Goal: Transaction & Acquisition: Purchase product/service

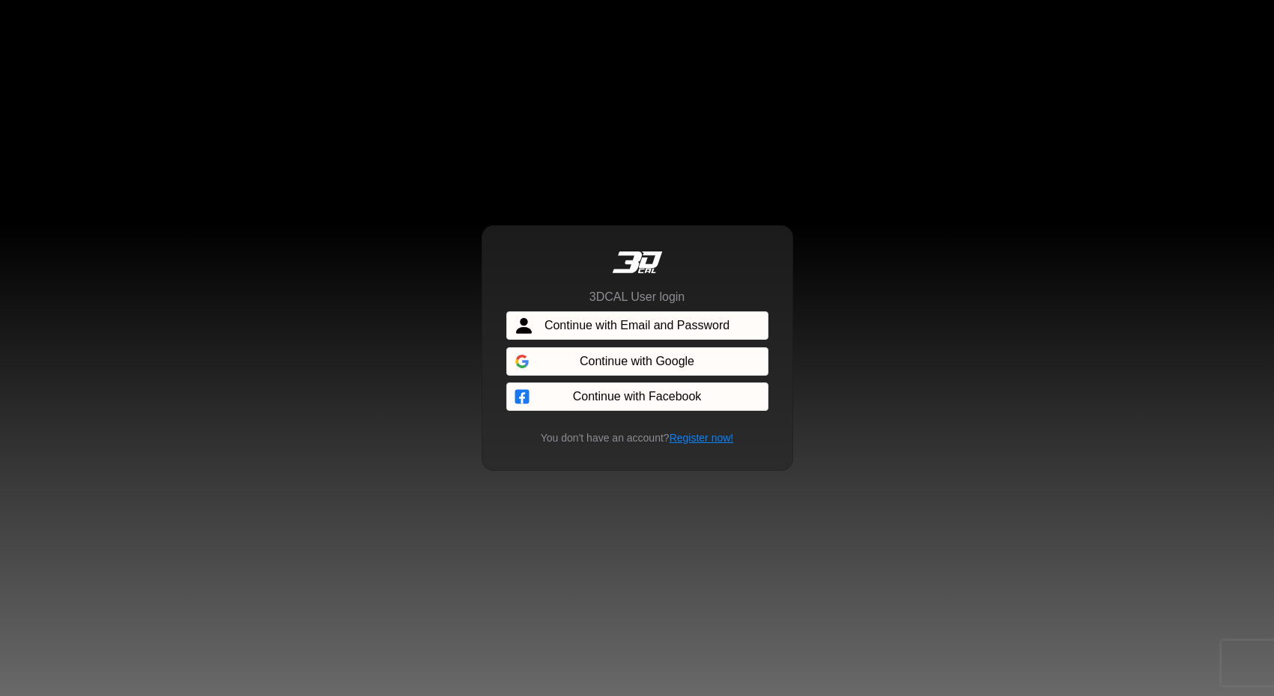
click at [607, 325] on span "Continue with Email and Password" at bounding box center [636, 326] width 185 height 18
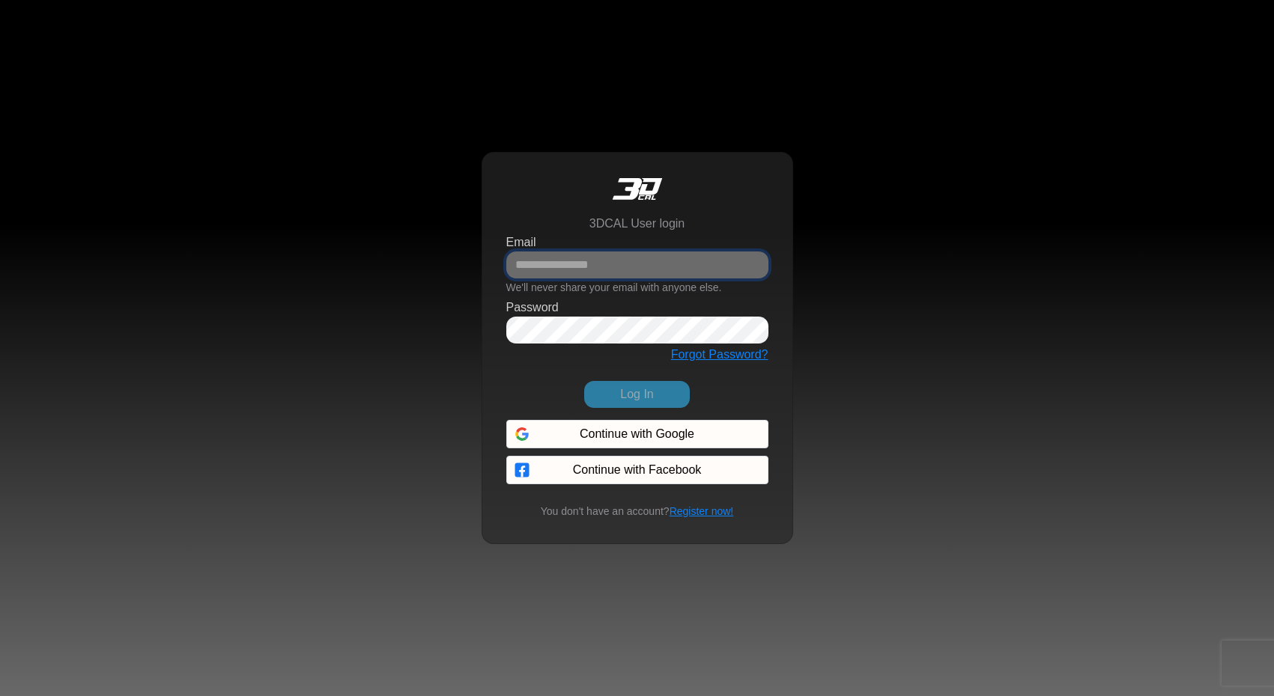
type input "**********"
click at [633, 398] on button "Log In" at bounding box center [636, 394] width 105 height 27
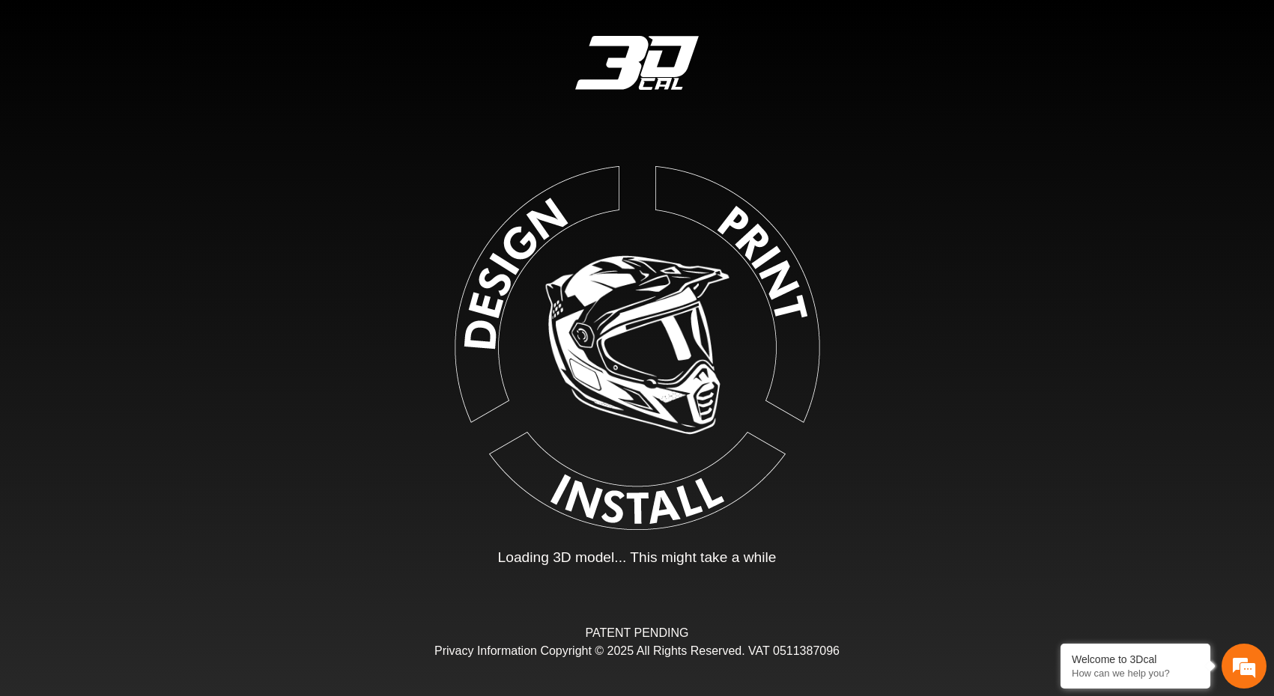
type input "*"
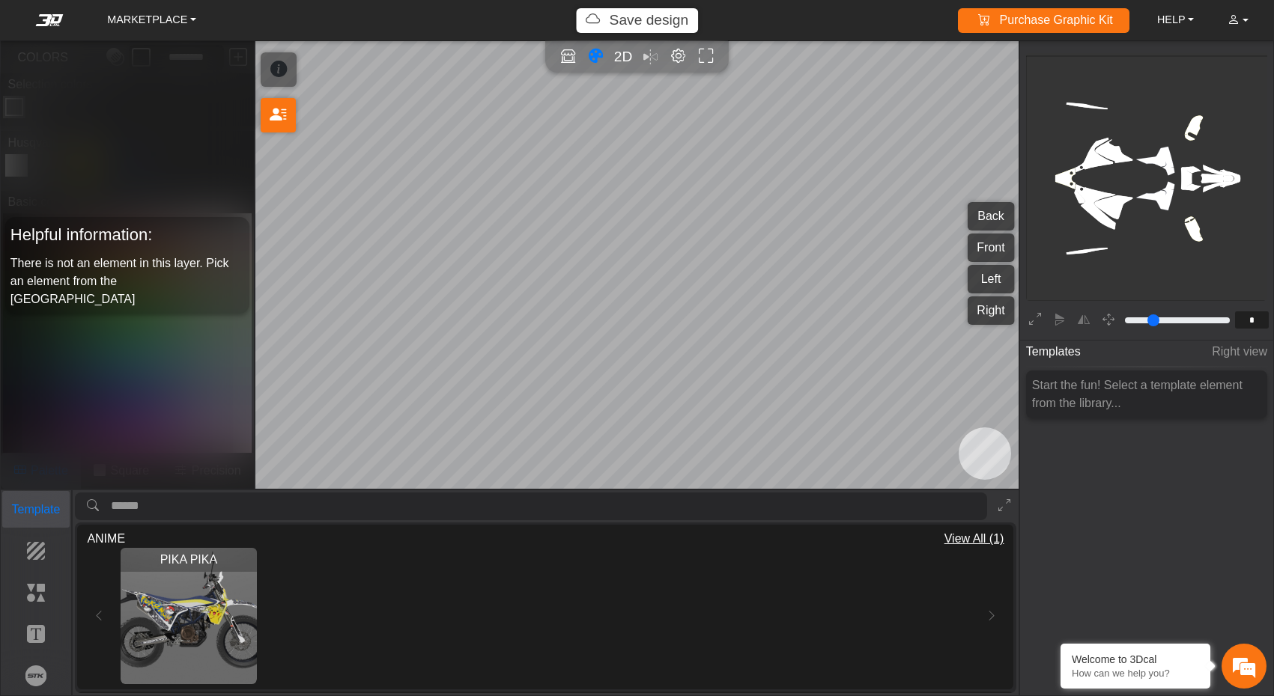
click at [31, 518] on p "Template" at bounding box center [36, 510] width 67 height 18
click at [1239, 355] on span "Right view" at bounding box center [1238, 352] width 55 height 28
click at [1153, 403] on div "Start the fun! Select a template element from the library..." at bounding box center [1146, 395] width 241 height 48
click at [1065, 383] on span "Start the fun! Select a template element from the library..." at bounding box center [1137, 394] width 210 height 31
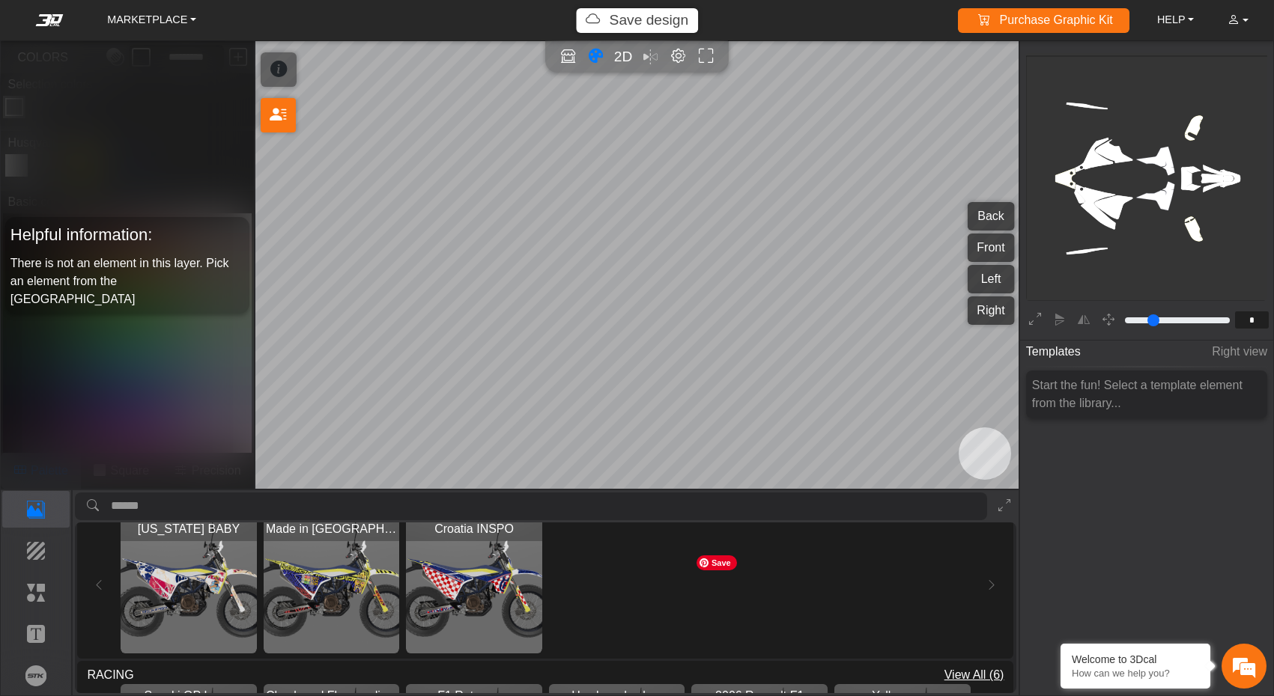
scroll to position [1020, 0]
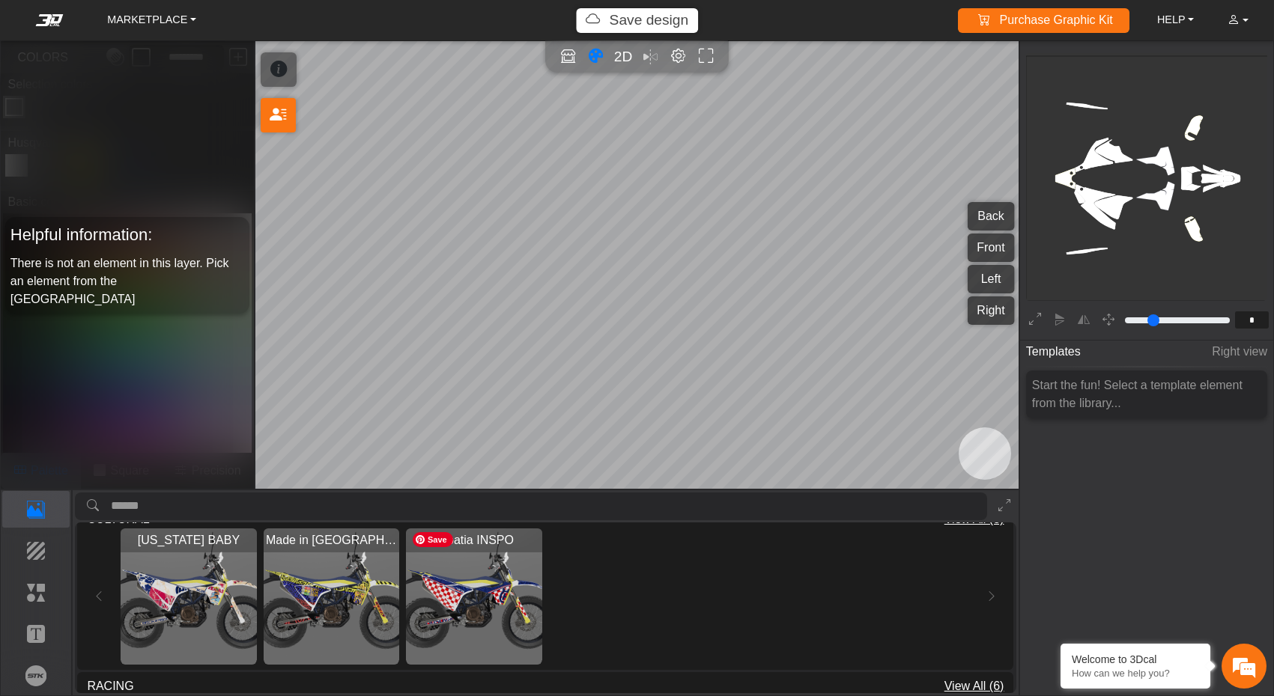
click at [498, 603] on img "View Croatia INSPO" at bounding box center [474, 597] width 136 height 136
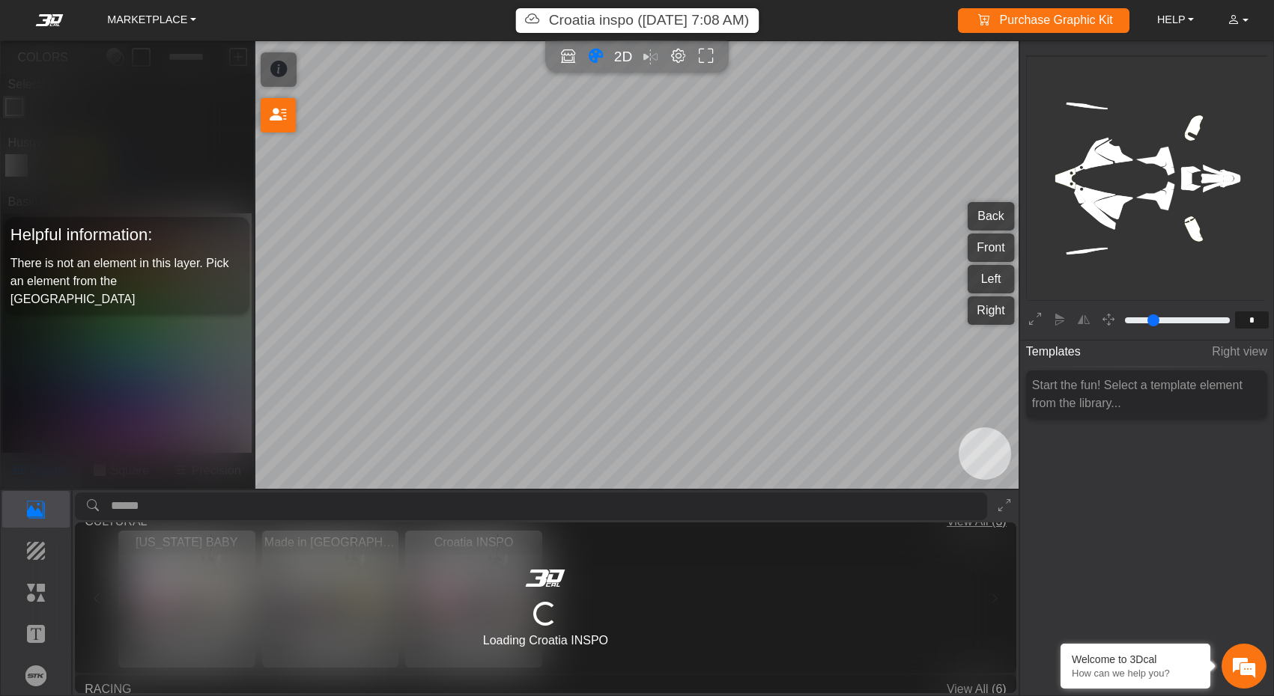
type input "*********"
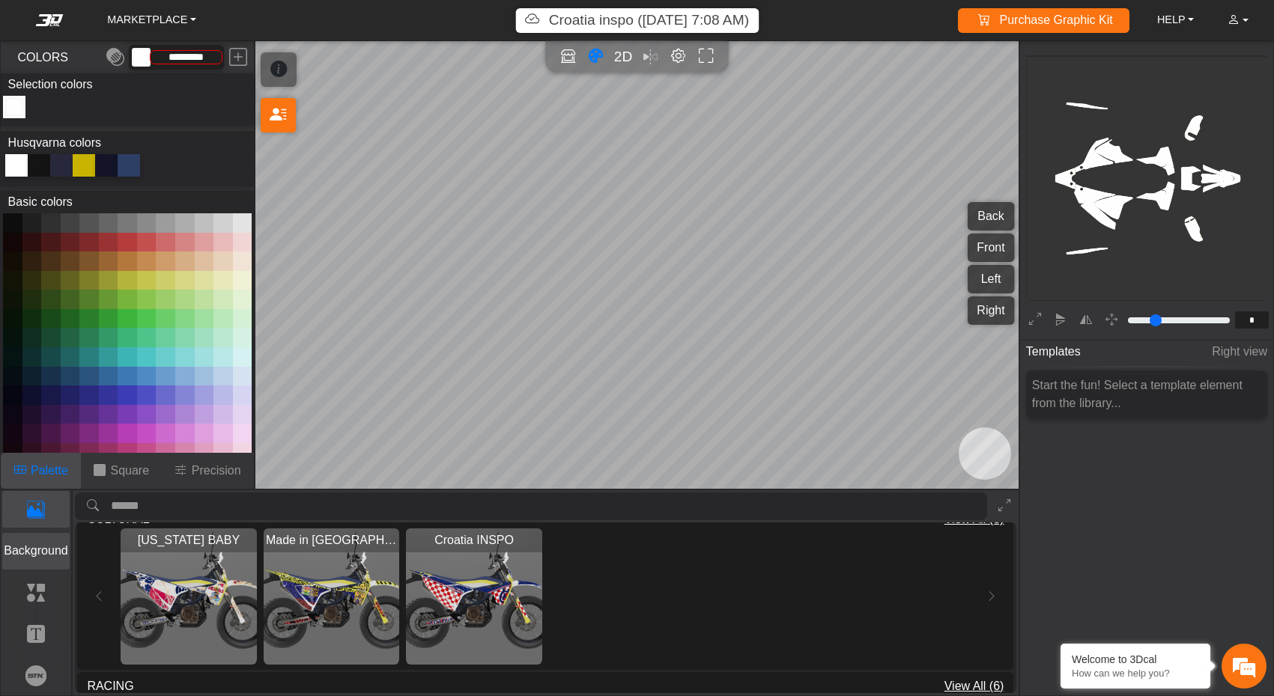
click at [38, 559] on p "Background" at bounding box center [36, 551] width 67 height 18
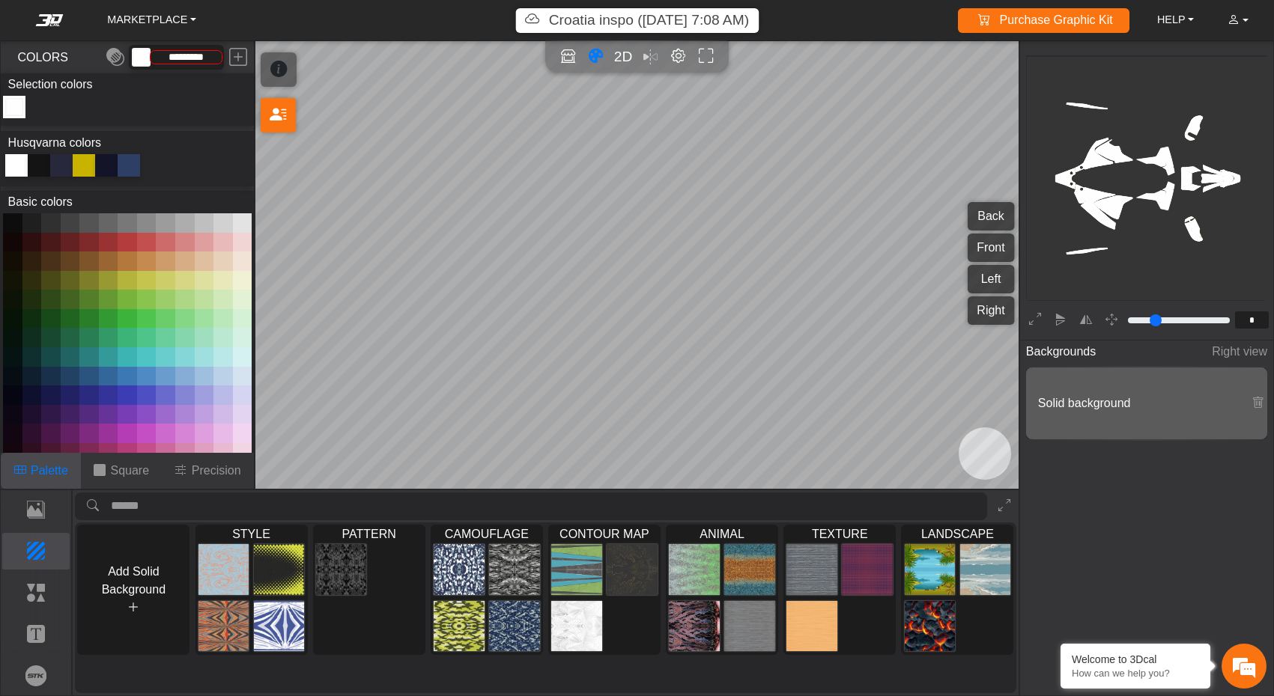
click at [1117, 204] on rect at bounding box center [1150, 180] width 249 height 249
click at [1163, 201] on rect at bounding box center [1150, 180] width 249 height 249
click at [625, 59] on span "2D" at bounding box center [623, 56] width 20 height 17
type input "*"
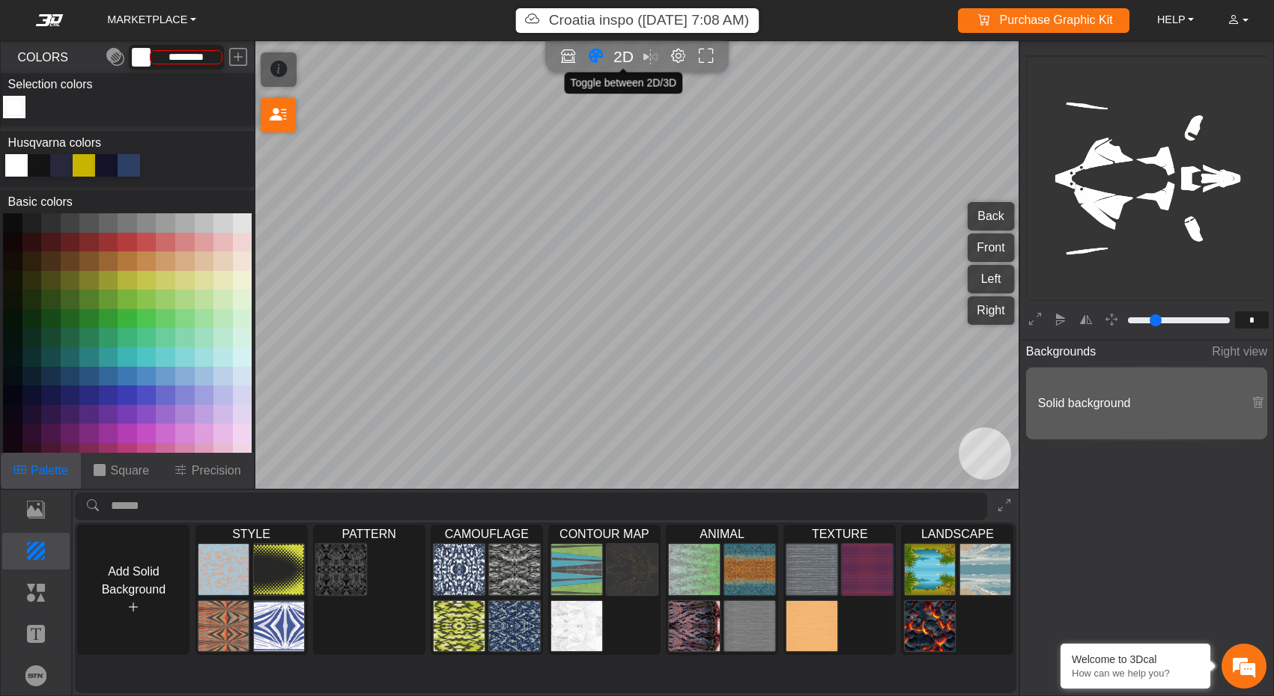
type input "*"
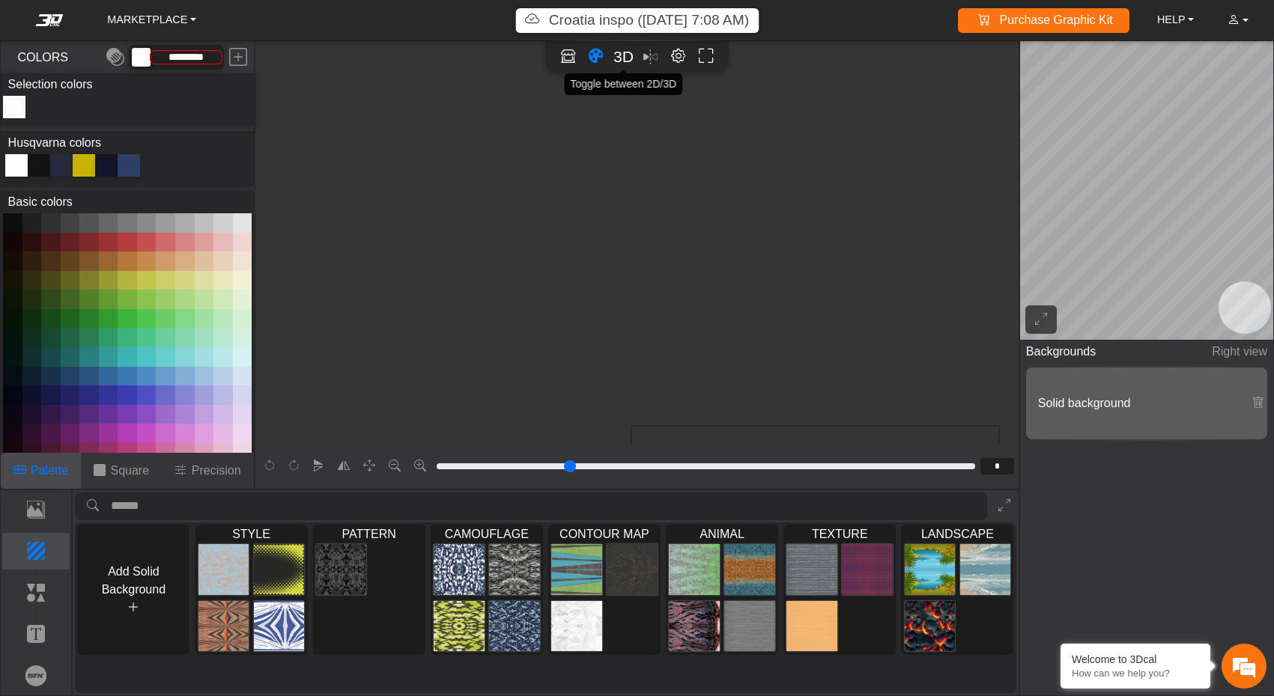
scroll to position [365, 177]
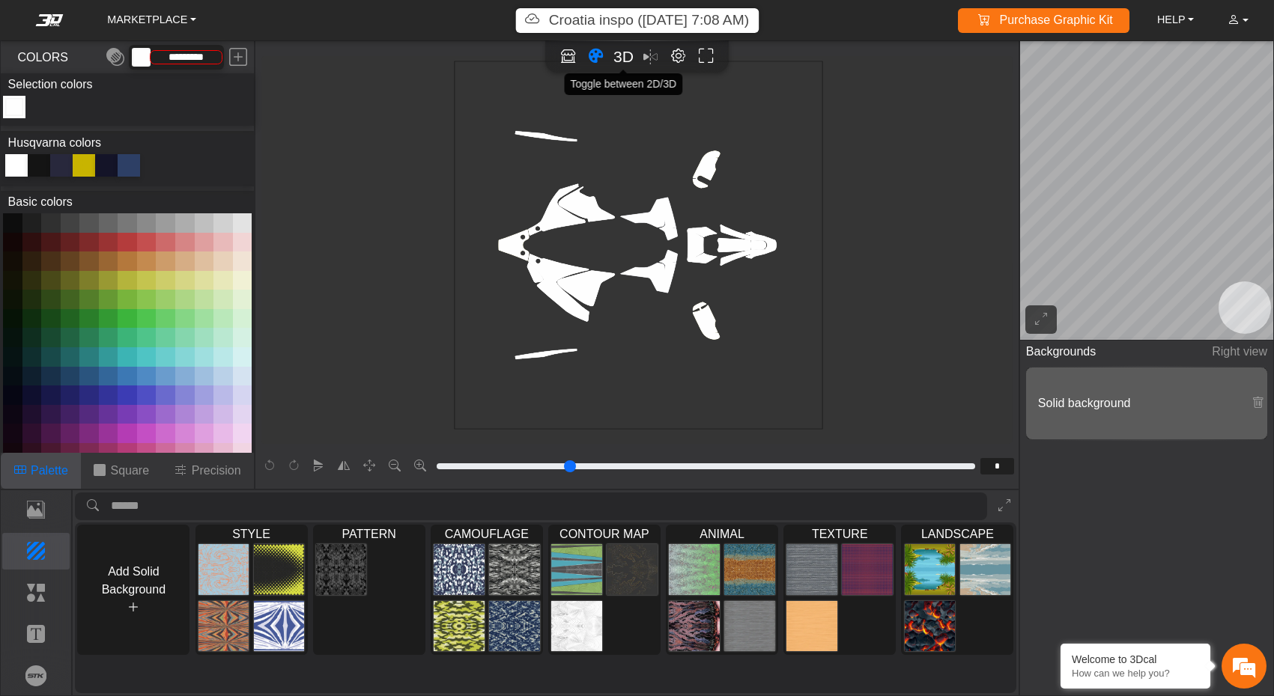
click at [623, 59] on span "3D" at bounding box center [623, 56] width 20 height 17
type input "*"
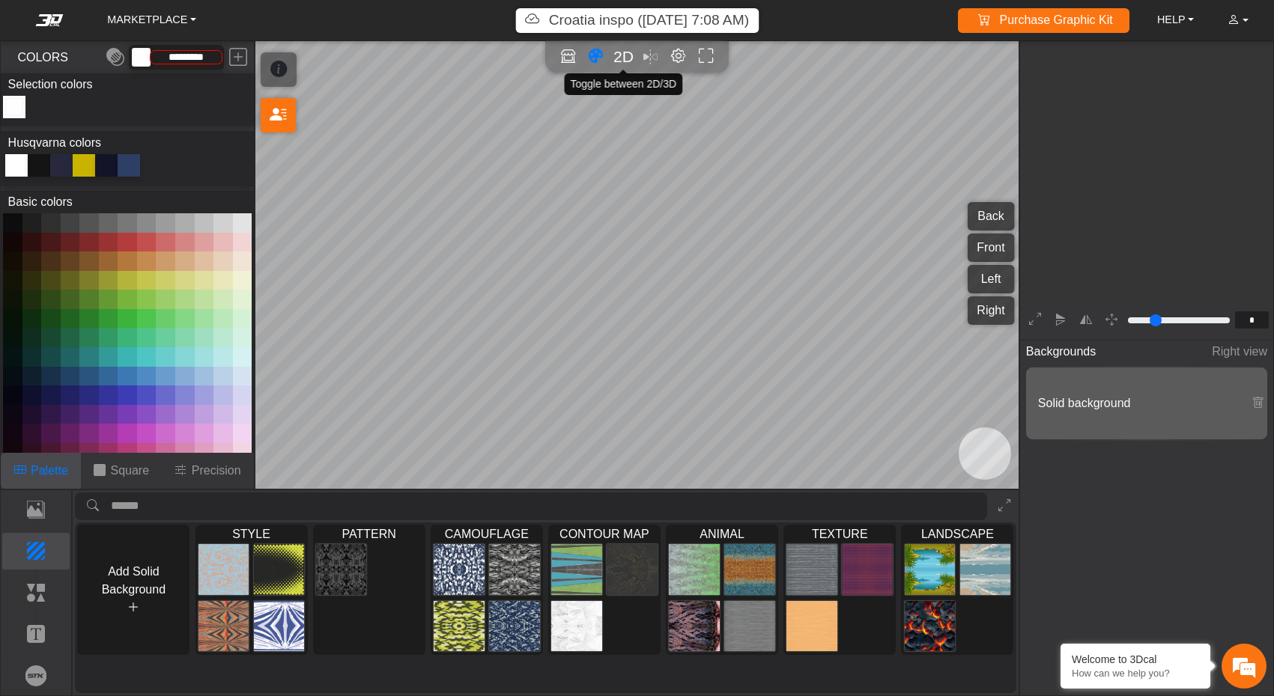
scroll to position [240, 247]
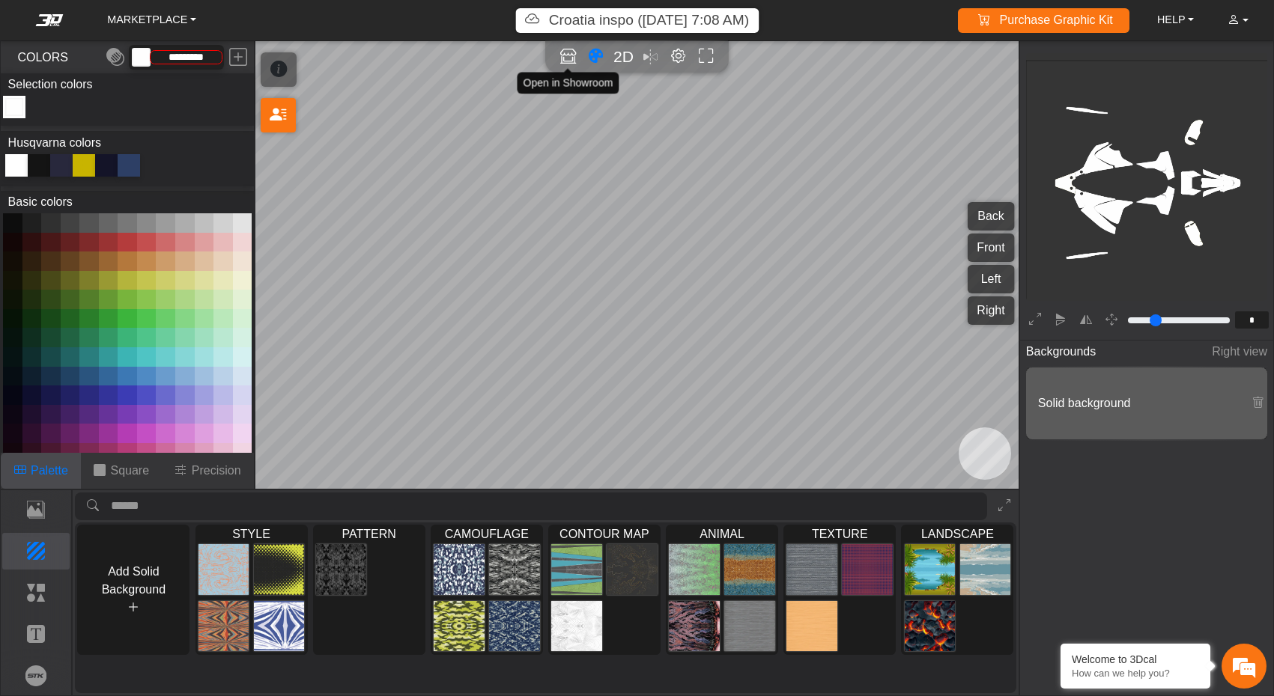
click at [568, 64] on icon "Open in Showroom" at bounding box center [568, 56] width 16 height 17
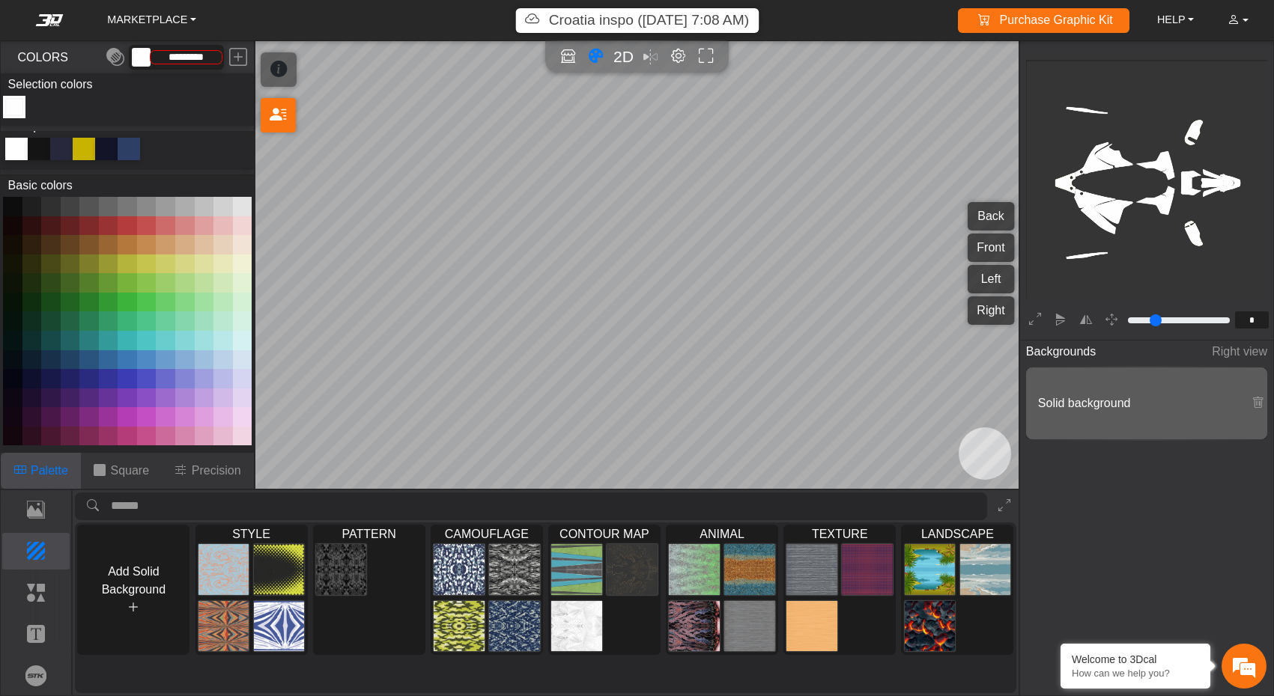
scroll to position [14, 0]
click at [210, 475] on p "Precision" at bounding box center [216, 471] width 49 height 18
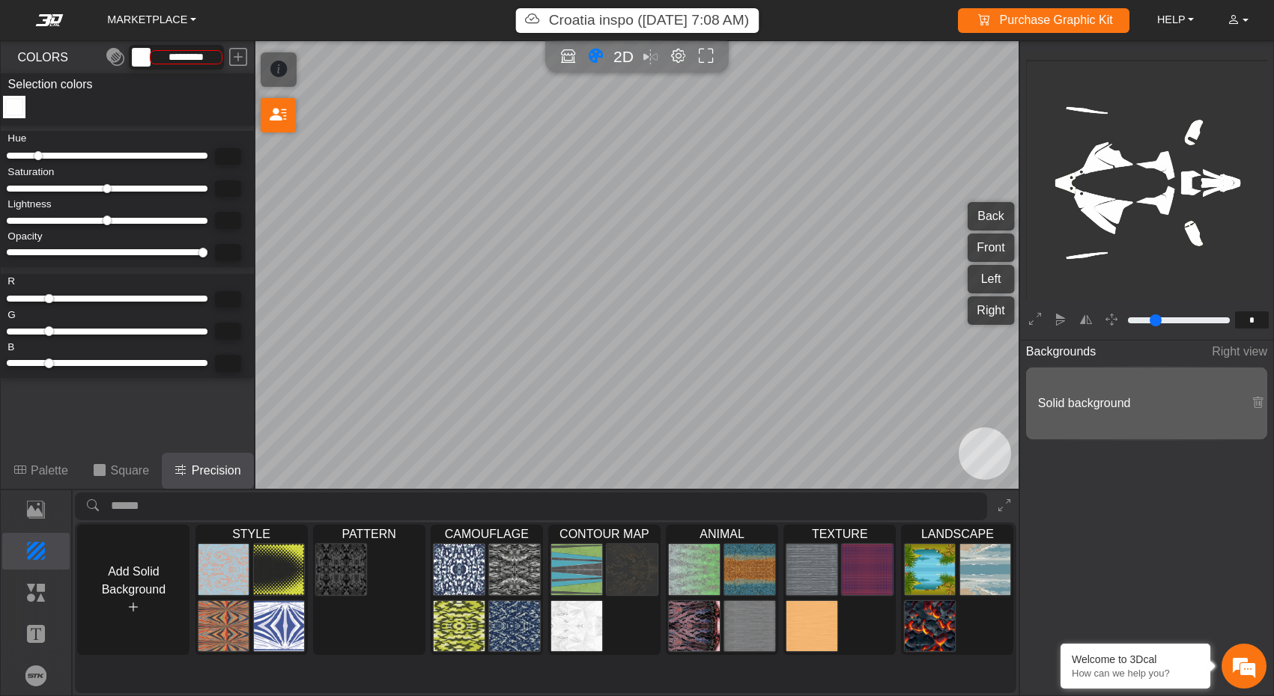
scroll to position [0, 0]
click at [122, 475] on p "Square" at bounding box center [129, 471] width 39 height 18
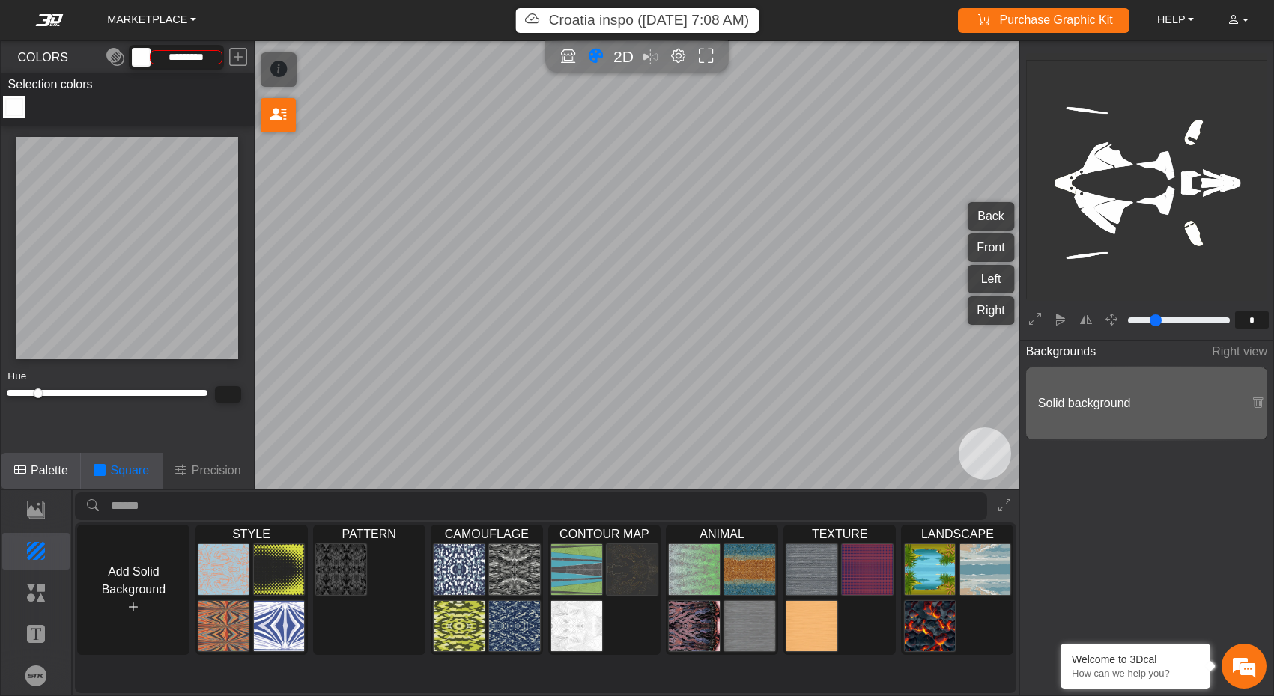
click at [46, 471] on p "Palette" at bounding box center [49, 471] width 37 height 18
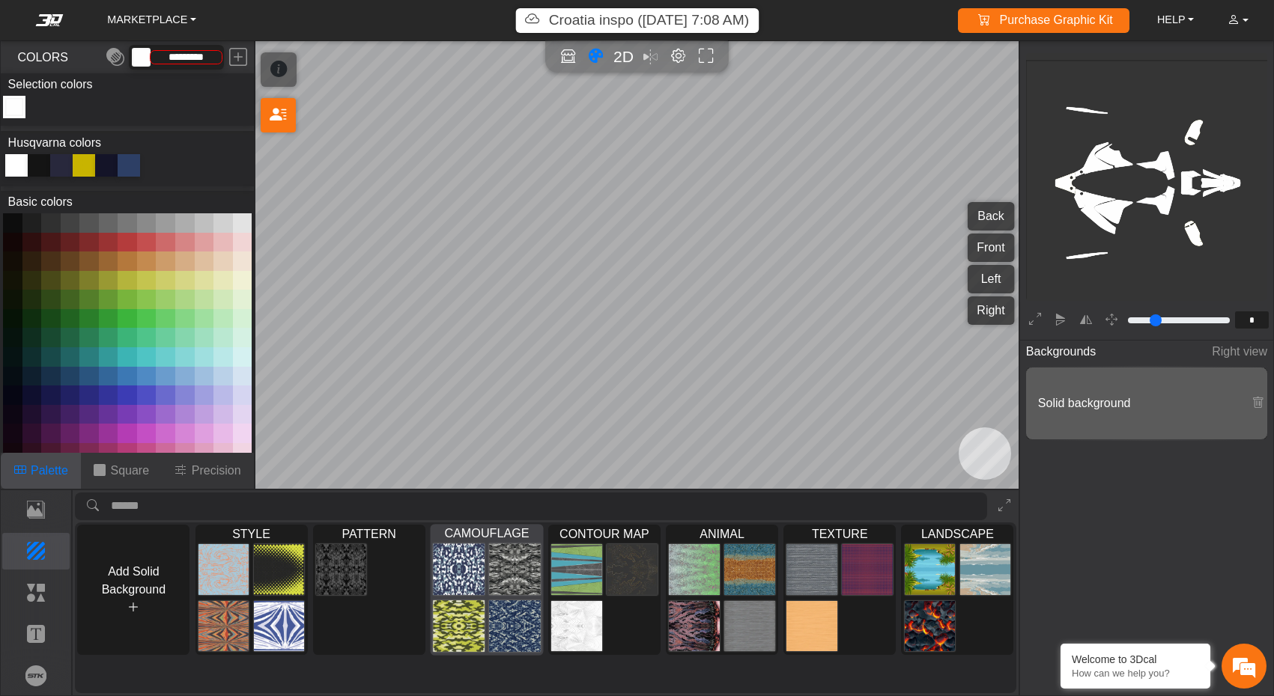
click at [460, 627] on img at bounding box center [458, 626] width 51 height 52
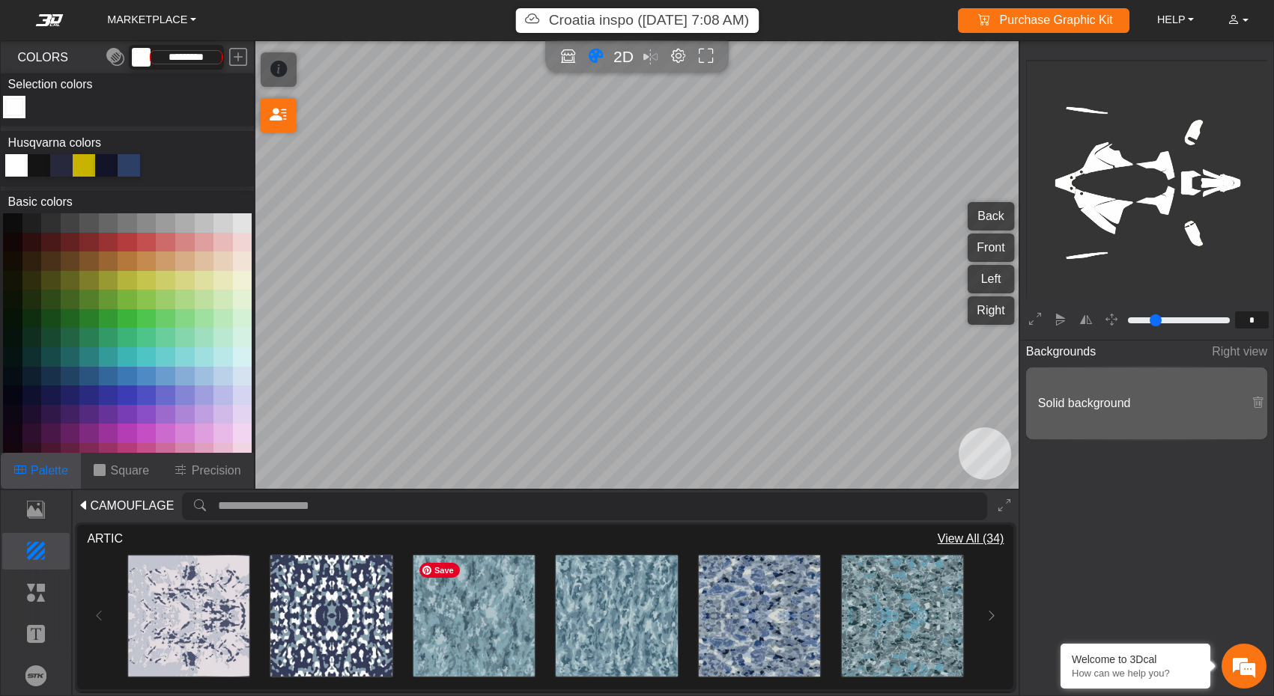
click at [460, 626] on img at bounding box center [473, 616] width 121 height 121
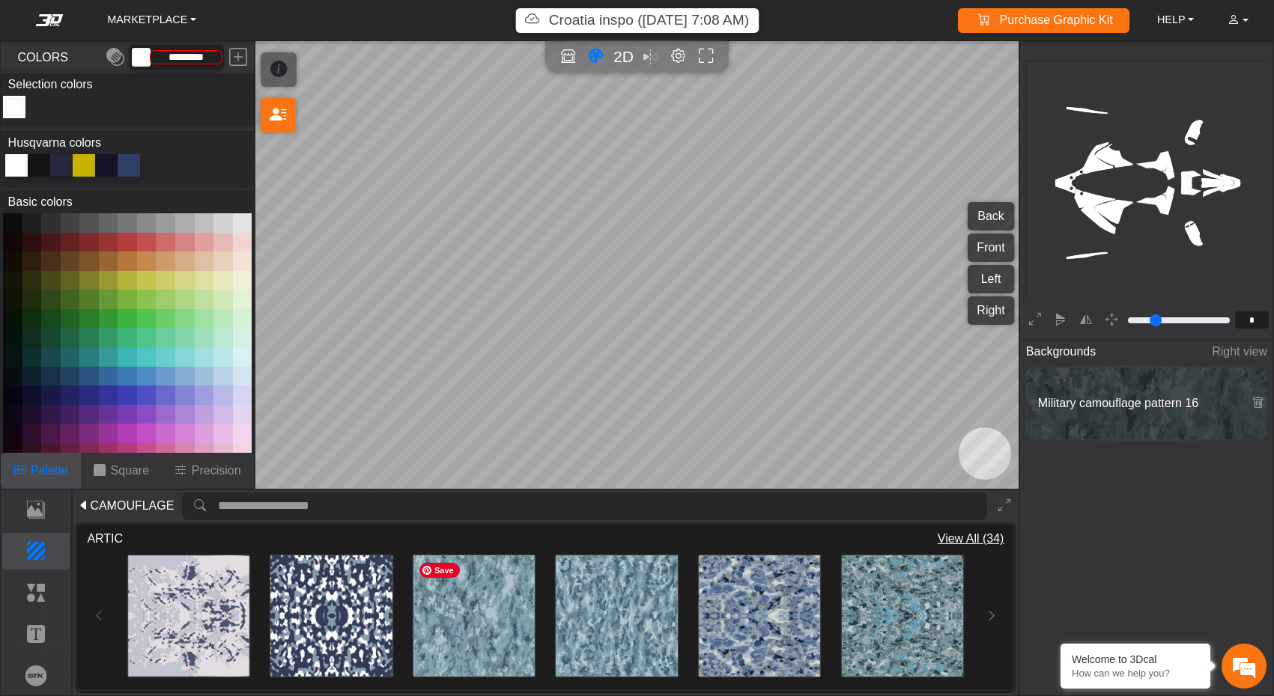
type input "*********"
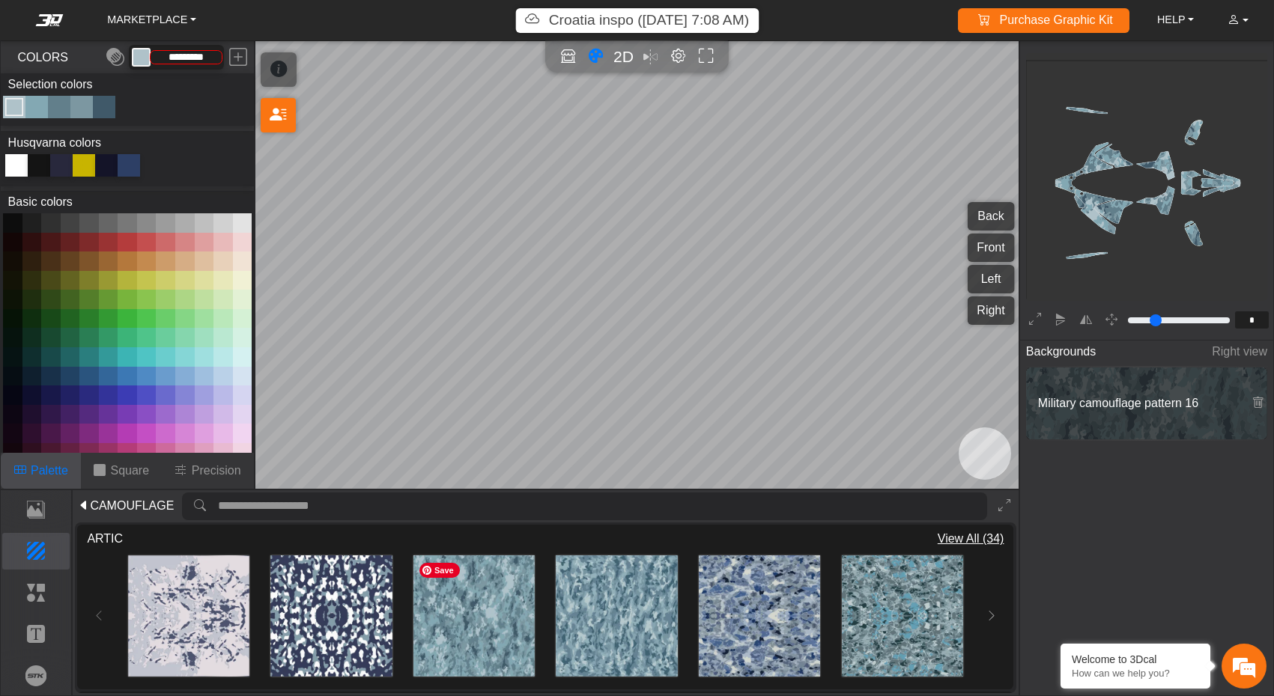
scroll to position [244, 247]
click at [97, 617] on div "Loading... Loading... Loading... Loading... Loading... Loading..." at bounding box center [545, 616] width 916 height 136
click at [112, 504] on span "CAMOUFLAGE" at bounding box center [132, 506] width 84 height 18
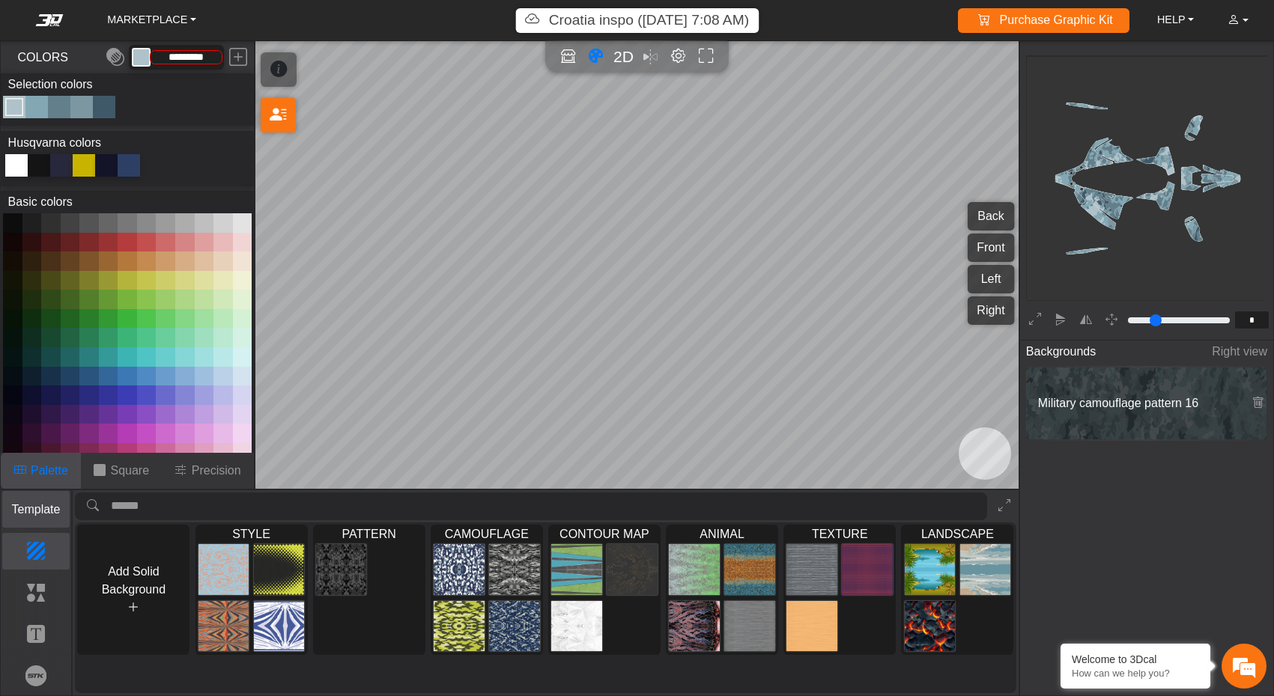
click at [45, 501] on p "Template" at bounding box center [36, 510] width 67 height 18
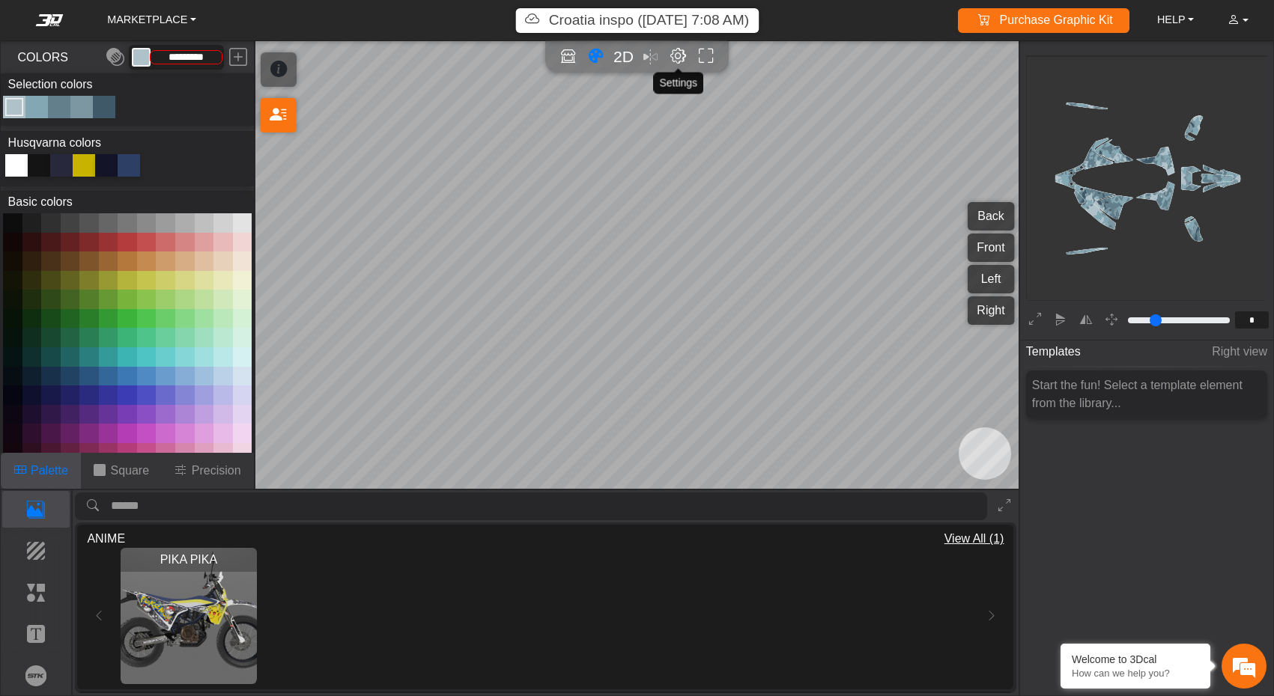
click at [674, 56] on em "Editor settings" at bounding box center [678, 56] width 16 height 17
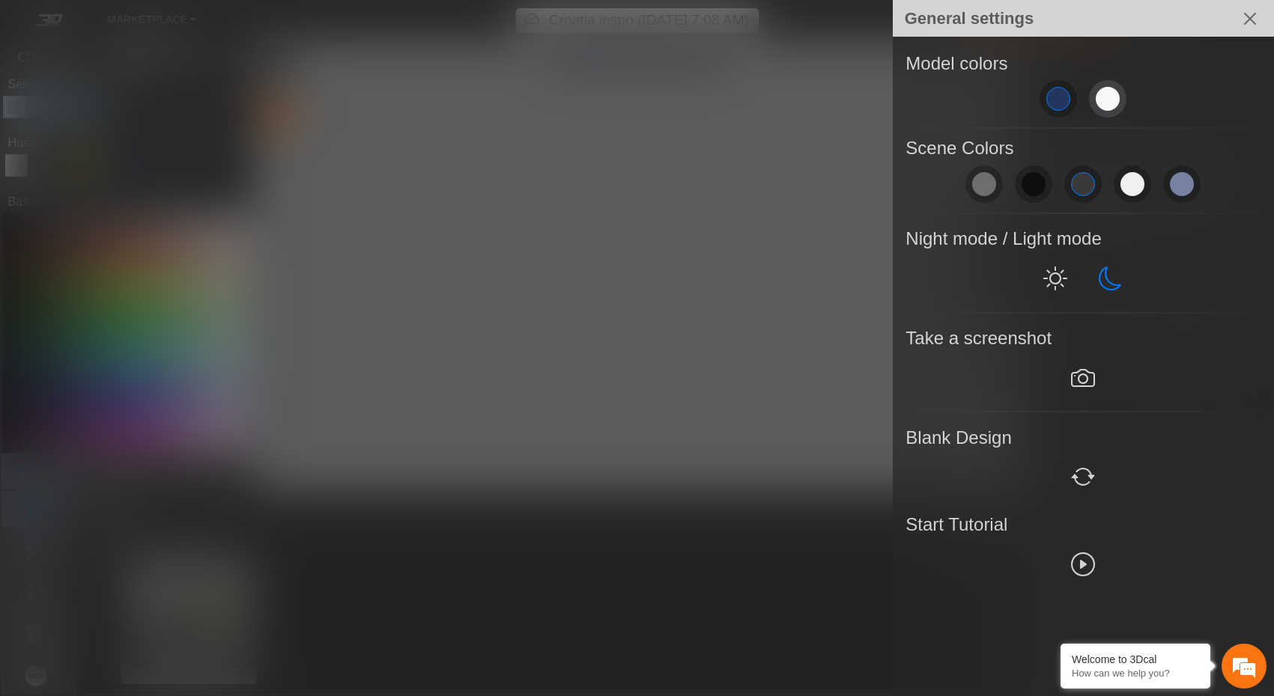
click at [1112, 109] on span at bounding box center [1107, 99] width 24 height 24
click at [1053, 97] on span at bounding box center [1058, 99] width 24 height 24
click at [1086, 97] on div "Model colors" at bounding box center [1082, 86] width 355 height 72
click at [1110, 97] on span at bounding box center [1107, 99] width 24 height 24
click at [1074, 475] on em at bounding box center [1083, 477] width 24 height 27
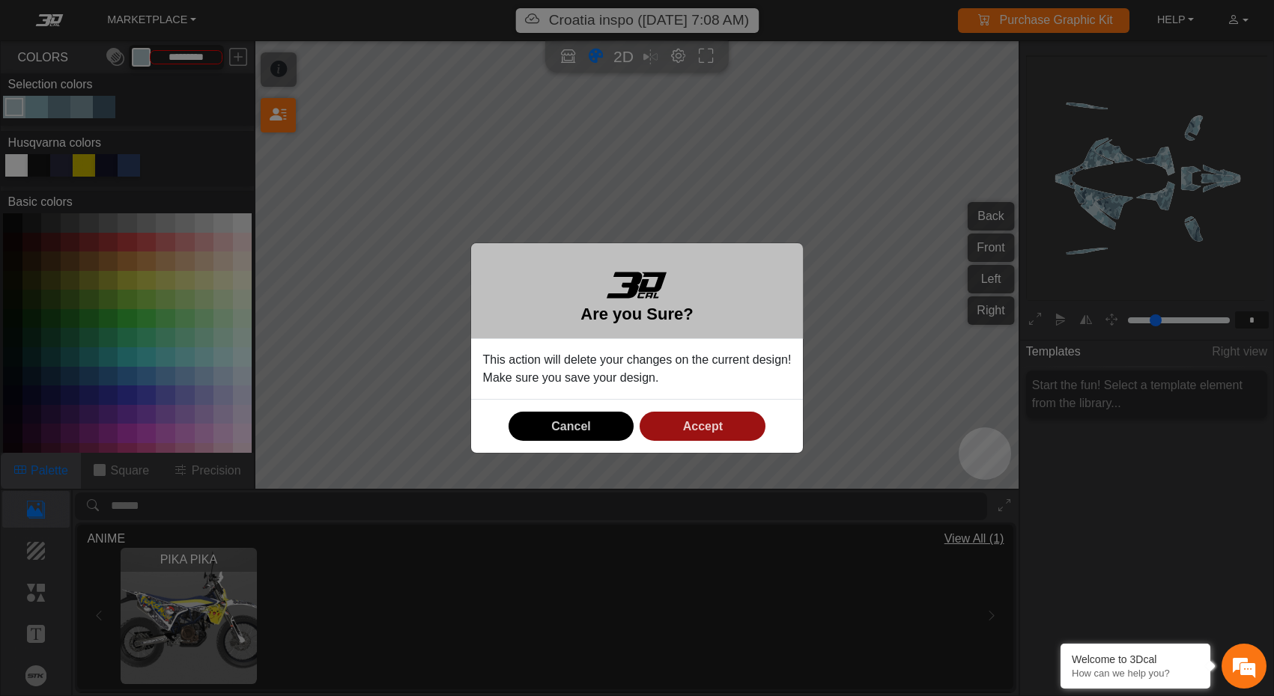
click at [750, 424] on button "Accept" at bounding box center [702, 426] width 126 height 29
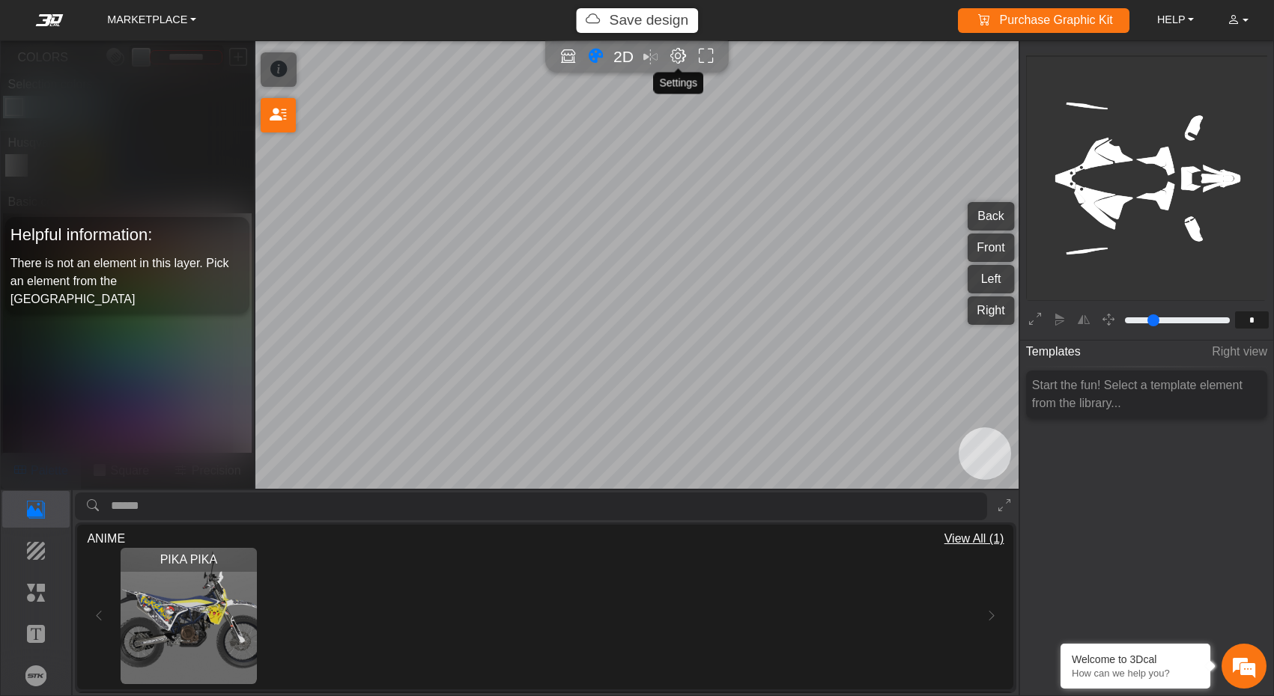
click at [677, 52] on em "Editor settings" at bounding box center [678, 56] width 16 height 17
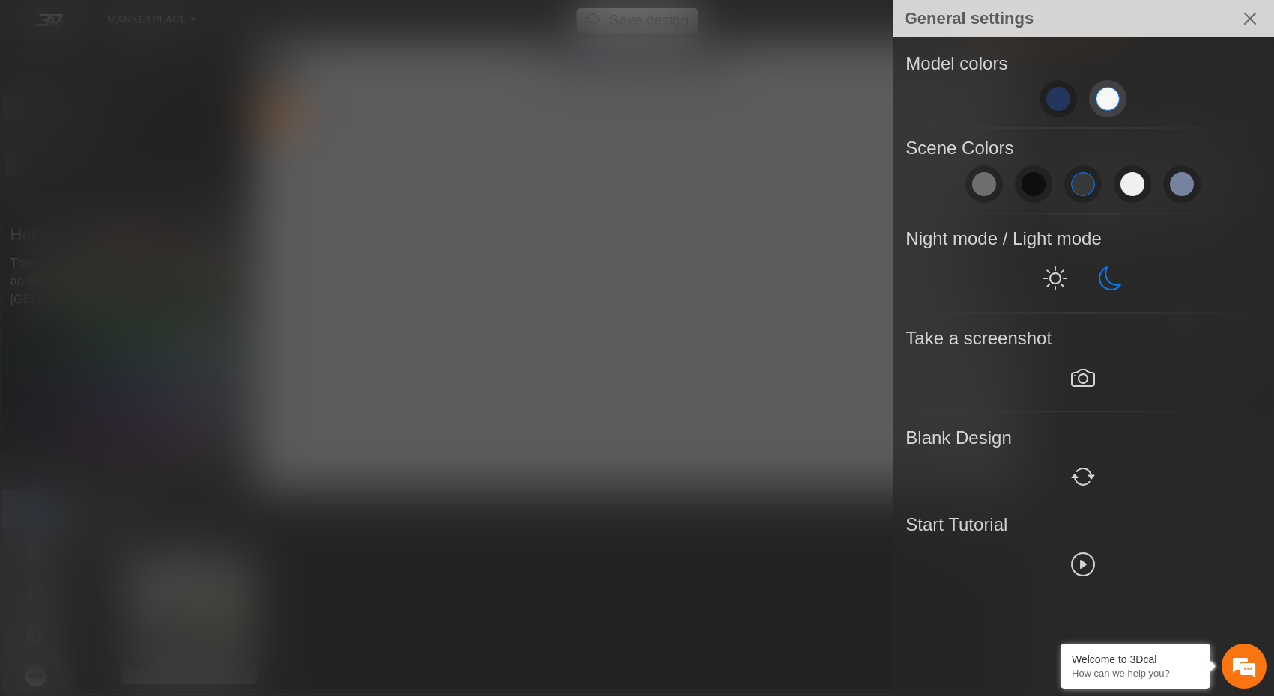
click at [1117, 97] on span at bounding box center [1107, 99] width 24 height 24
click at [1062, 649] on em at bounding box center [1060, 645] width 15 height 15
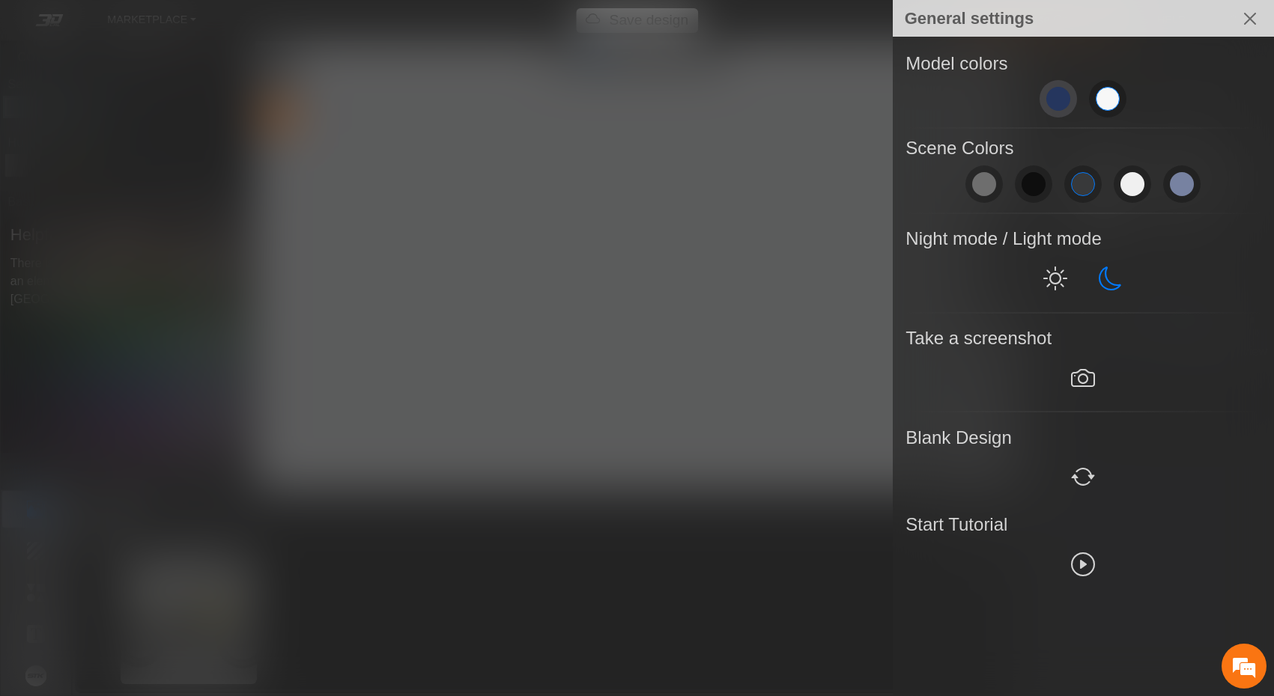
click at [1071, 109] on button at bounding box center [1057, 98] width 37 height 37
click at [1103, 107] on span at bounding box center [1107, 99] width 24 height 24
click at [1250, 13] on button "Close" at bounding box center [1250, 19] width 36 height 36
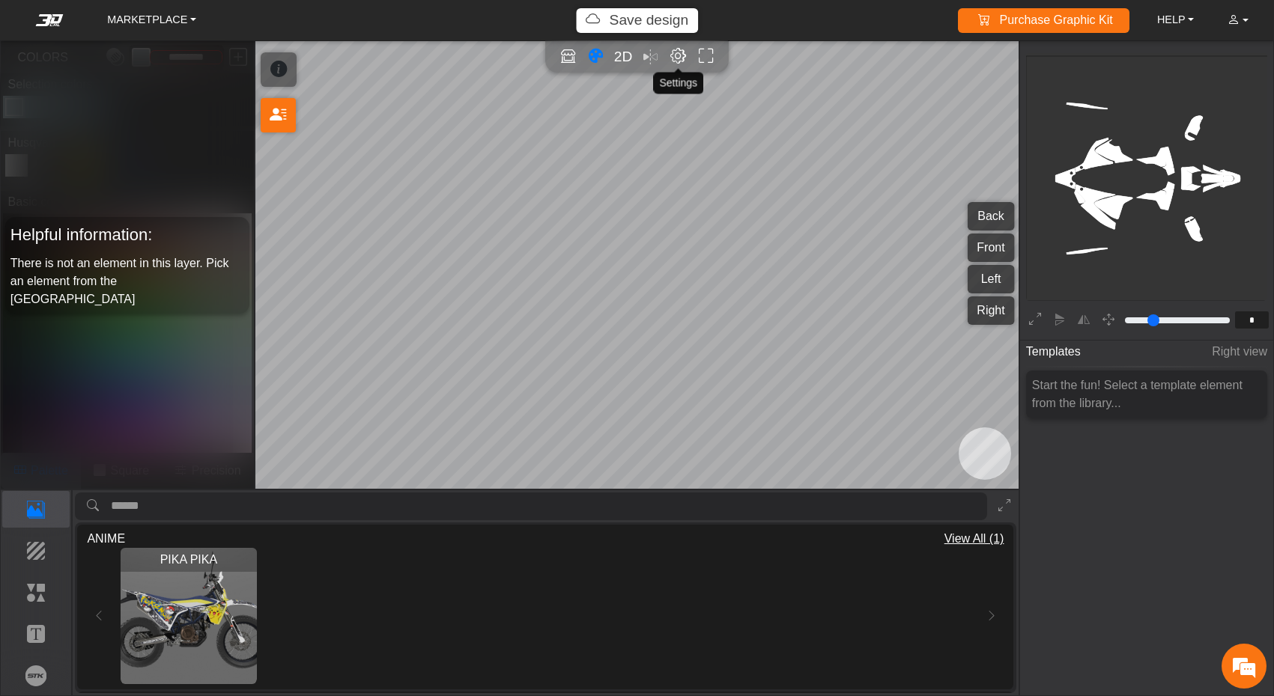
click at [677, 59] on em "Editor settings" at bounding box center [678, 56] width 16 height 17
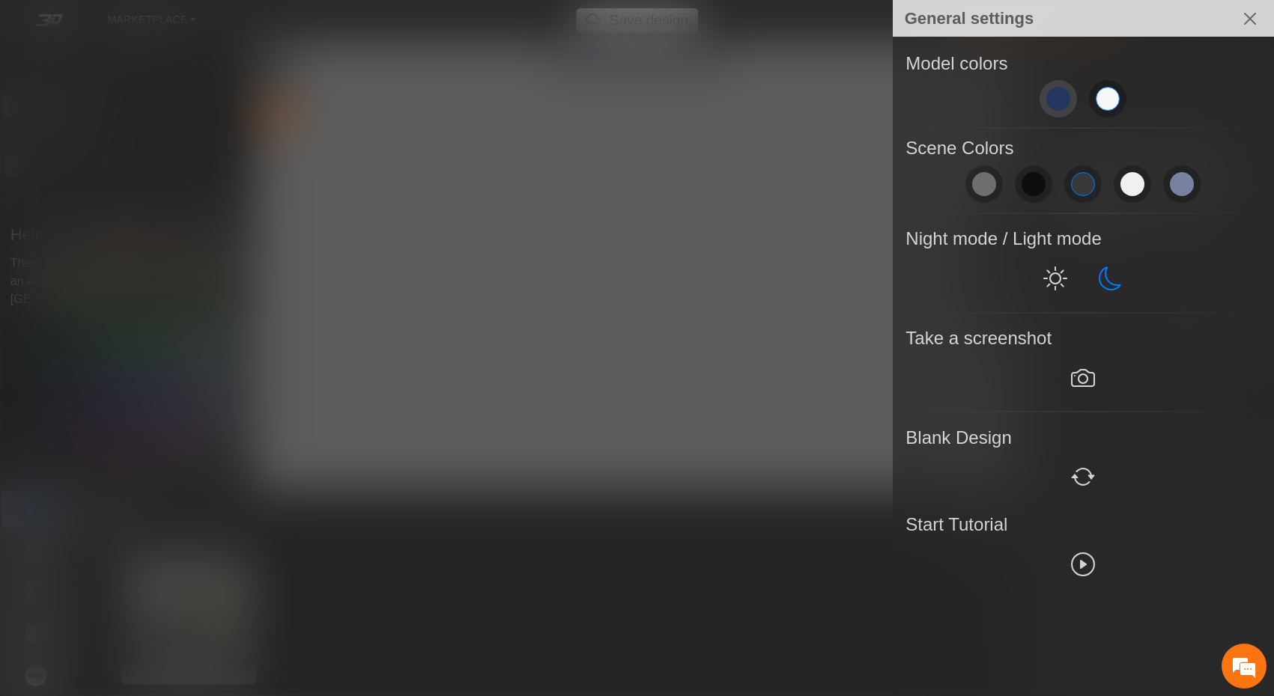
click at [1069, 106] on button at bounding box center [1057, 98] width 37 height 37
click at [1244, 13] on button "Close" at bounding box center [1250, 19] width 36 height 36
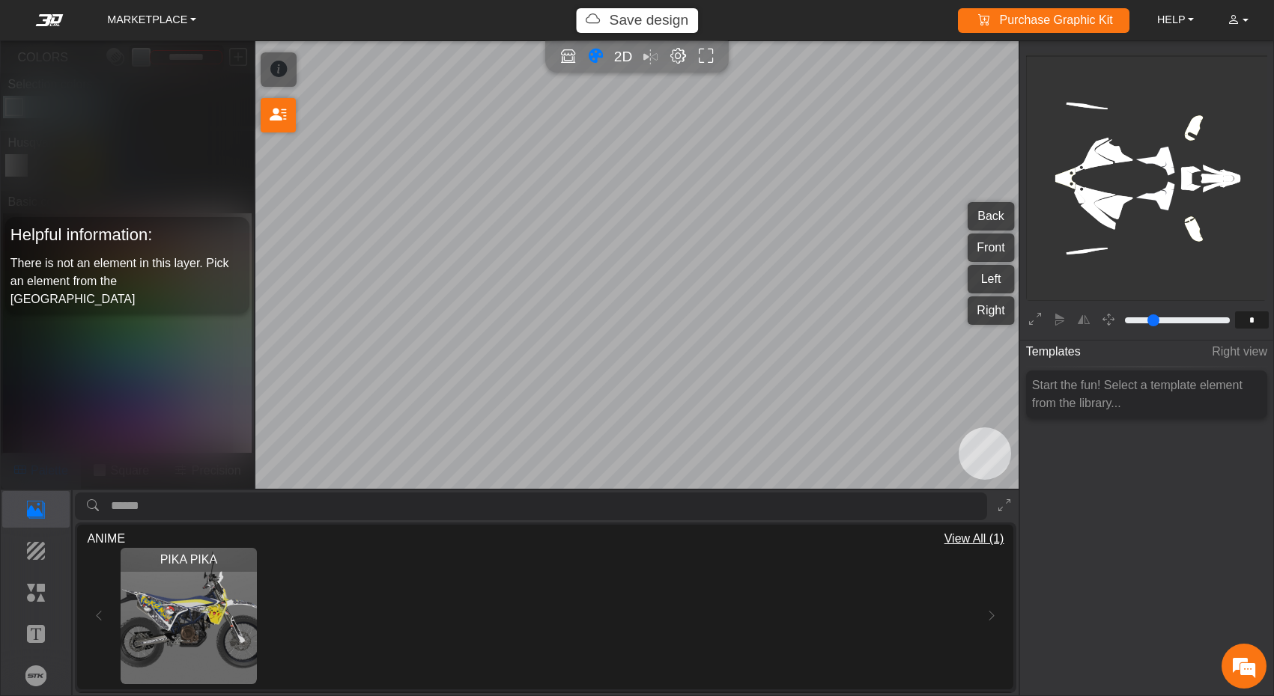
click at [679, 49] on em "Editor settings" at bounding box center [678, 56] width 16 height 17
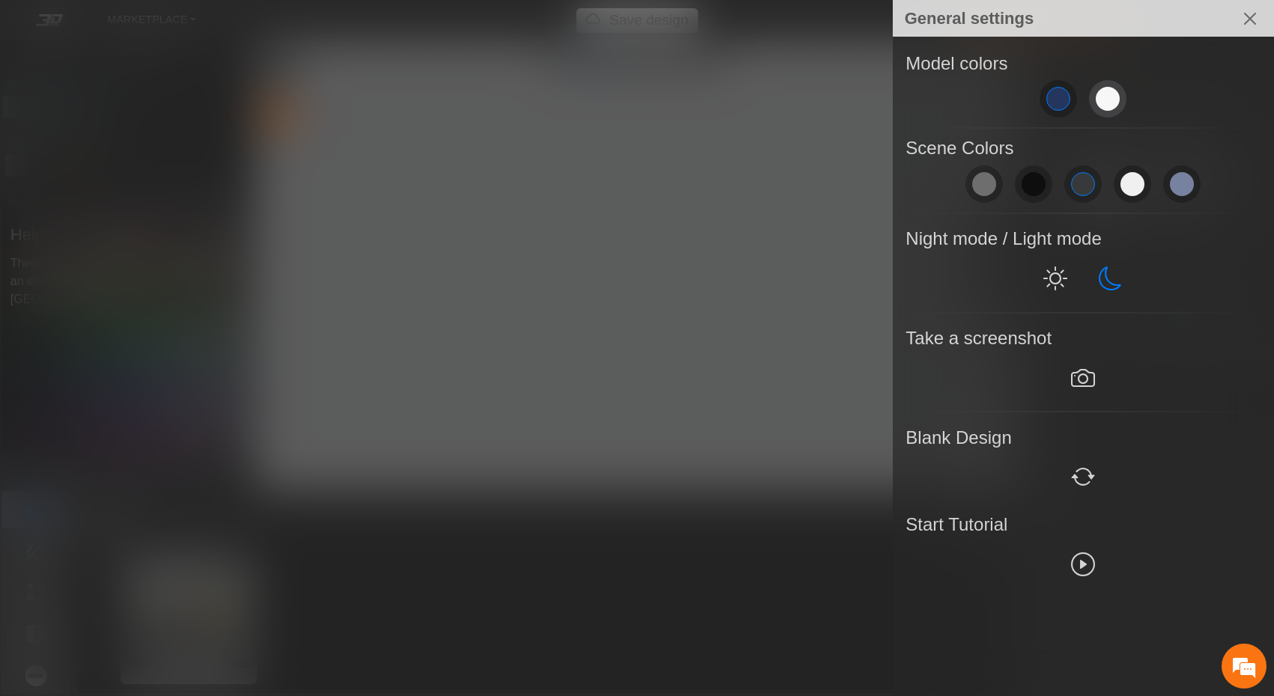
click at [1114, 101] on span at bounding box center [1107, 99] width 24 height 24
click at [1058, 100] on span at bounding box center [1058, 99] width 24 height 24
click at [1094, 100] on button at bounding box center [1107, 98] width 37 height 37
click at [1241, 13] on button "Close" at bounding box center [1250, 19] width 36 height 36
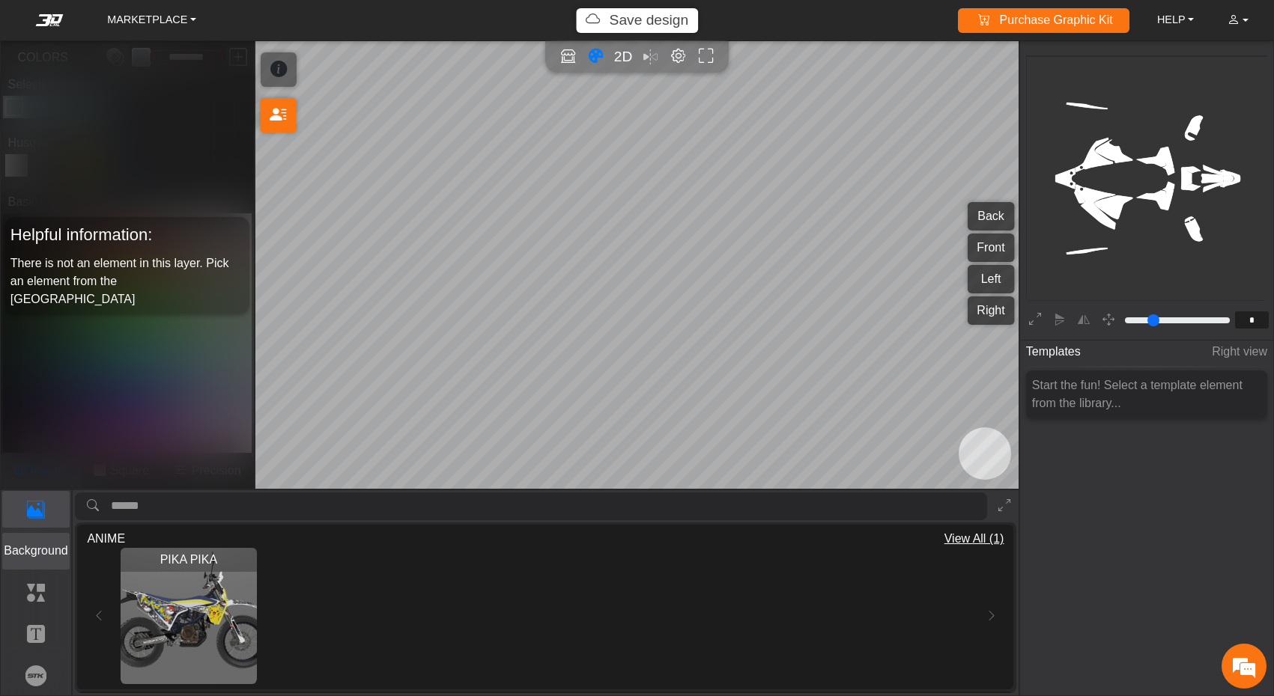
click at [41, 550] on p "Background" at bounding box center [36, 551] width 67 height 18
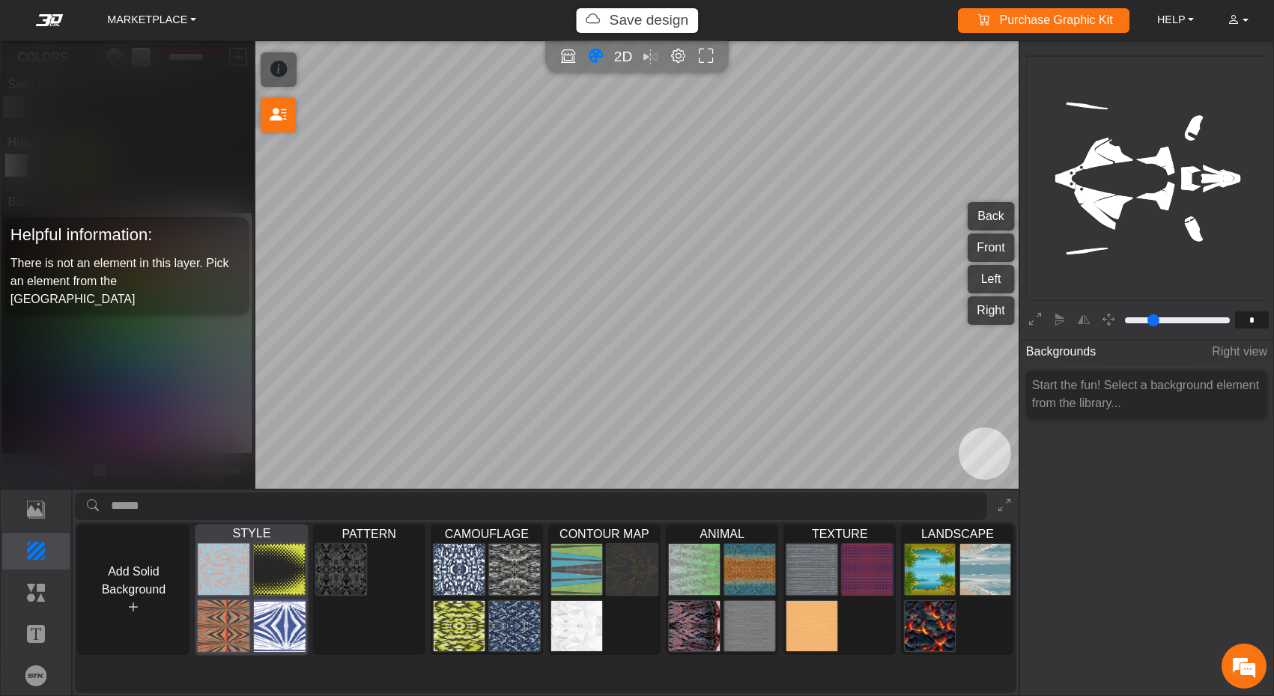
click at [255, 535] on span "STYLE" at bounding box center [251, 533] width 112 height 16
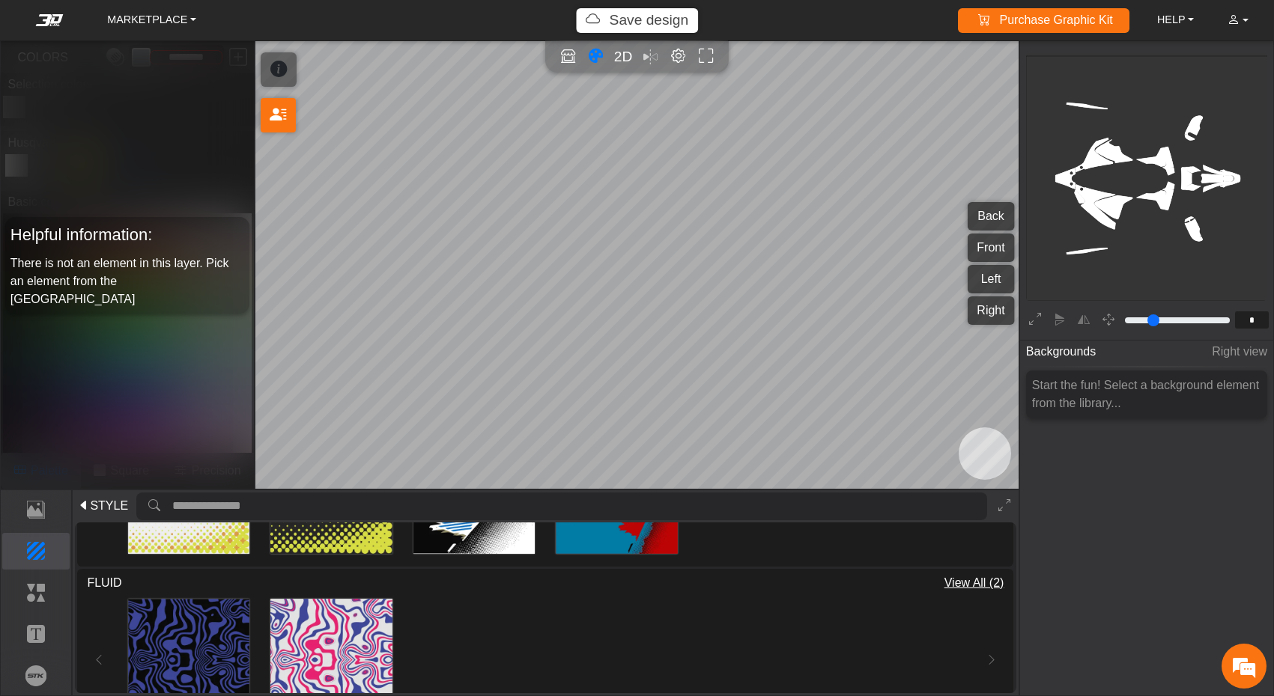
scroll to position [185, 0]
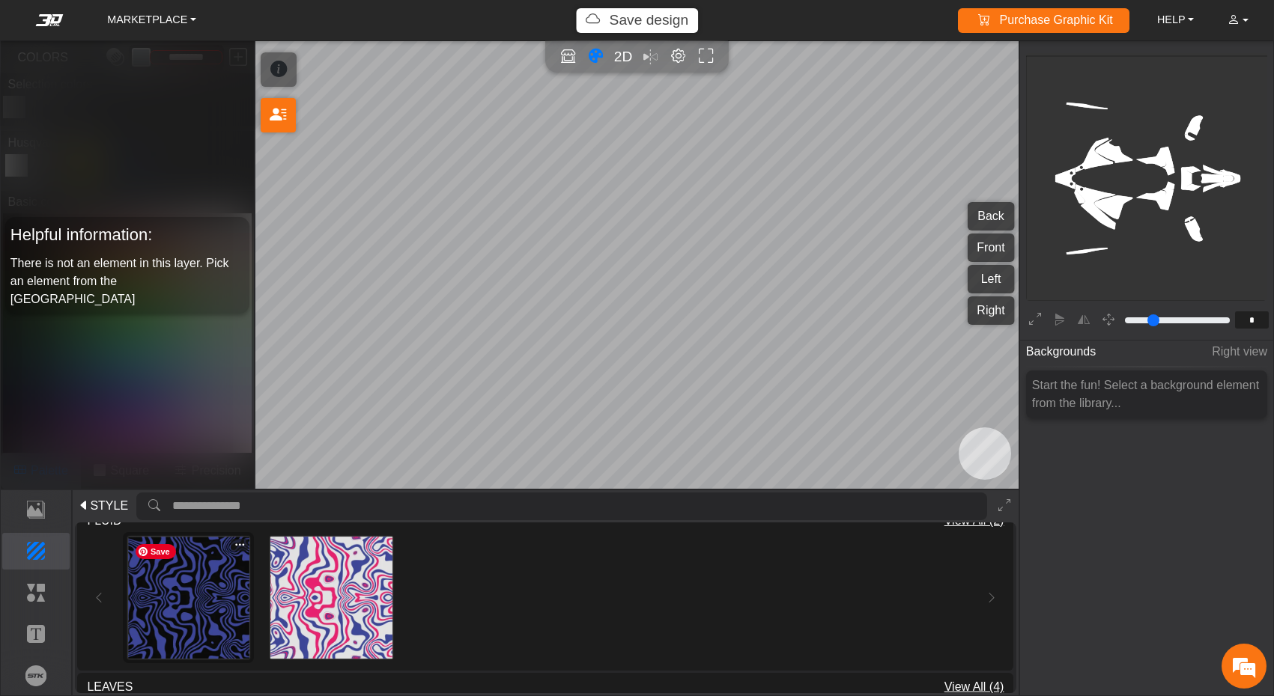
click at [205, 591] on img at bounding box center [188, 597] width 121 height 121
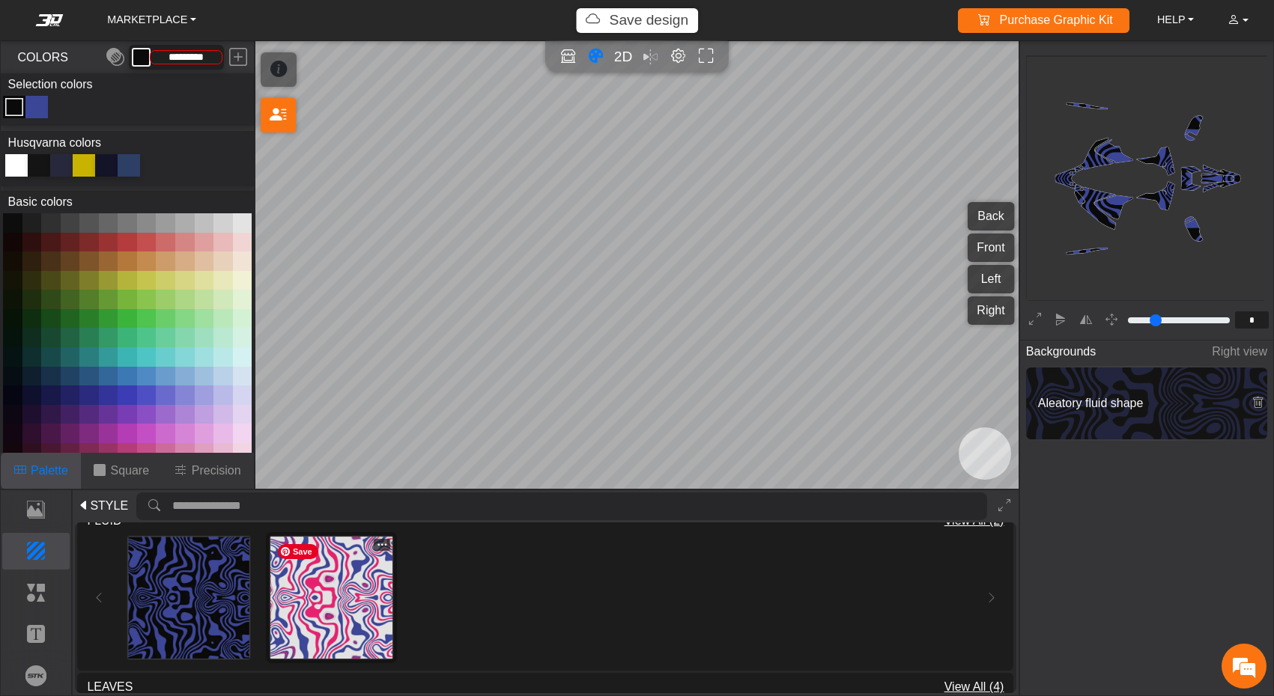
click at [290, 609] on img at bounding box center [330, 597] width 121 height 121
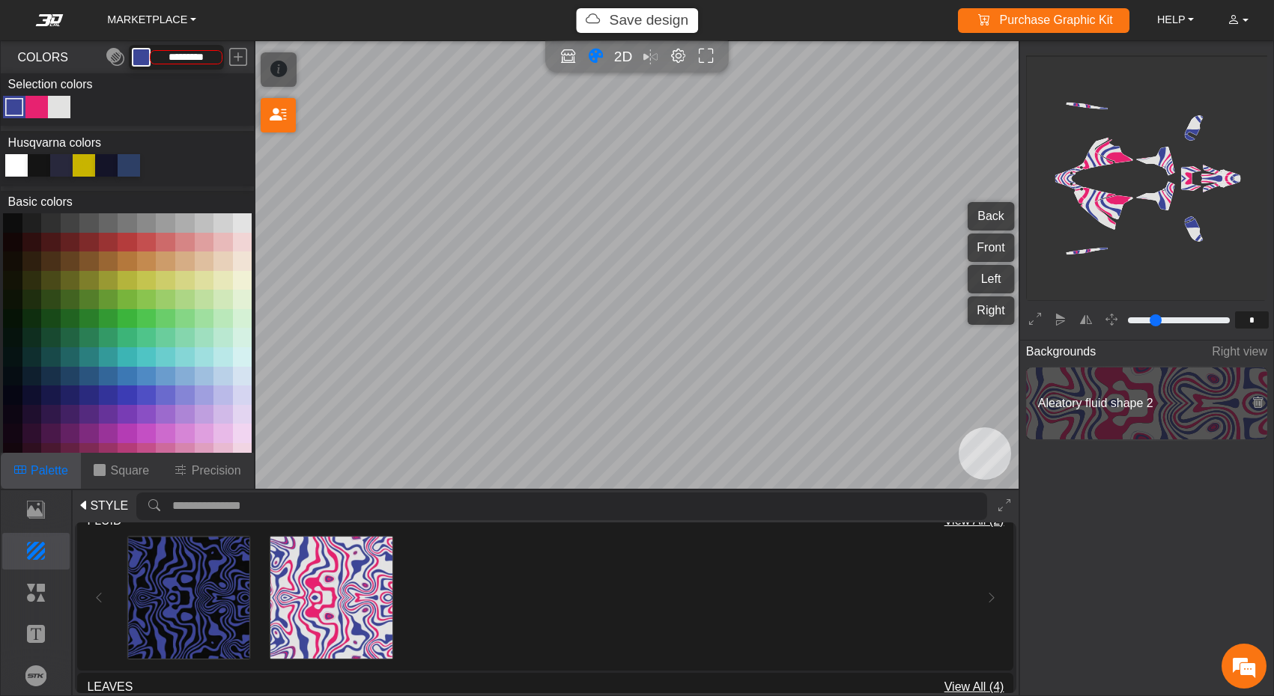
type input "*********"
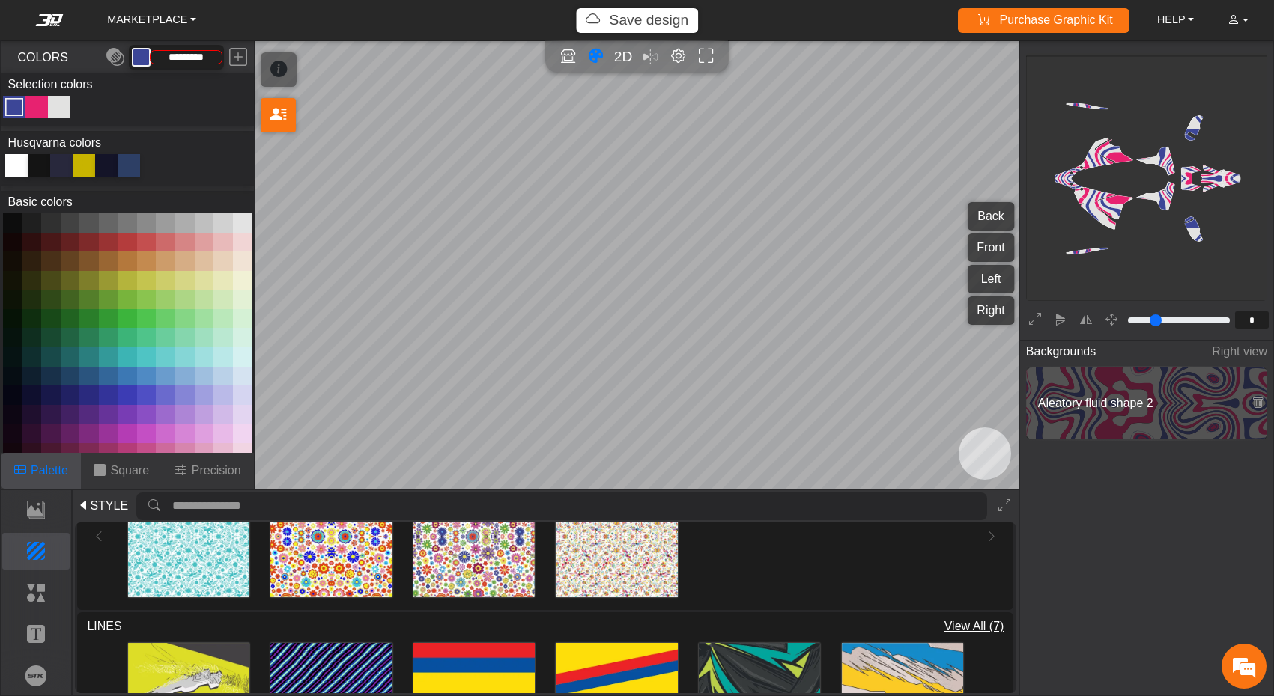
scroll to position [409, 0]
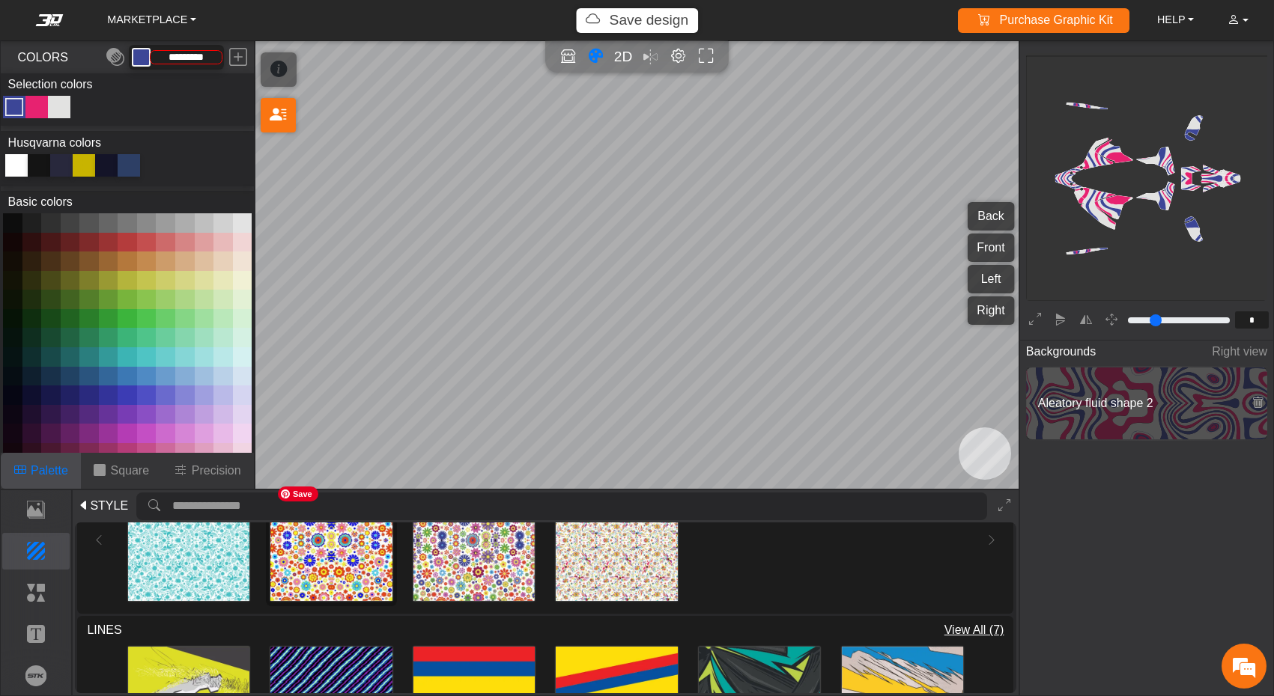
click at [319, 552] on img at bounding box center [330, 540] width 121 height 121
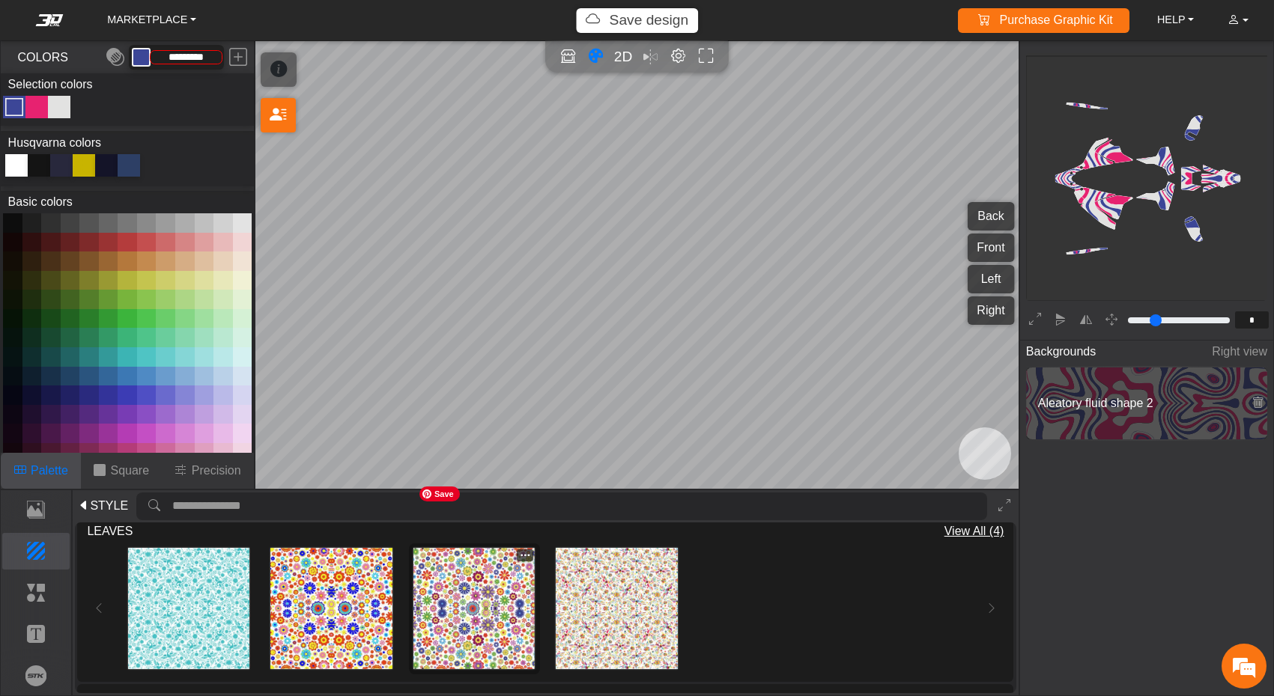
scroll to position [324, 0]
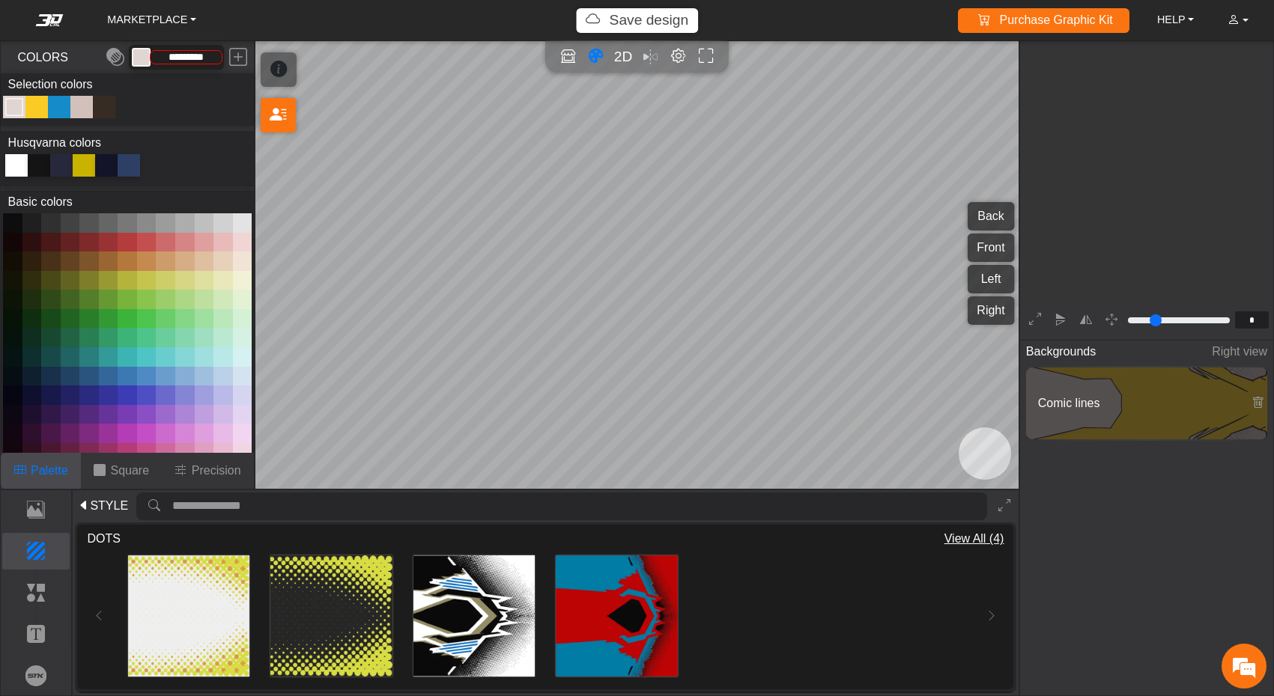
scroll to position [244, 247]
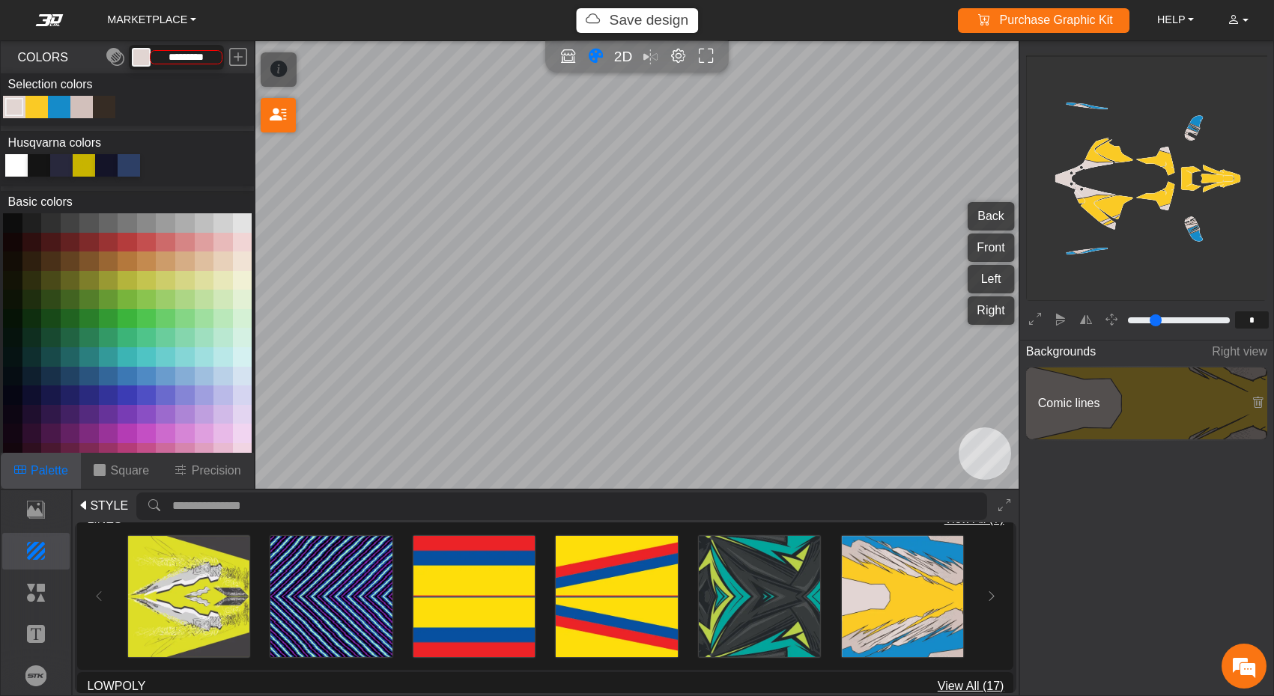
click at [124, 168] on div at bounding box center [129, 165] width 22 height 22
click at [89, 167] on icon at bounding box center [85, 163] width 15 height 15
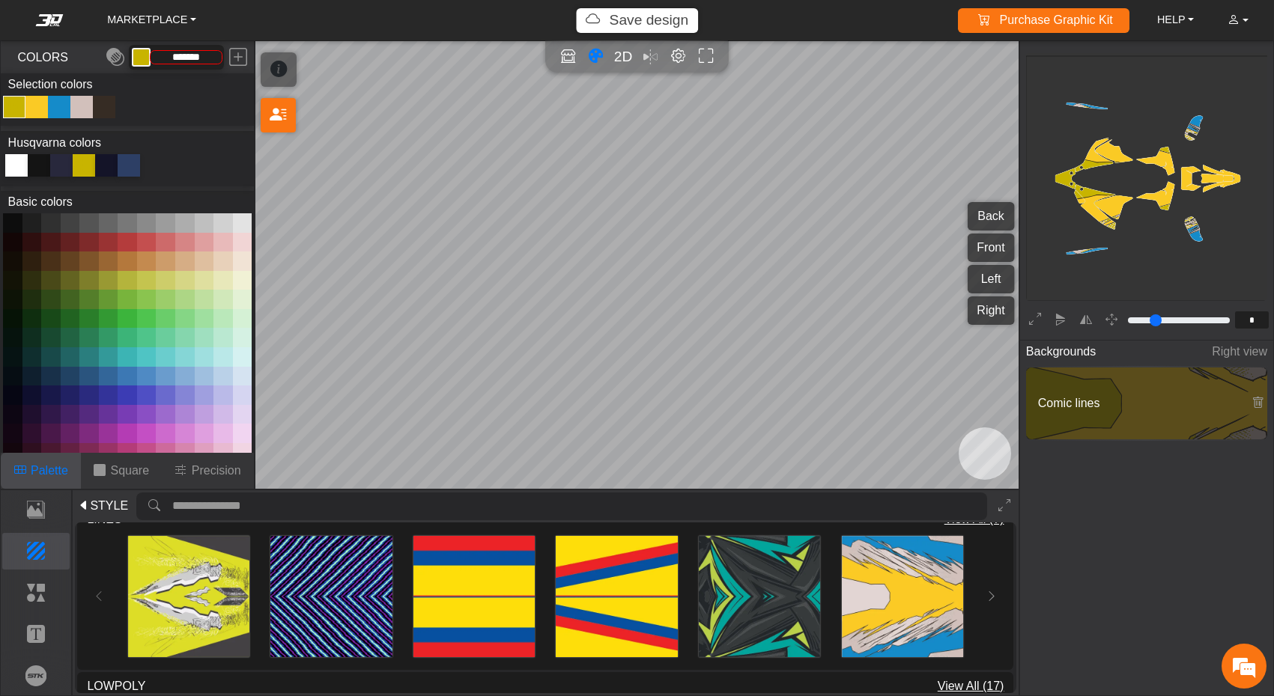
click at [16, 169] on div at bounding box center [16, 165] width 22 height 22
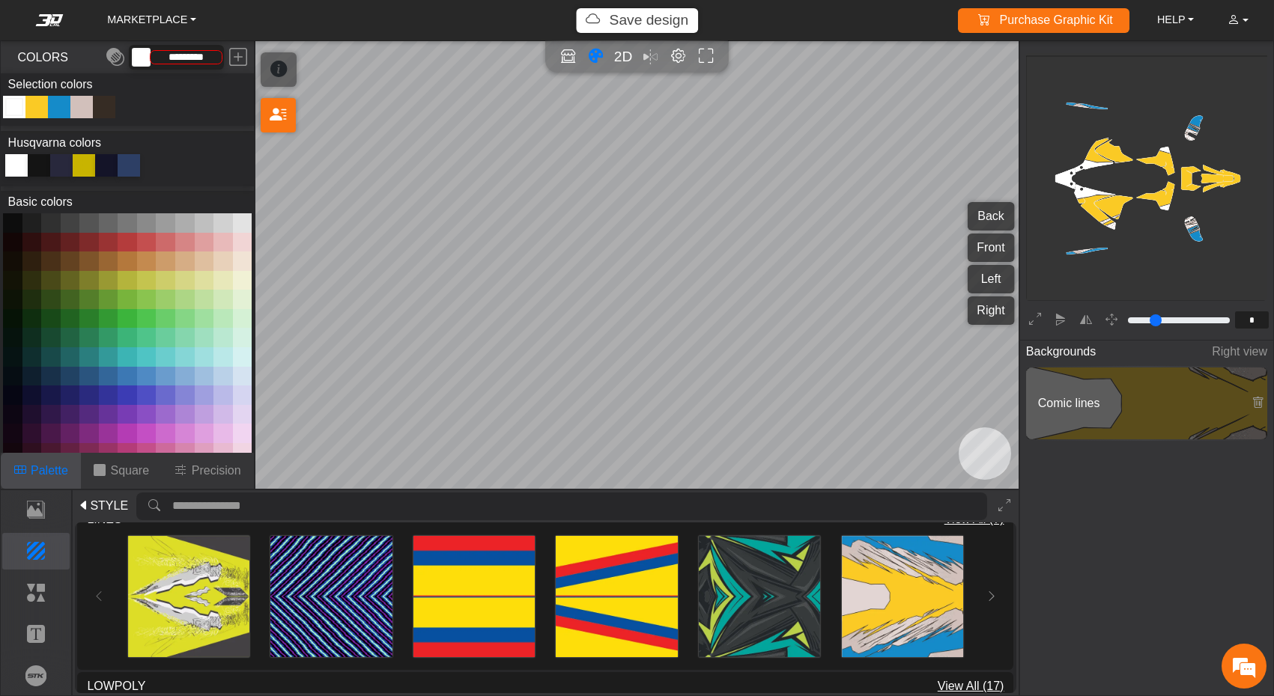
click at [62, 108] on div "Color Toggle" at bounding box center [59, 107] width 18 height 18
click at [60, 164] on div at bounding box center [61, 165] width 22 height 22
click at [18, 109] on div "Color Toggle" at bounding box center [14, 107] width 18 height 18
click at [129, 395] on button at bounding box center [127, 395] width 19 height 19
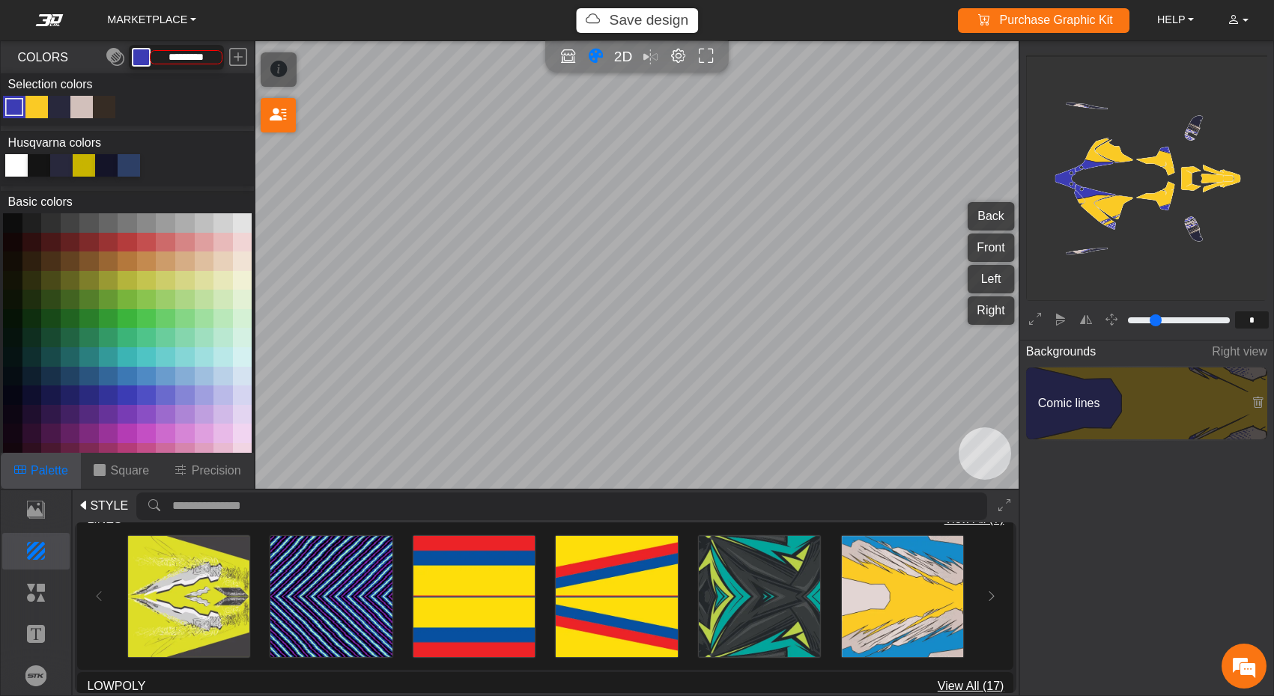
click at [142, 394] on button at bounding box center [146, 395] width 19 height 19
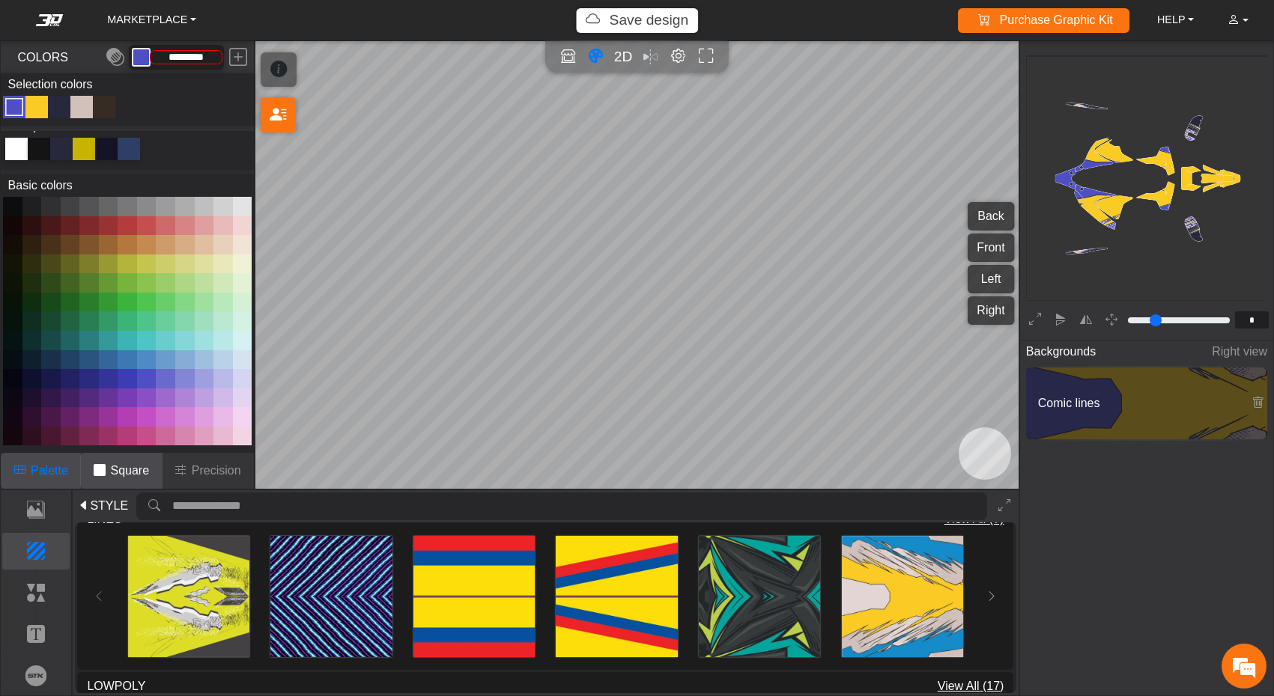
click at [131, 468] on p "Square" at bounding box center [129, 471] width 39 height 18
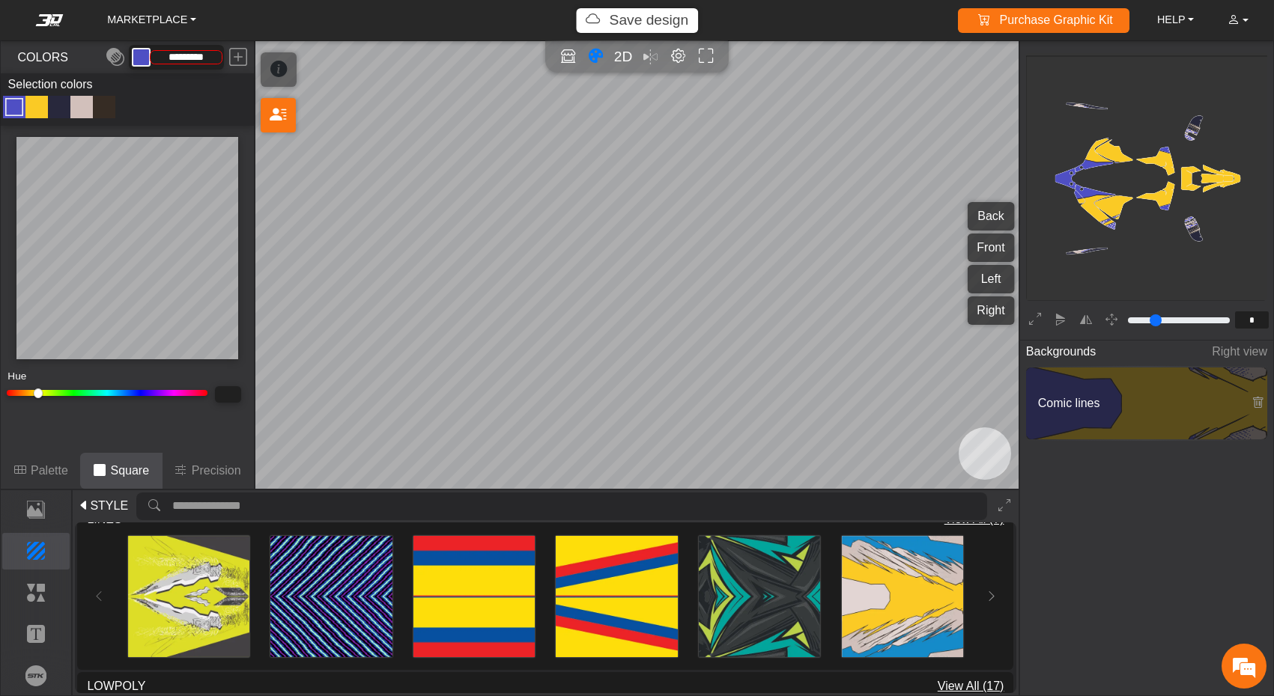
scroll to position [0, 0]
type input "*********"
type input "***"
click at [130, 394] on input "Hue" at bounding box center [107, 393] width 201 height 6
type input "***"
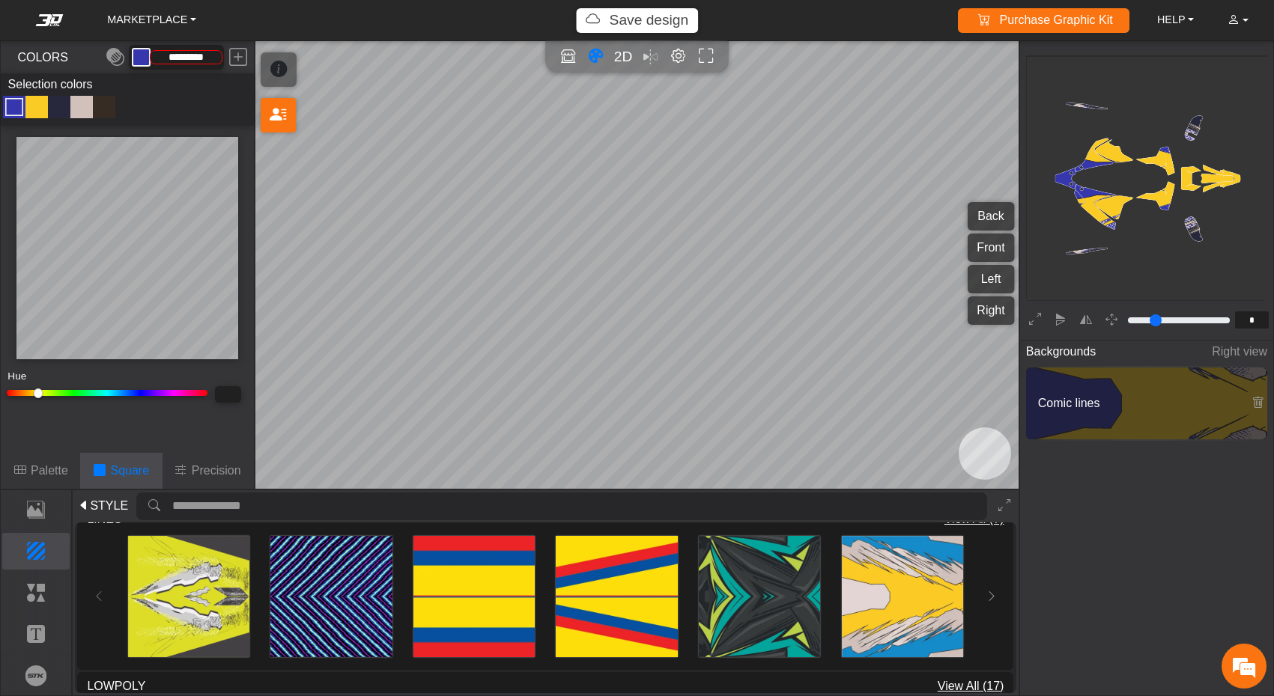
type input "*********"
type input "***"
type input "*****"
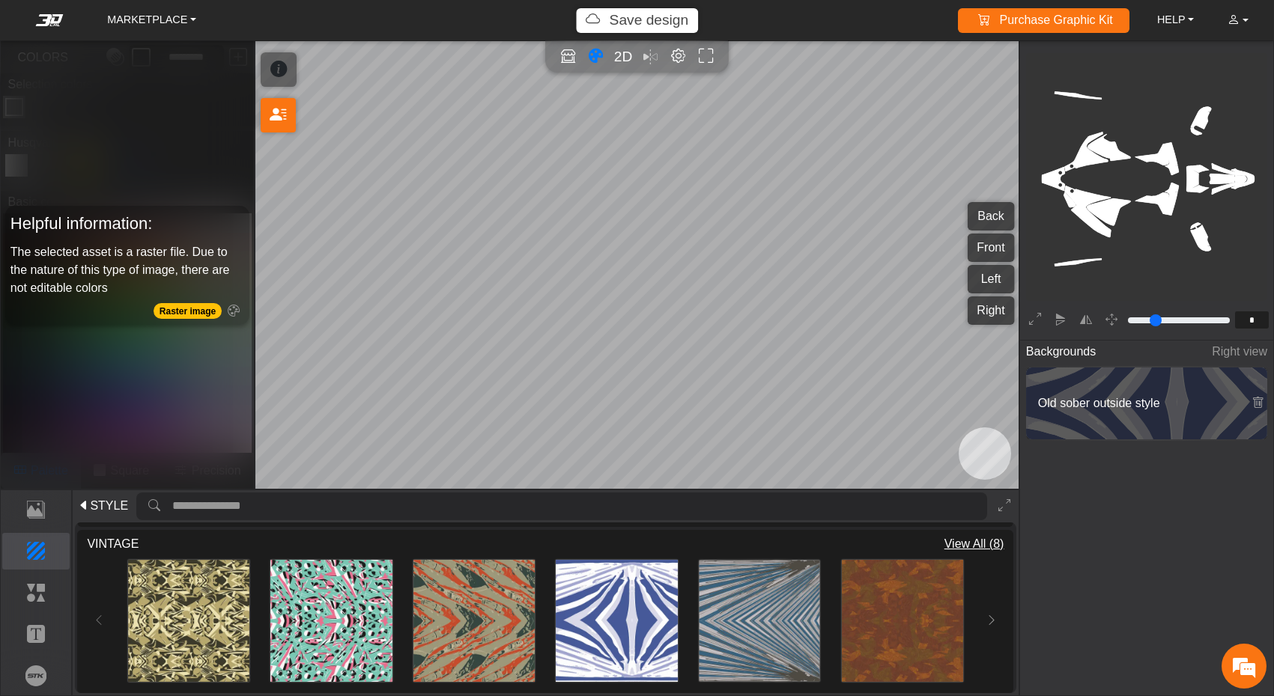
scroll to position [244, 247]
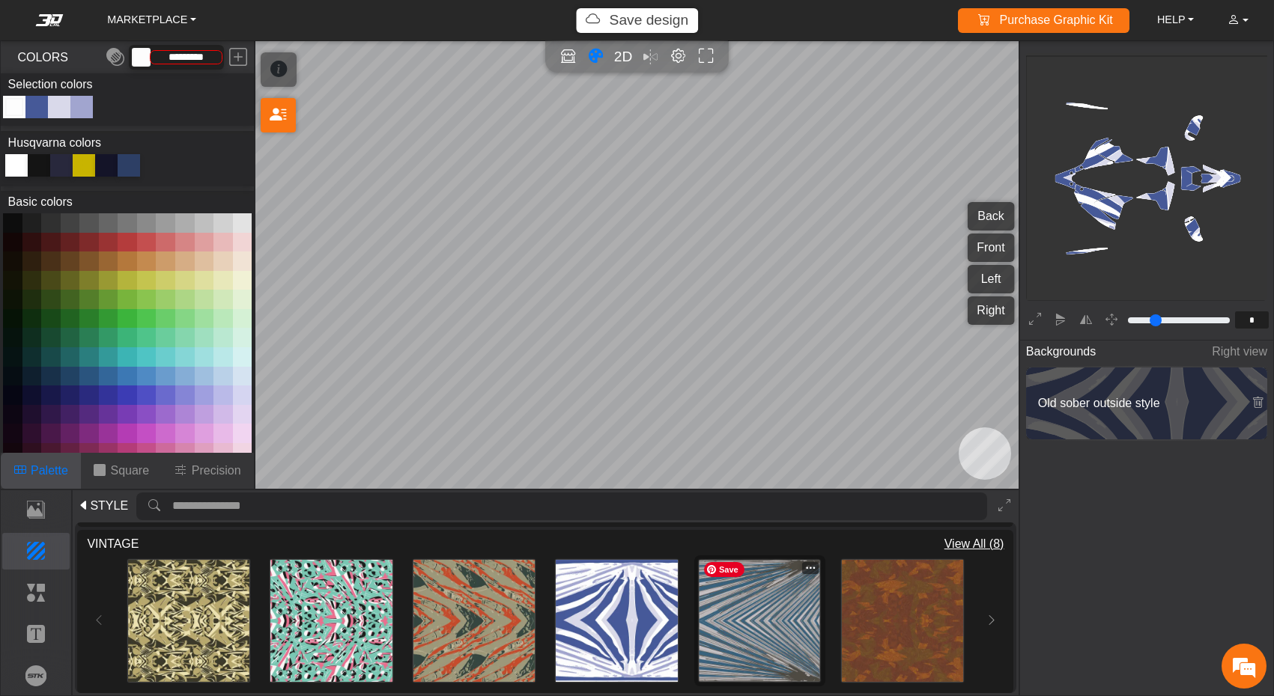
click at [776, 621] on img at bounding box center [759, 620] width 121 height 121
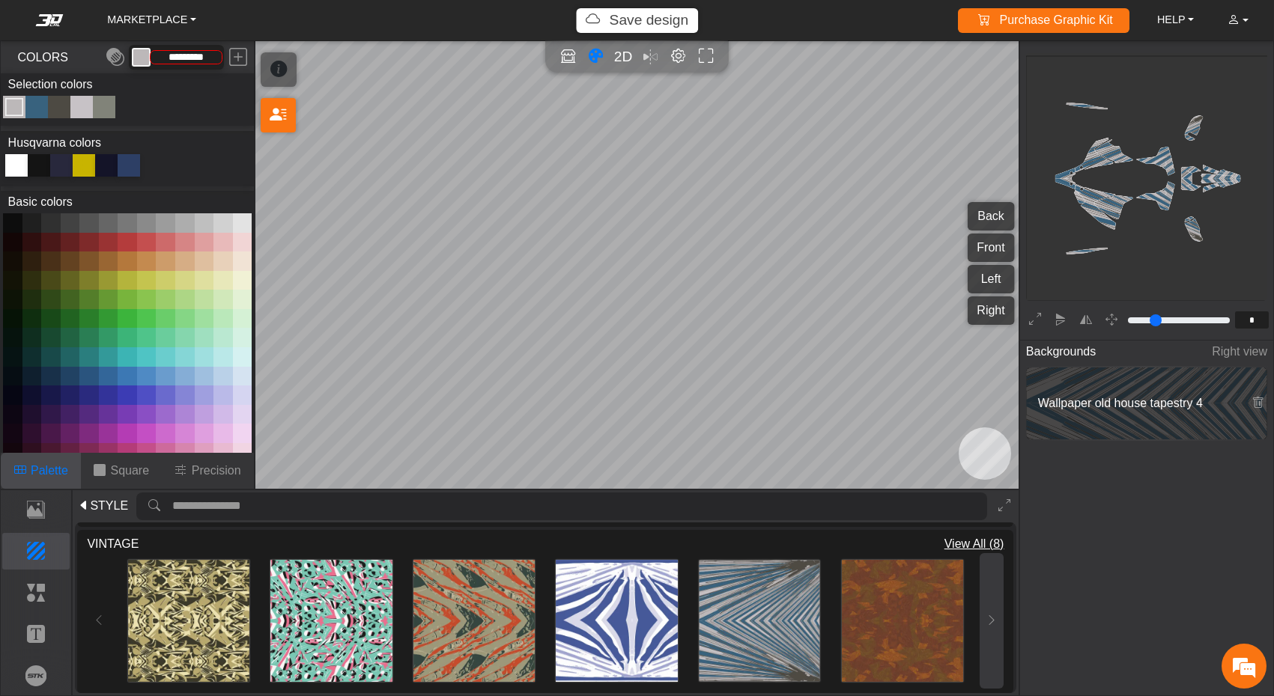
click at [989, 614] on icon at bounding box center [991, 620] width 12 height 13
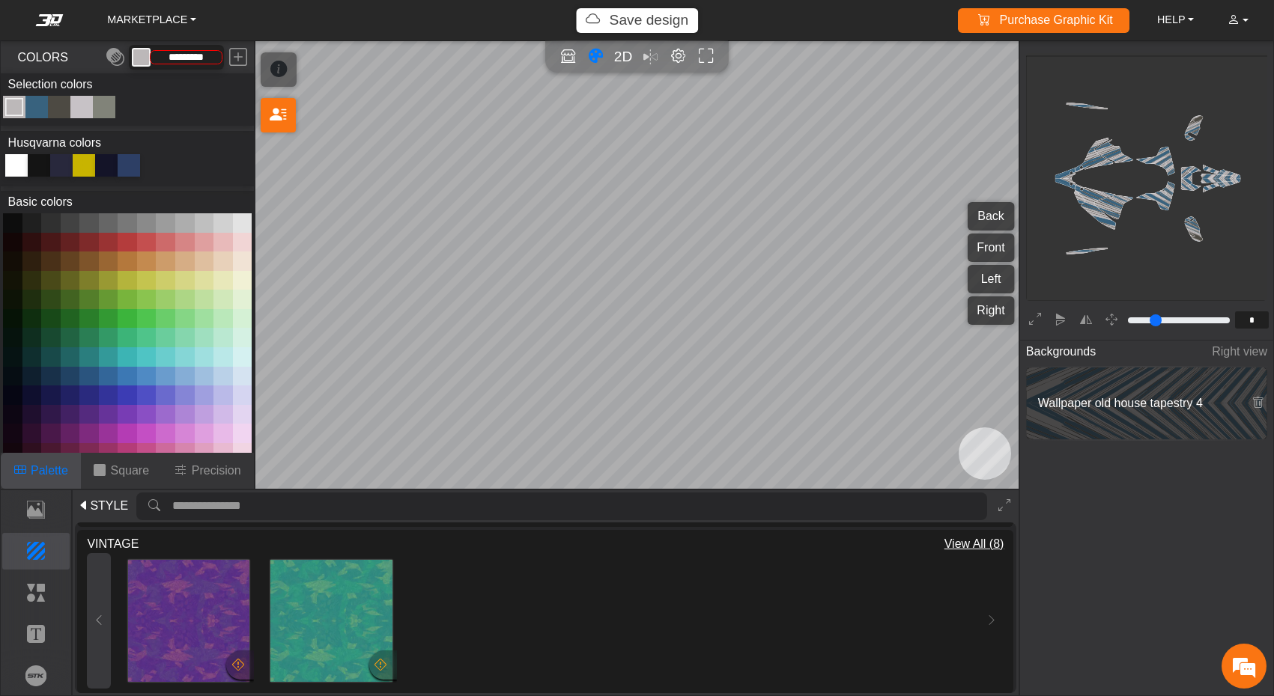
click at [94, 614] on icon at bounding box center [99, 620] width 12 height 13
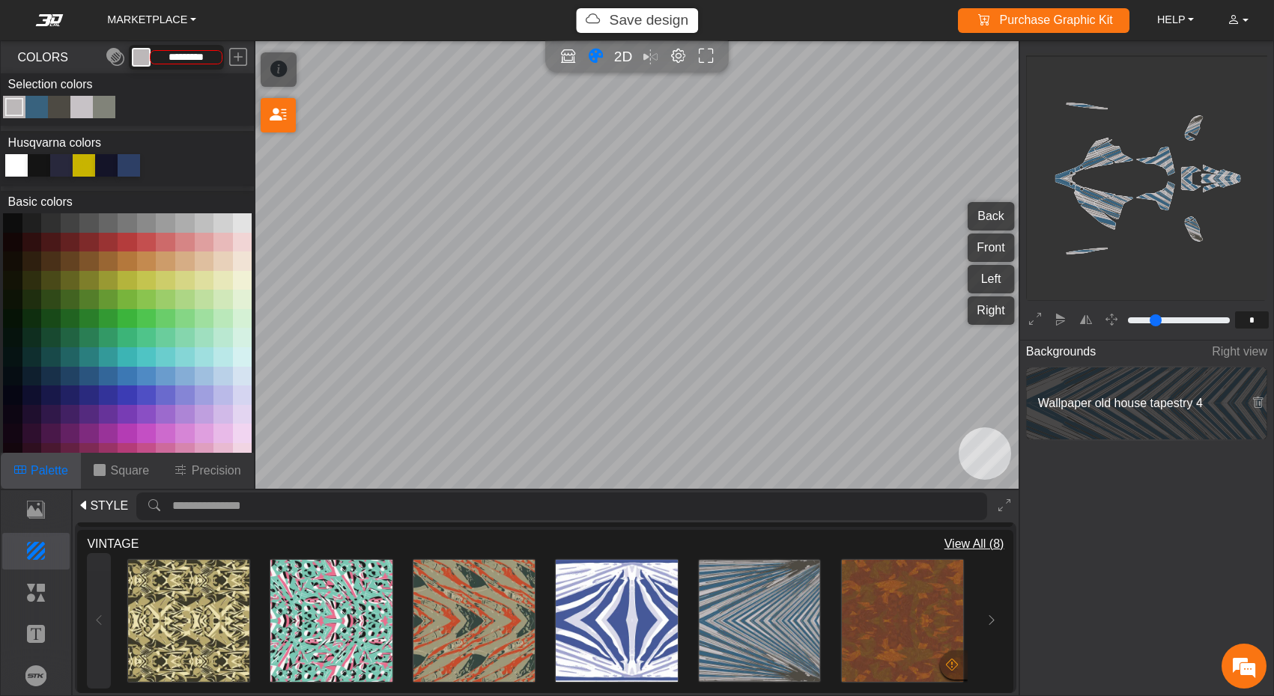
click at [94, 608] on div "Loading... Loading... Loading... Loading... Loading... Loading..." at bounding box center [545, 621] width 916 height 136
click at [36, 603] on button "Elements" at bounding box center [36, 592] width 68 height 37
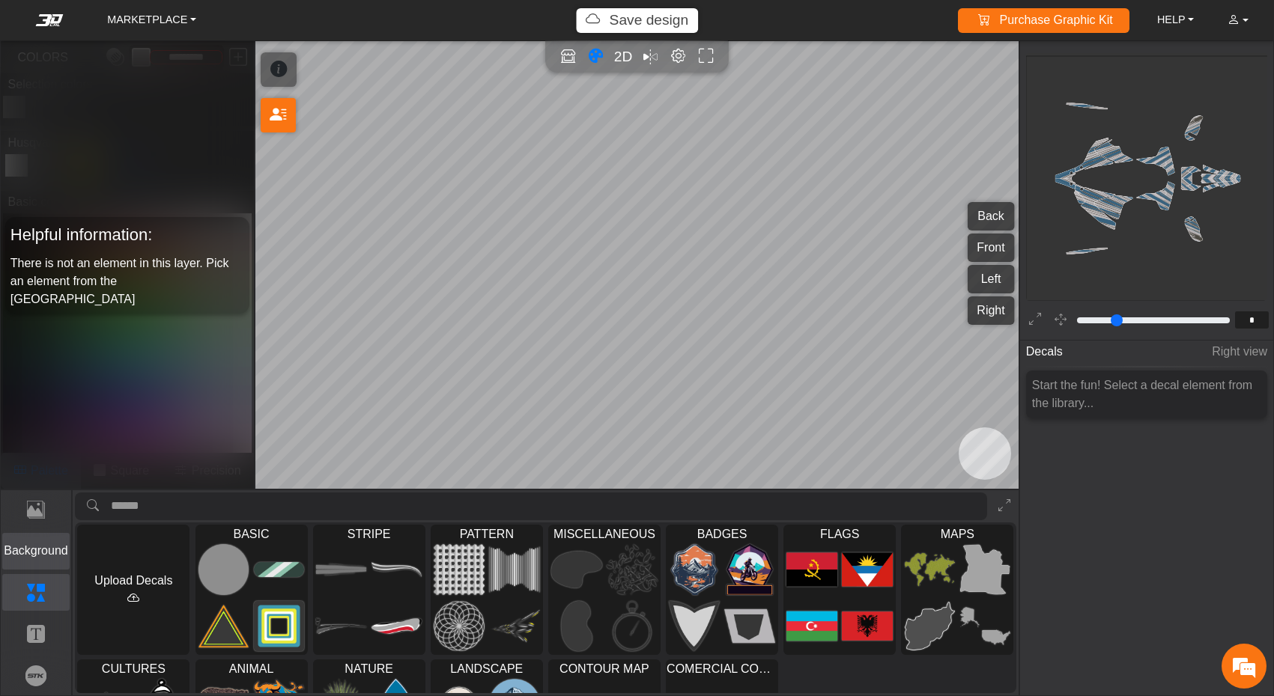
click at [34, 557] on p "Background" at bounding box center [36, 551] width 67 height 18
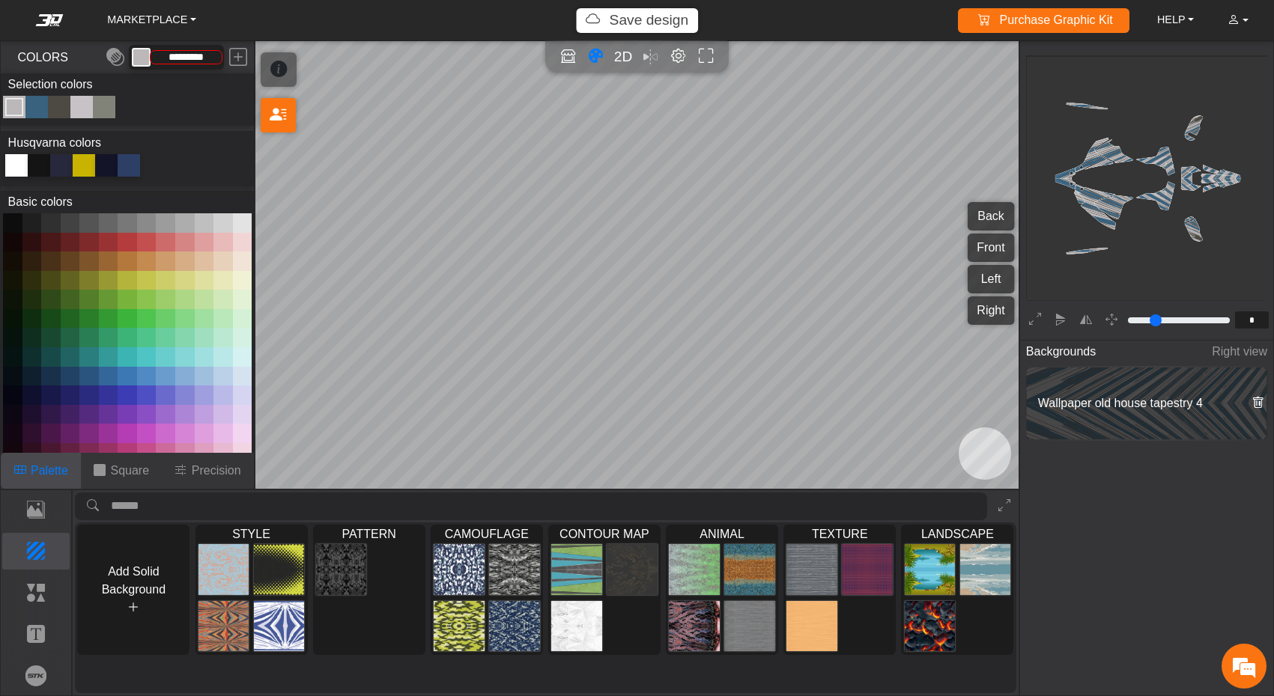
click at [1254, 403] on icon at bounding box center [1257, 403] width 12 height 13
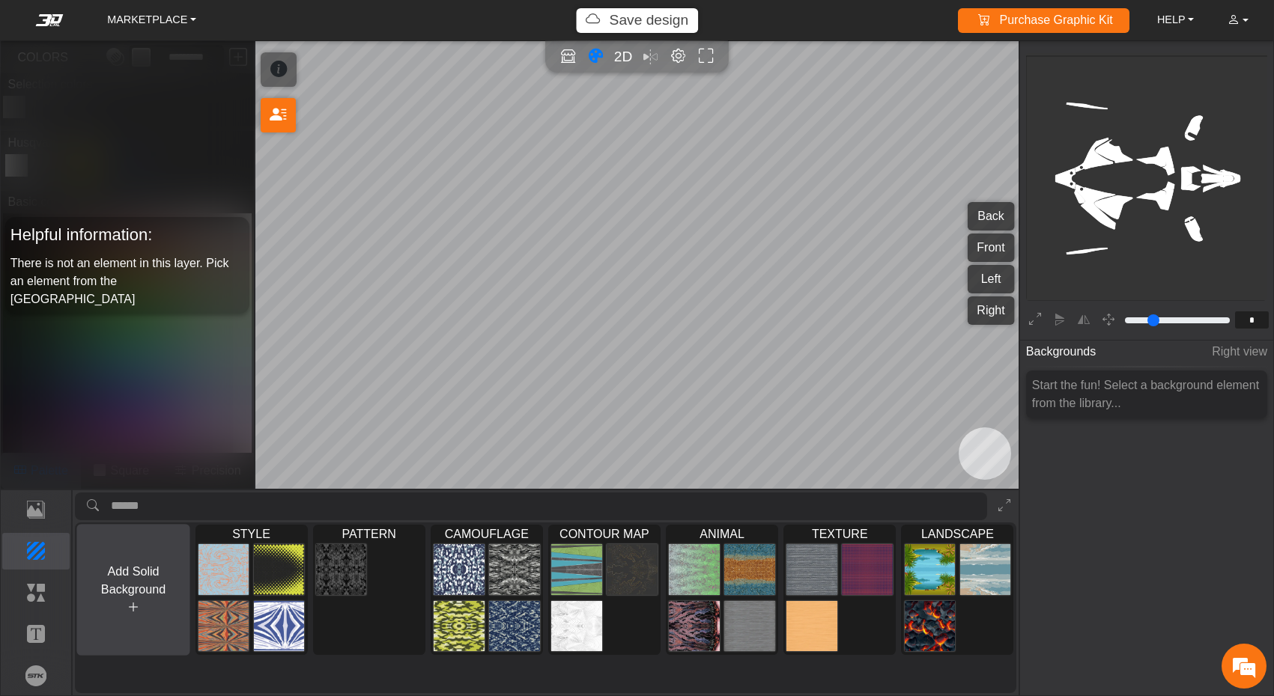
click at [130, 613] on icon at bounding box center [133, 607] width 12 height 13
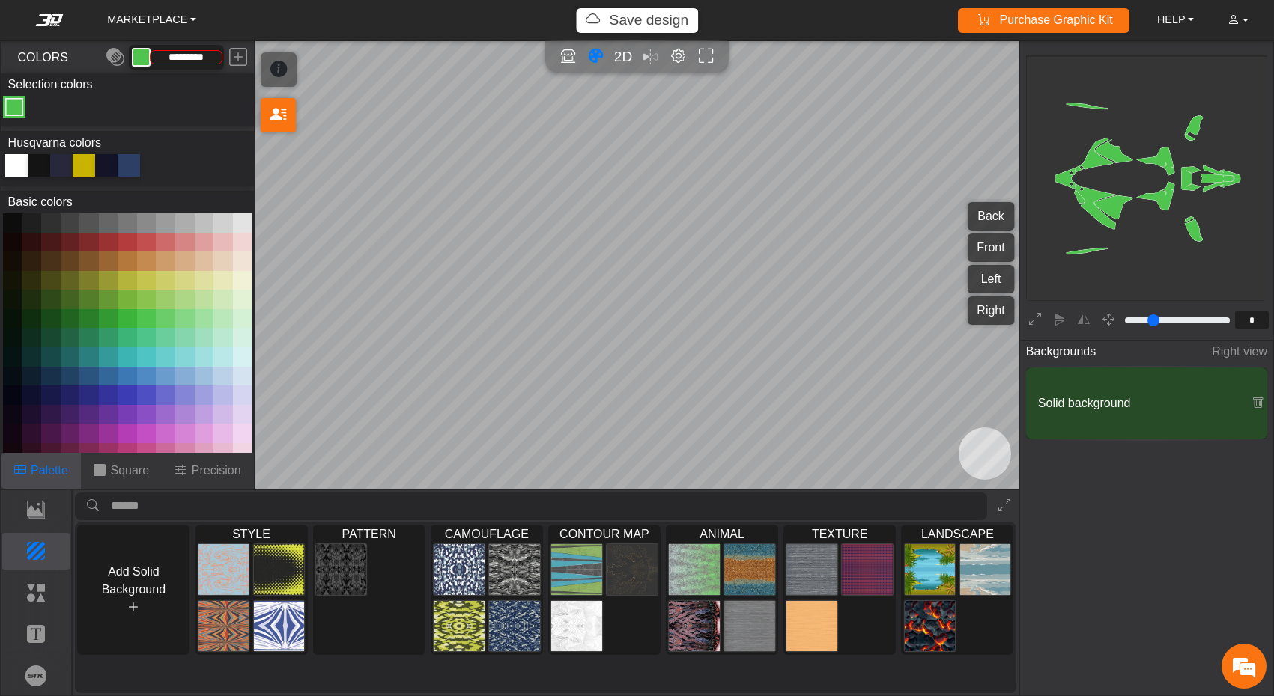
click at [85, 163] on icon at bounding box center [84, 165] width 22 height 22
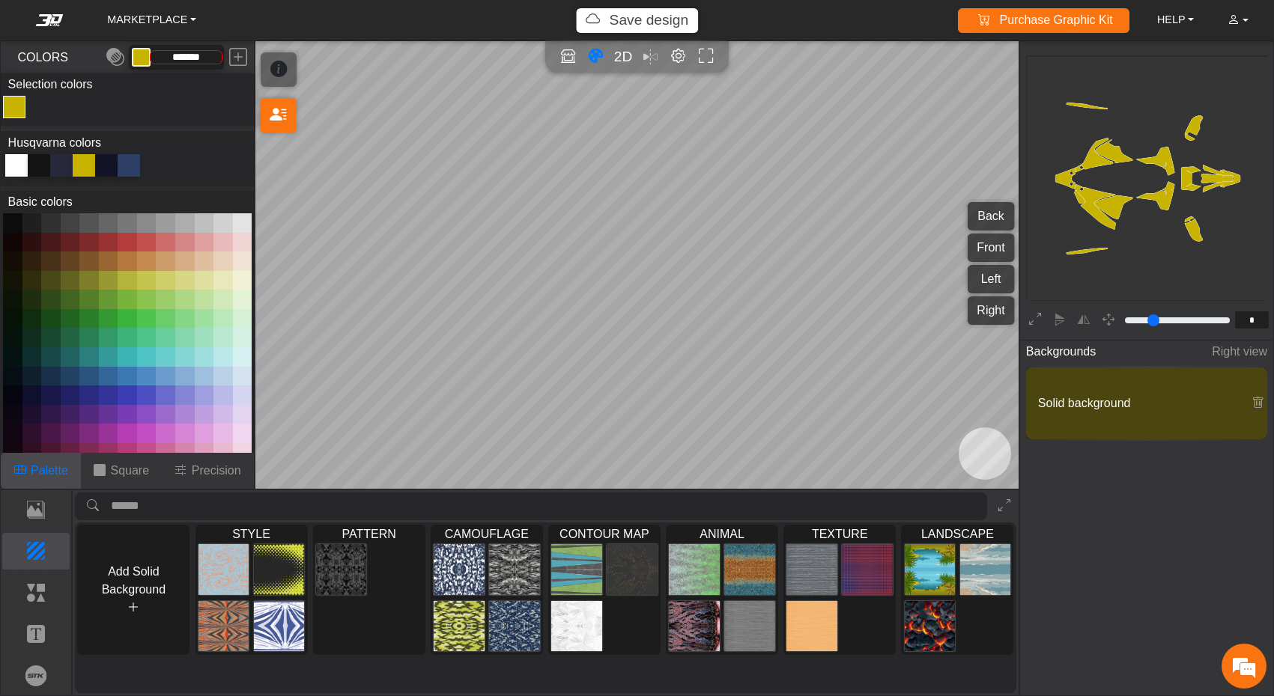
click at [22, 168] on div at bounding box center [16, 165] width 22 height 22
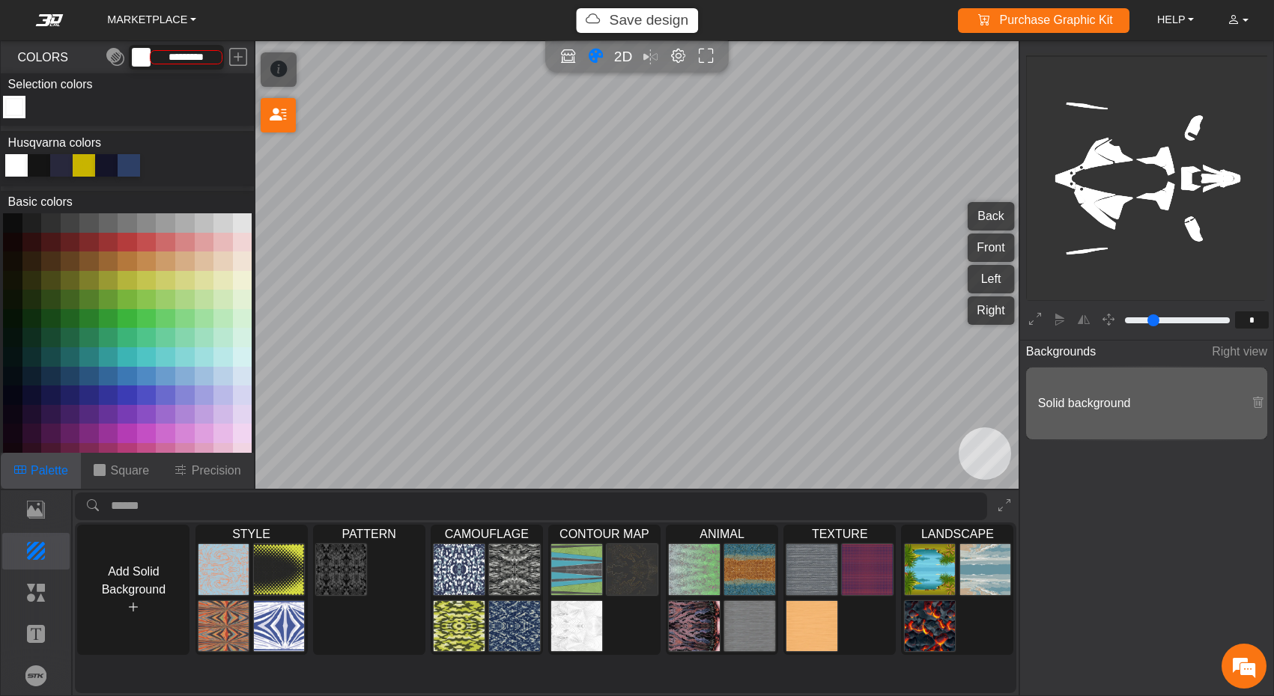
click at [84, 314] on button at bounding box center [88, 318] width 19 height 19
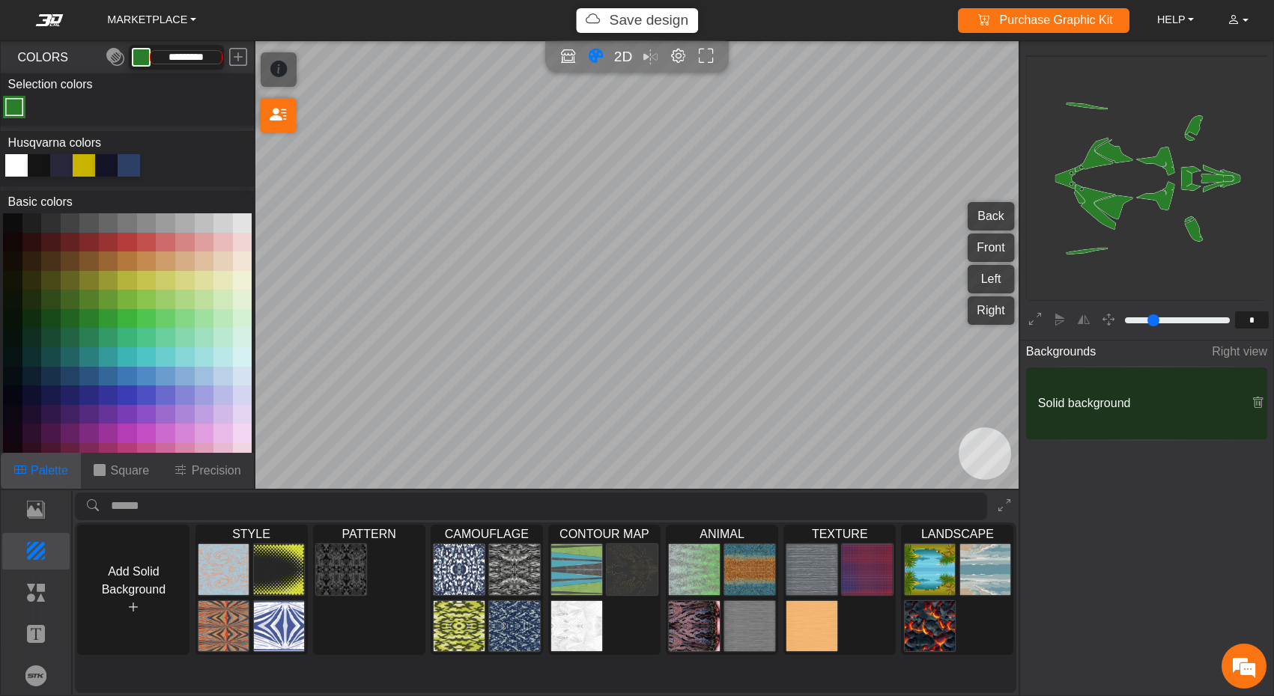
click at [1059, 395] on span "Solid background" at bounding box center [1135, 404] width 207 height 18
click at [1072, 413] on div "Solid background" at bounding box center [1146, 404] width 241 height 72
click at [119, 51] on em at bounding box center [115, 57] width 18 height 27
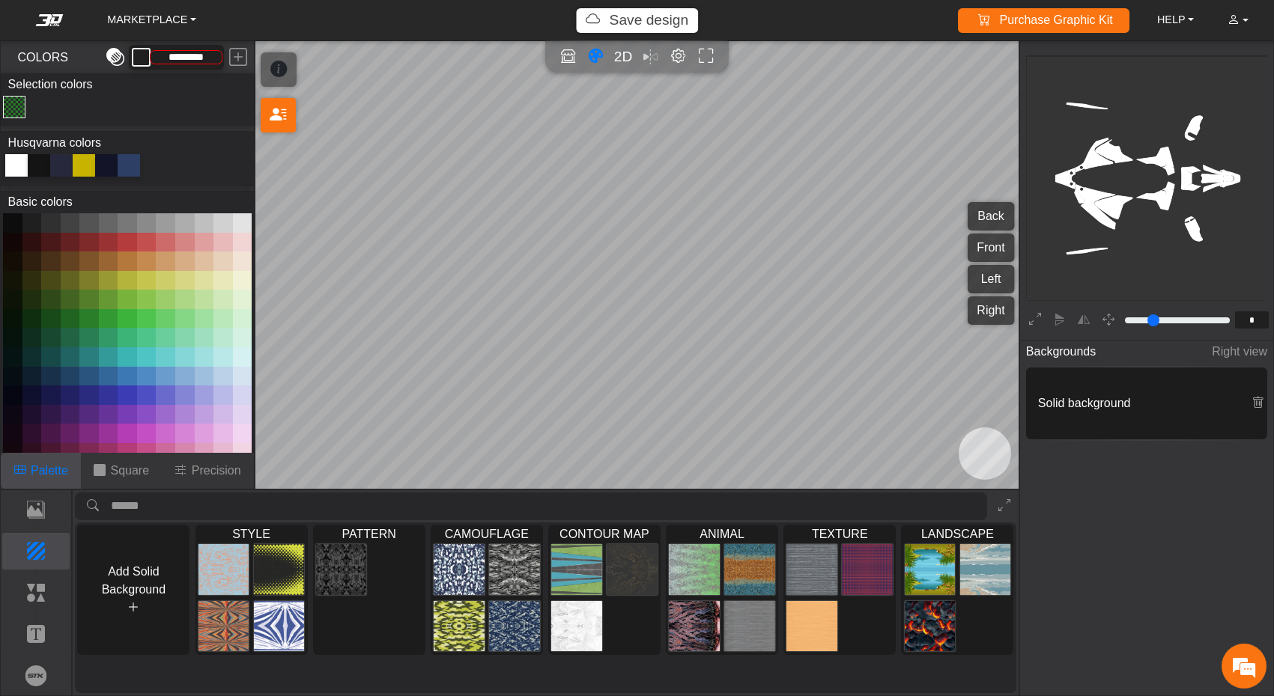
click at [118, 61] on em at bounding box center [115, 57] width 18 height 27
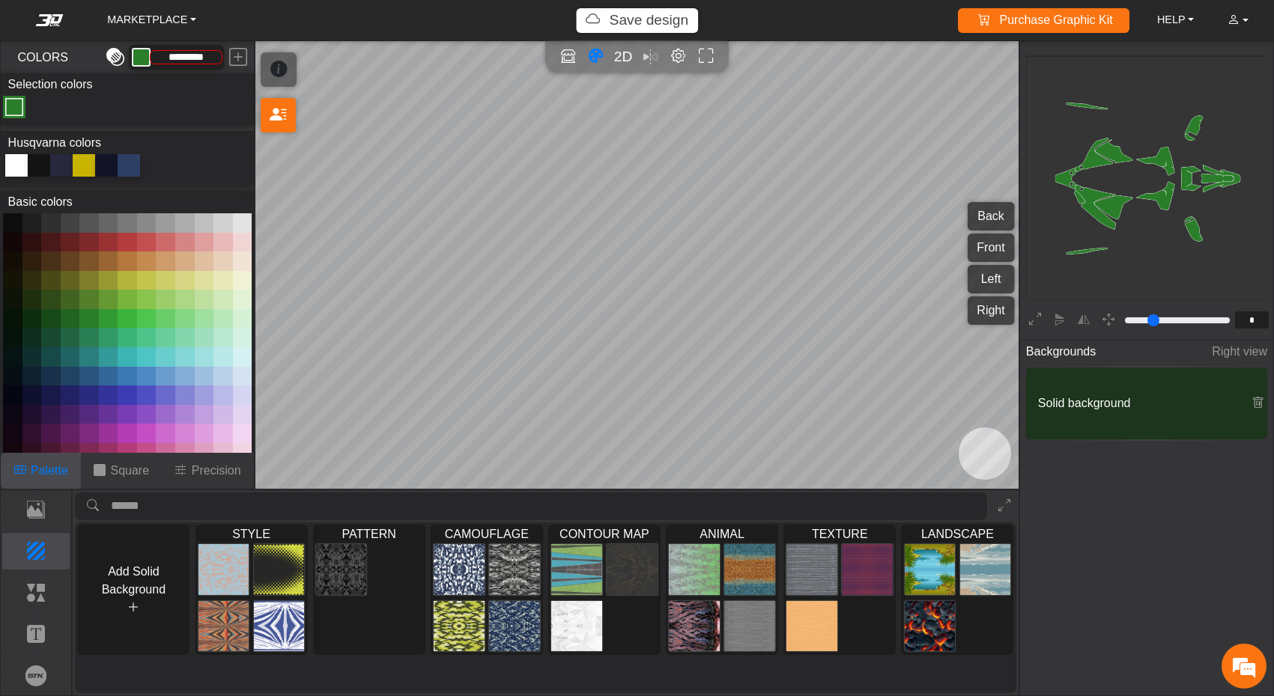
click at [118, 61] on em at bounding box center [115, 57] width 18 height 27
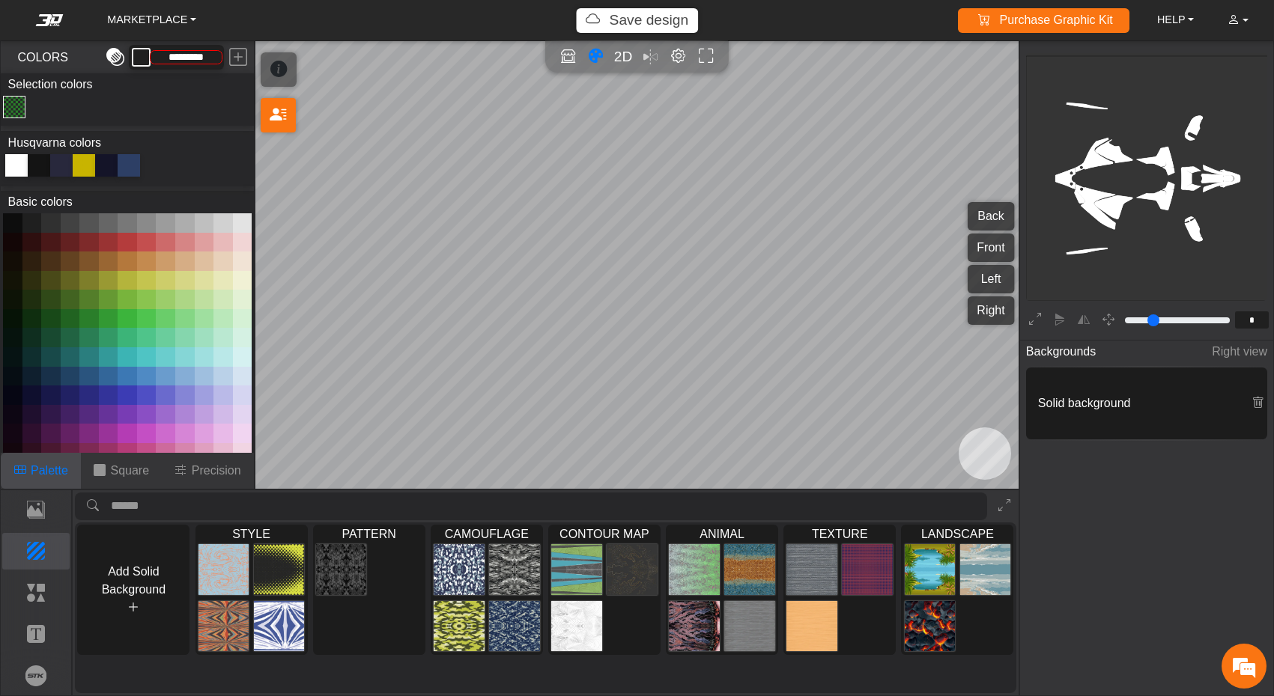
click at [118, 61] on em at bounding box center [115, 57] width 18 height 27
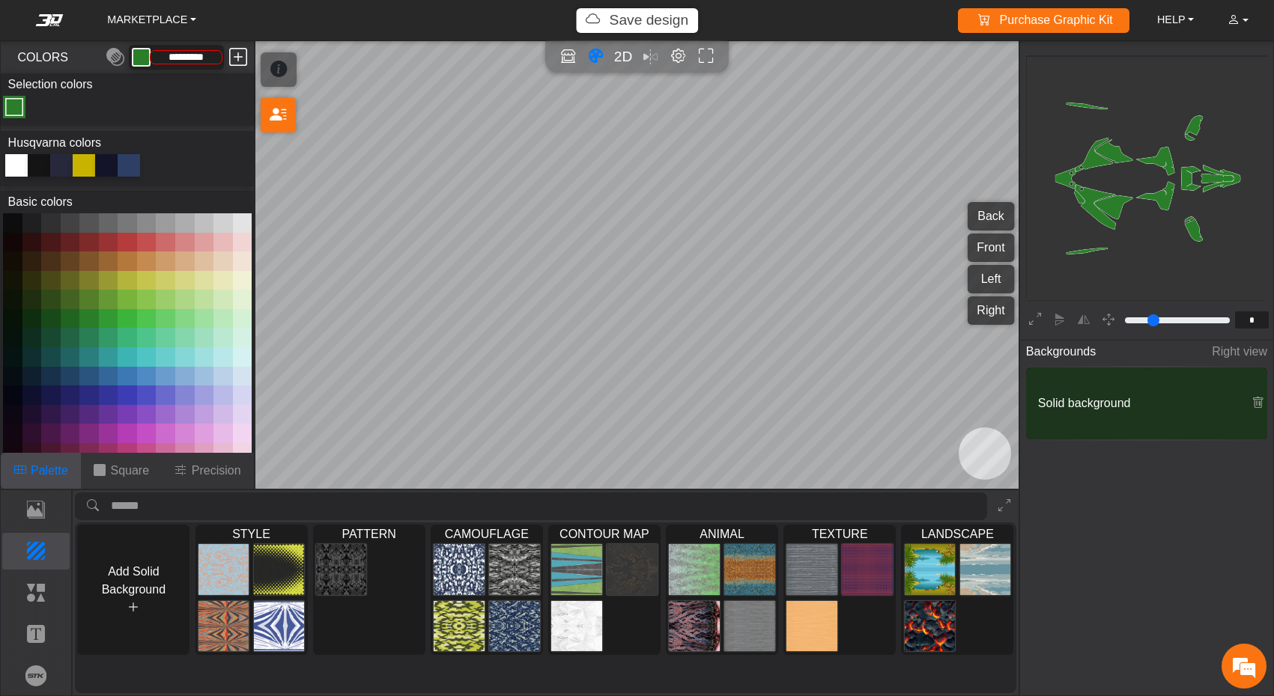
click at [240, 55] on em at bounding box center [238, 57] width 18 height 27
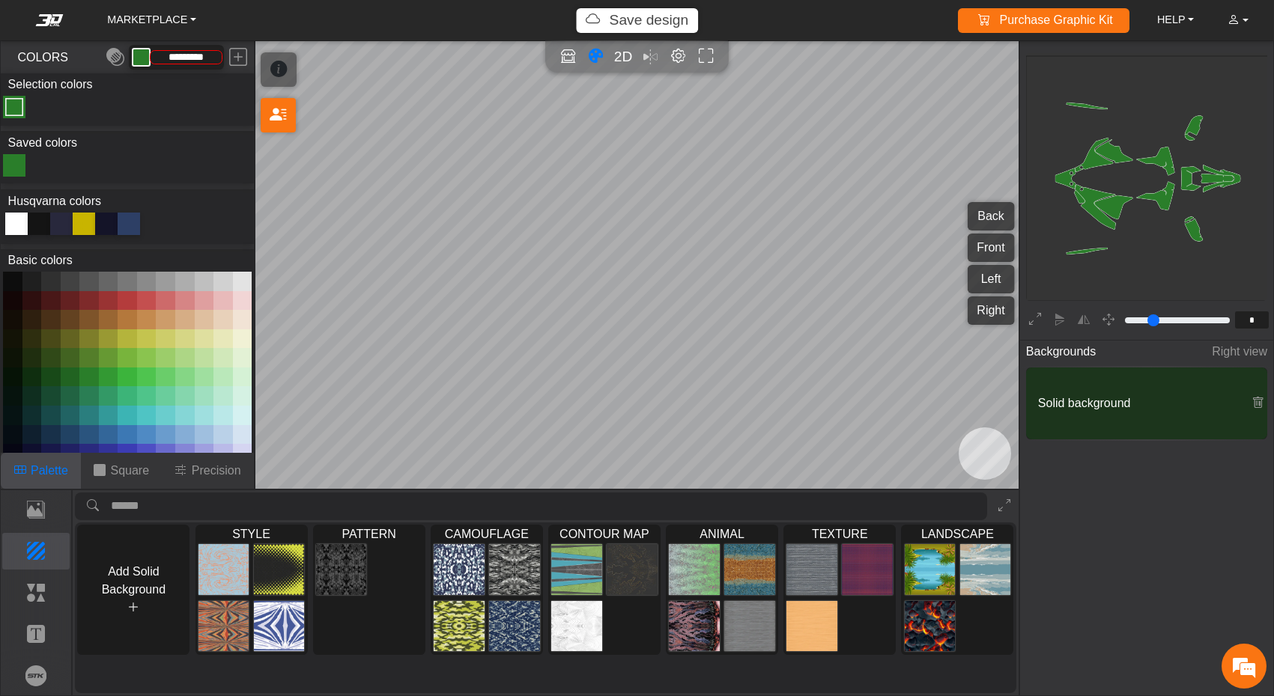
click at [126, 448] on button at bounding box center [127, 453] width 19 height 19
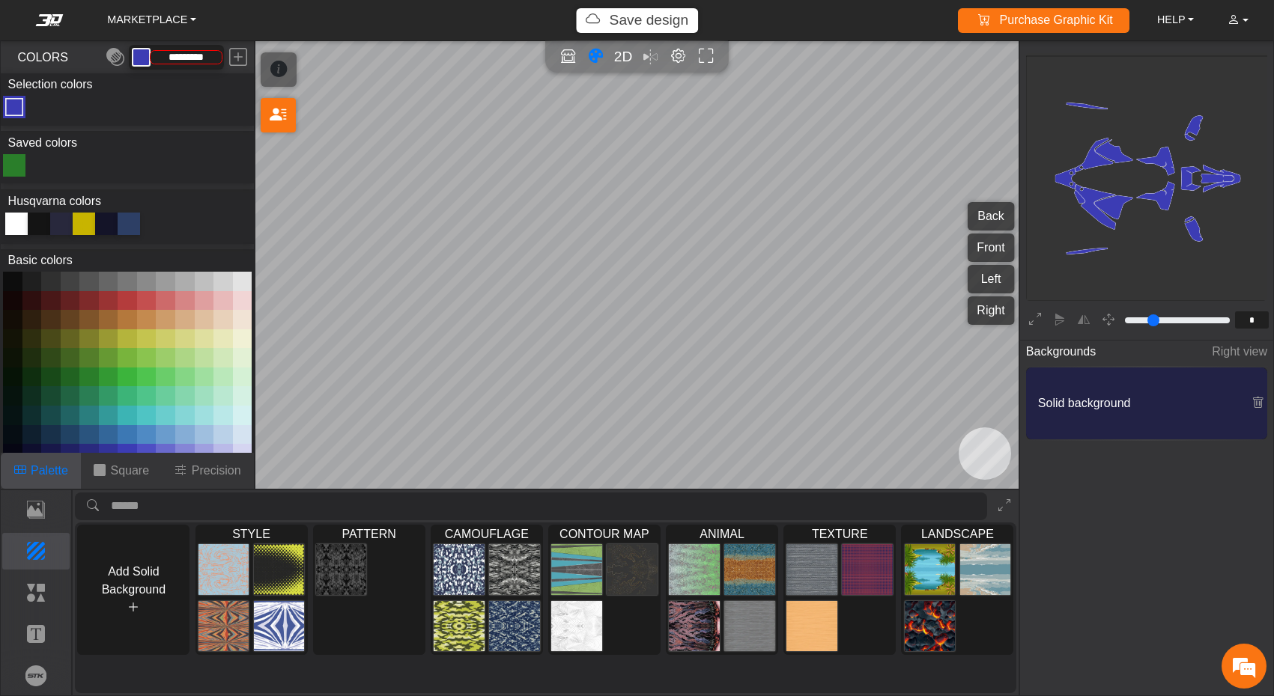
click at [132, 434] on button at bounding box center [127, 434] width 19 height 19
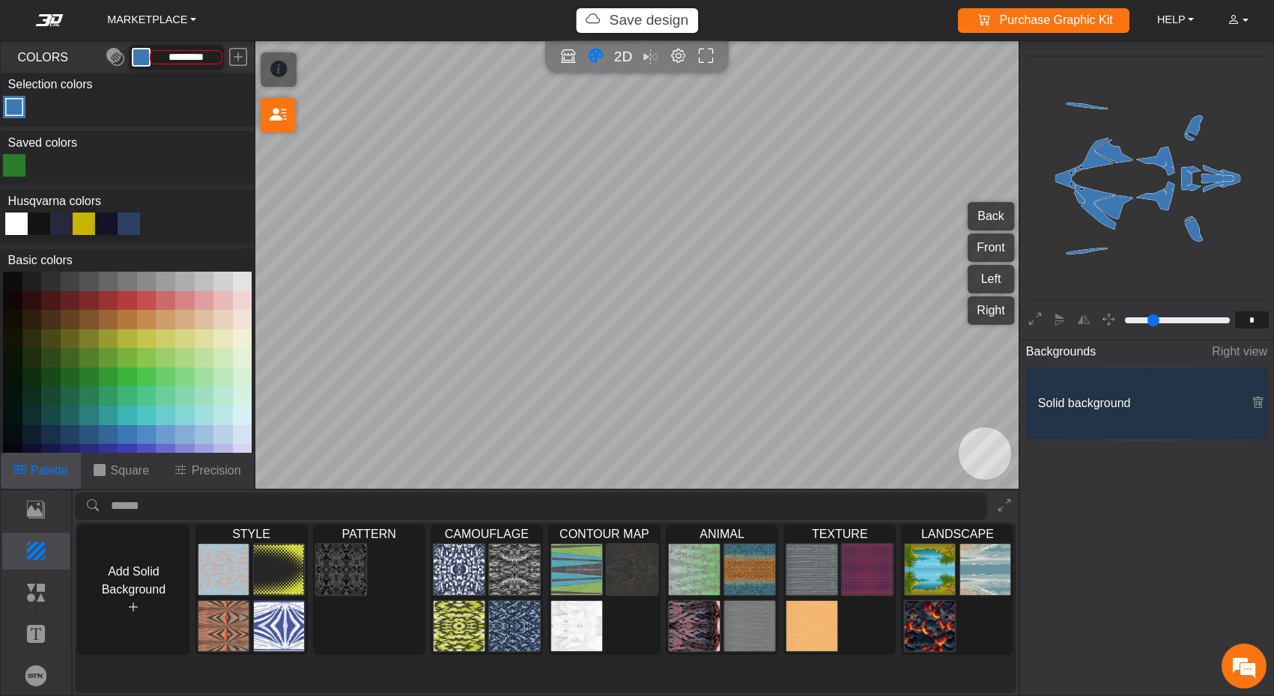
click at [122, 430] on button at bounding box center [127, 434] width 19 height 19
click at [109, 430] on button at bounding box center [108, 434] width 19 height 19
type input "*********"
click at [627, 52] on span "2D" at bounding box center [623, 56] width 20 height 17
type input "*"
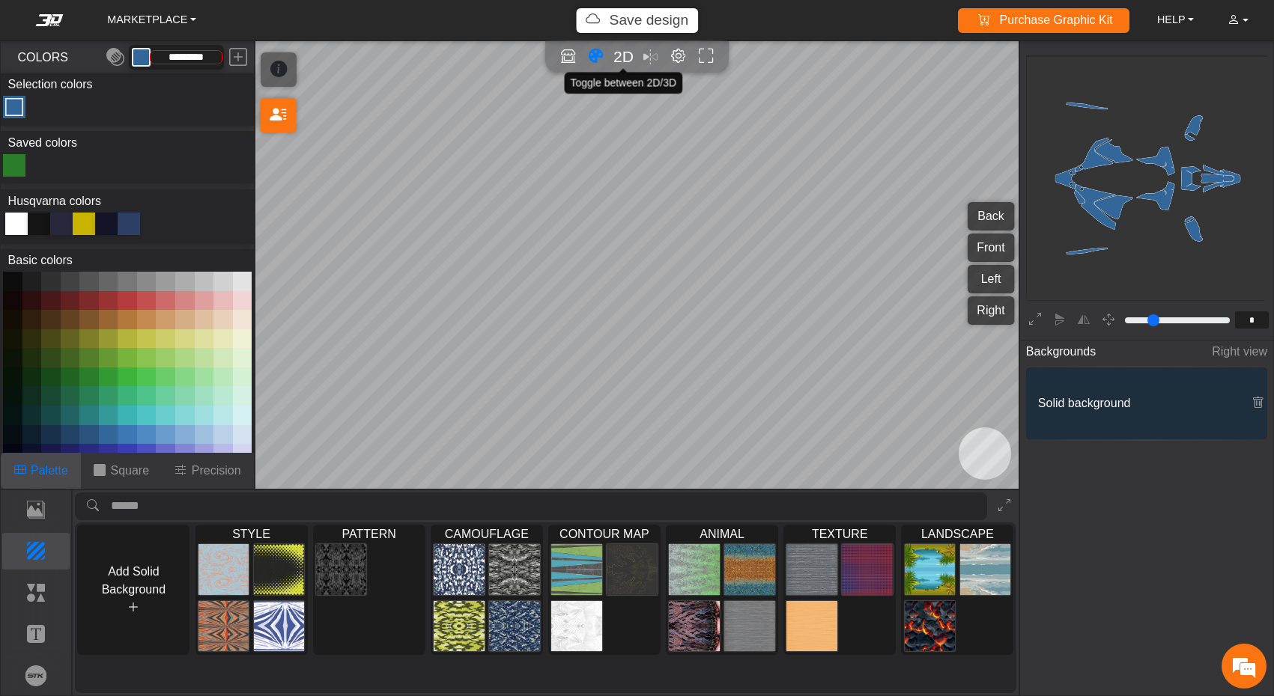
type input "*"
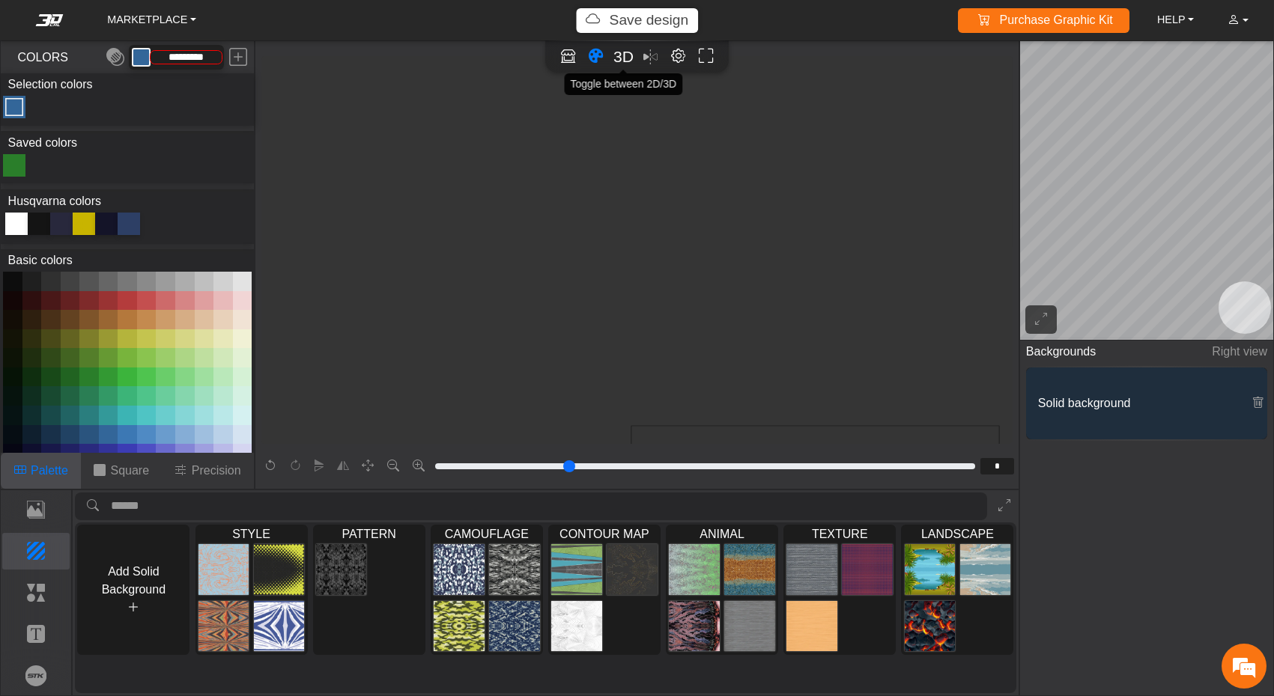
scroll to position [365, 177]
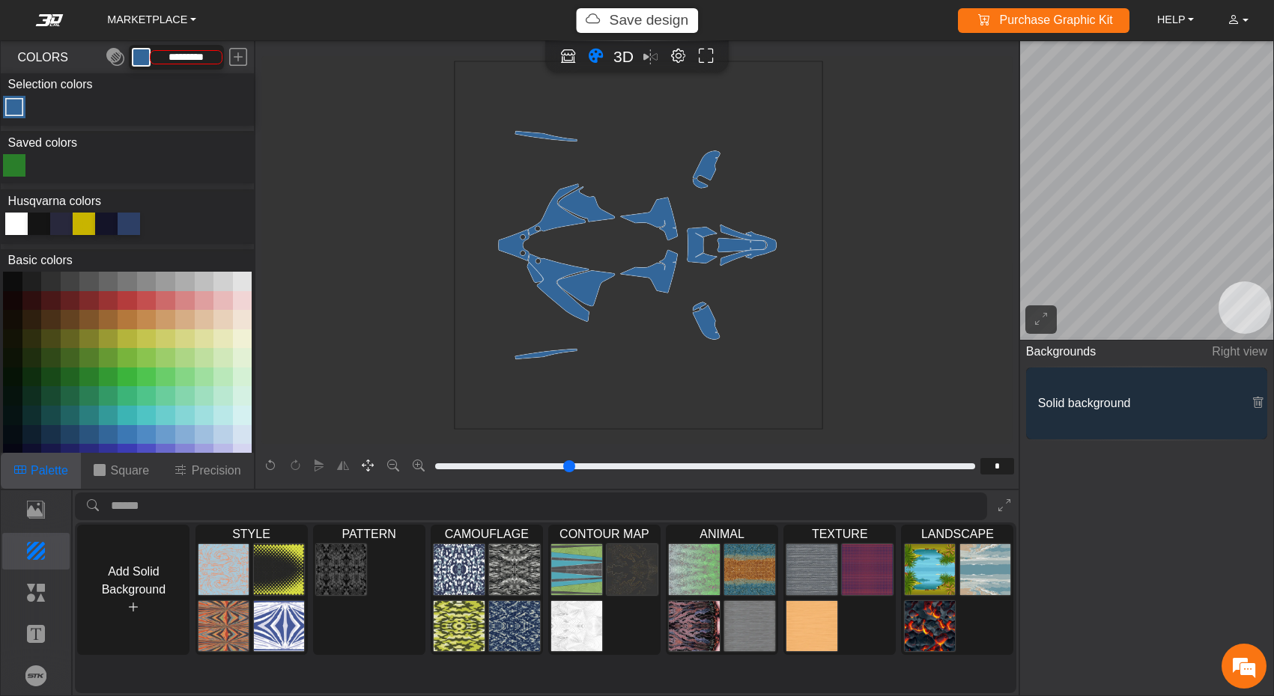
click at [370, 469] on icon "button" at bounding box center [368, 466] width 12 height 13
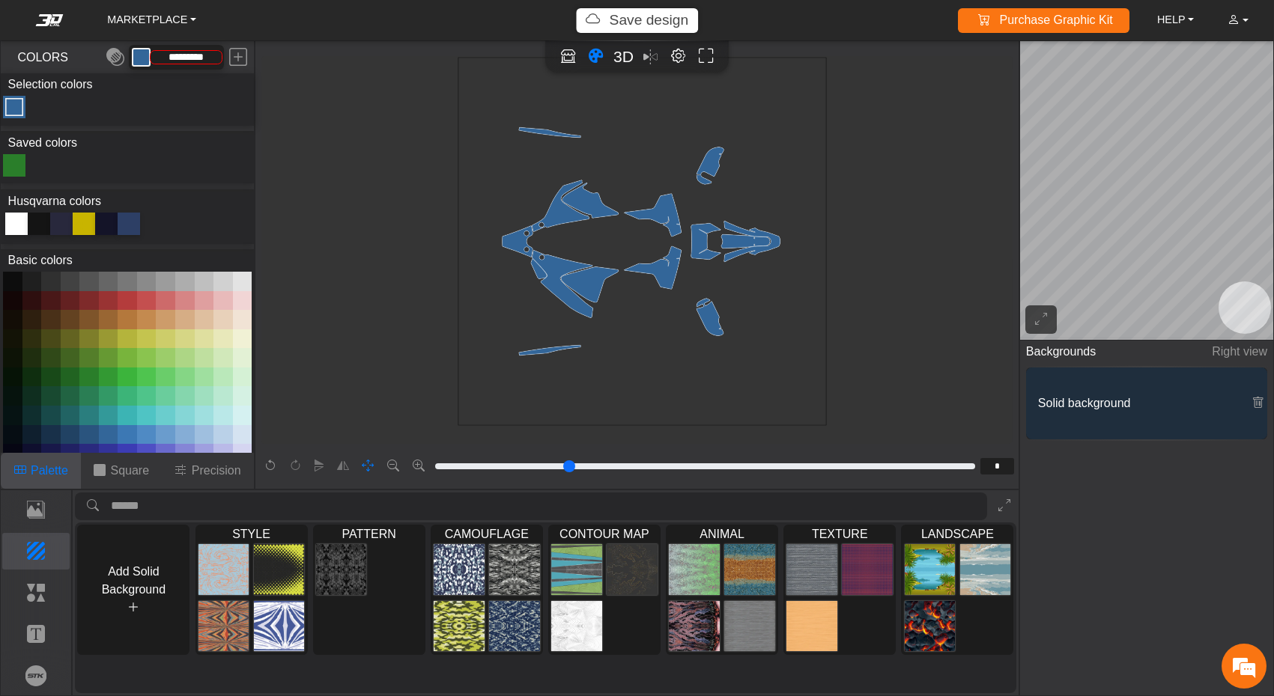
scroll to position [355, 182]
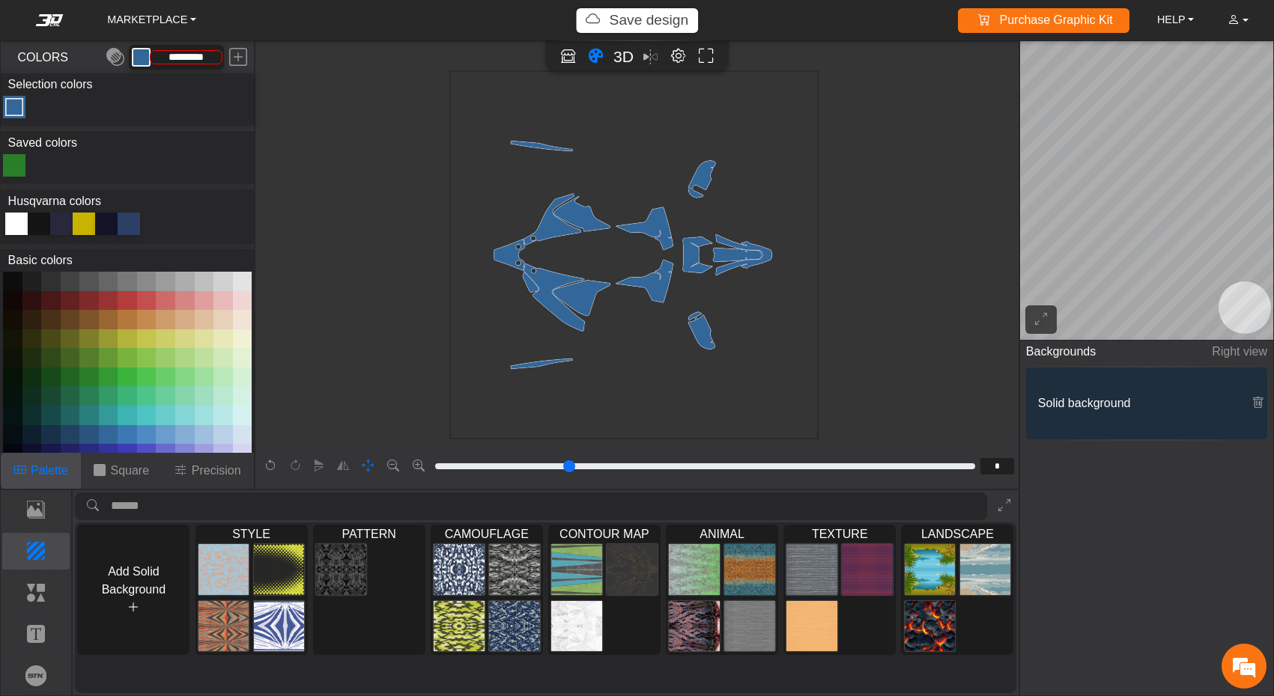
drag, startPoint x: 630, startPoint y: 264, endPoint x: 625, endPoint y: 273, distance: 11.1
click at [625, 273] on icon "background_wire_template_bg decal_h701_back decal_h701_front decal_h701_left de…" at bounding box center [634, 255] width 1104 height 1104
click at [380, 468] on div "*" at bounding box center [697, 466] width 635 height 23
click at [379, 468] on div at bounding box center [319, 466] width 123 height 23
click at [369, 468] on icon "button" at bounding box center [368, 466] width 12 height 13
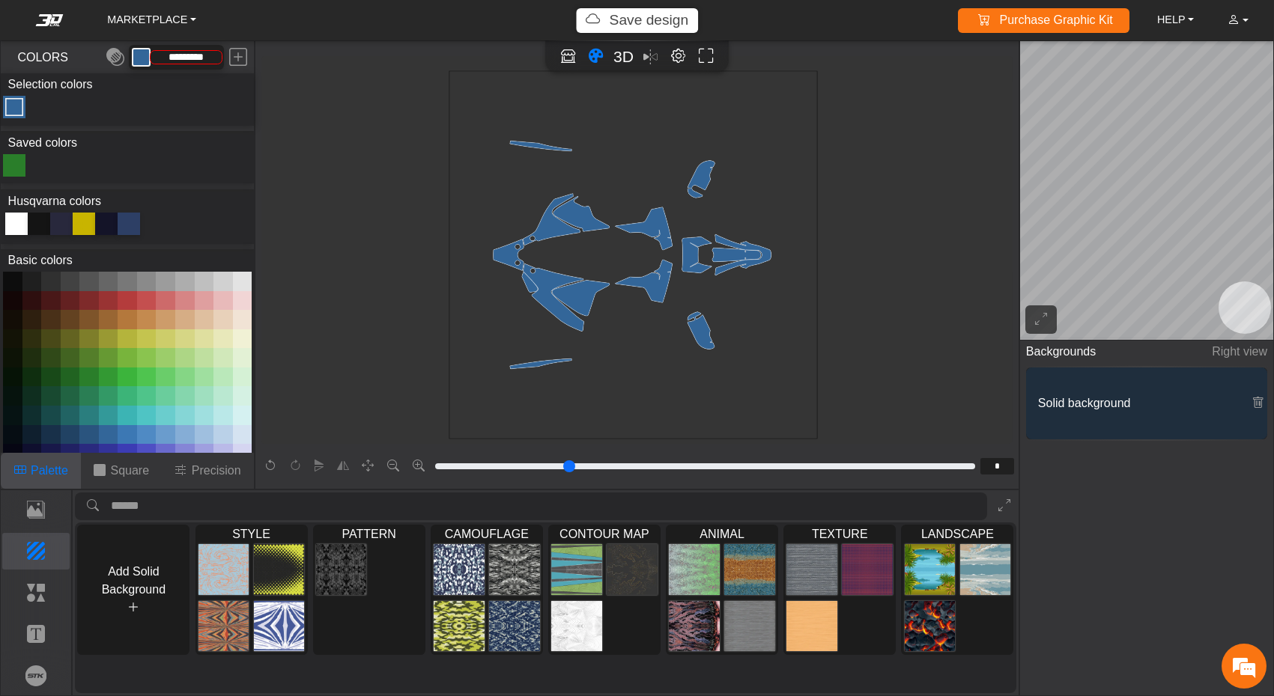
drag, startPoint x: 525, startPoint y: 311, endPoint x: 541, endPoint y: 339, distance: 32.2
click at [539, 338] on icon "background_wire_template_bg decal_h701_back decal_h701_front decal_h701_left de…" at bounding box center [633, 255] width 1104 height 1104
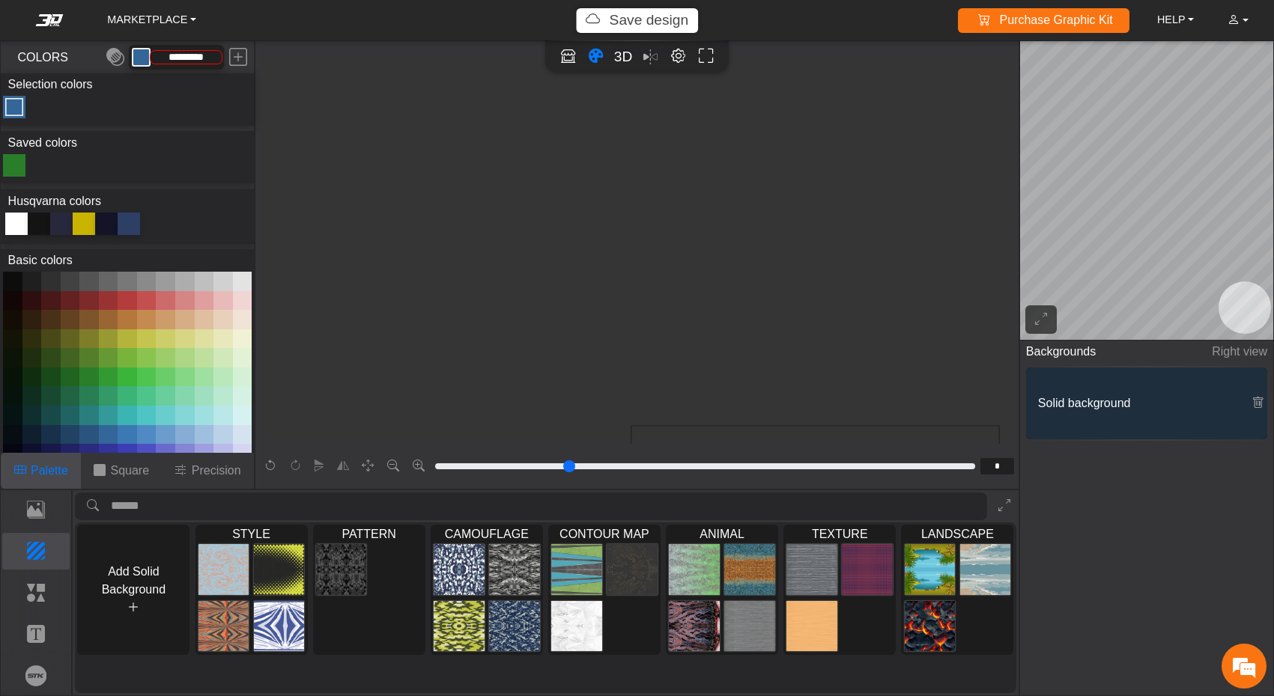
scroll to position [355, 182]
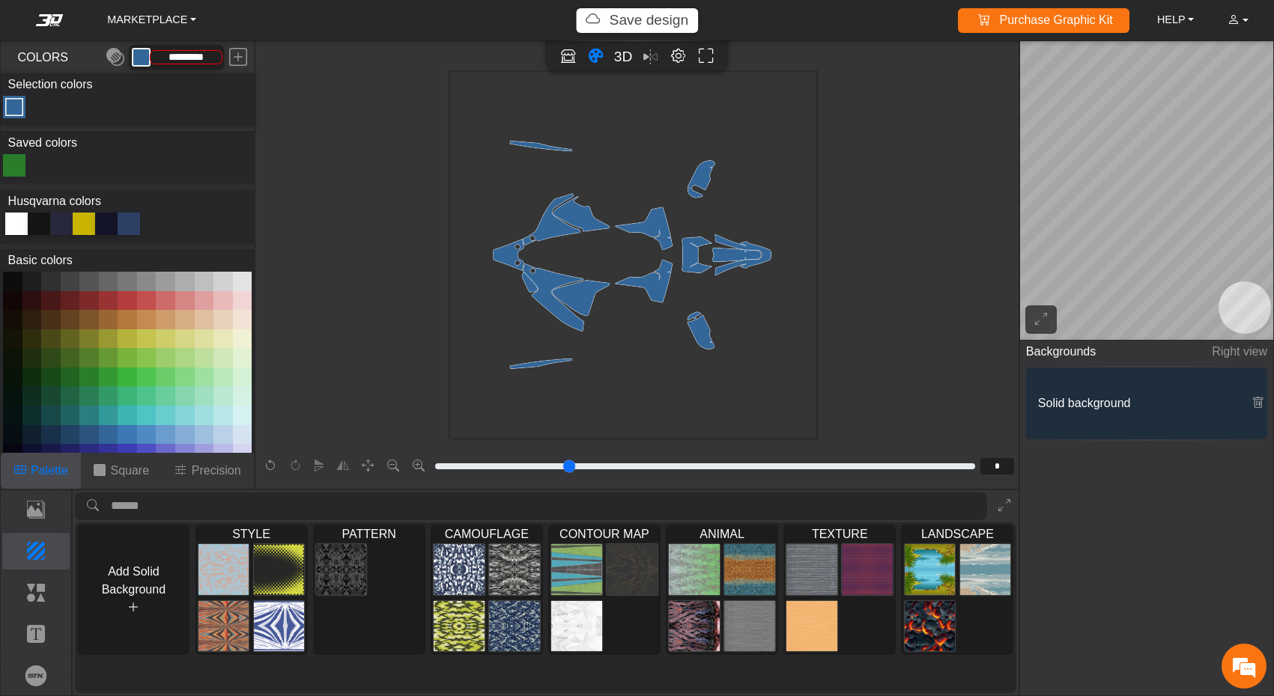
type input "*"
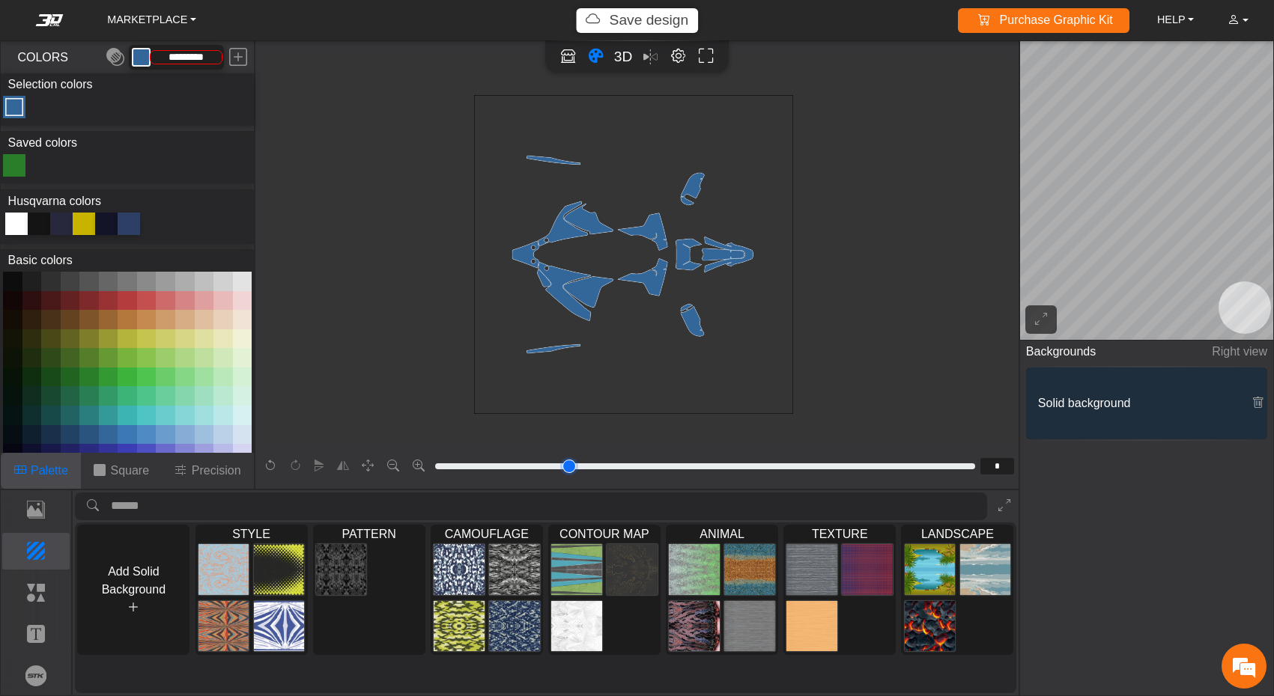
type input "*"
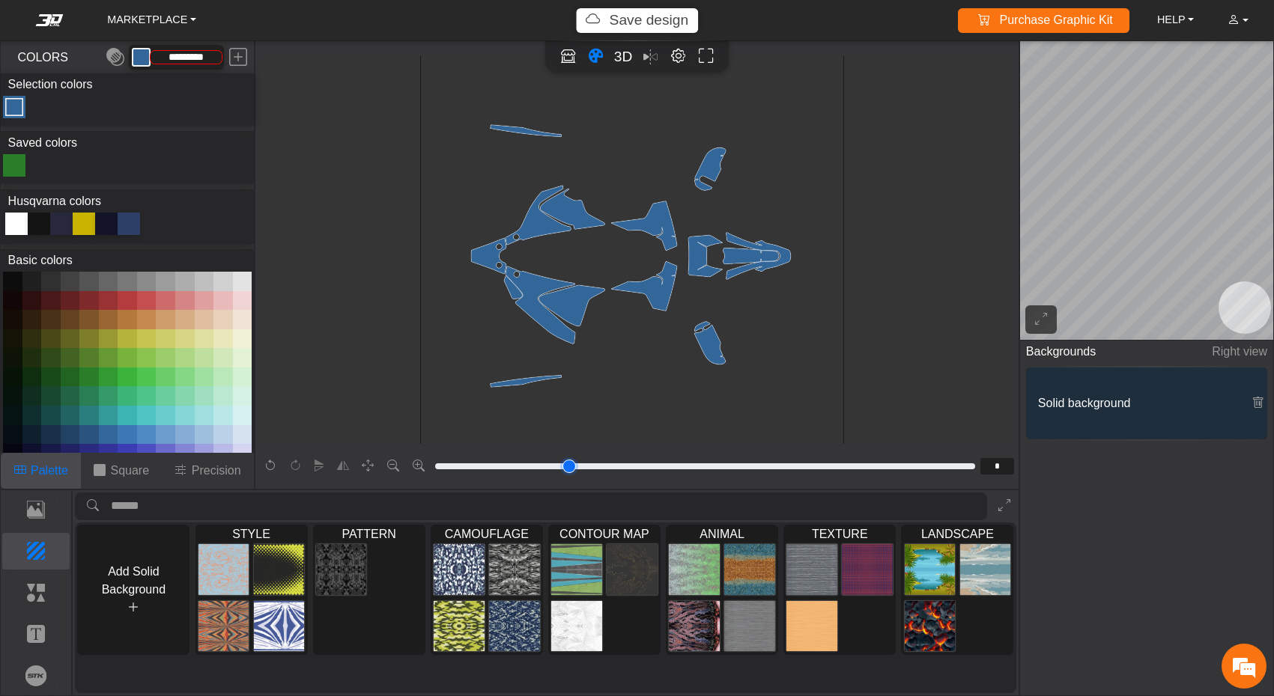
type input "*"
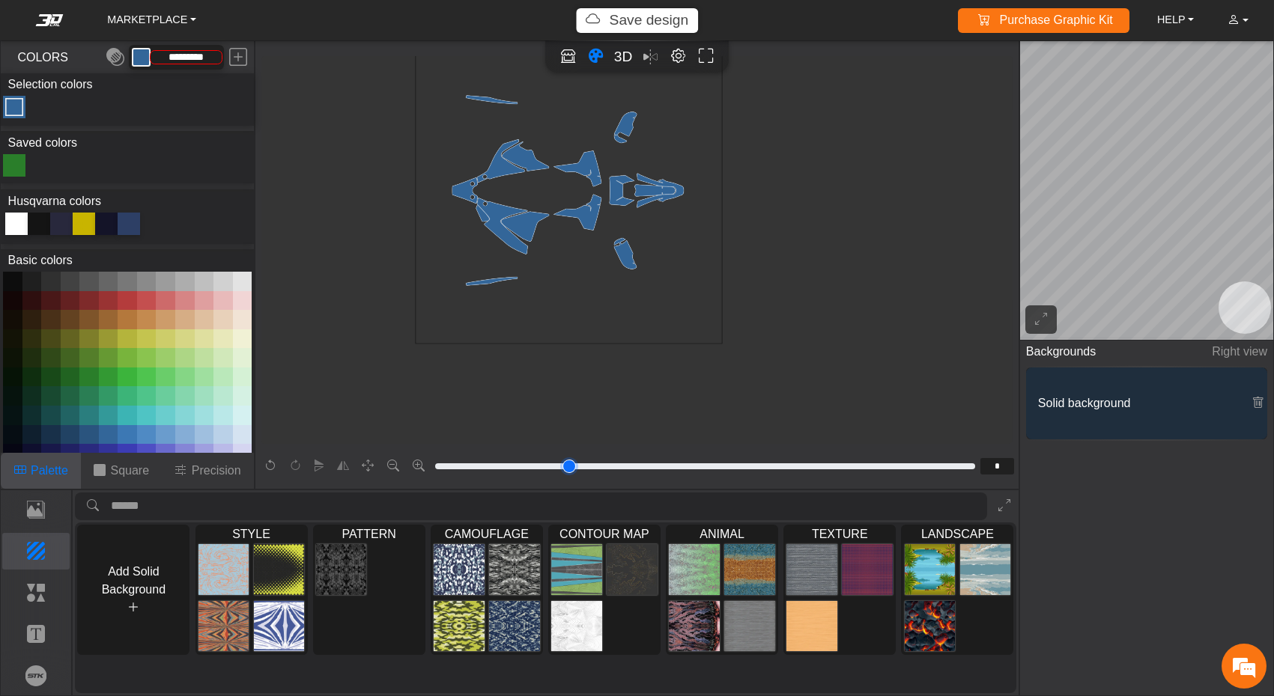
type input "*"
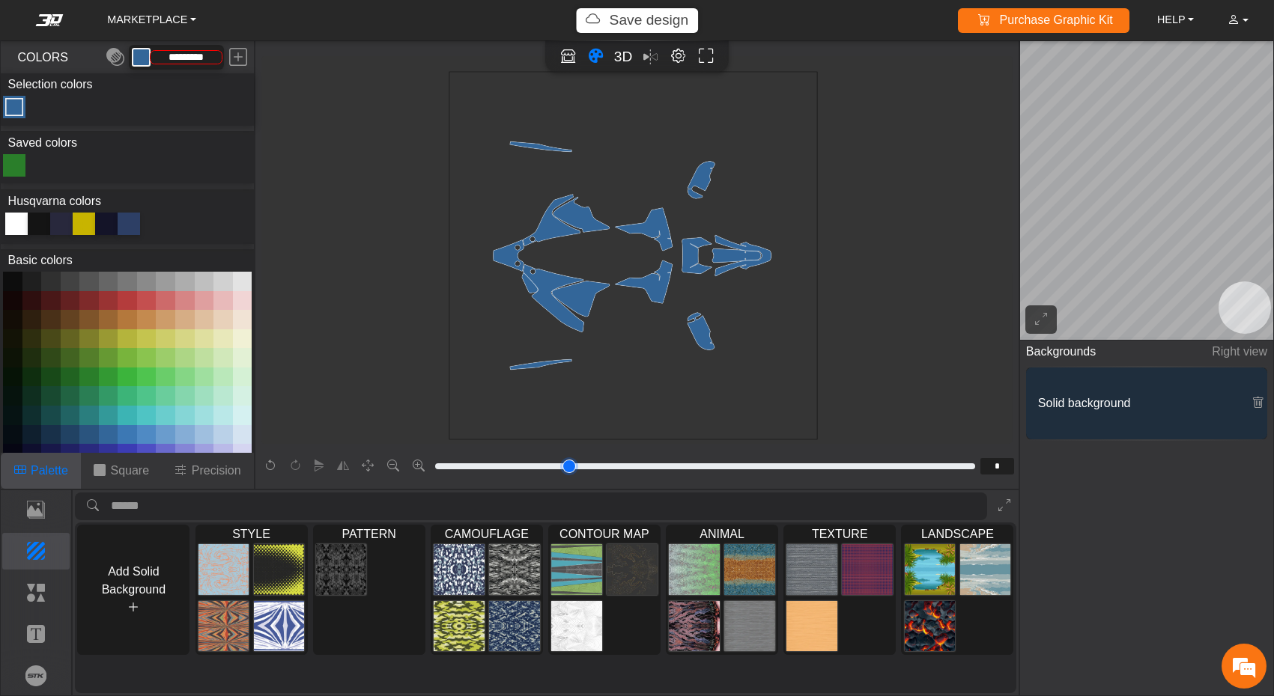
type input "*"
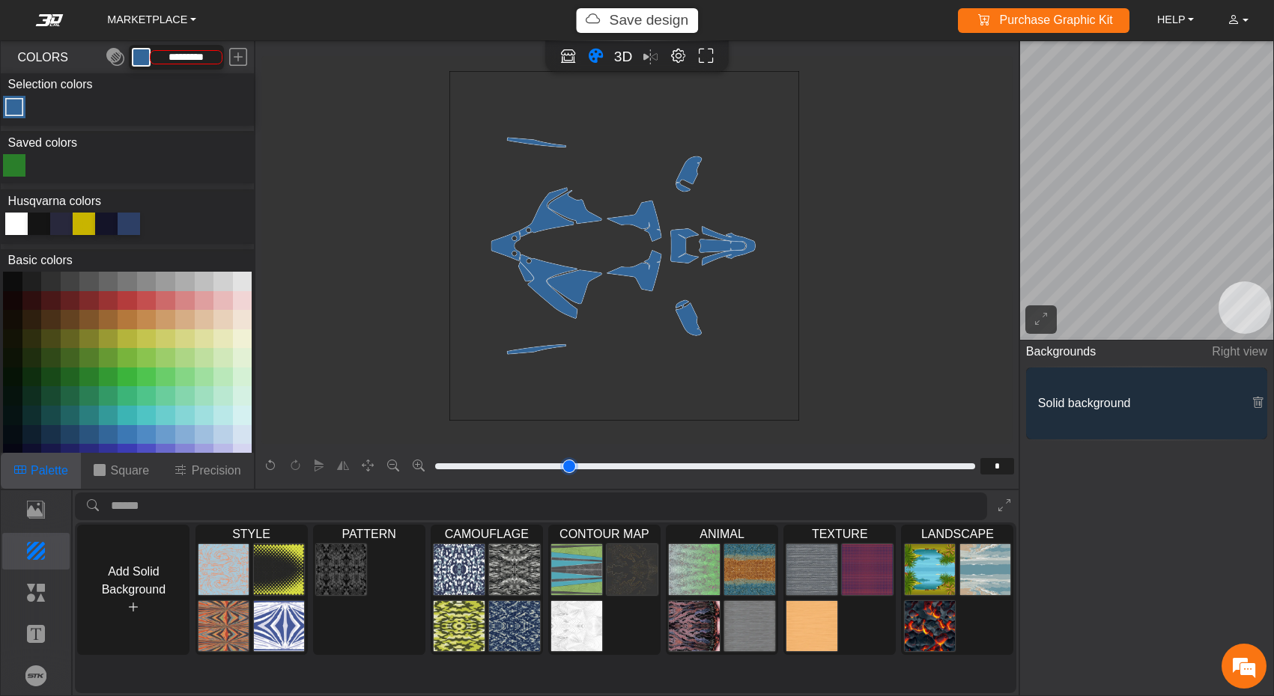
scroll to position [318, 144]
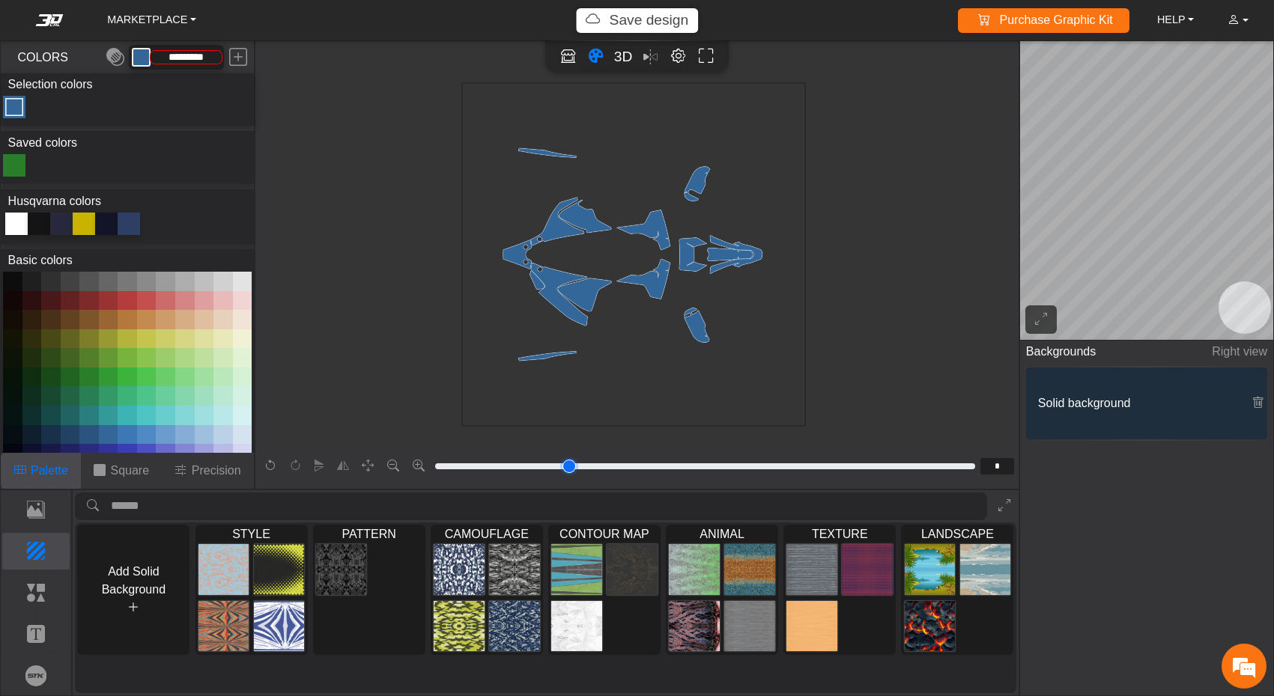
click at [450, 465] on input "range" at bounding box center [705, 466] width 545 height 18
click at [1256, 404] on icon at bounding box center [1257, 403] width 12 height 13
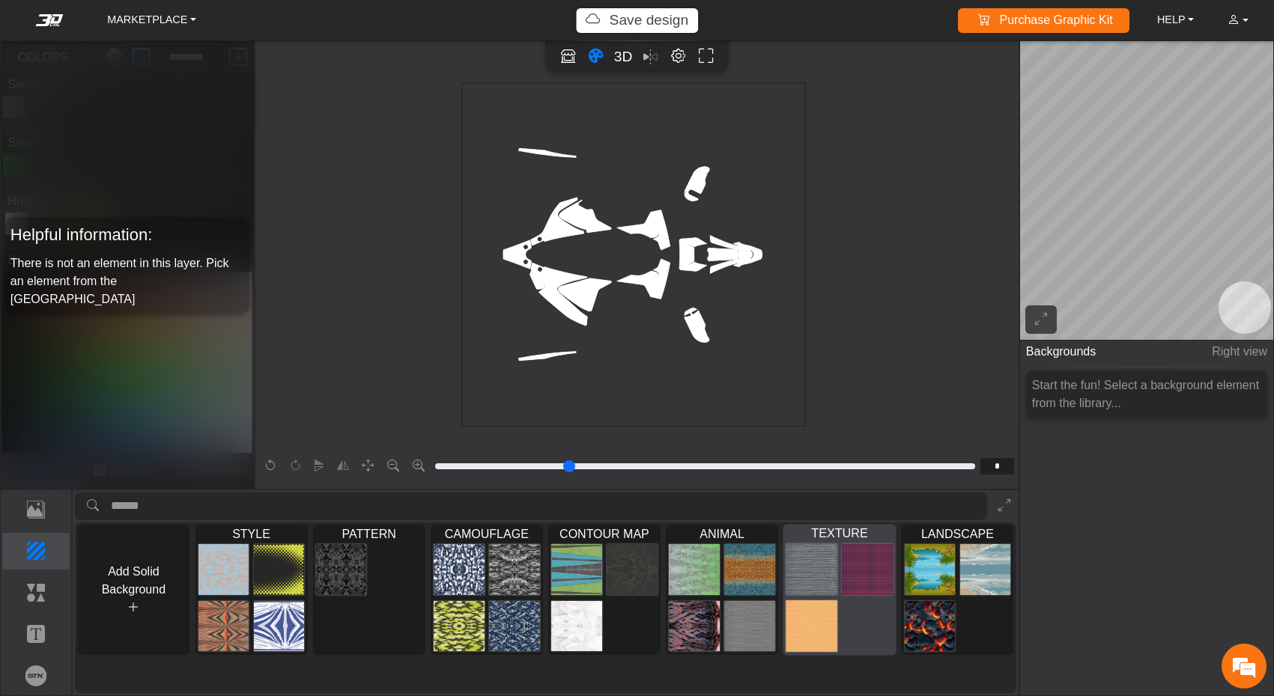
click at [879, 636] on div at bounding box center [839, 598] width 112 height 114
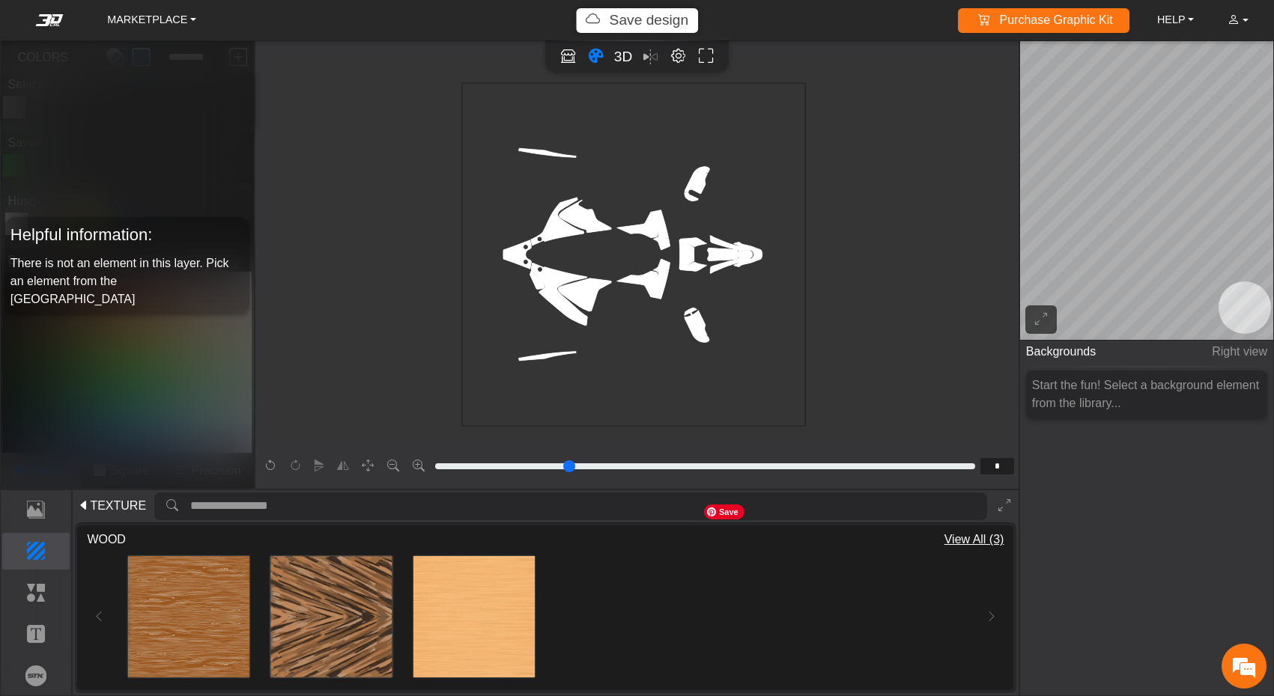
scroll to position [0, 0]
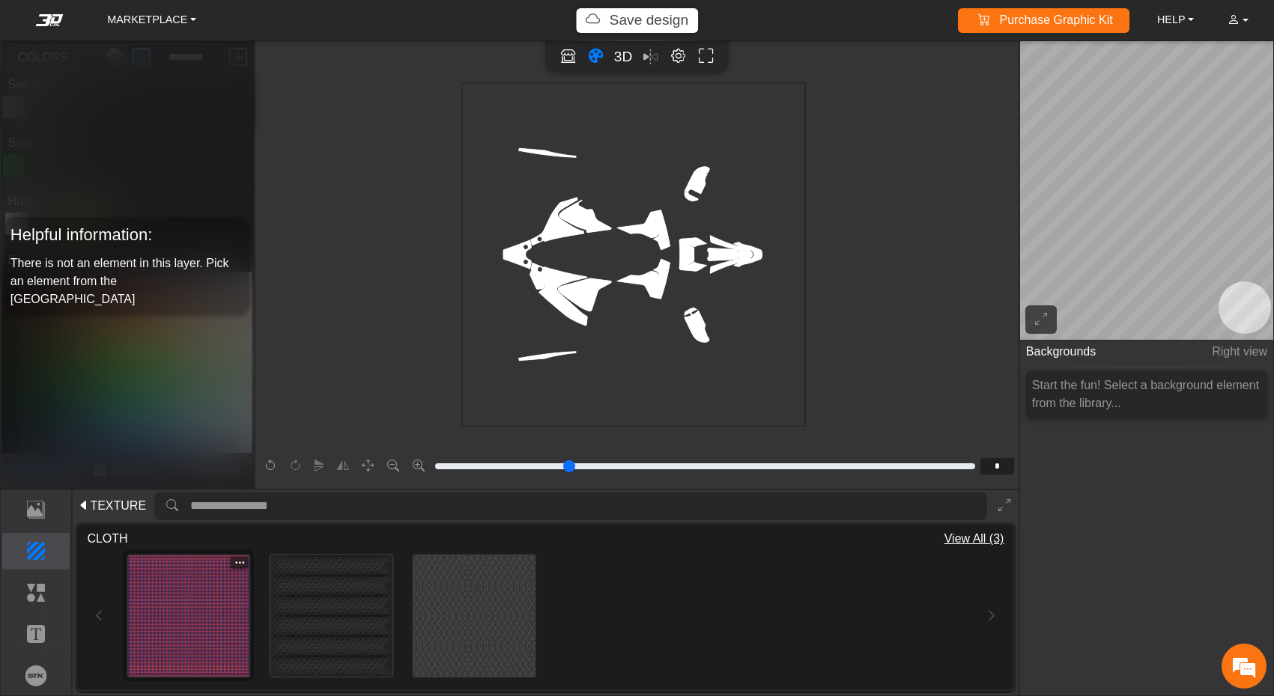
click at [221, 614] on img at bounding box center [188, 616] width 121 height 121
click at [189, 615] on img at bounding box center [188, 616] width 121 height 121
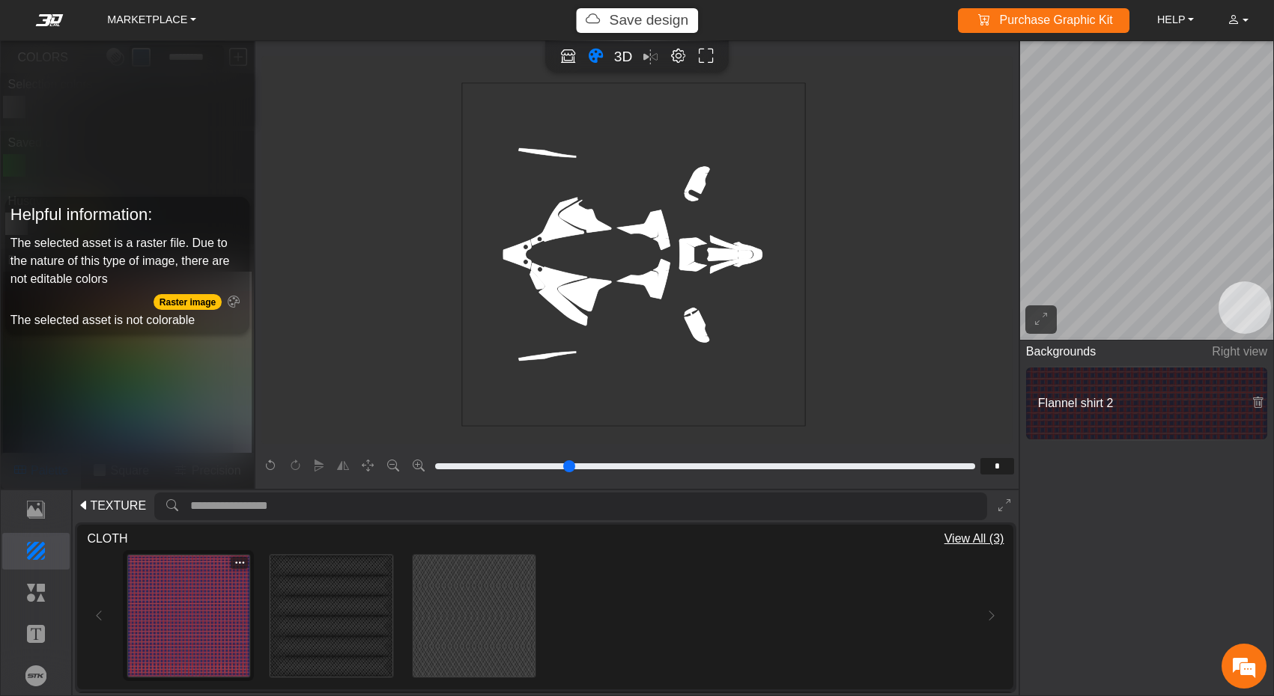
type input "*"
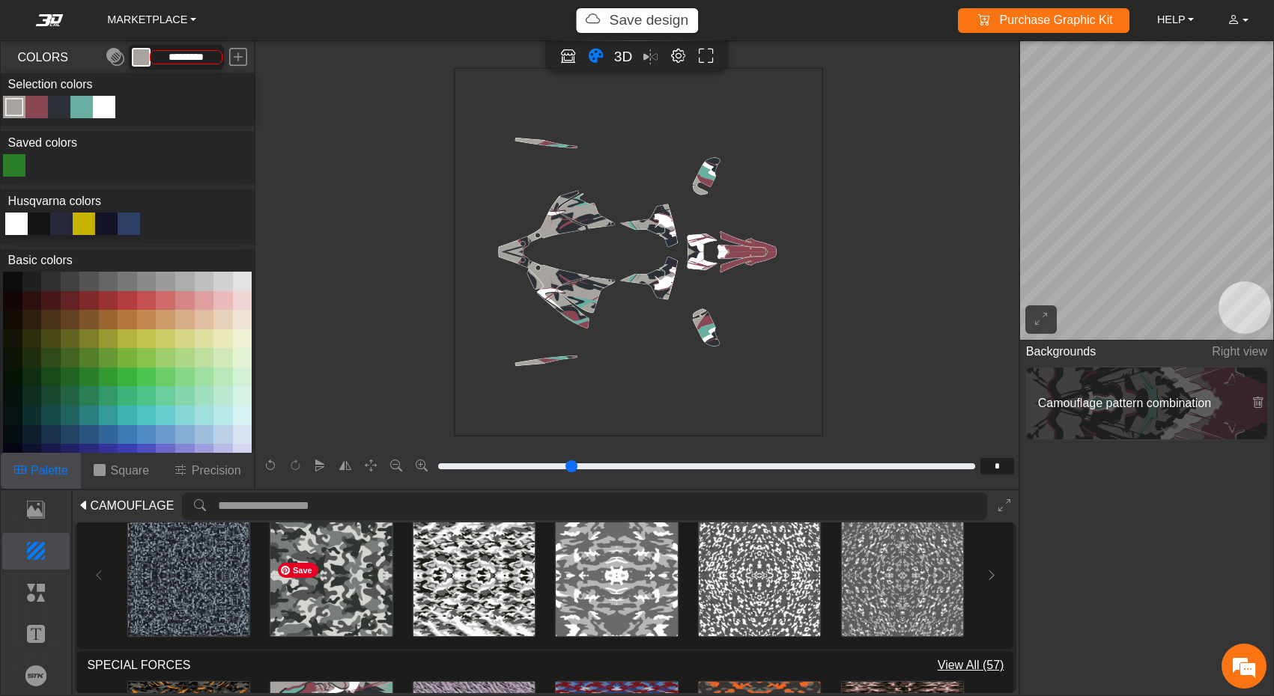
scroll to position [869, 0]
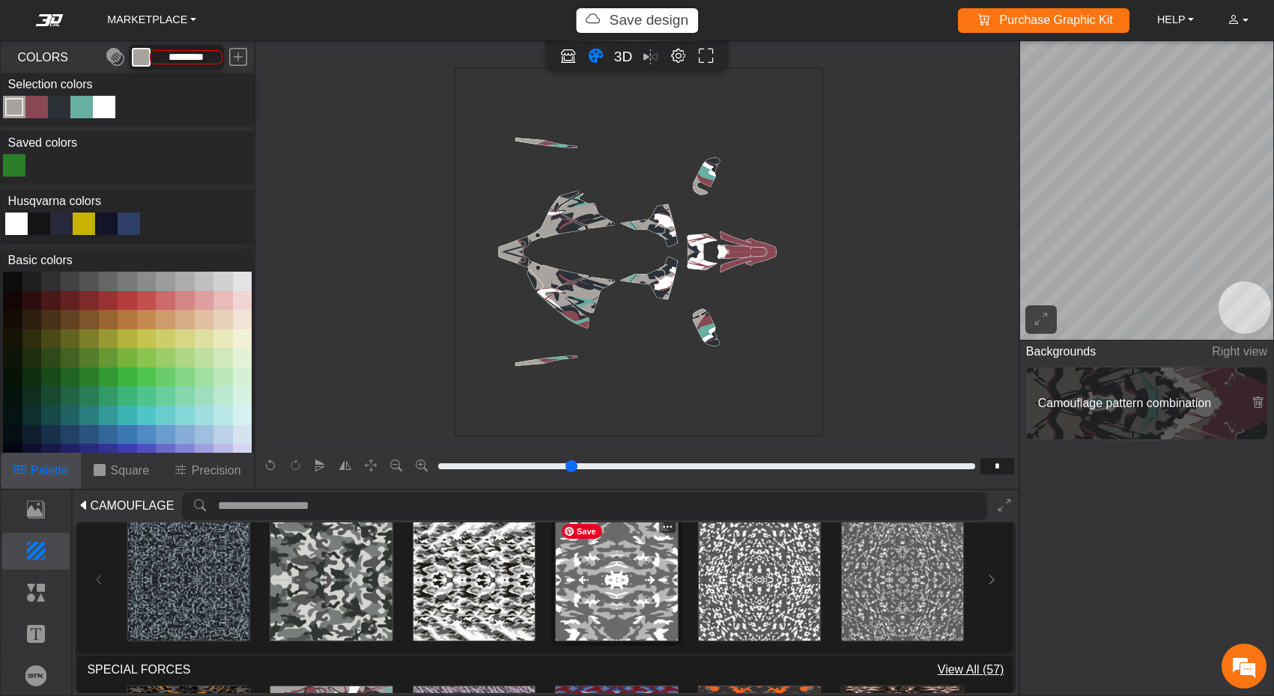
click at [636, 615] on img at bounding box center [616, 580] width 121 height 121
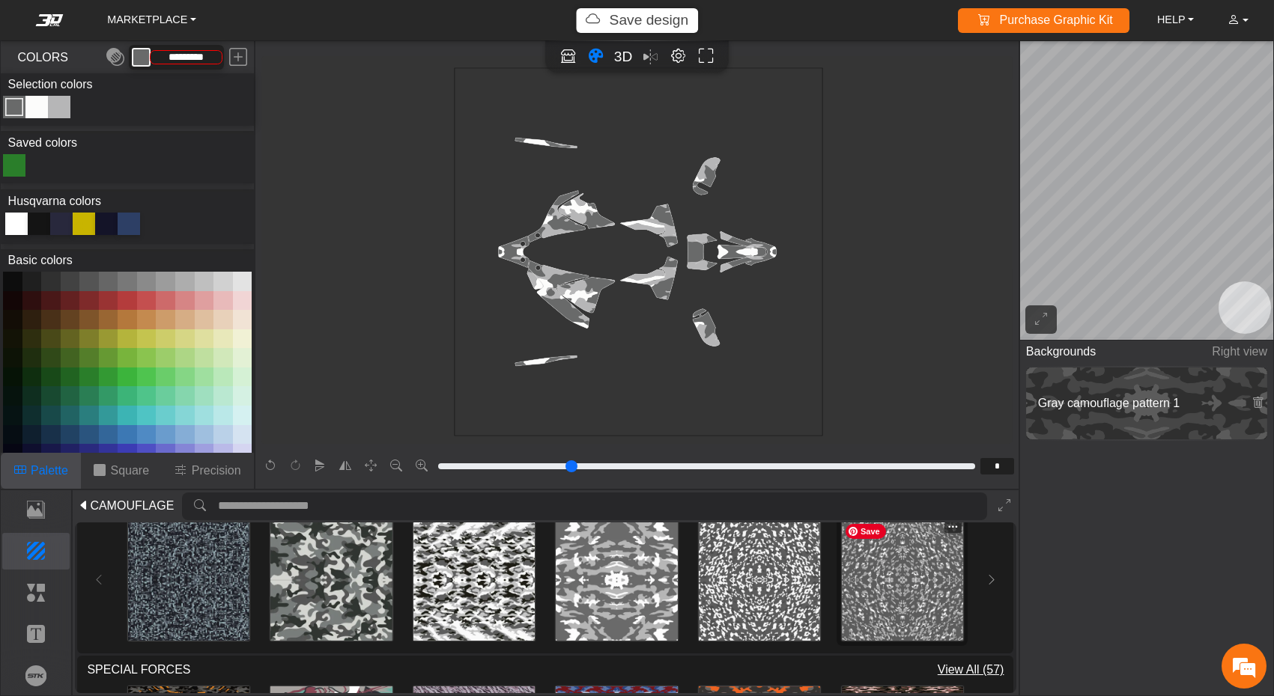
click at [876, 597] on img at bounding box center [902, 580] width 121 height 121
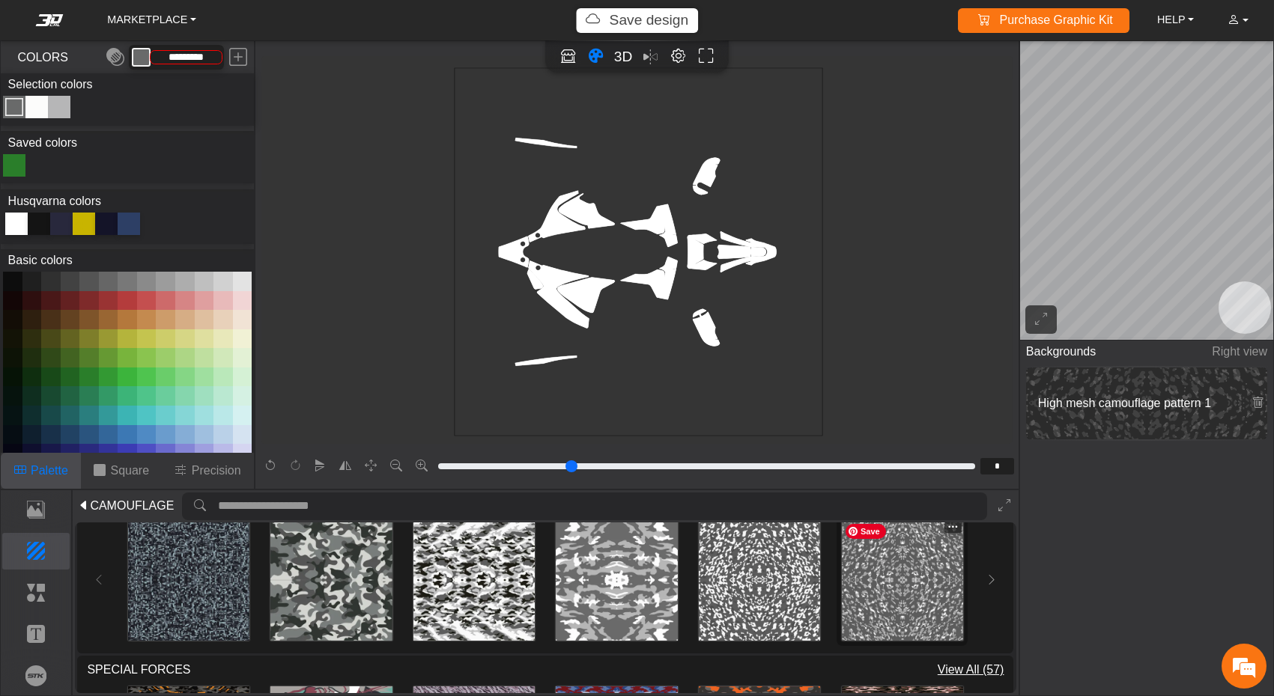
type input "*********"
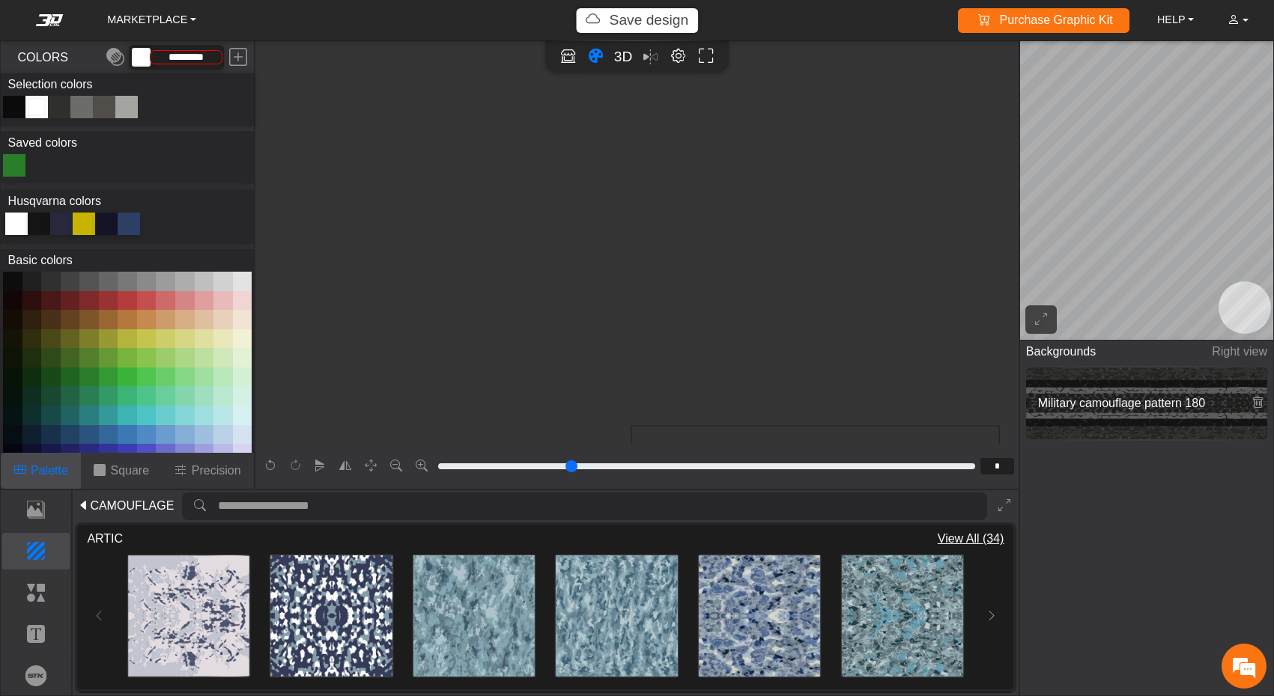
scroll to position [997, 0]
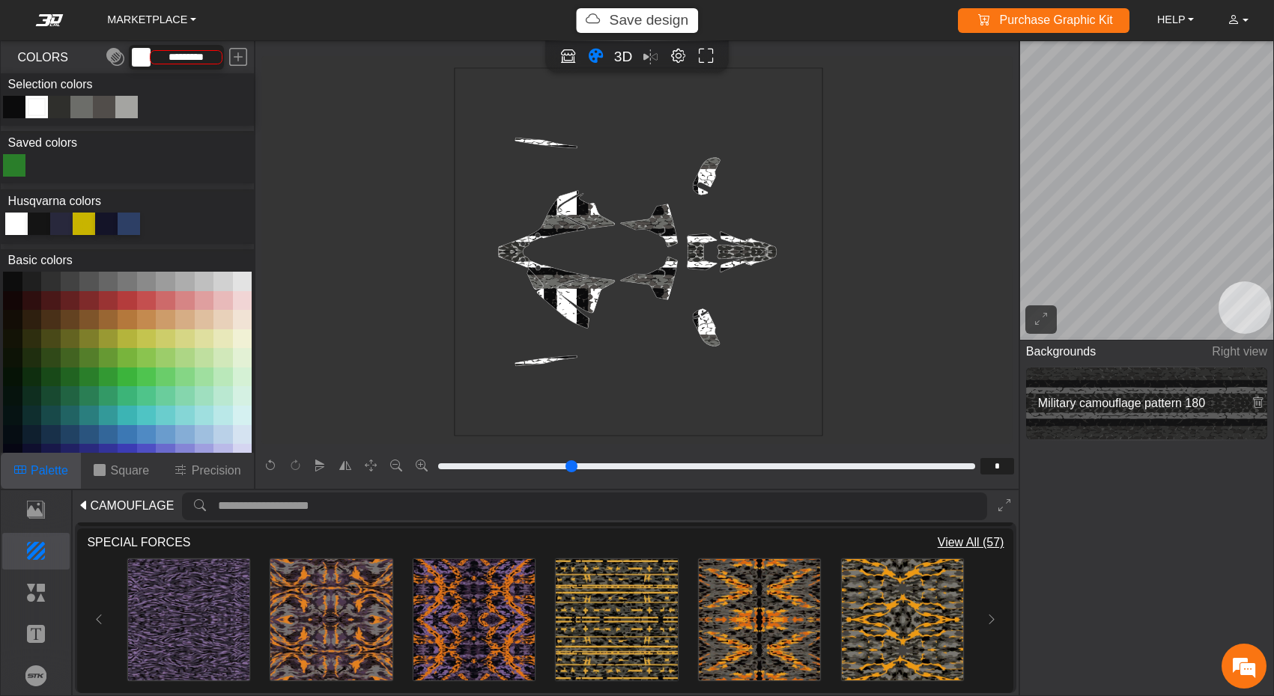
click div "Color Toggle"
click div
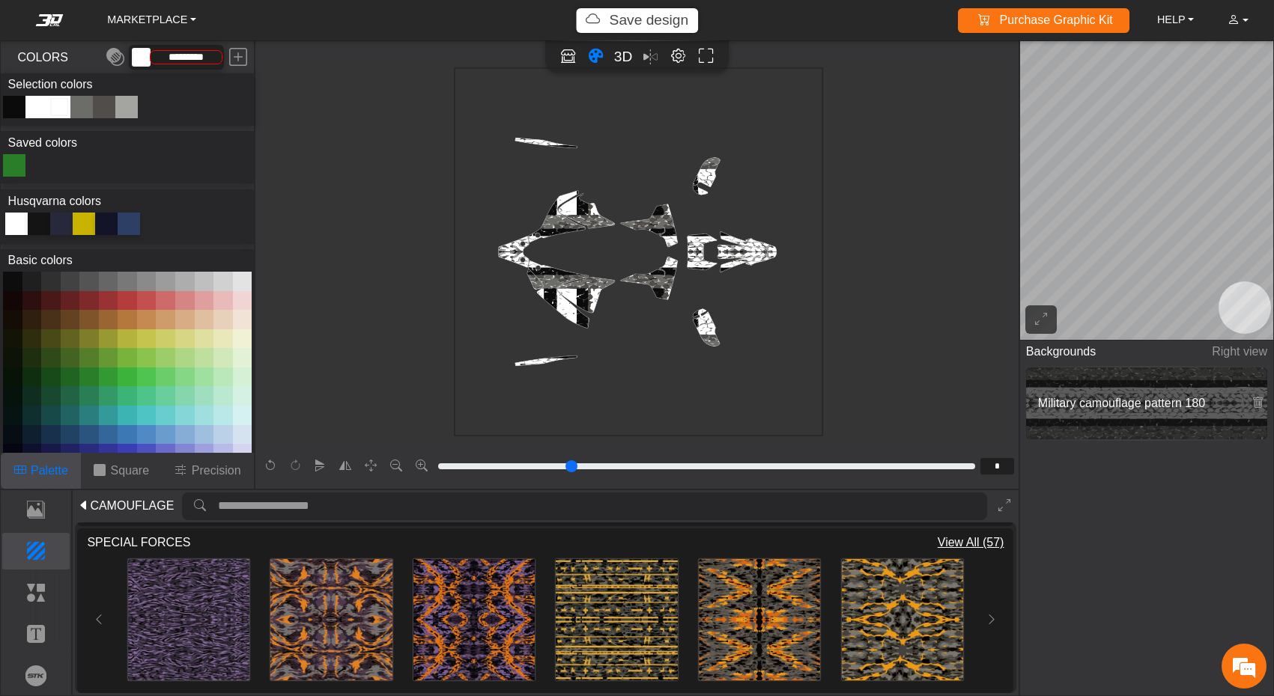
click div "Color Toggle"
click button
type input "*********"
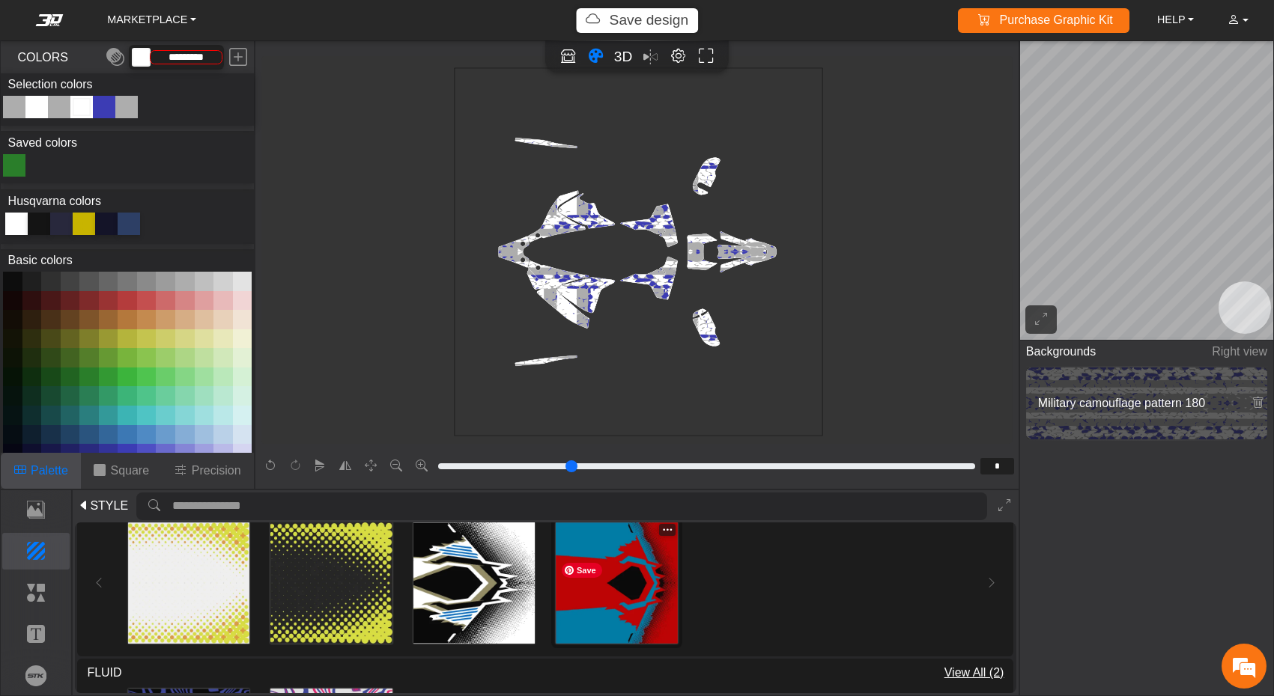
scroll to position [19, 0]
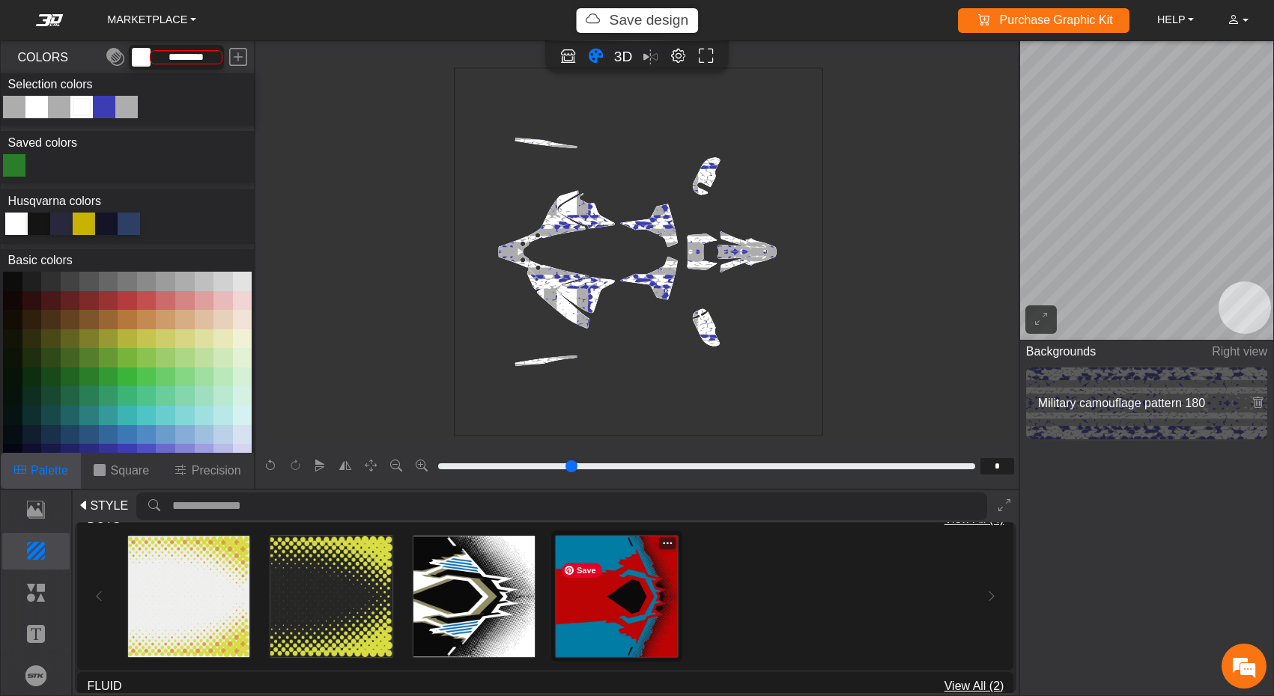
click at [620, 615] on img at bounding box center [616, 596] width 121 height 121
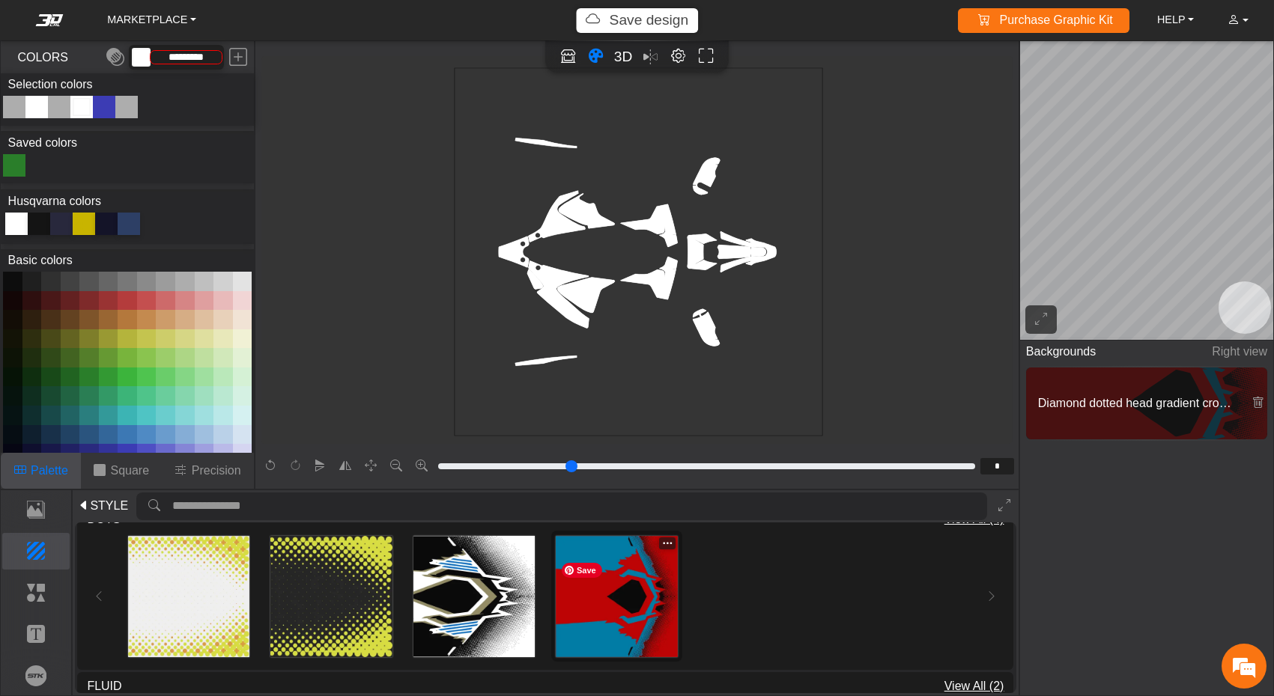
type input "*********"
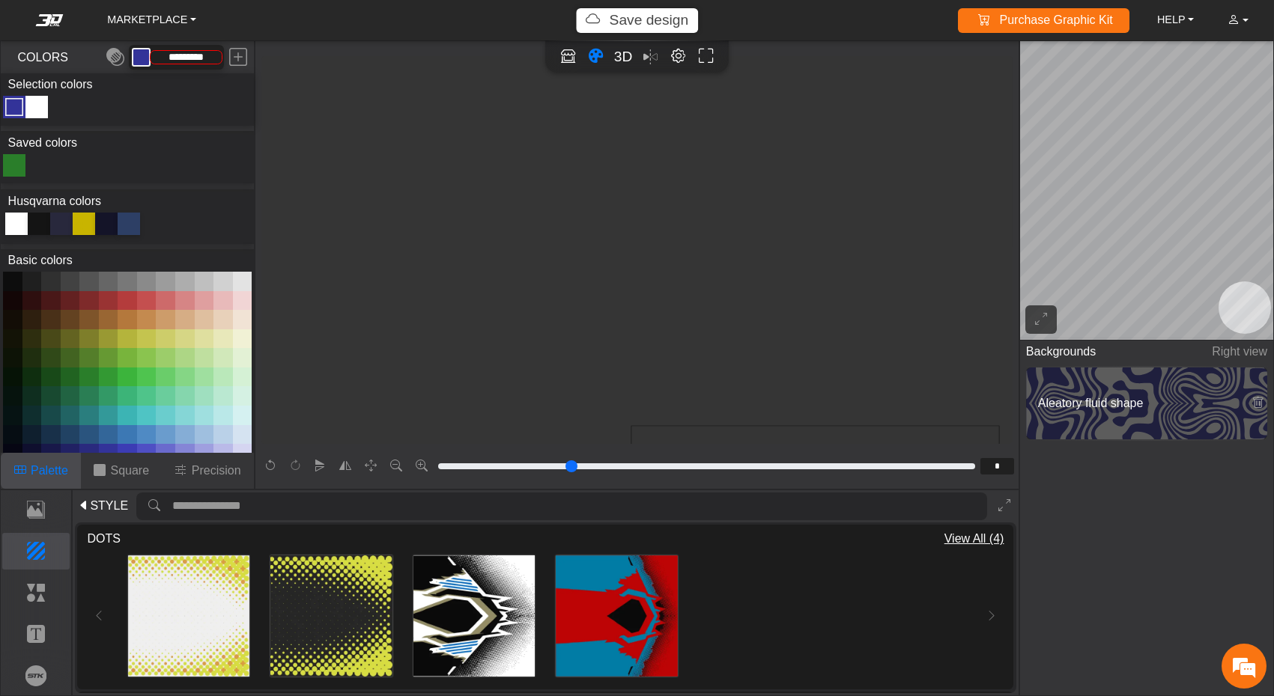
scroll to position [129, 0]
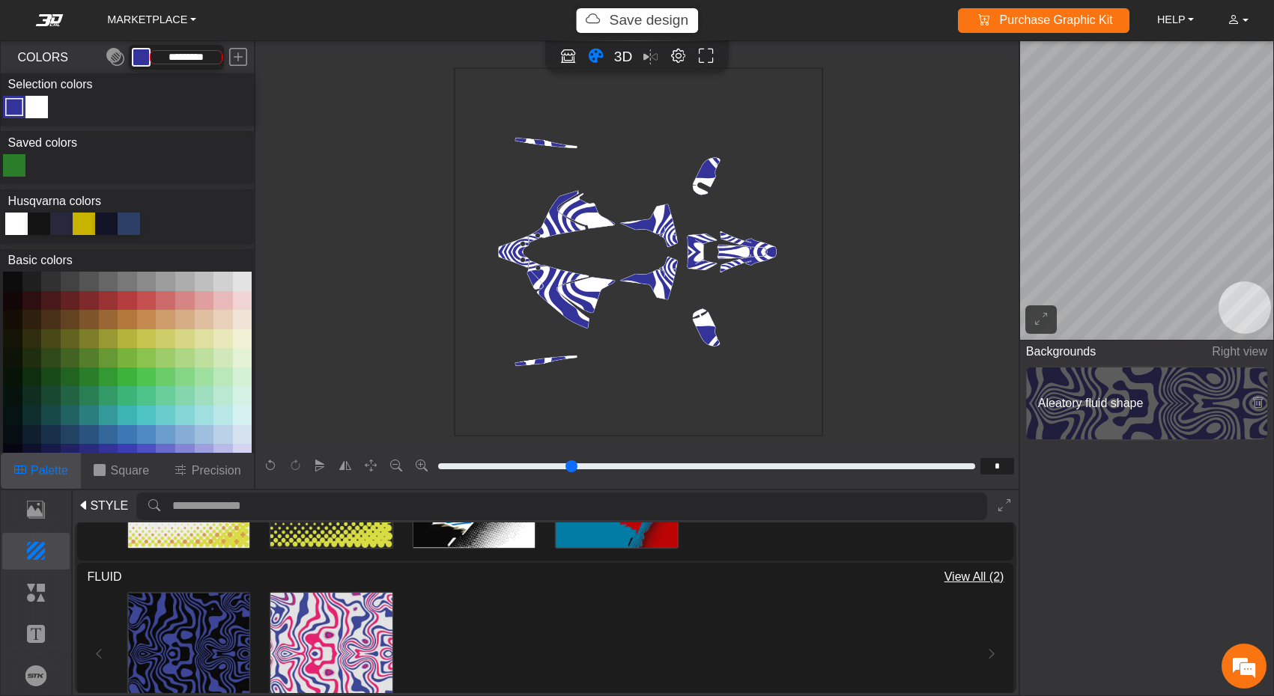
click at [32, 112] on div "Color Toggle" at bounding box center [37, 107] width 18 height 18
click at [222, 279] on button at bounding box center [222, 281] width 19 height 19
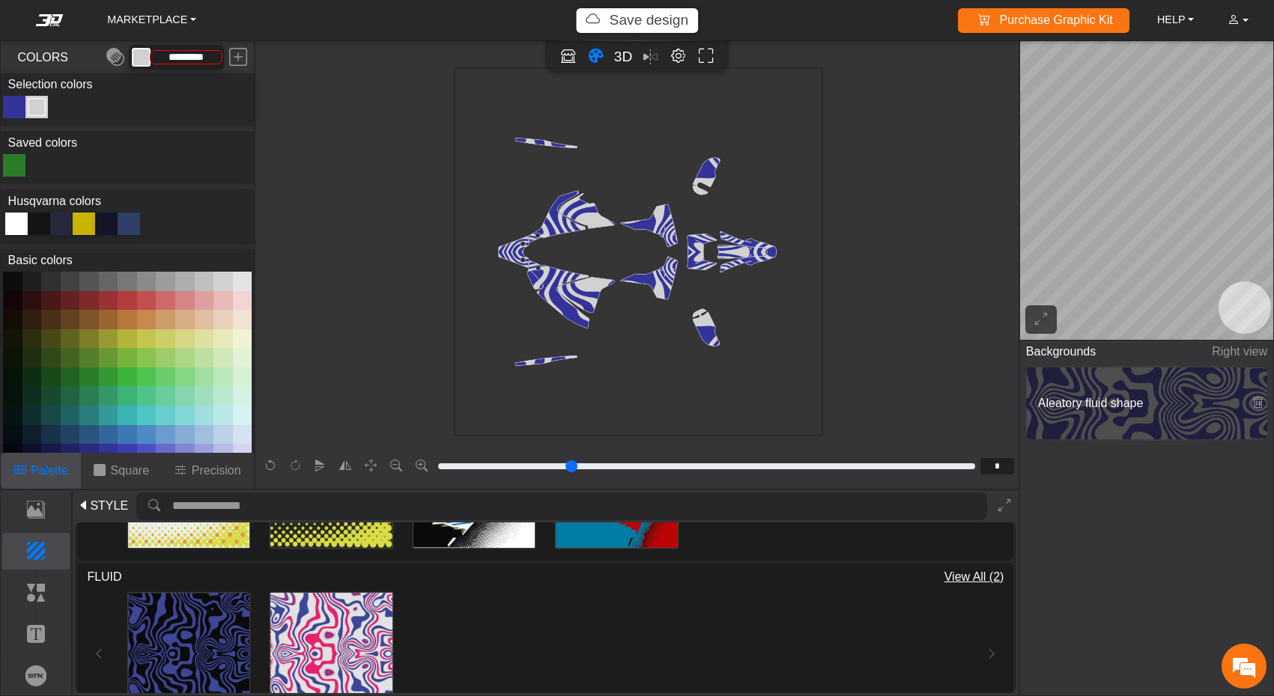
click at [15, 102] on div "Color Toggle" at bounding box center [14, 107] width 18 height 18
click at [16, 228] on div at bounding box center [16, 224] width 22 height 22
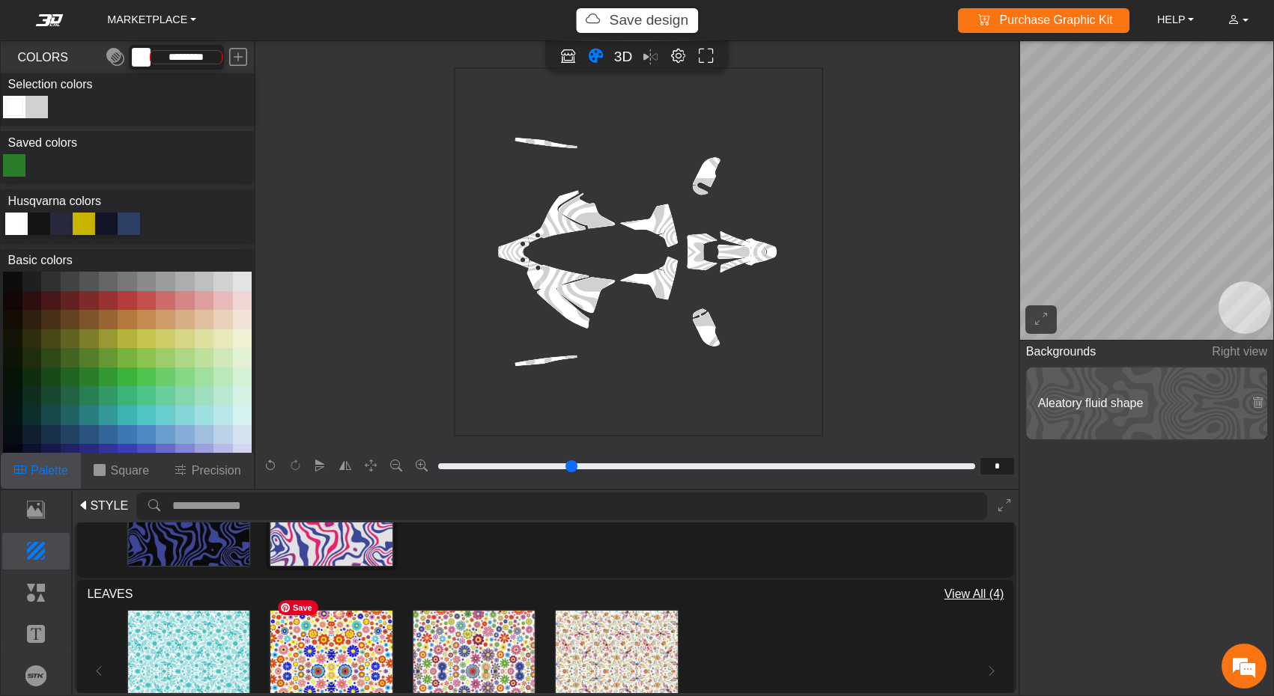
scroll to position [290, 0]
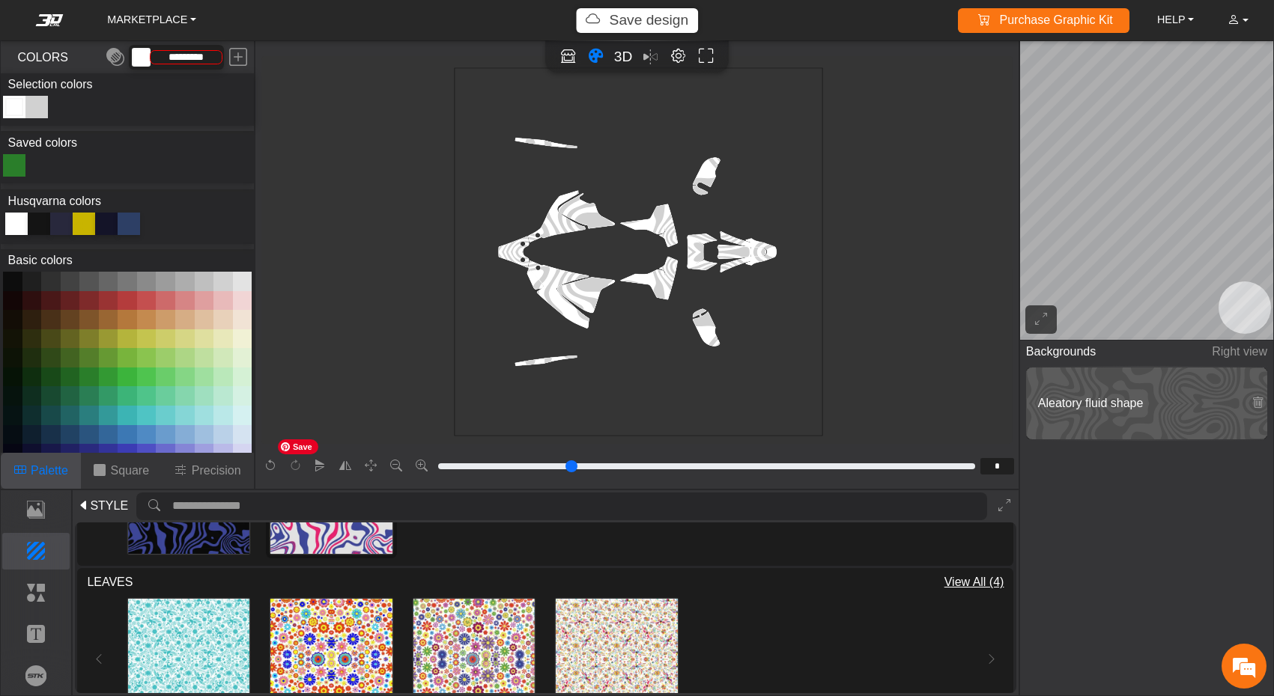
click at [365, 544] on img at bounding box center [330, 492] width 121 height 121
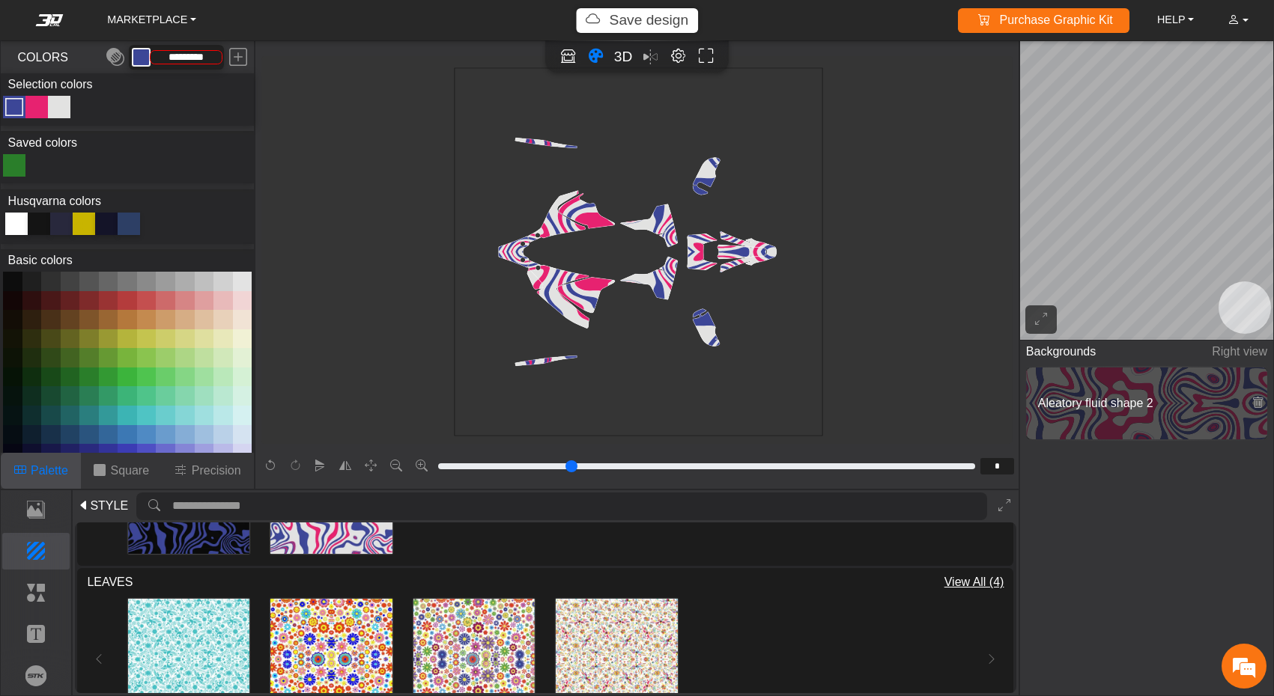
click at [25, 223] on div at bounding box center [16, 224] width 22 height 22
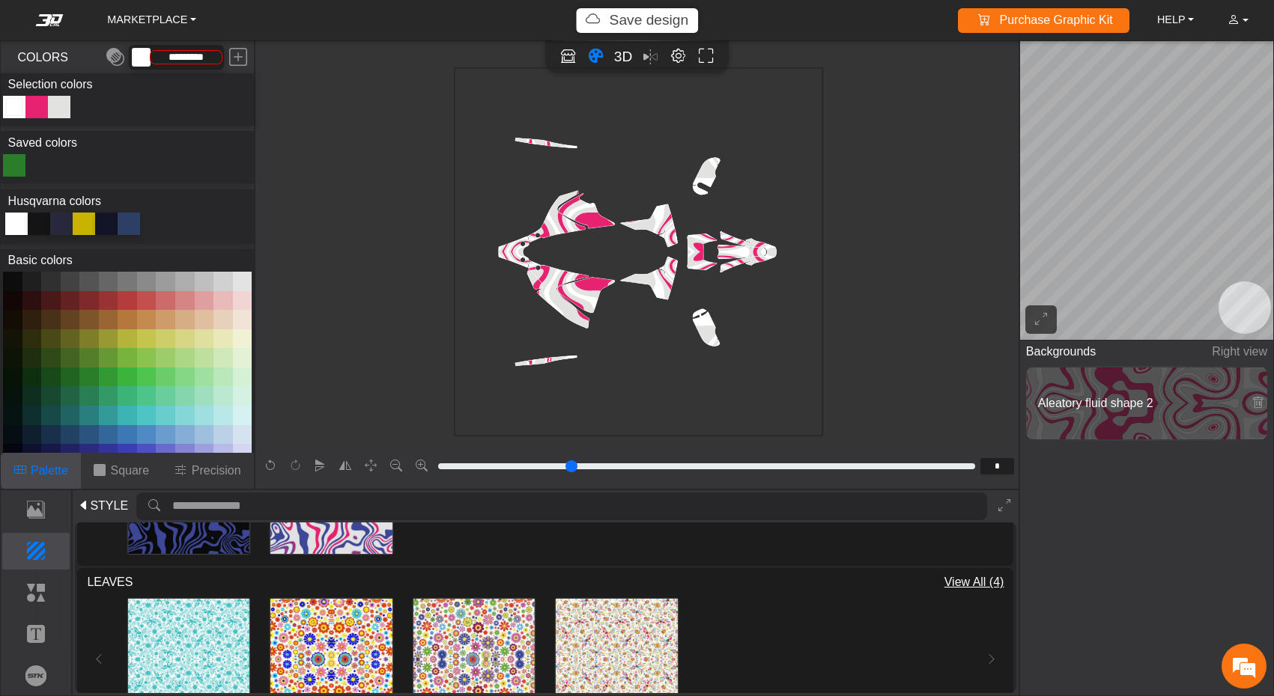
click at [61, 103] on div "Color Toggle" at bounding box center [59, 107] width 18 height 18
click at [19, 226] on div at bounding box center [16, 224] width 22 height 22
click at [16, 113] on div "Color Toggle" at bounding box center [14, 107] width 18 height 18
click at [222, 282] on button at bounding box center [222, 281] width 19 height 19
click at [37, 103] on div "Color Toggle" at bounding box center [37, 107] width 18 height 18
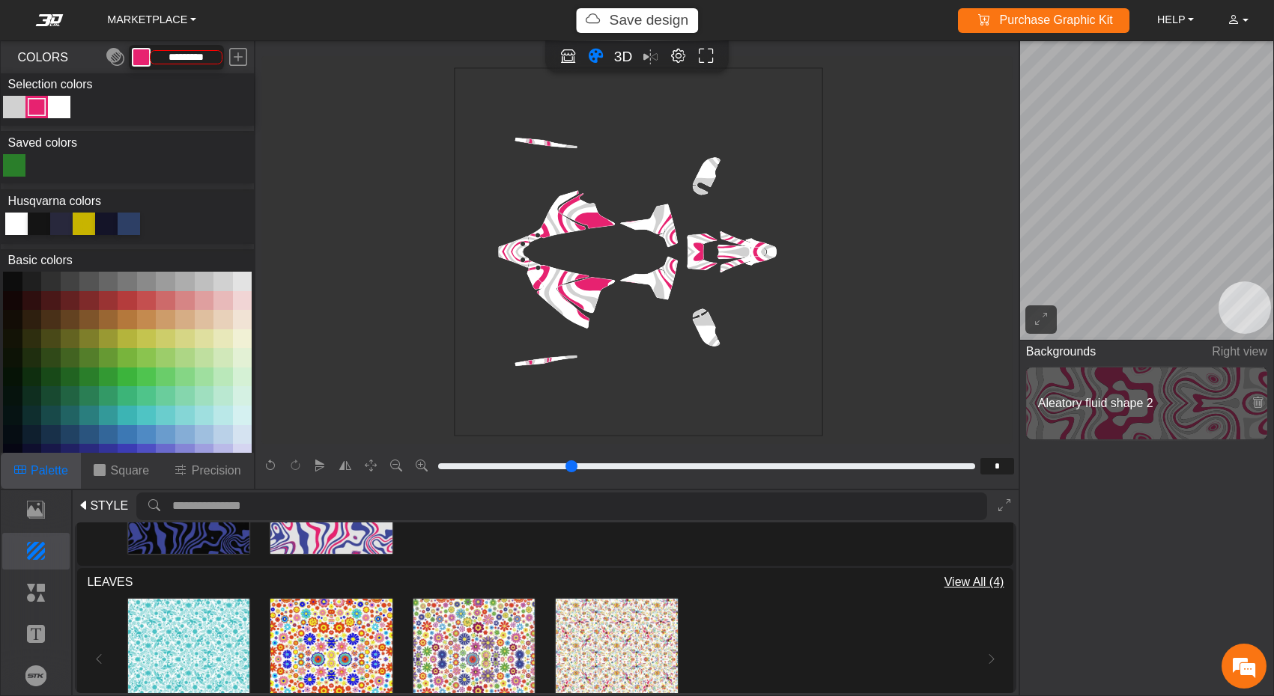
click at [124, 446] on button at bounding box center [127, 453] width 19 height 19
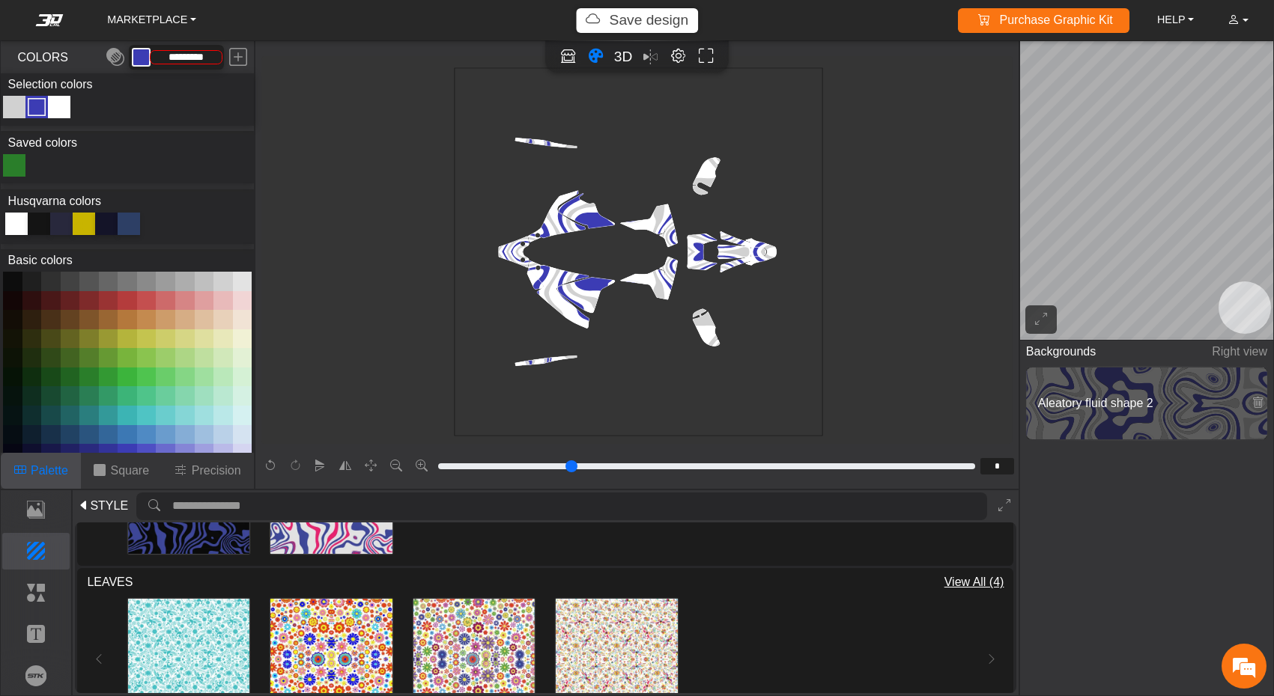
click at [234, 278] on button at bounding box center [242, 281] width 19 height 19
type input "*********"
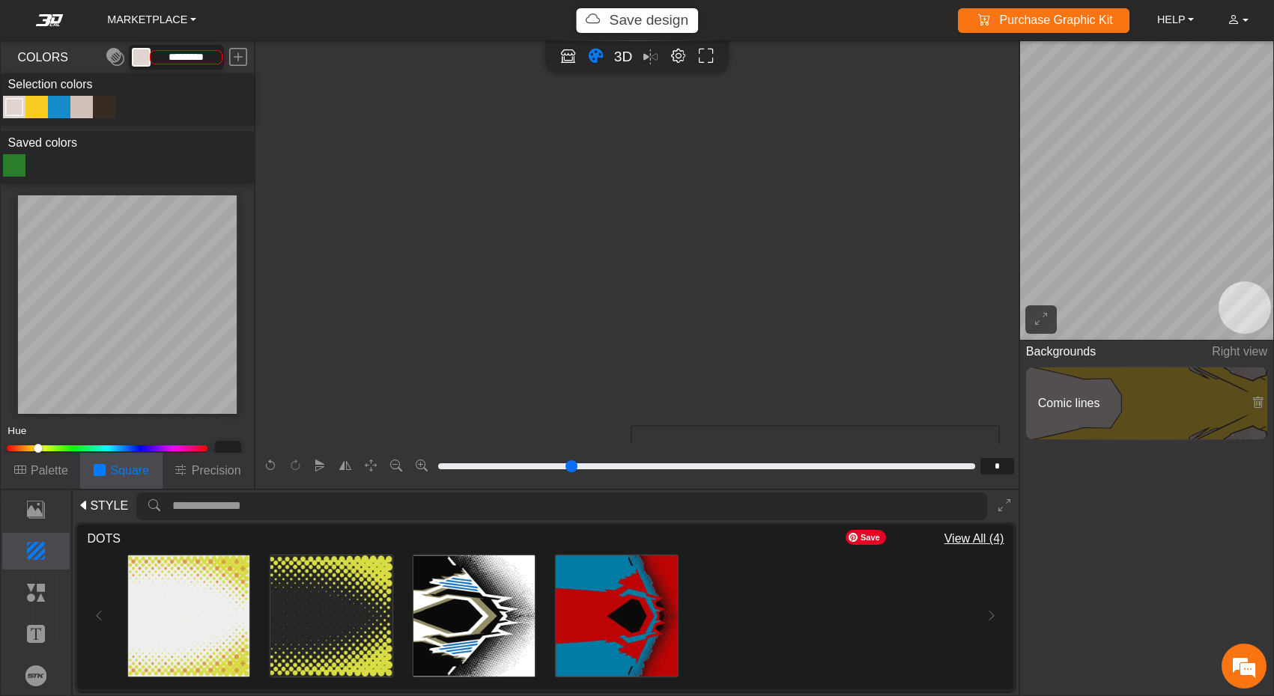
scroll to position [531, 0]
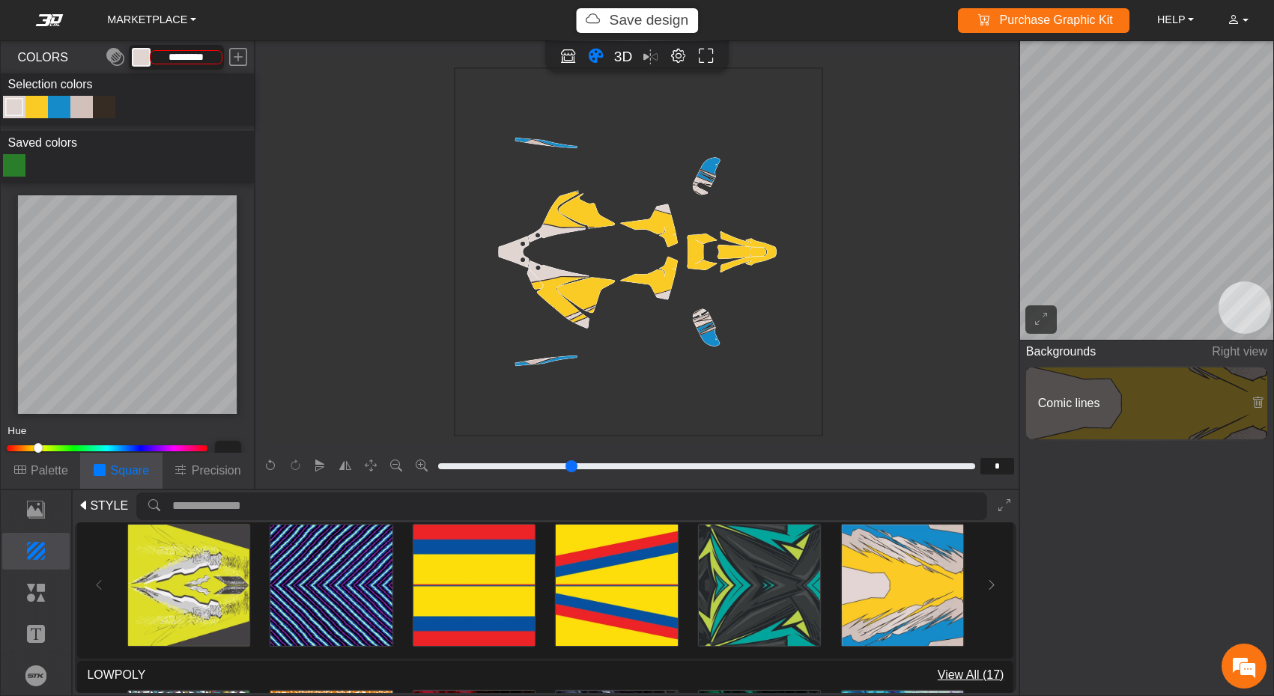
click at [1066, 408] on span "Comic lines" at bounding box center [1135, 404] width 207 height 18
click at [34, 107] on div "Color Toggle" at bounding box center [37, 107] width 18 height 18
type input "**"
type input "****"
click at [51, 469] on p "Palette" at bounding box center [49, 471] width 37 height 18
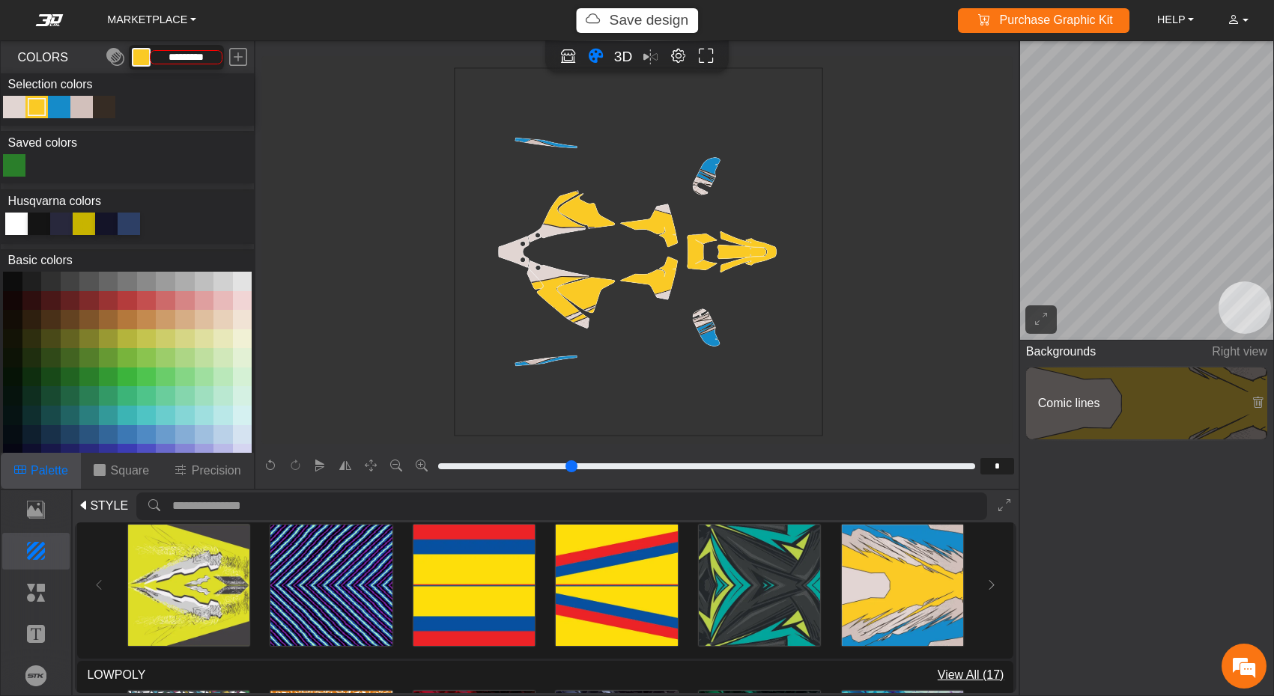
click at [18, 224] on div at bounding box center [16, 224] width 22 height 22
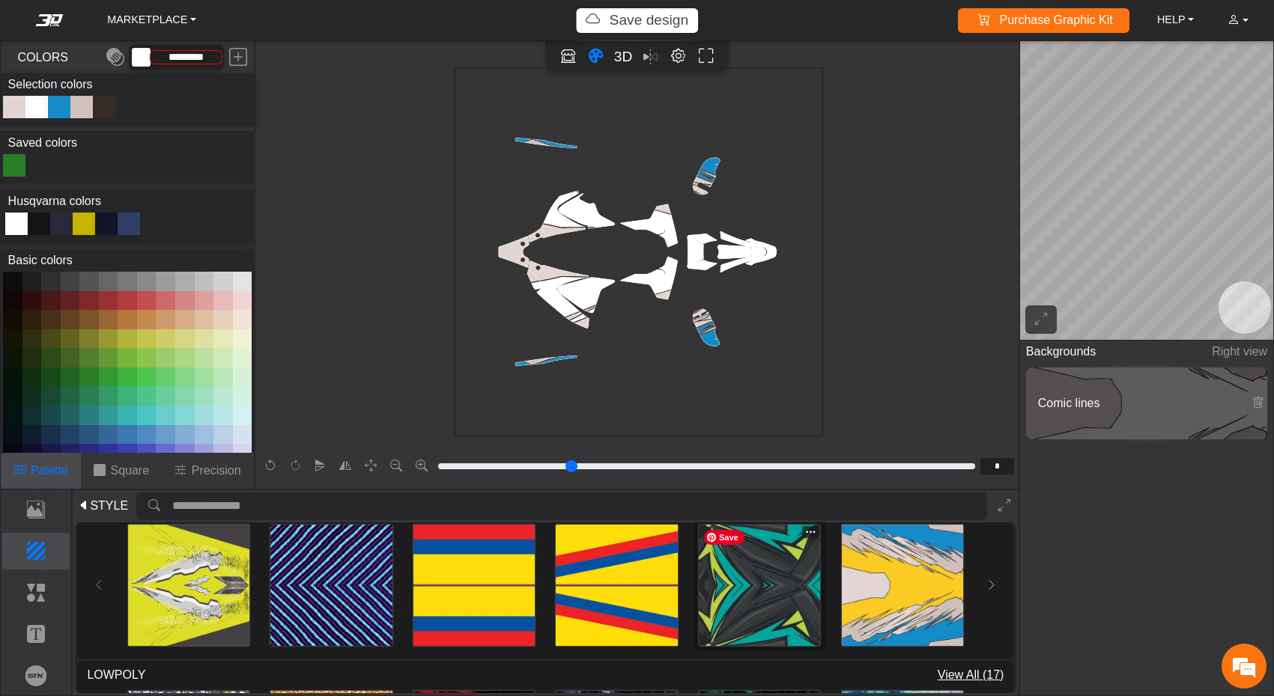
click at [737, 600] on img at bounding box center [759, 585] width 121 height 121
type input "*********"
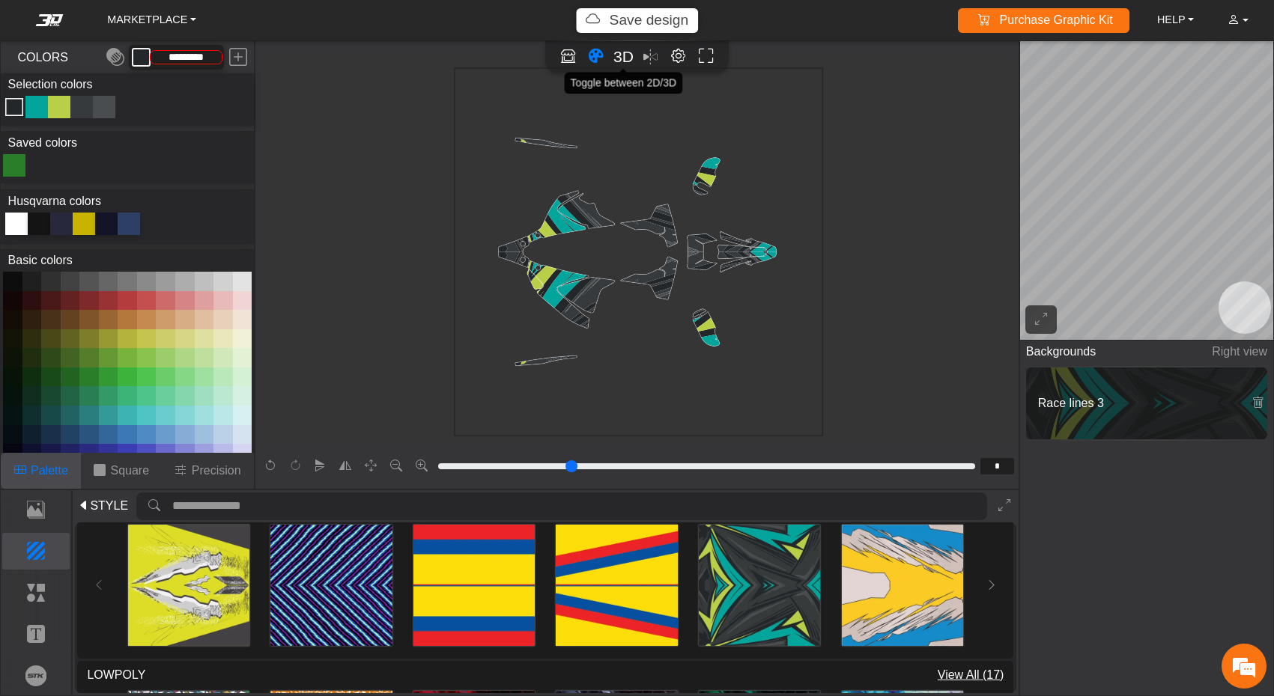
click at [628, 67] on button "3D" at bounding box center [623, 57] width 24 height 24
type input "*"
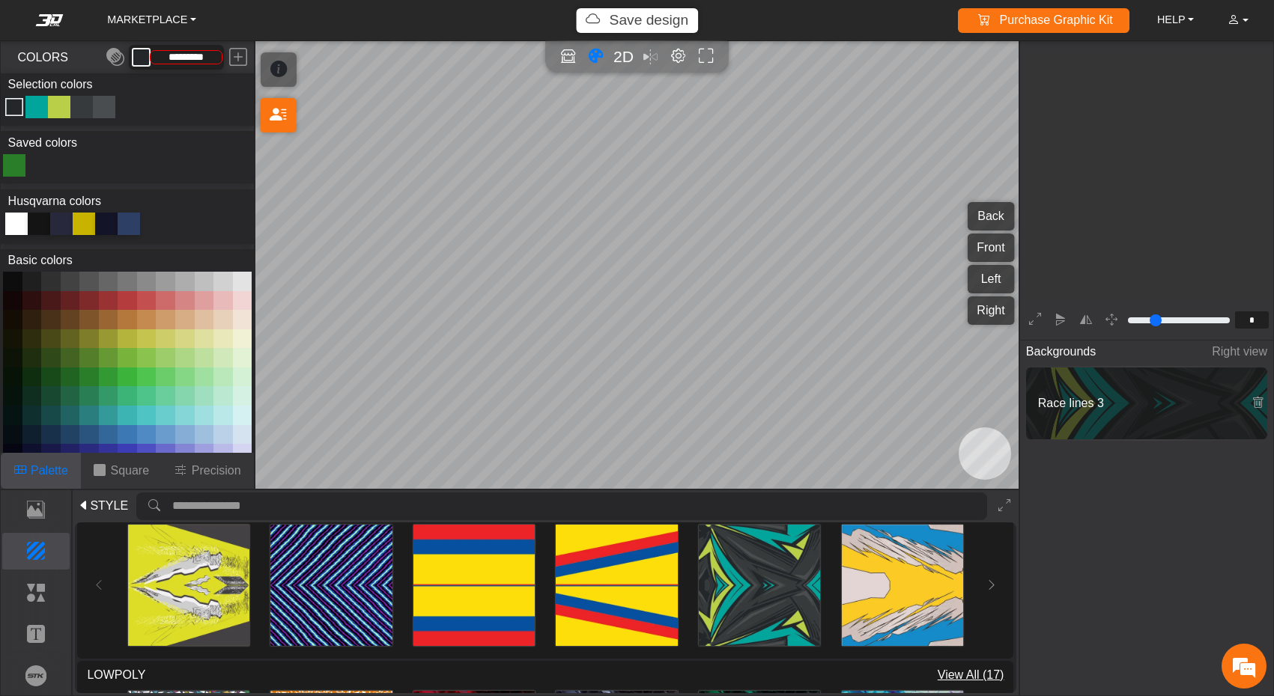
scroll to position [240, 247]
type input "**"
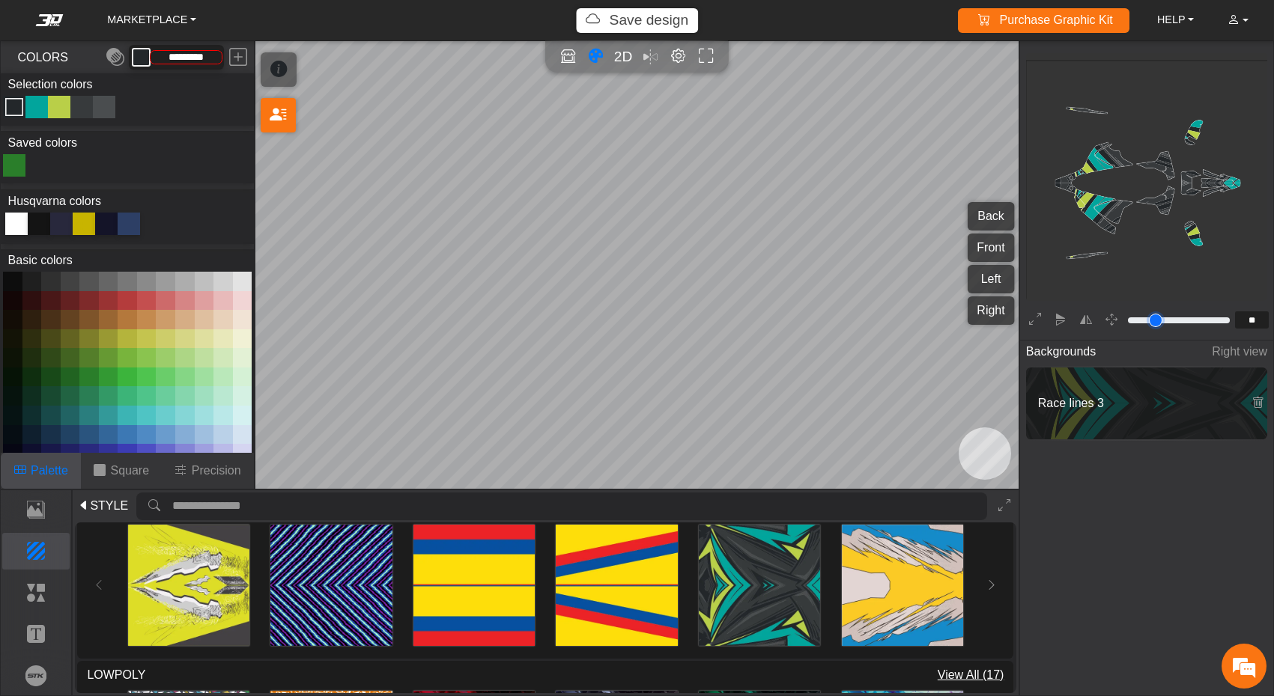
type input "**"
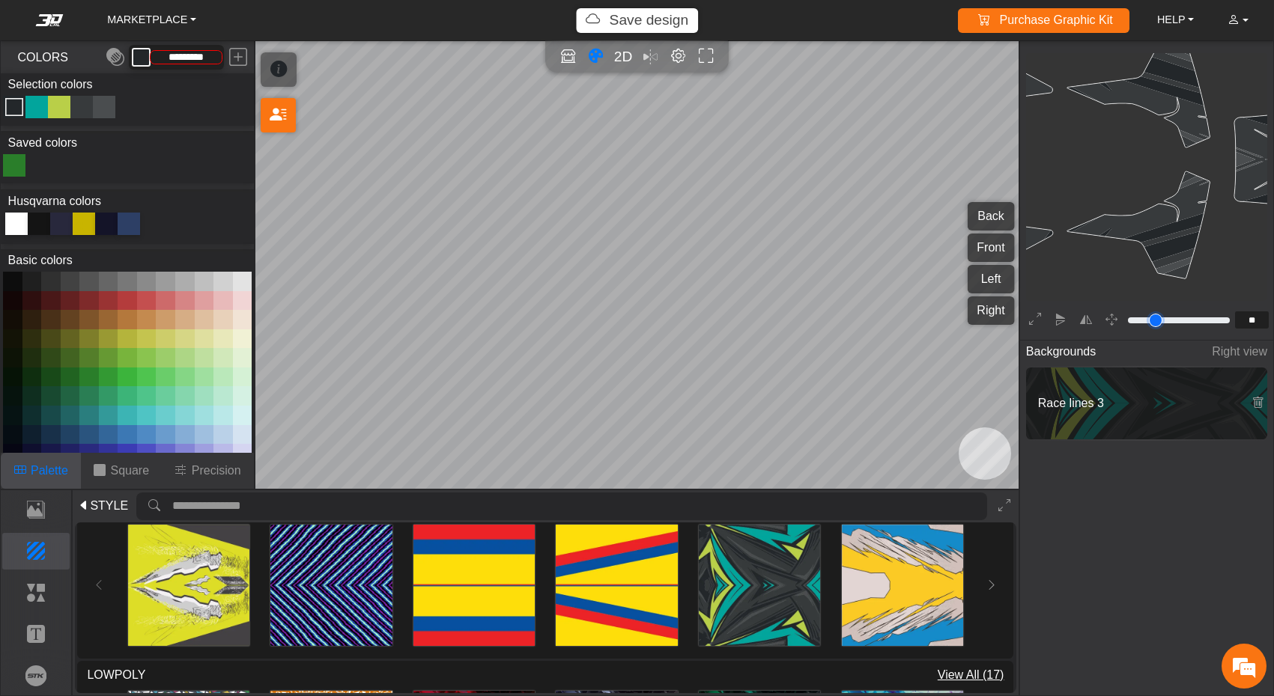
type input "**"
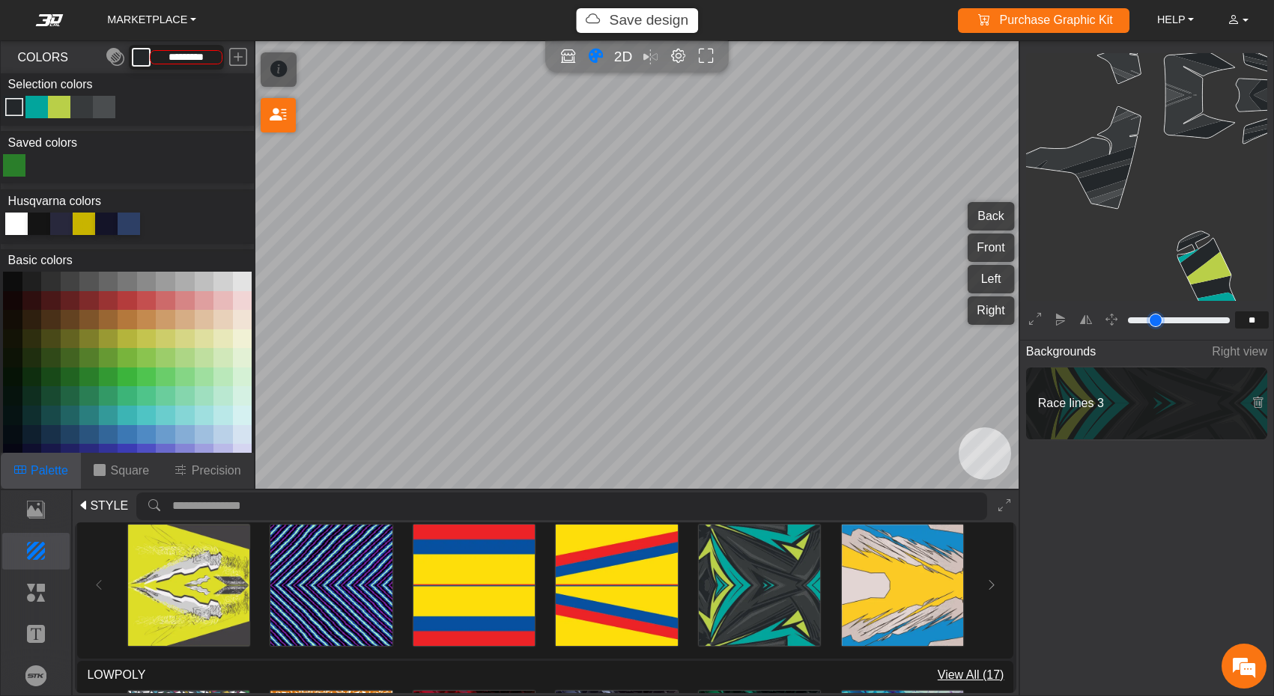
type input "**"
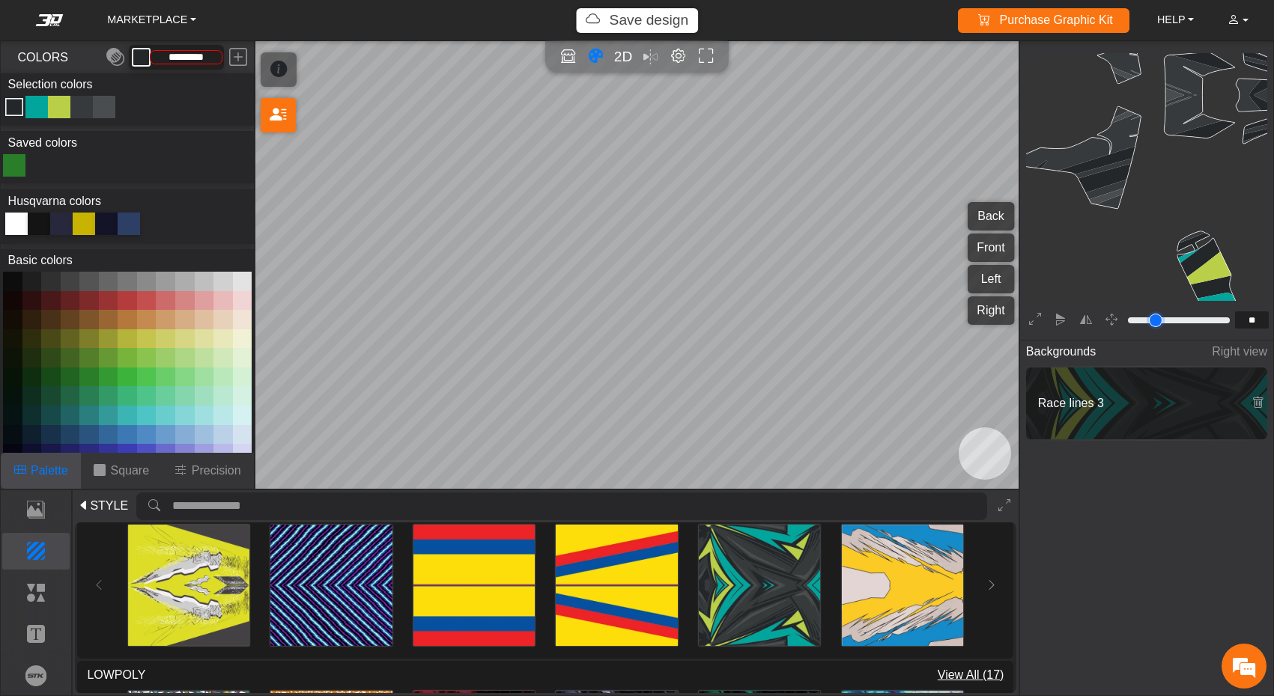
type input "**"
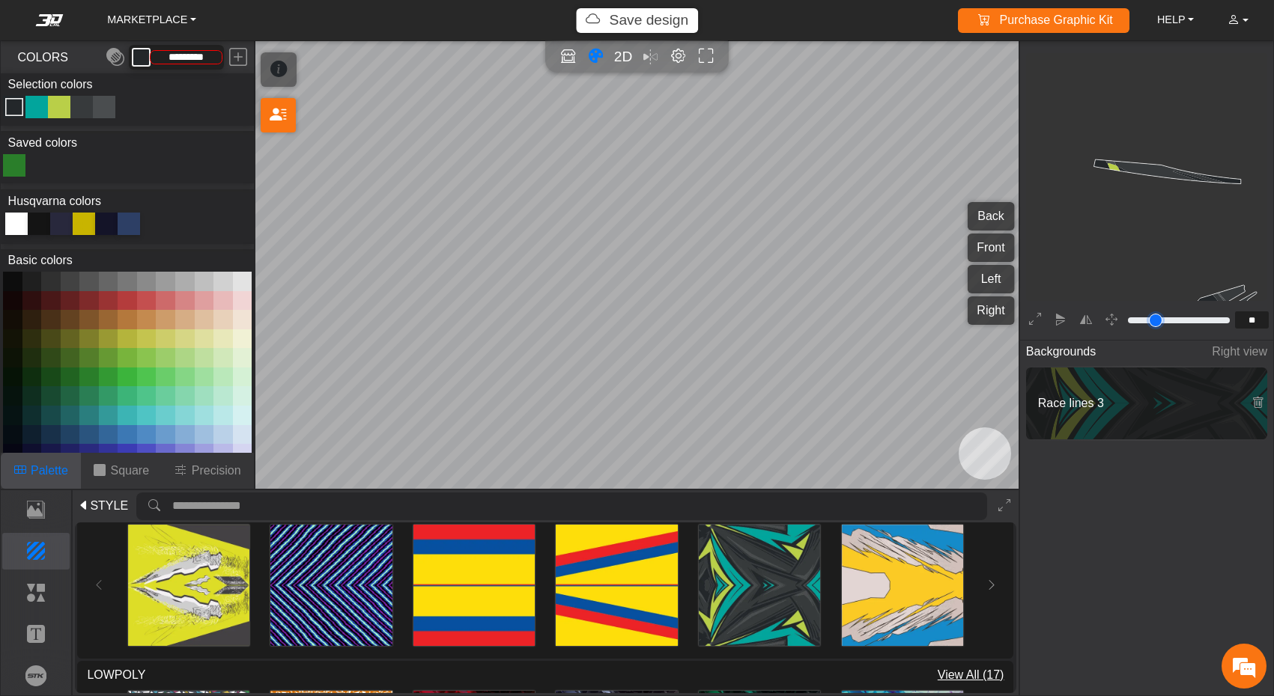
type input "**"
type input "*"
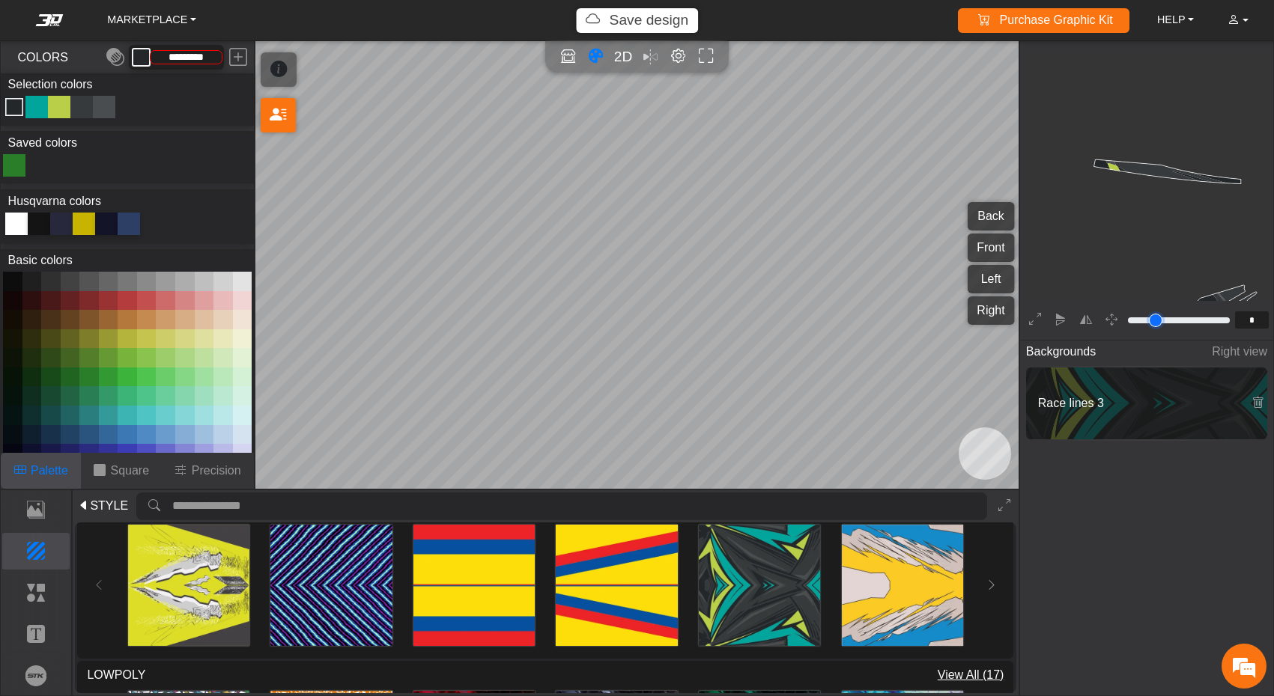
type input "*"
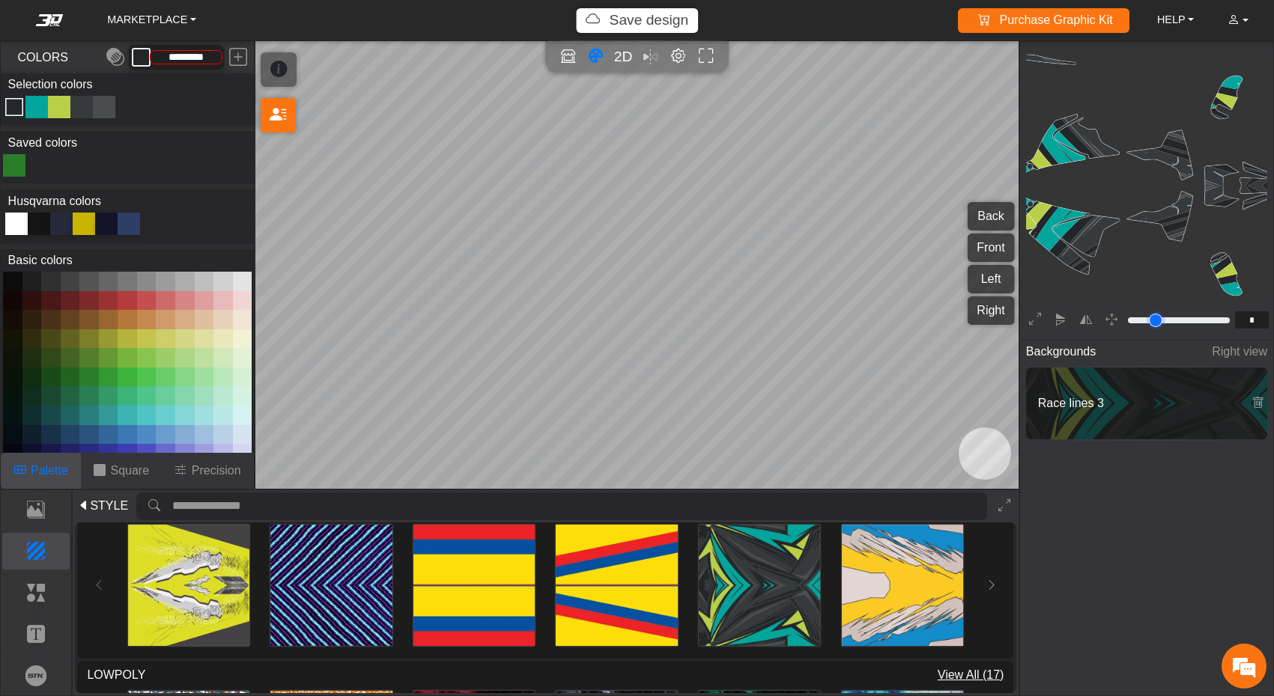
type input "*"
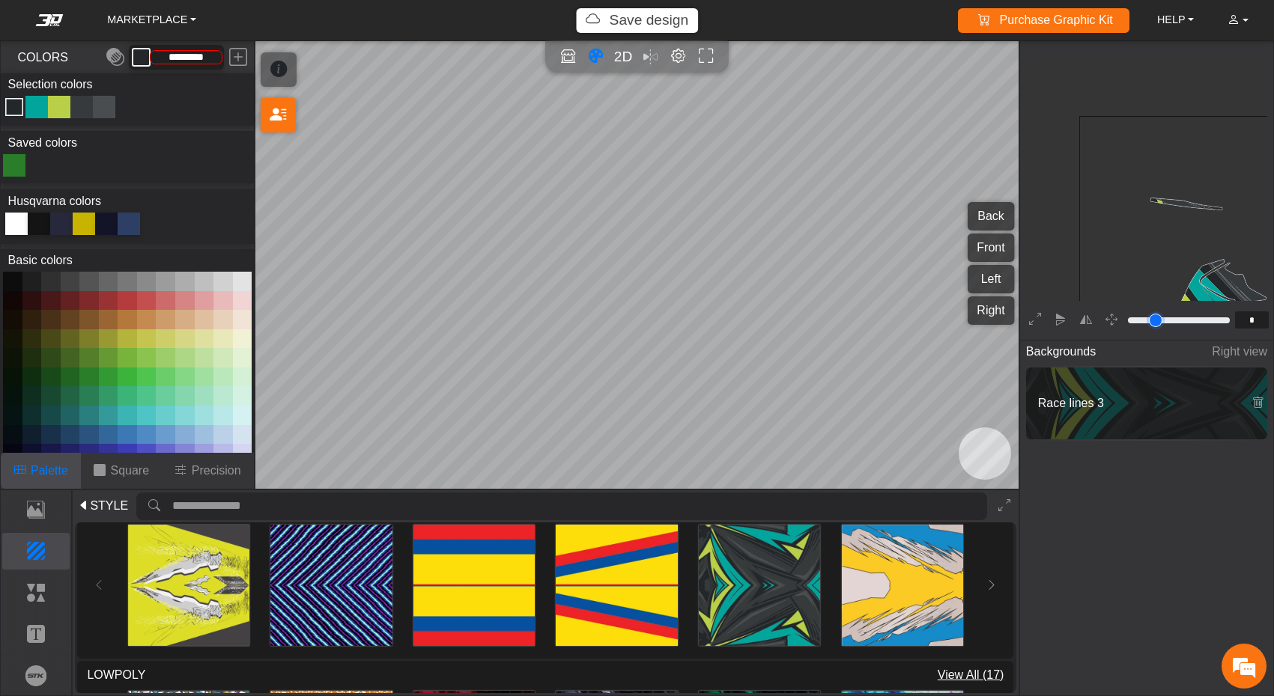
type input "*"
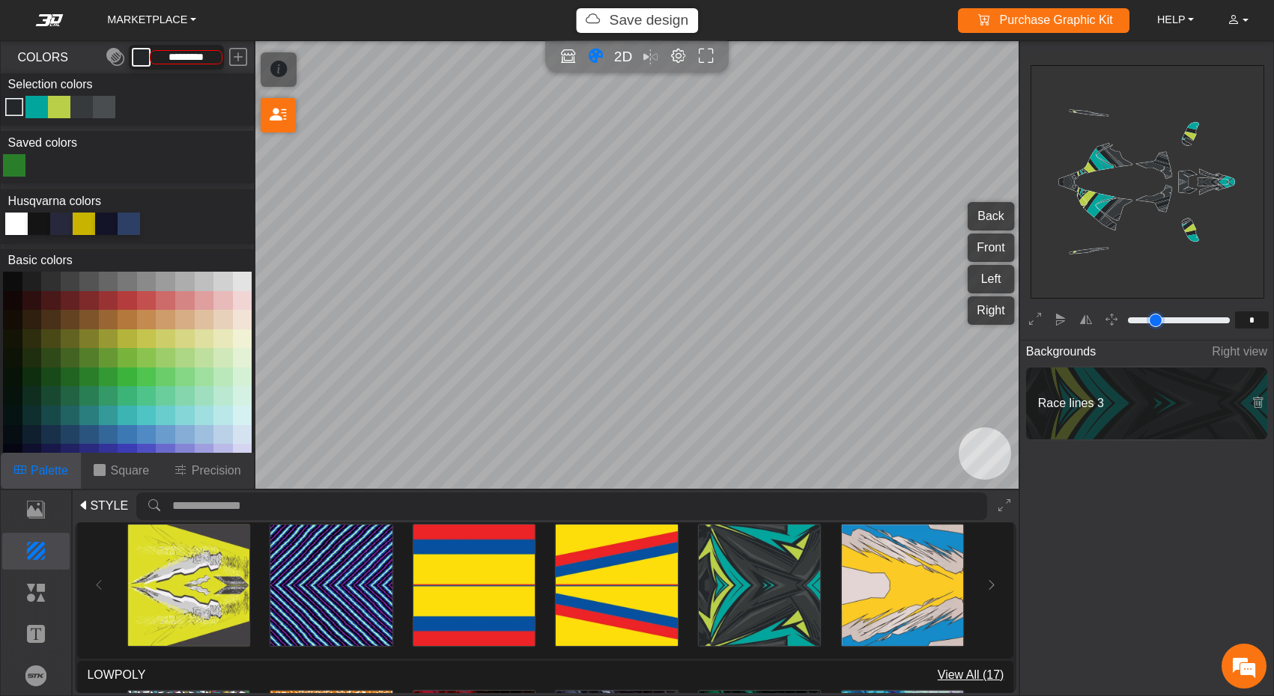
type input "*"
type input "***"
click at [1134, 321] on input "range" at bounding box center [1178, 320] width 107 height 18
click at [31, 111] on div "Color Toggle" at bounding box center [37, 107] width 18 height 18
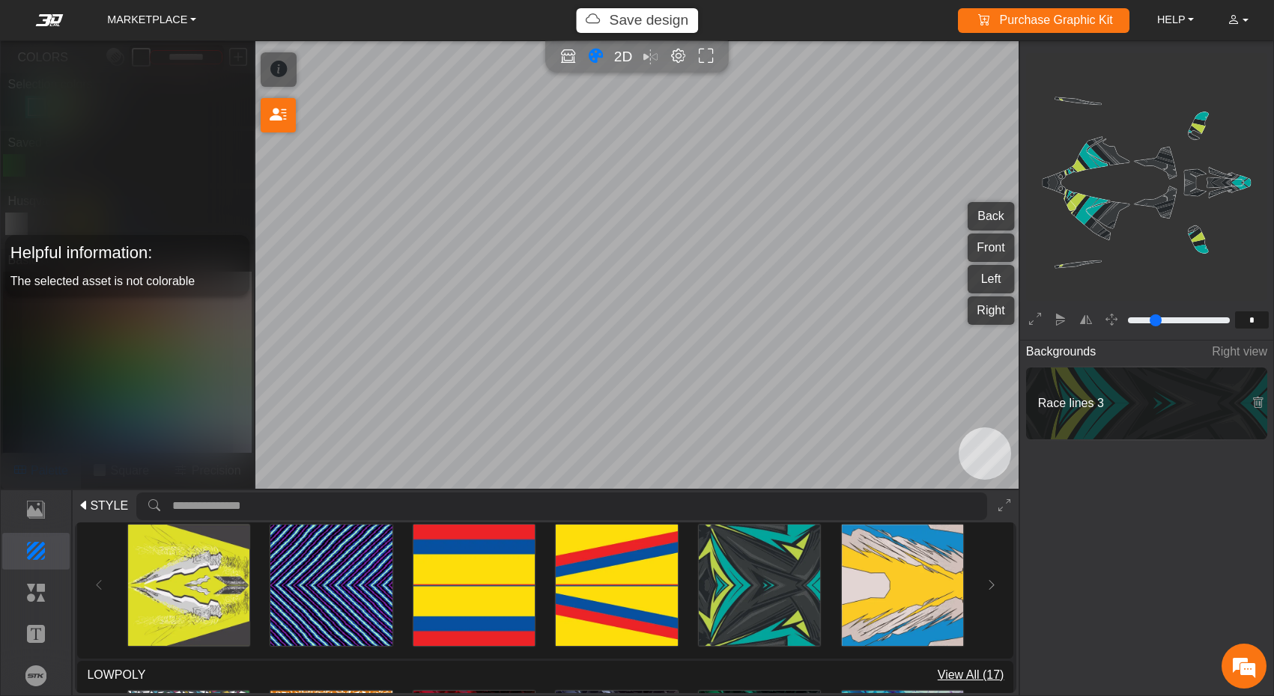
click at [153, 338] on div "Helpful information: The selected asset is not colorable" at bounding box center [127, 265] width 253 height 448
click at [121, 461] on div "Helpful information: The selected asset is not colorable" at bounding box center [127, 265] width 253 height 448
click at [1154, 439] on hr at bounding box center [1146, 439] width 241 height 1
click at [83, 293] on div "Helpful information: The selected asset is not colorable" at bounding box center [126, 265] width 243 height 61
click at [103, 508] on span "STYLE" at bounding box center [109, 506] width 38 height 18
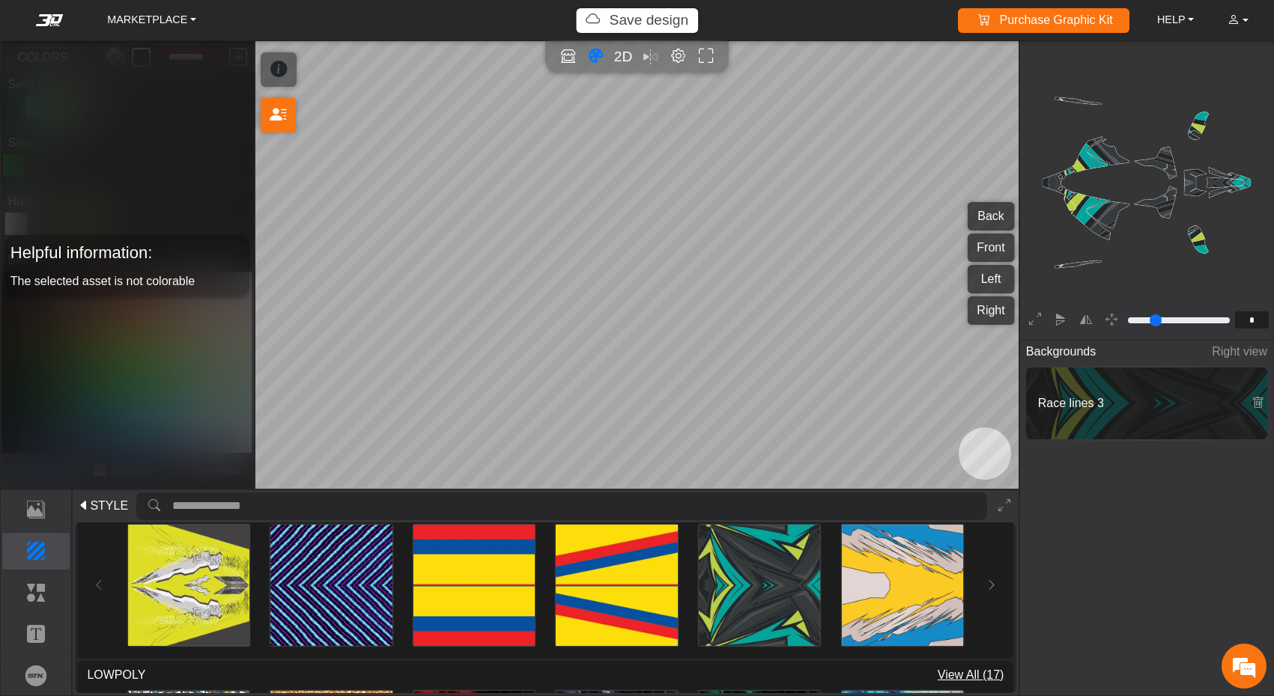
scroll to position [0, 0]
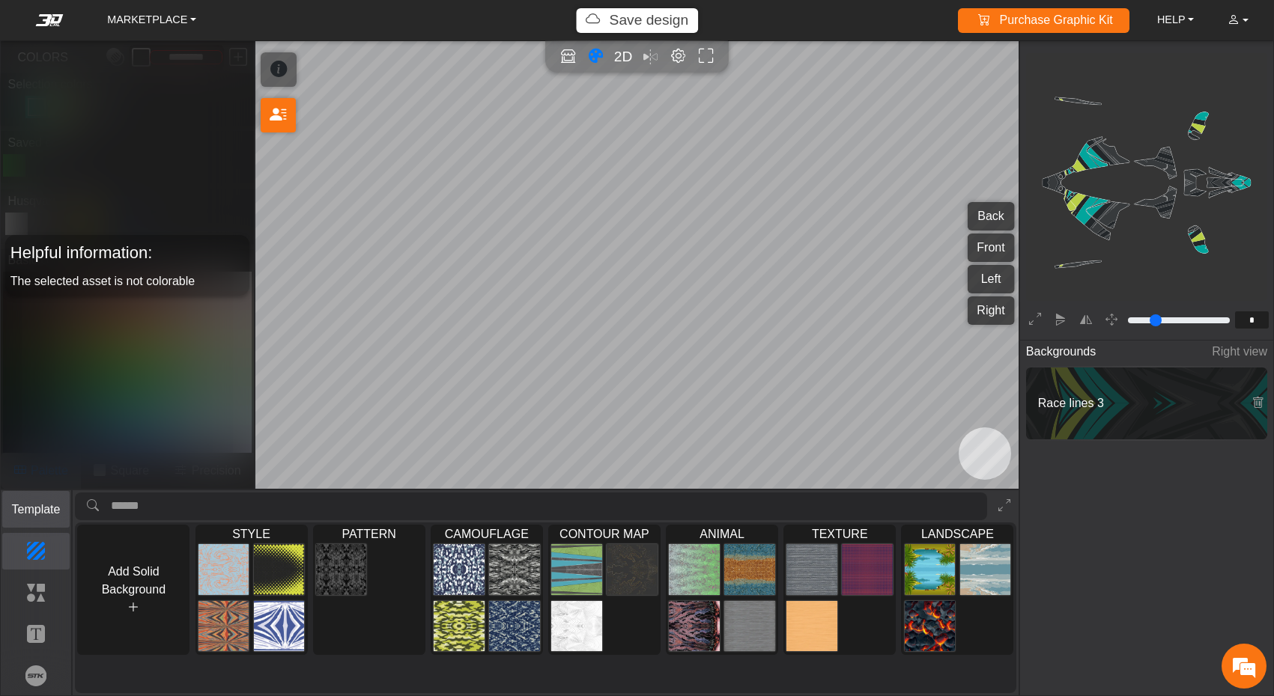
click at [34, 511] on p "Template" at bounding box center [36, 510] width 67 height 18
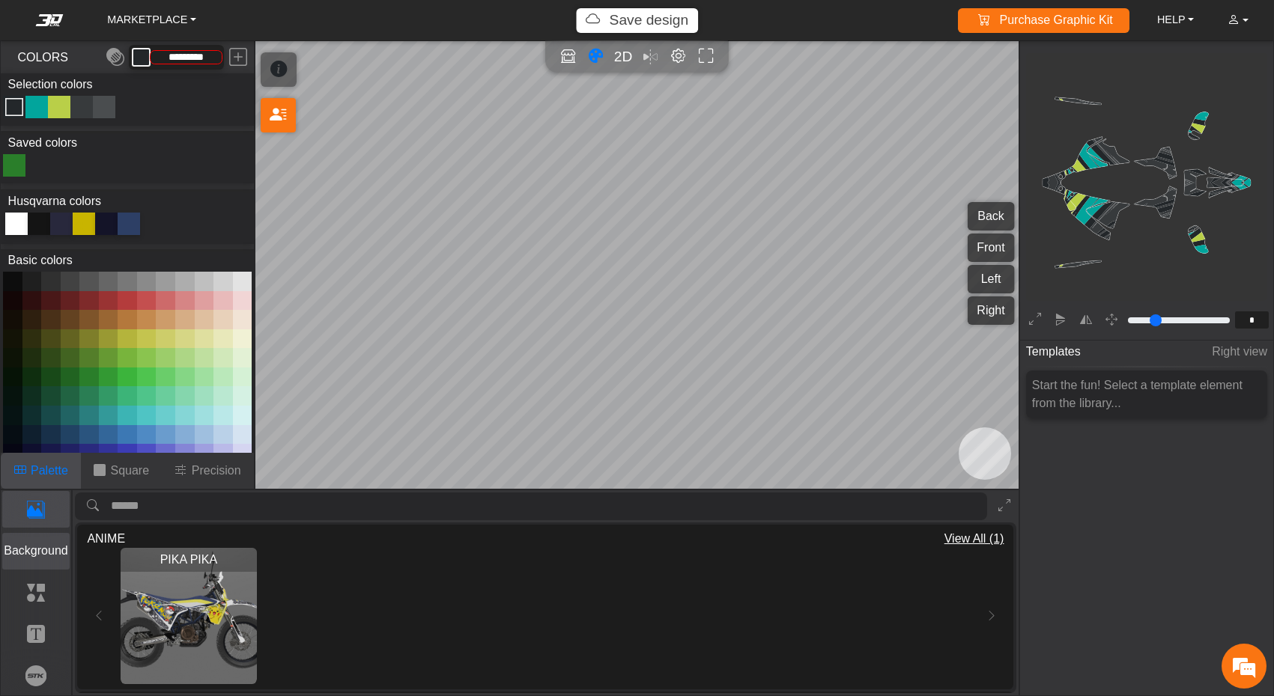
click at [44, 560] on button "Background" at bounding box center [36, 551] width 68 height 37
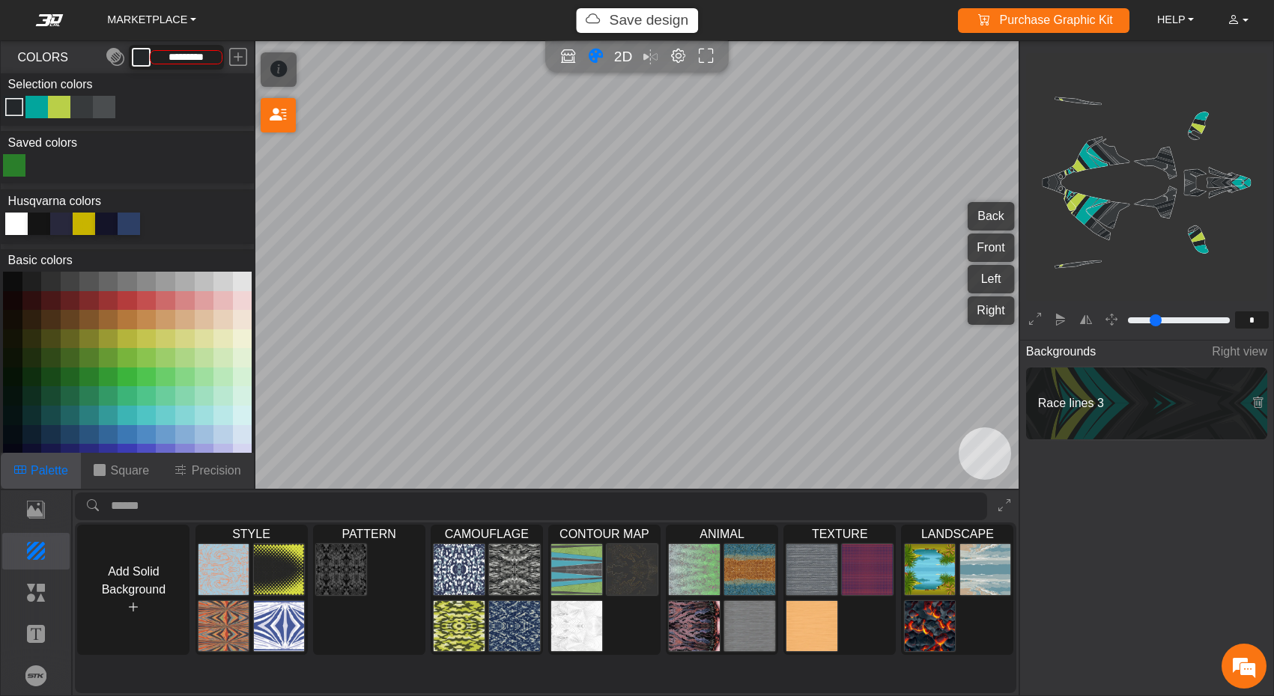
click at [61, 109] on div "Color Toggle" at bounding box center [59, 107] width 18 height 18
click at [31, 109] on div "Color Toggle" at bounding box center [37, 107] width 18 height 18
type input "*********"
click at [127, 479] on p "Square" at bounding box center [129, 471] width 39 height 18
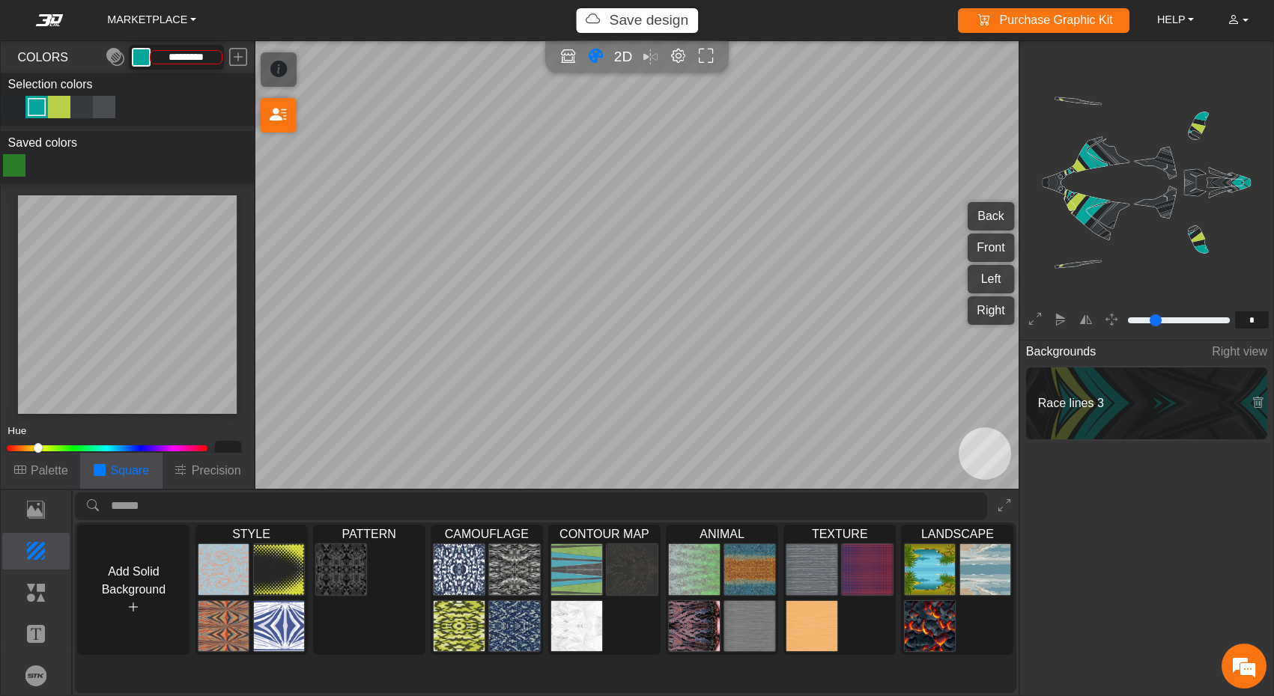
type input "***"
click at [127, 446] on input "Hue" at bounding box center [107, 448] width 201 height 6
type input "***"
type input "*********"
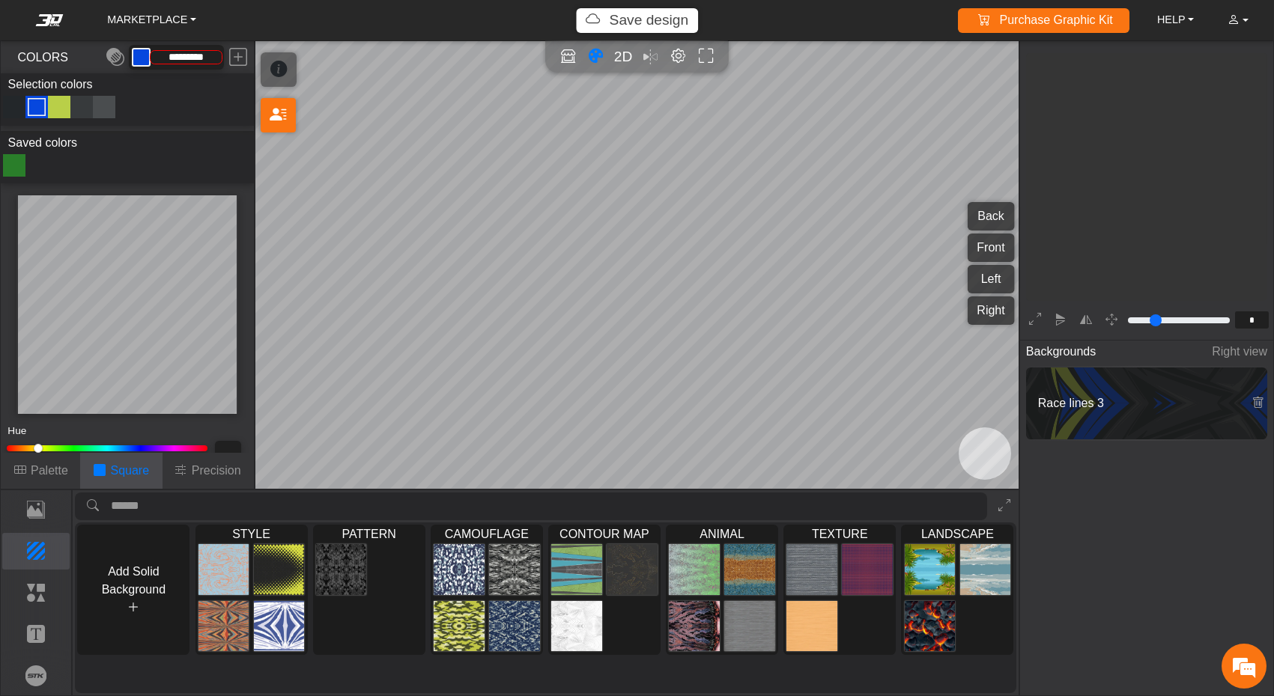
type input "*********"
type input "***"
type input "*****"
type input "*********"
type input "***"
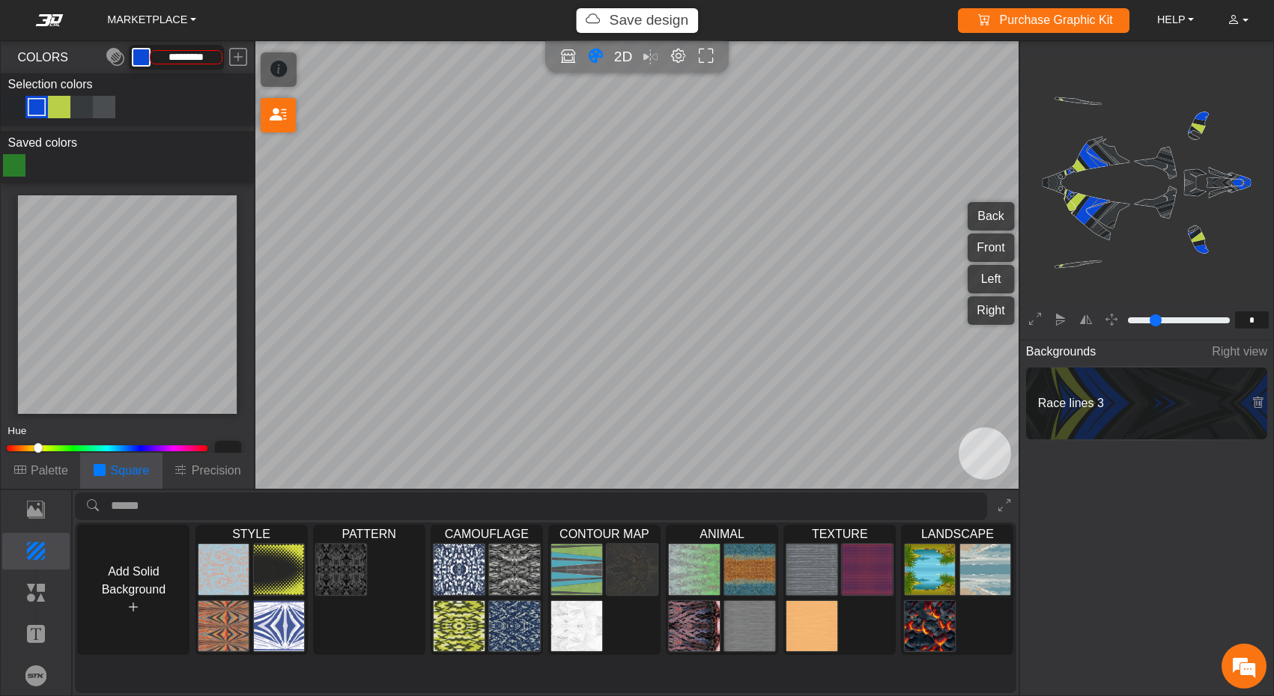
type input "*****"
click at [238, 53] on em at bounding box center [238, 57] width 18 height 27
click at [57, 101] on div "Color Toggle" at bounding box center [59, 107] width 18 height 18
type input "**"
type input "****"
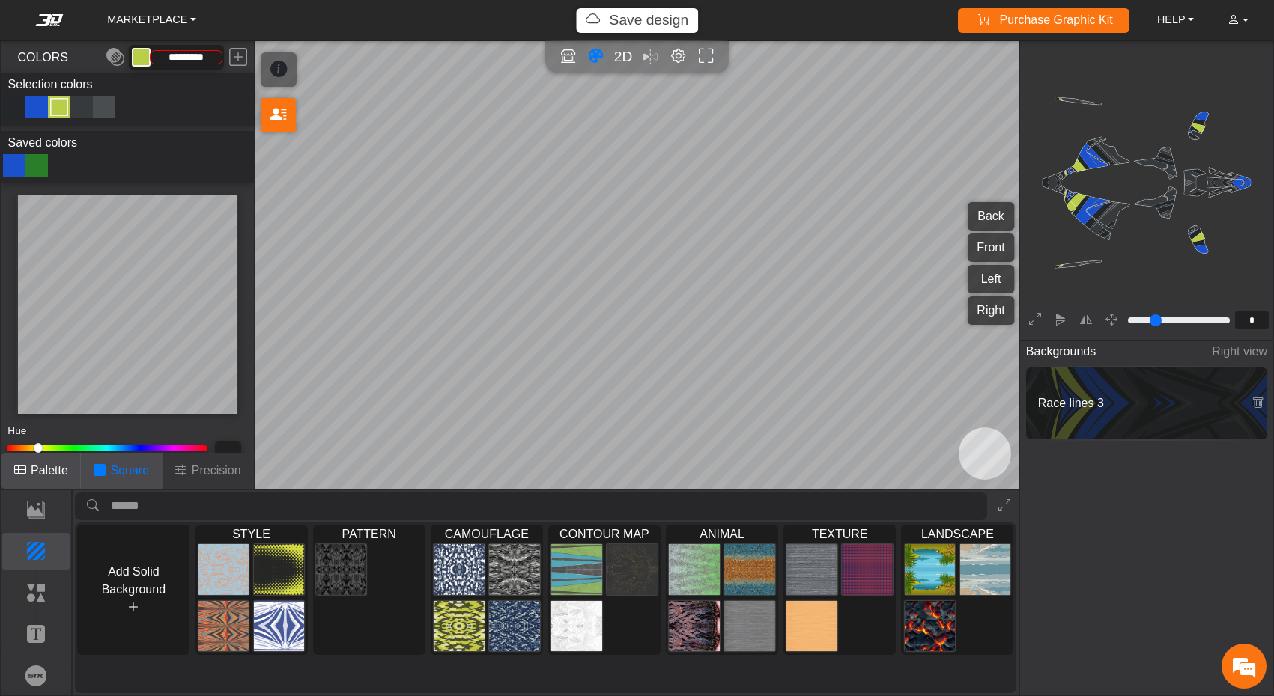
click at [38, 485] on button "Palette" at bounding box center [41, 471] width 80 height 36
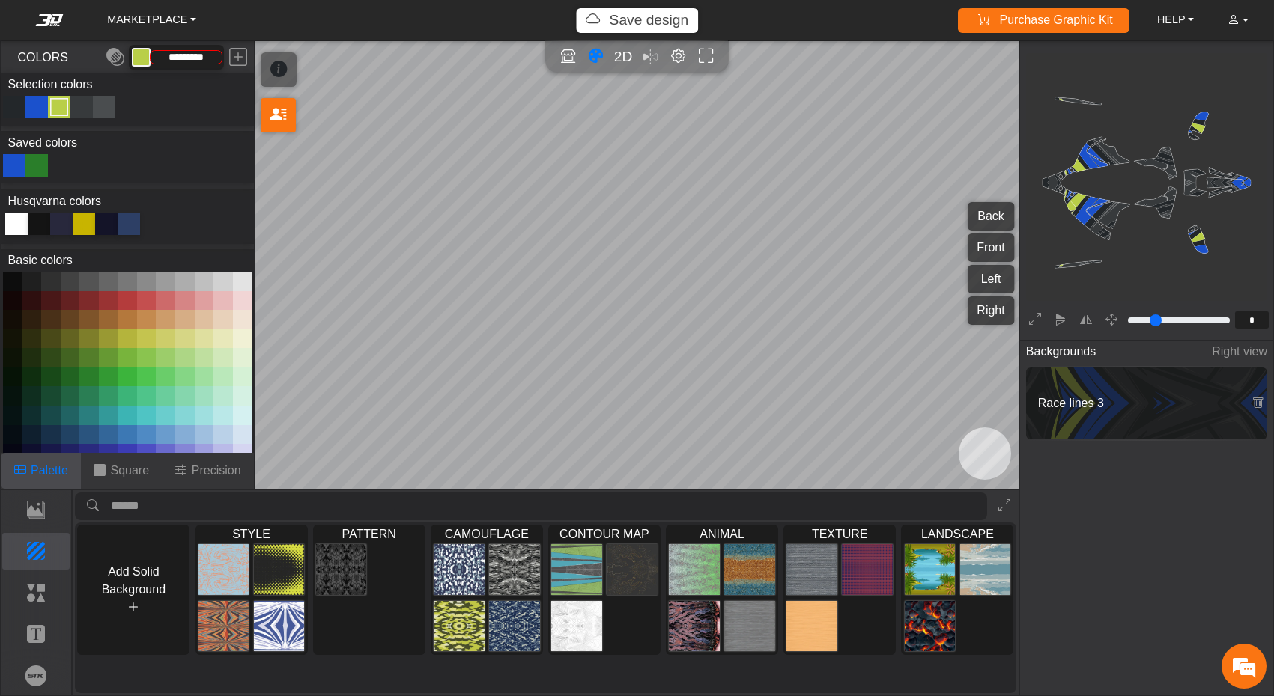
click at [145, 338] on button at bounding box center [146, 338] width 19 height 19
click at [157, 339] on button at bounding box center [165, 338] width 19 height 19
click at [146, 339] on button at bounding box center [146, 338] width 19 height 19
click at [136, 467] on p "Square" at bounding box center [129, 471] width 39 height 18
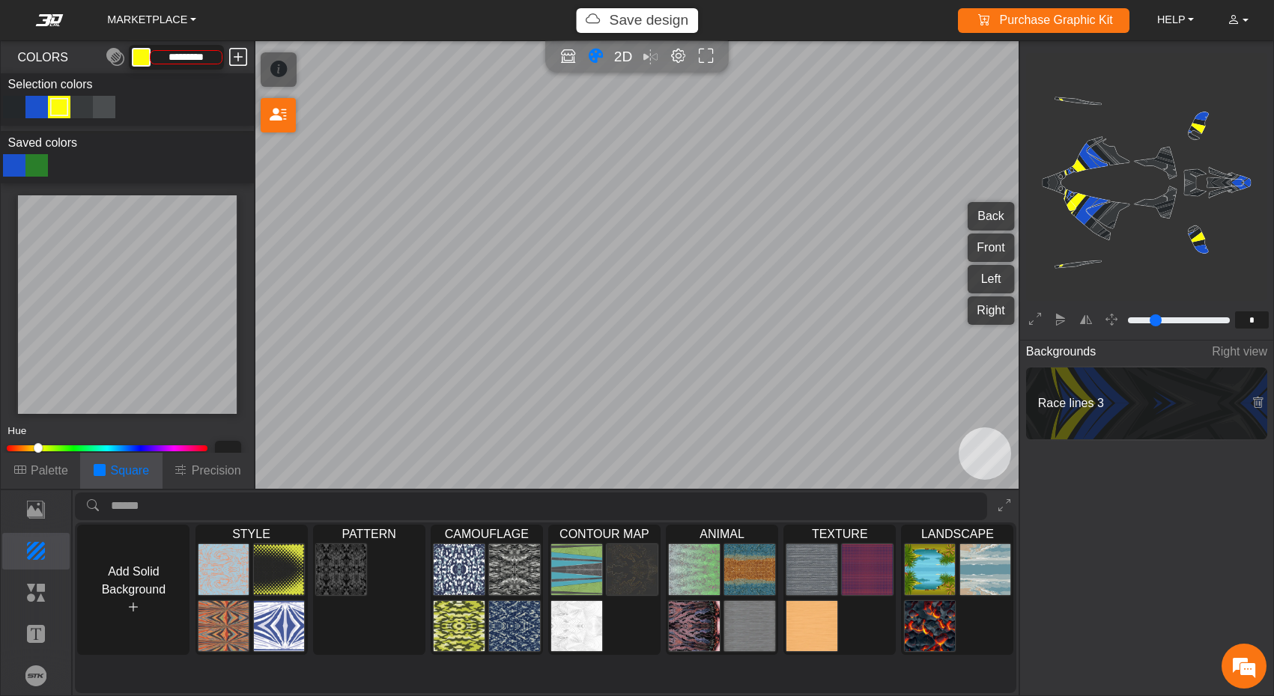
click at [241, 49] on em at bounding box center [238, 57] width 18 height 27
click at [52, 475] on p "Palette" at bounding box center [49, 471] width 37 height 18
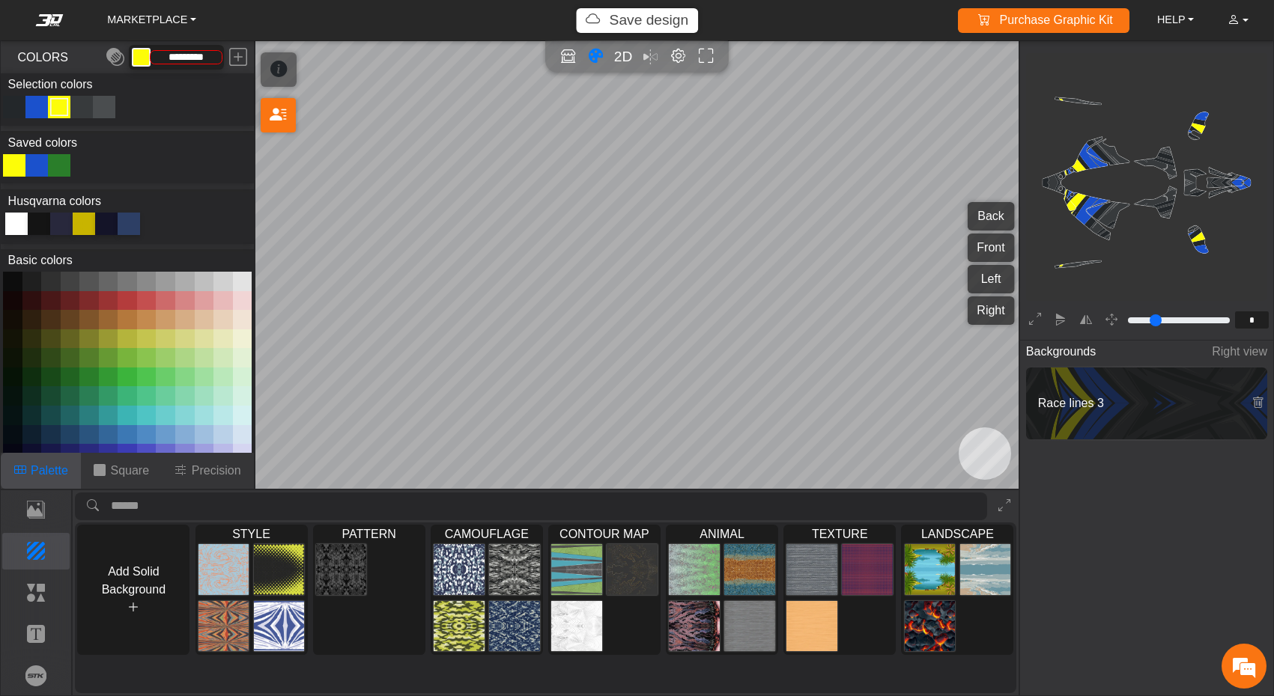
click at [20, 231] on div at bounding box center [16, 224] width 22 height 22
click at [90, 110] on div "Color Toggle" at bounding box center [82, 107] width 18 height 18
click at [240, 285] on button at bounding box center [242, 281] width 19 height 19
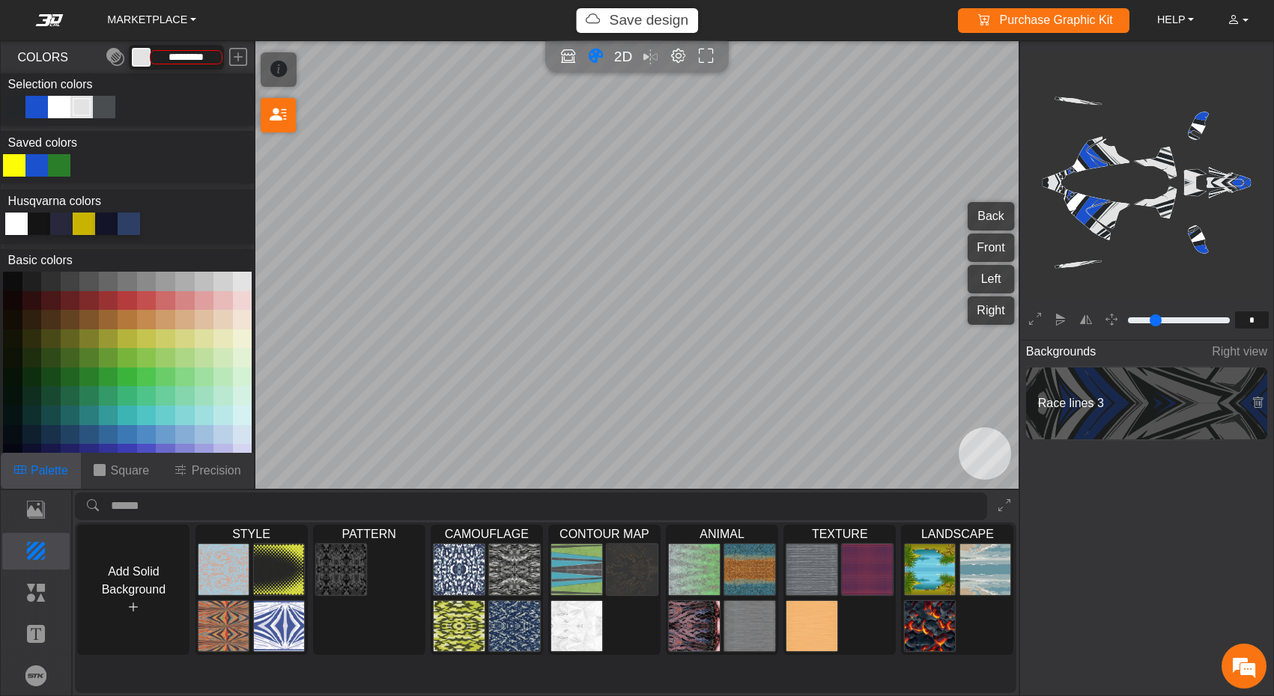
click at [222, 287] on button at bounding box center [222, 281] width 19 height 19
click at [103, 109] on div "Color Toggle" at bounding box center [104, 107] width 18 height 18
click at [243, 280] on button at bounding box center [242, 281] width 19 height 19
click at [204, 283] on button at bounding box center [204, 281] width 19 height 19
click at [16, 109] on div "Color Toggle" at bounding box center [14, 107] width 18 height 18
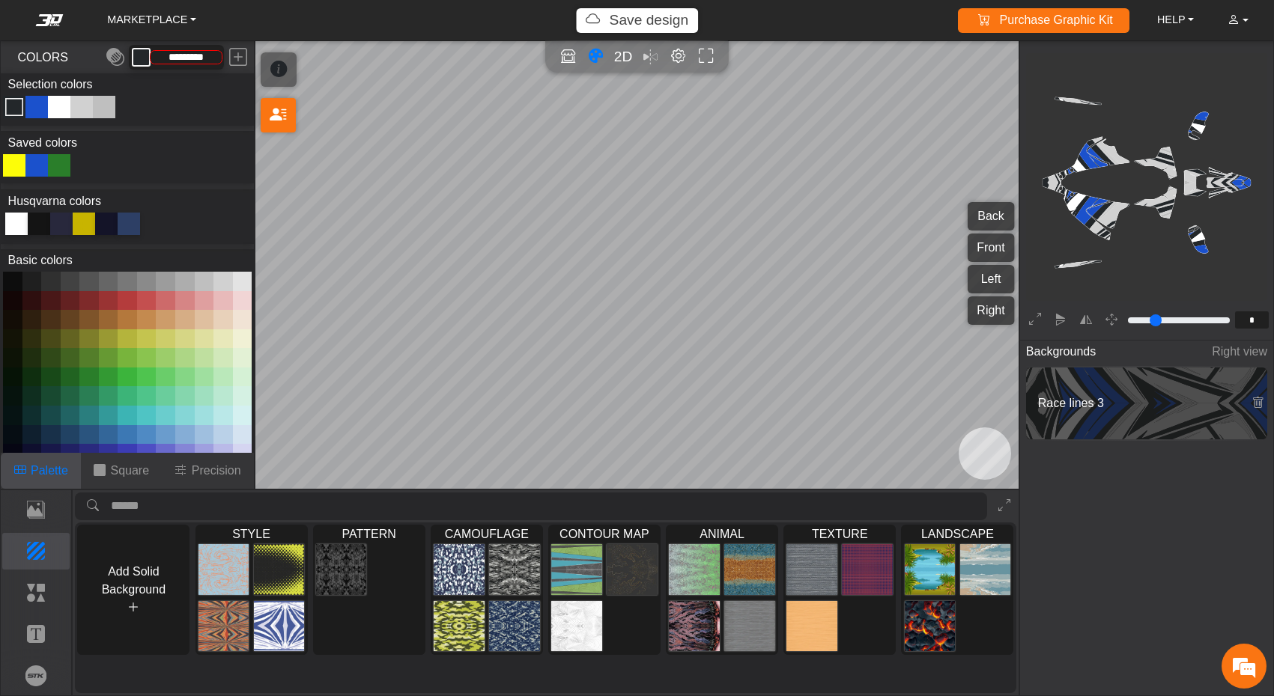
click at [20, 224] on div at bounding box center [16, 224] width 22 height 22
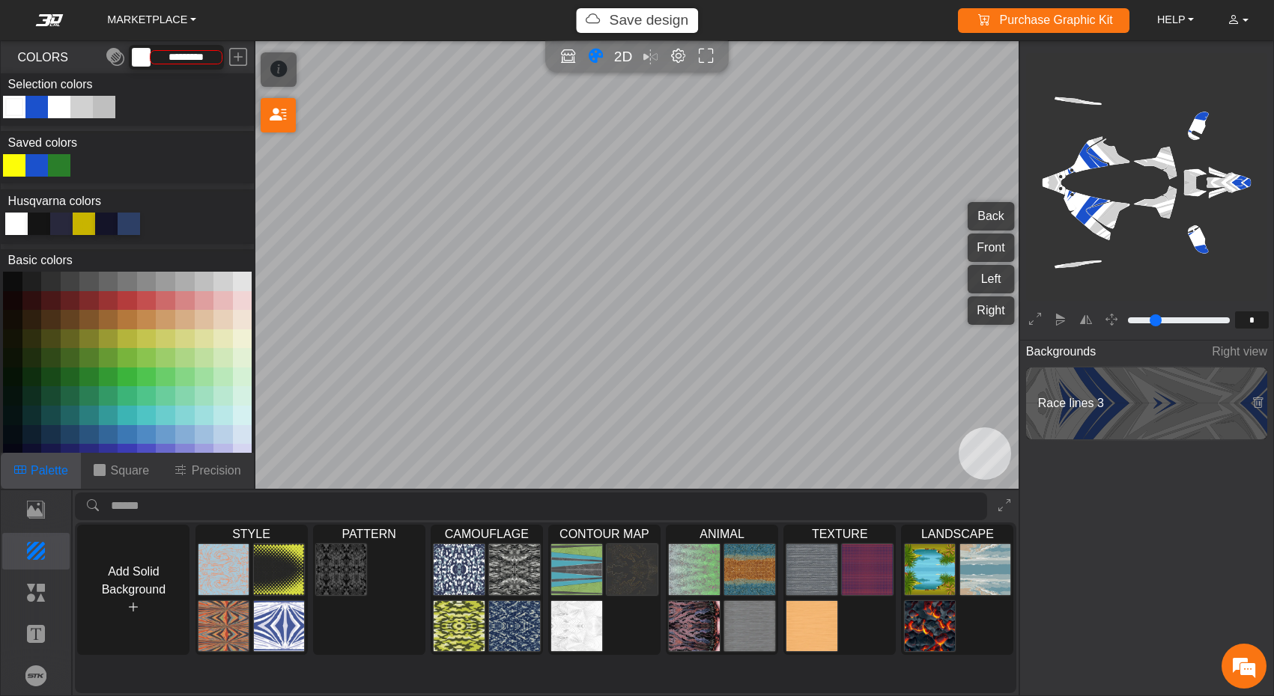
click at [58, 110] on div "Color Toggle" at bounding box center [59, 107] width 18 height 18
click at [42, 225] on div at bounding box center [39, 224] width 22 height 22
click at [15, 227] on div at bounding box center [16, 224] width 22 height 22
click at [16, 108] on div "Color Toggle" at bounding box center [14, 107] width 18 height 18
click at [39, 222] on div at bounding box center [39, 224] width 22 height 22
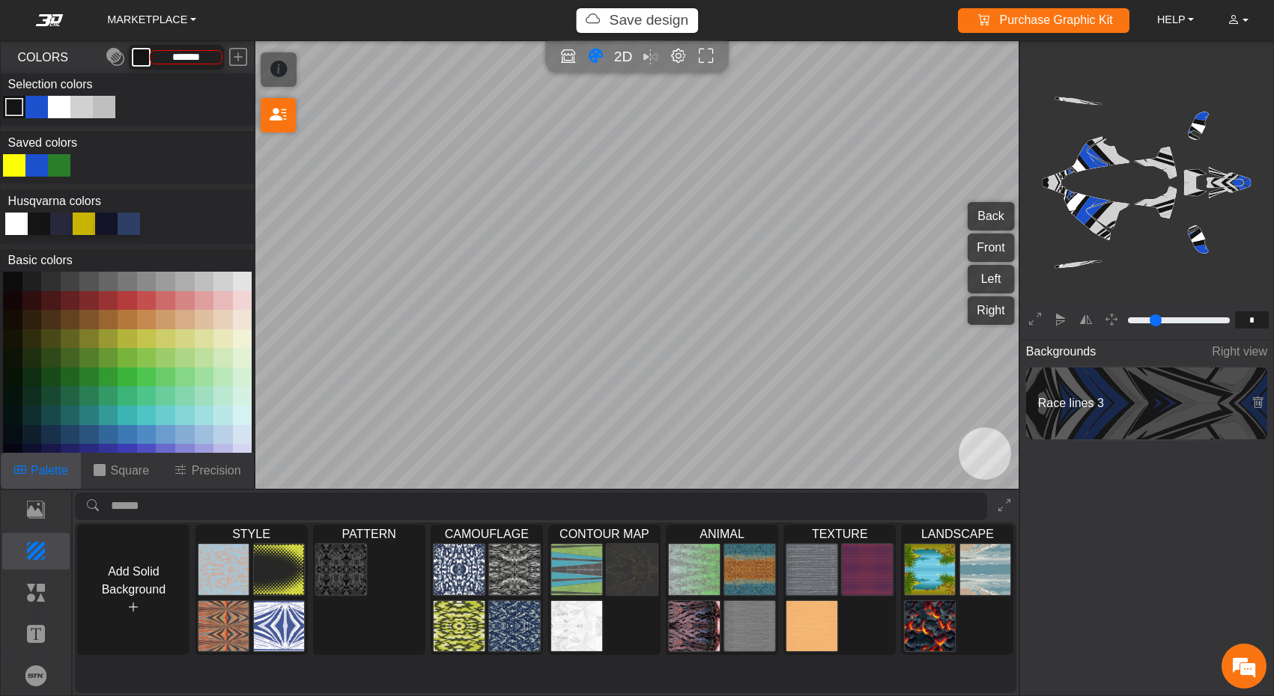
click at [101, 115] on div "Color Toggle" at bounding box center [104, 107] width 18 height 18
click at [44, 234] on div at bounding box center [39, 224] width 22 height 22
click at [43, 171] on div at bounding box center [36, 165] width 22 height 22
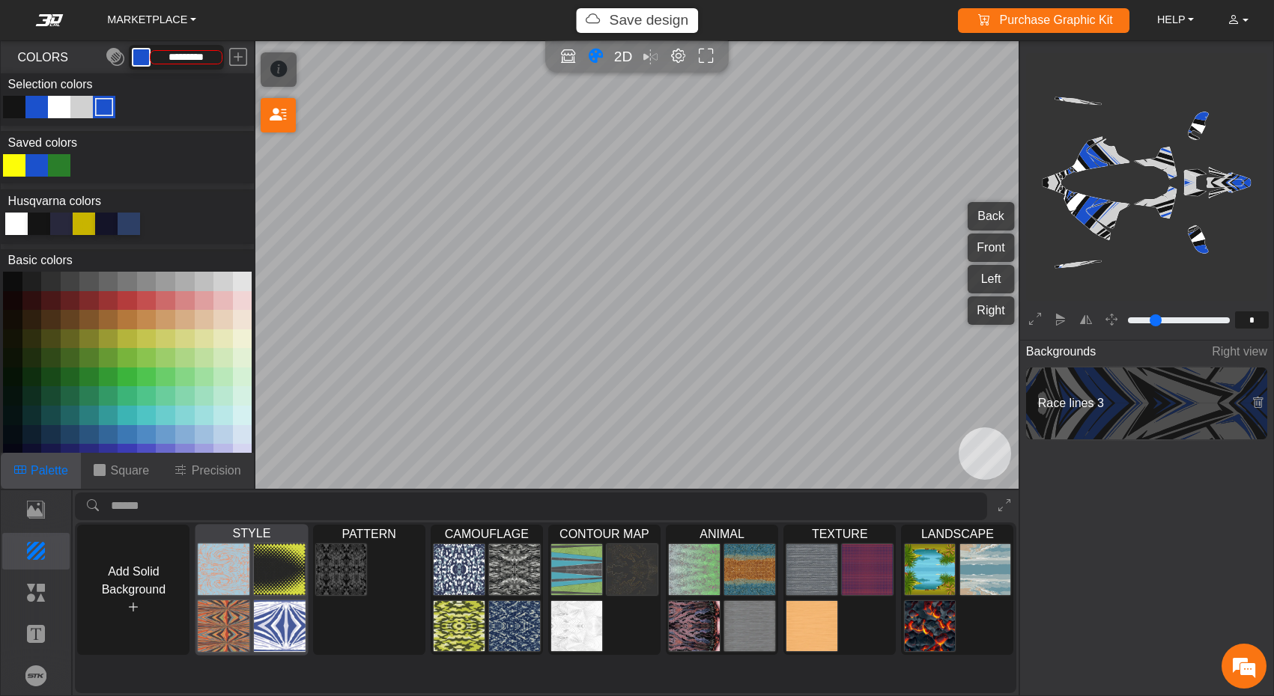
click at [257, 574] on img at bounding box center [279, 570] width 51 height 52
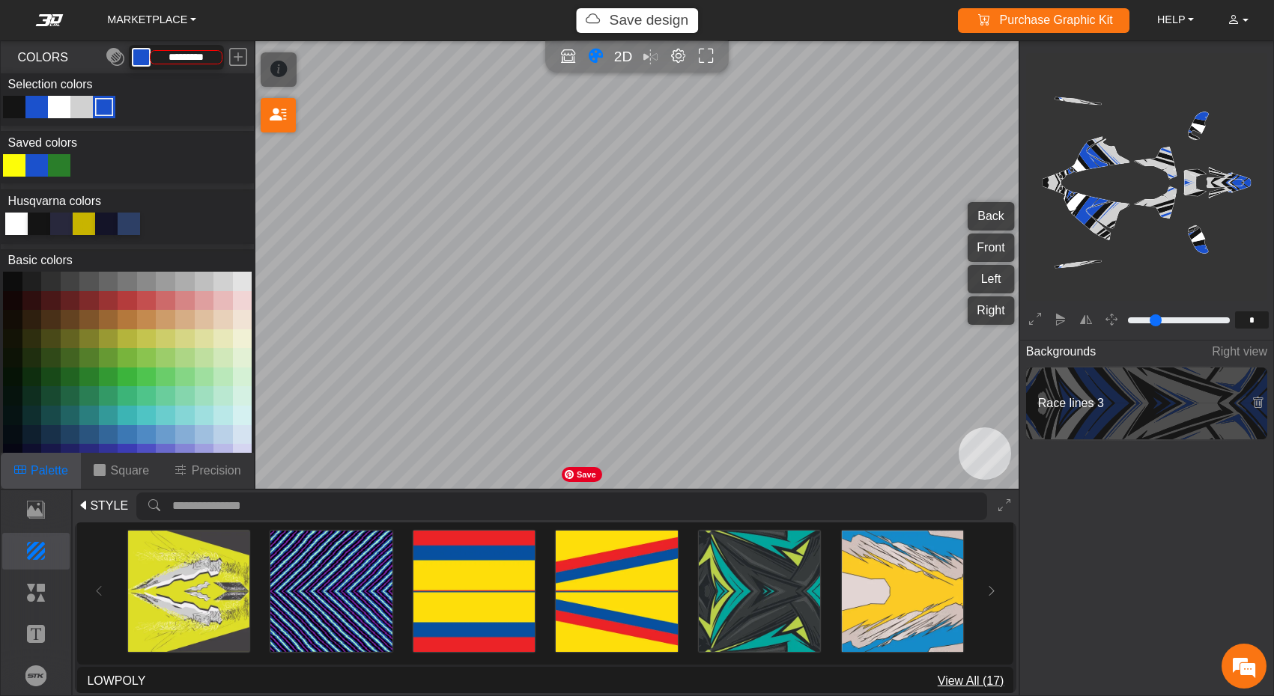
scroll to position [541, 0]
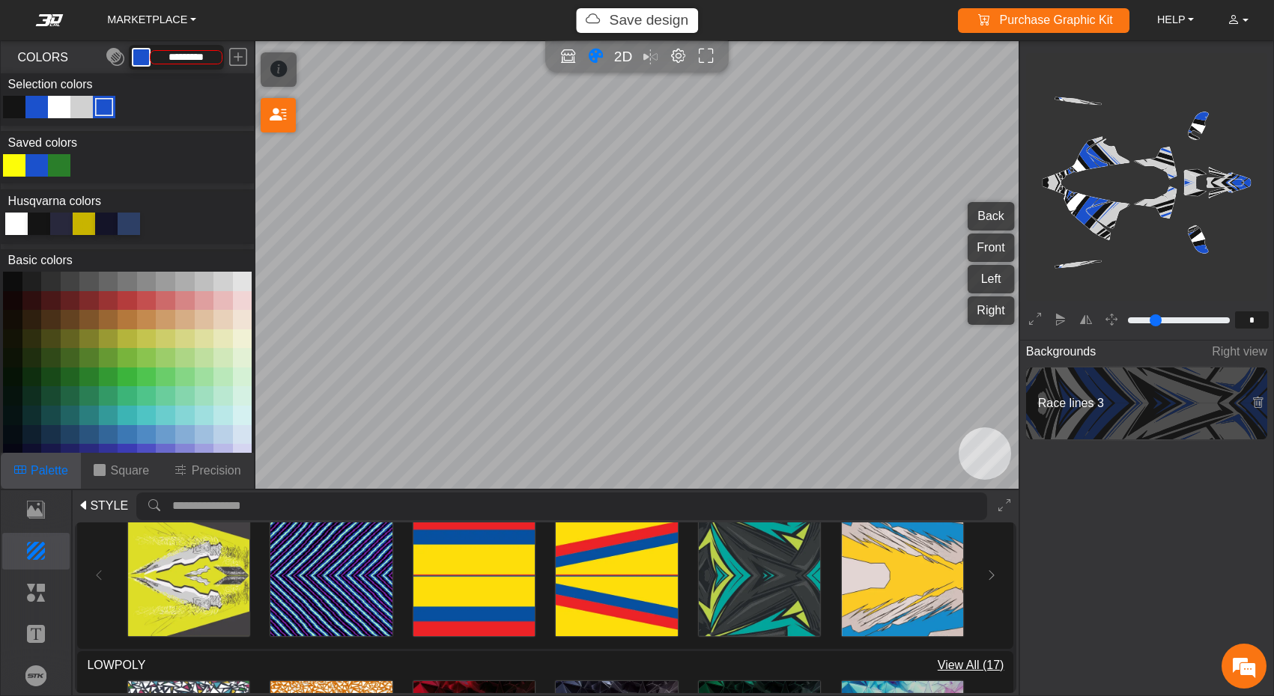
click at [1000, 573] on div "LINES View All (7) Loading... Loading... Loading... Loading... Loading... Loadi…" at bounding box center [545, 566] width 936 height 165
click at [991, 572] on icon at bounding box center [991, 575] width 12 height 13
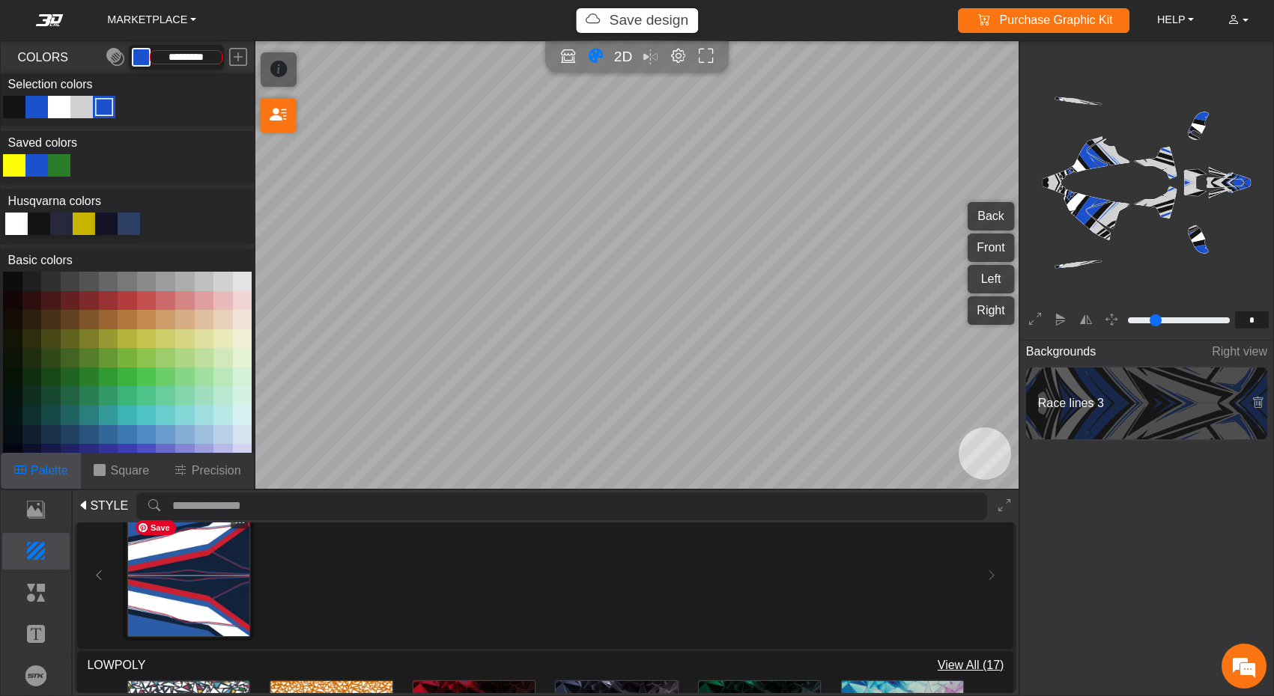
click at [176, 567] on img at bounding box center [188, 575] width 121 height 121
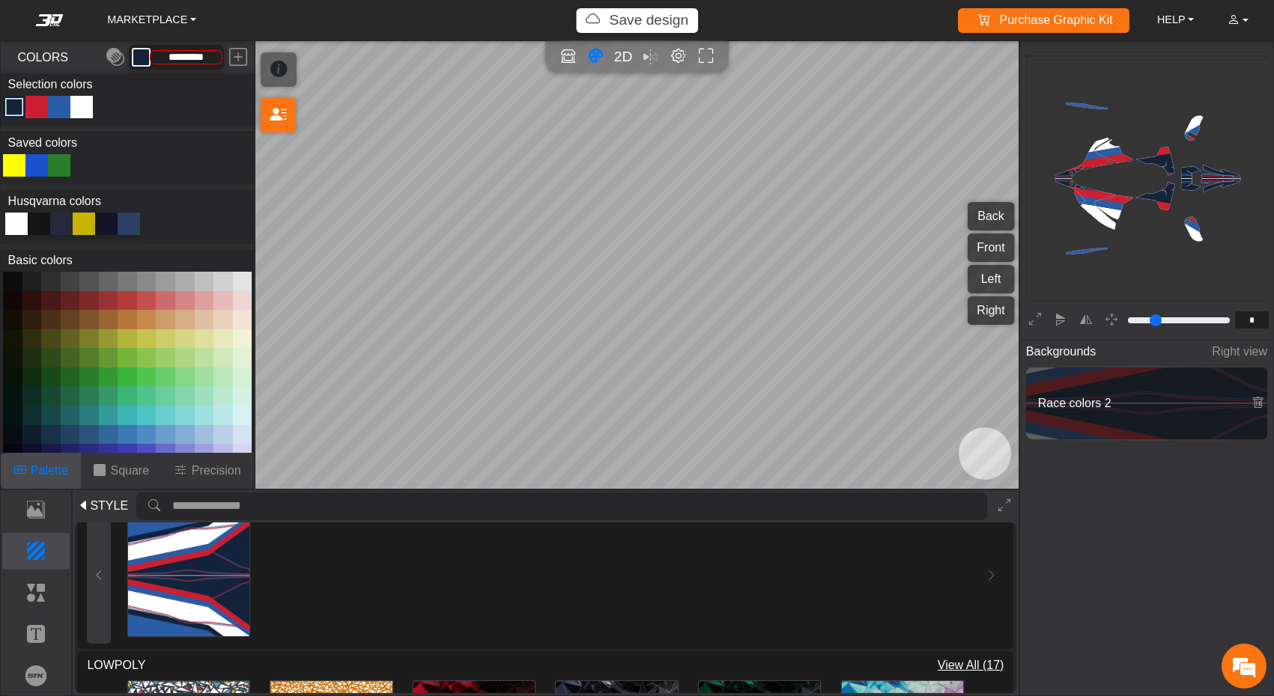
click at [101, 572] on icon at bounding box center [99, 575] width 12 height 13
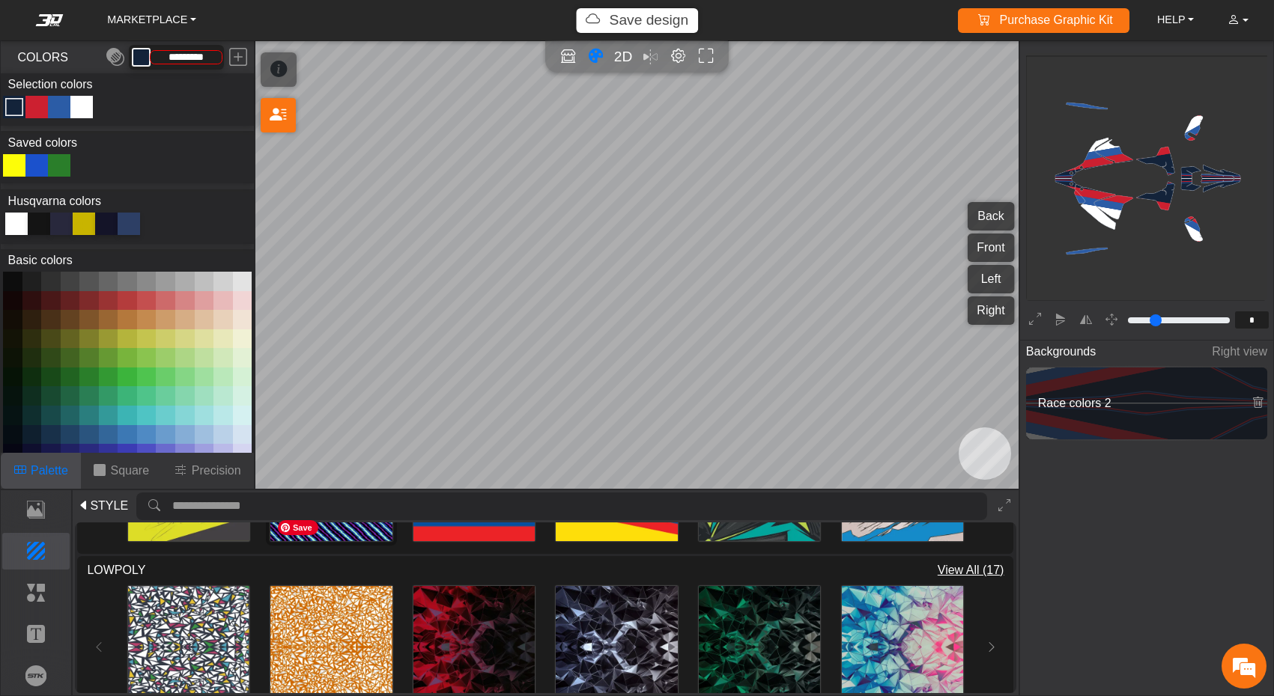
scroll to position [660, 0]
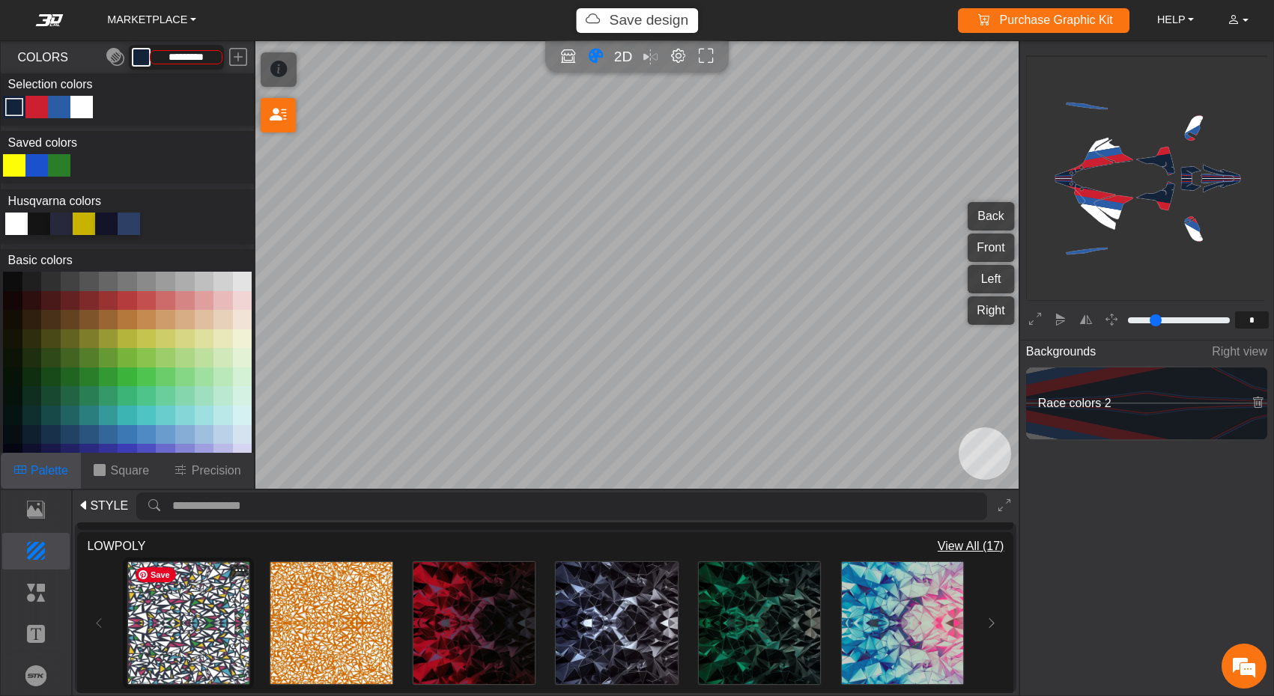
click at [208, 640] on img at bounding box center [188, 622] width 121 height 121
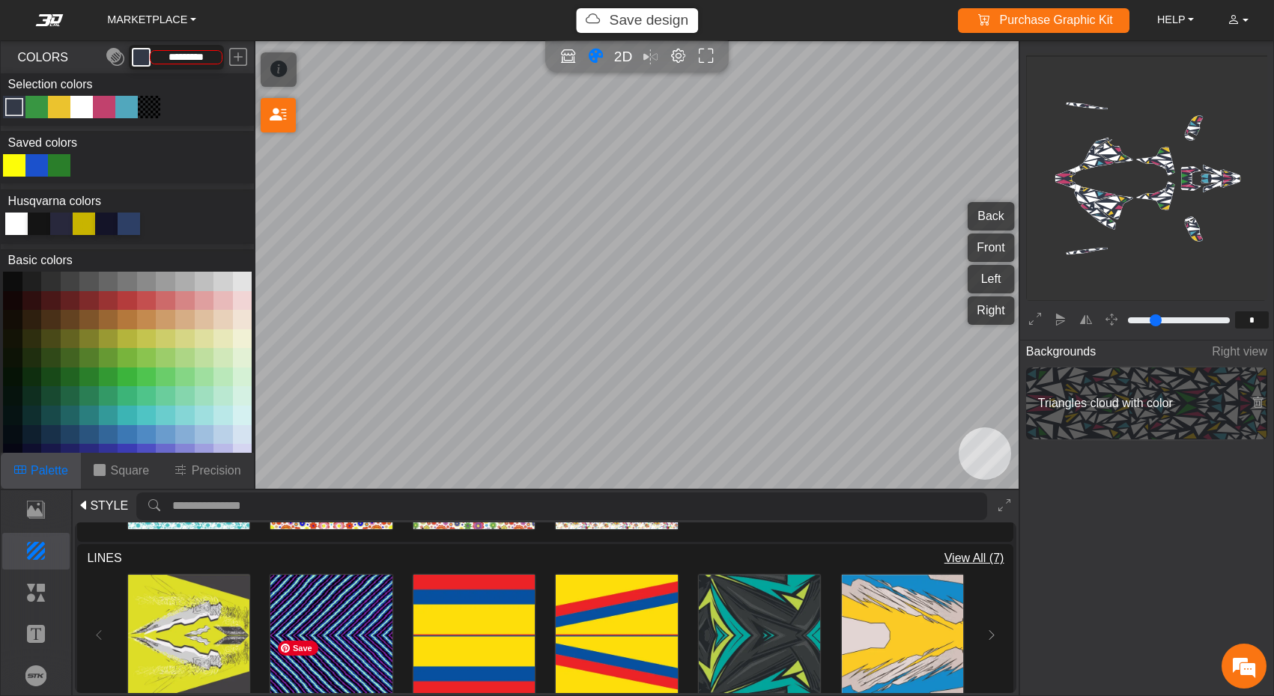
scroll to position [476, 0]
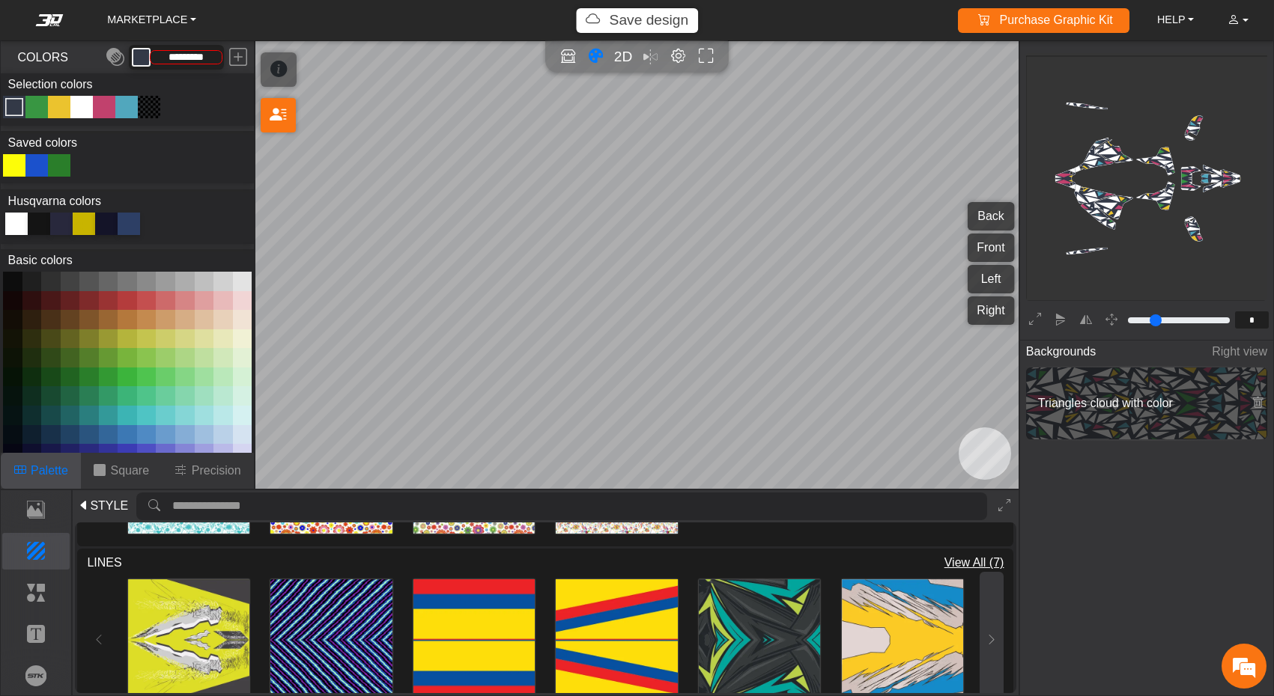
click at [985, 633] on icon at bounding box center [991, 639] width 12 height 13
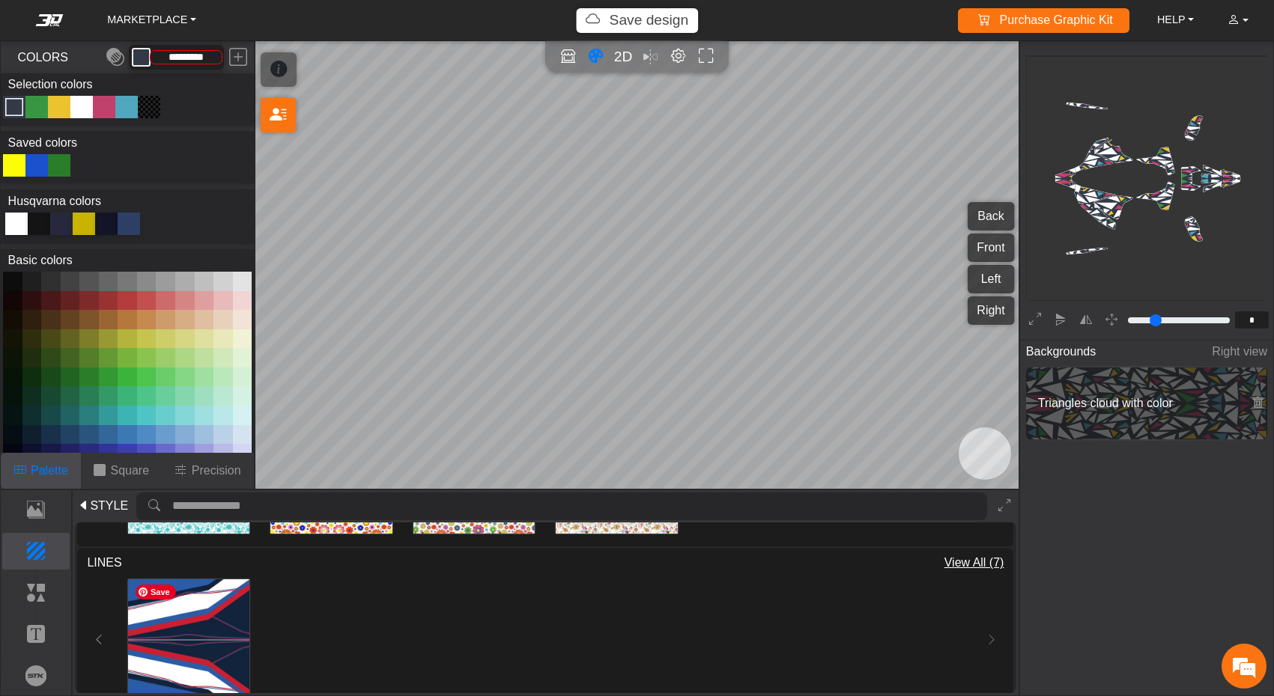
click at [155, 588] on span "Save" at bounding box center [156, 592] width 40 height 15
click at [213, 633] on img at bounding box center [188, 639] width 121 height 121
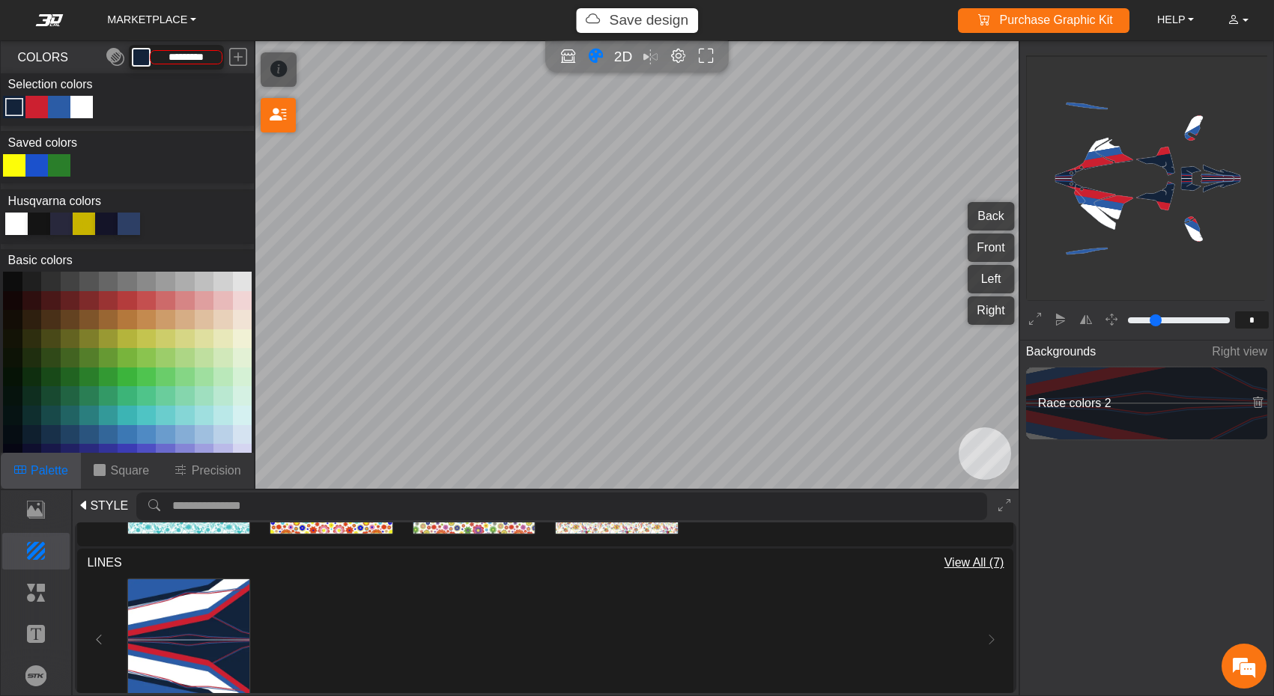
click at [82, 110] on div "Color Toggle" at bounding box center [82, 107] width 18 height 18
click at [20, 225] on div at bounding box center [16, 224] width 22 height 22
click at [16, 109] on div "Color Toggle" at bounding box center [14, 107] width 18 height 18
click at [41, 221] on div at bounding box center [39, 224] width 22 height 22
click at [13, 224] on div at bounding box center [16, 224] width 22 height 22
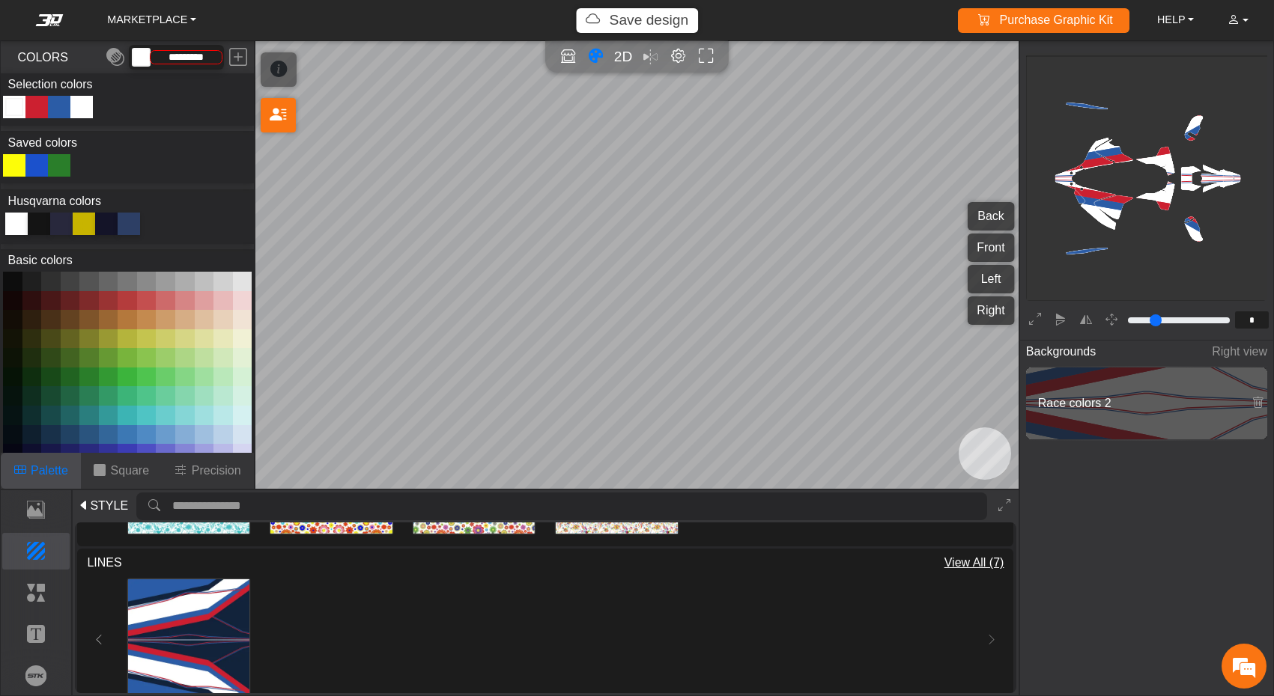
click at [14, 110] on div "Color Toggle" at bounding box center [14, 107] width 18 height 18
click at [77, 110] on div "Color Toggle" at bounding box center [82, 107] width 18 height 18
click at [41, 224] on div at bounding box center [39, 224] width 22 height 22
click at [42, 112] on div "Color Toggle" at bounding box center [37, 107] width 18 height 18
click at [219, 278] on button at bounding box center [222, 281] width 19 height 19
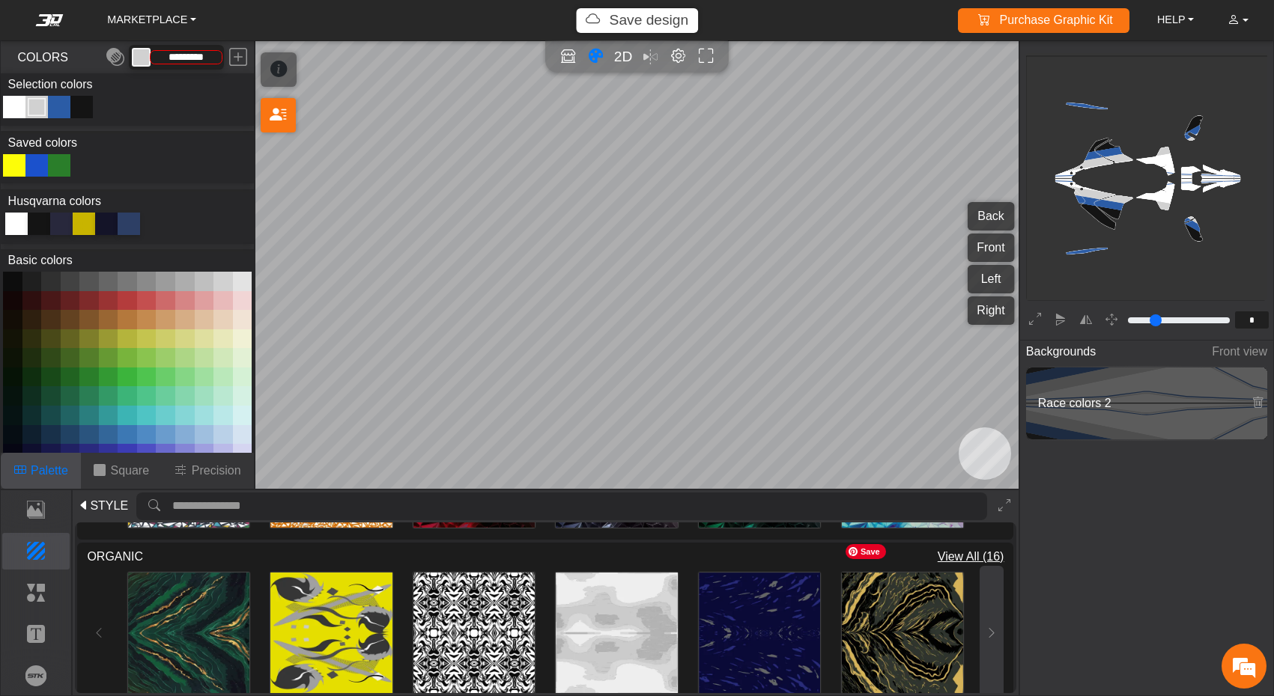
scroll to position [815, 0]
click at [987, 640] on button at bounding box center [991, 636] width 24 height 136
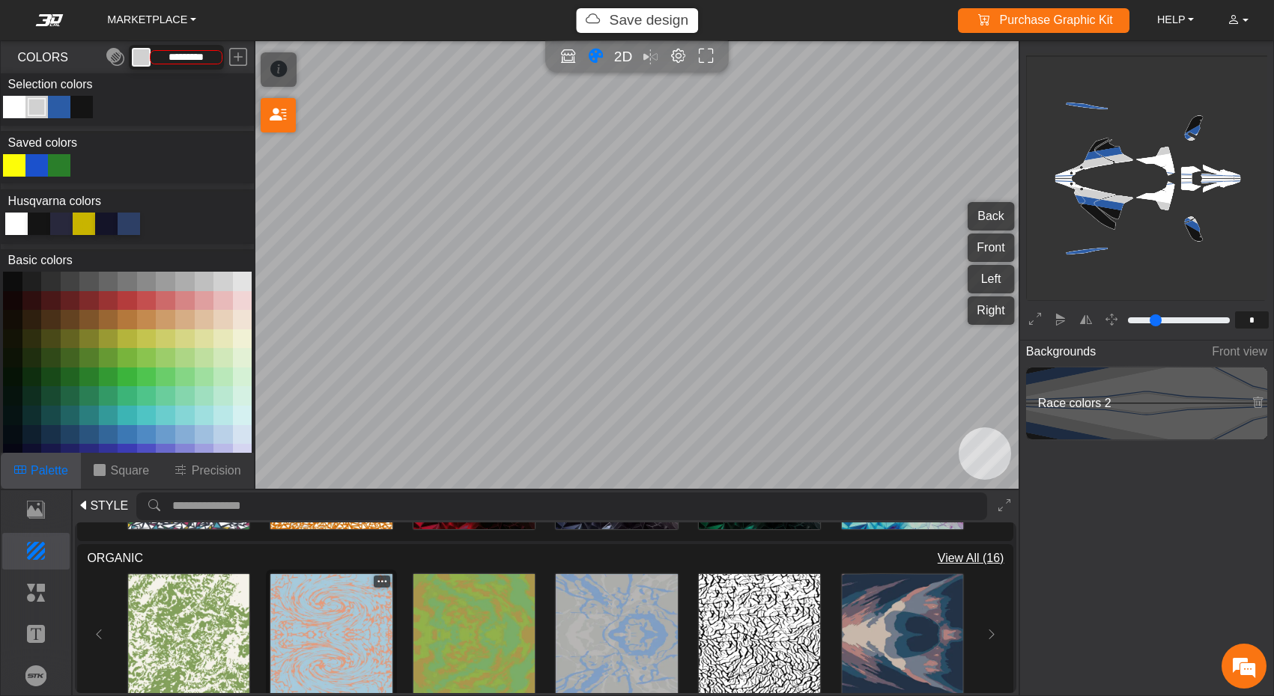
click at [341, 642] on img at bounding box center [330, 634] width 121 height 121
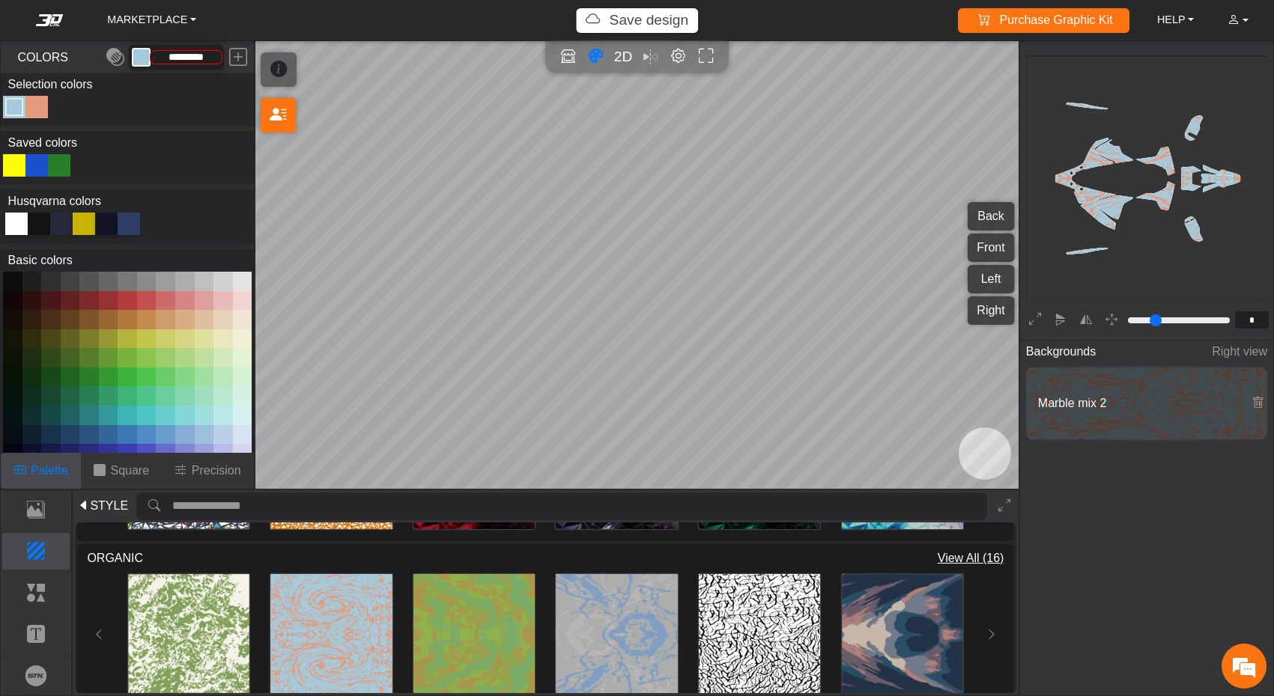
click at [19, 227] on div at bounding box center [16, 224] width 22 height 22
type input "*********"
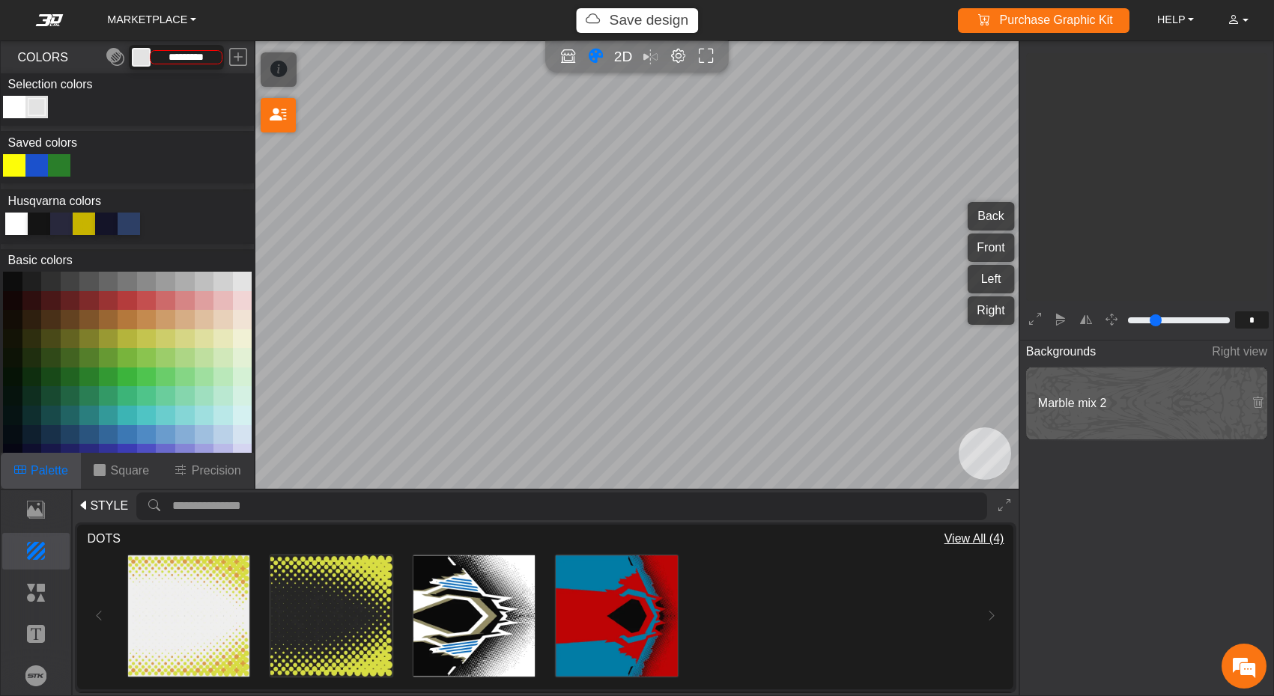
scroll to position [244, 247]
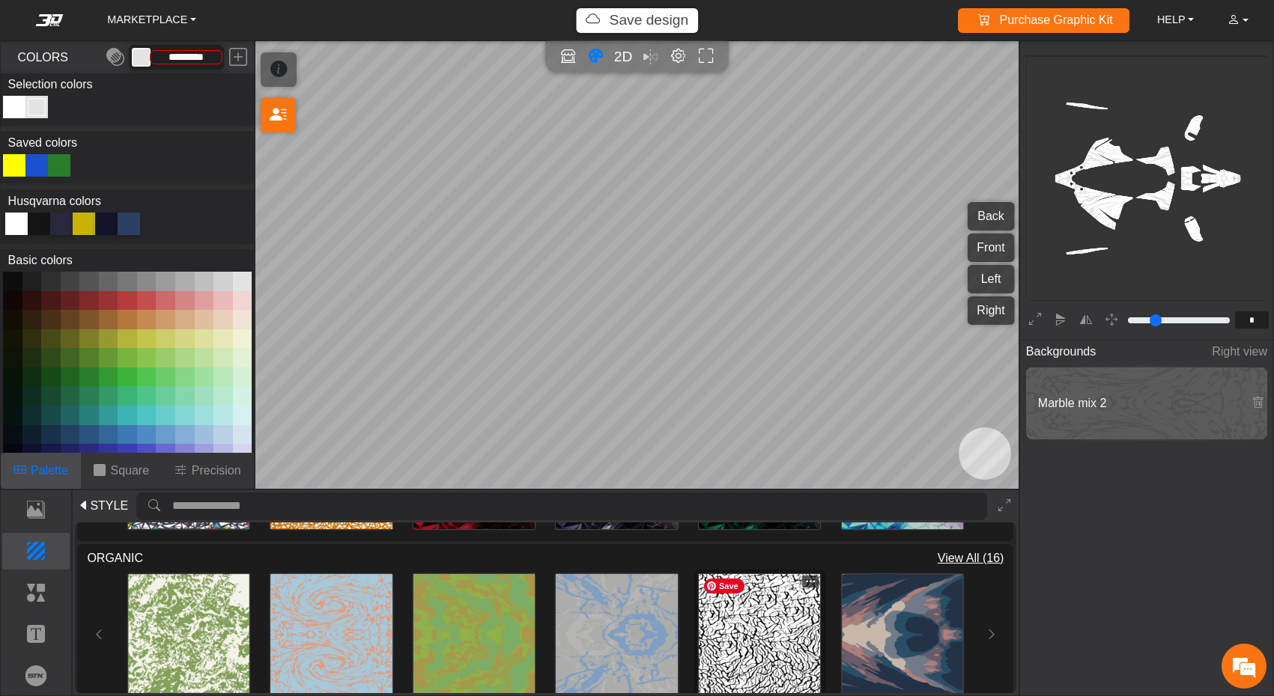
click at [733, 622] on img at bounding box center [759, 634] width 121 height 121
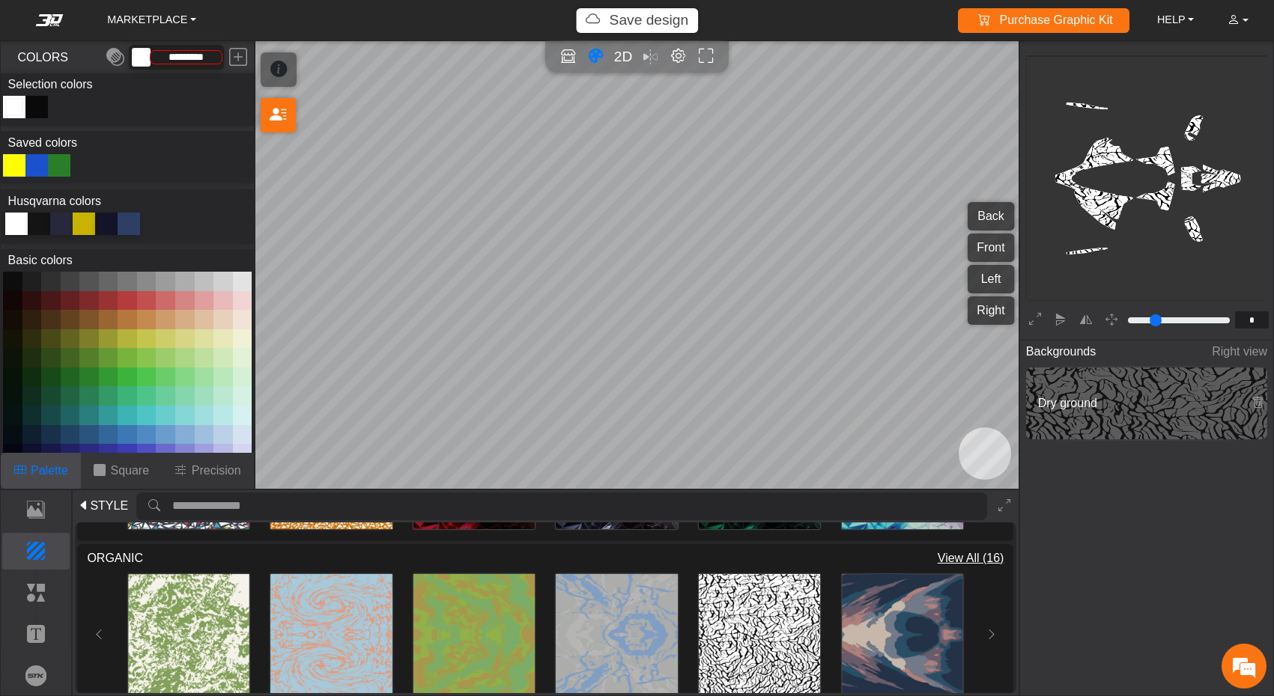
click at [43, 115] on div "Color Toggle" at bounding box center [37, 107] width 18 height 18
click at [239, 285] on button at bounding box center [242, 281] width 19 height 19
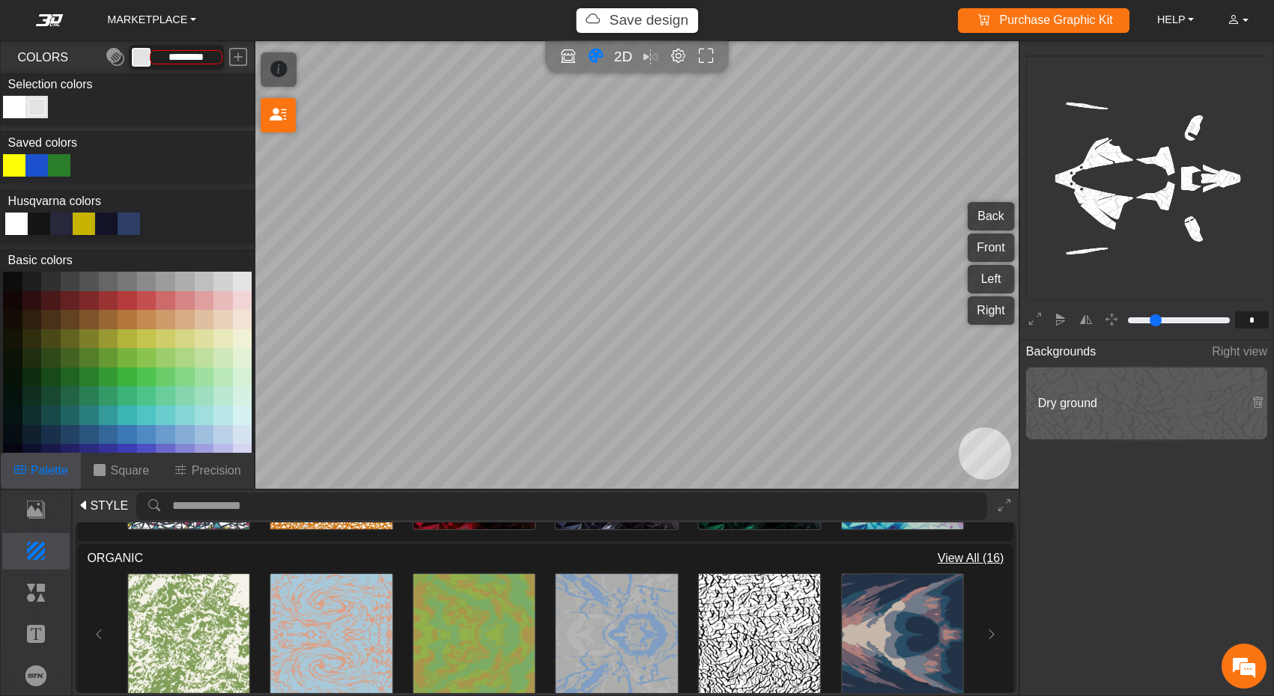
click at [36, 156] on div at bounding box center [36, 165] width 22 height 22
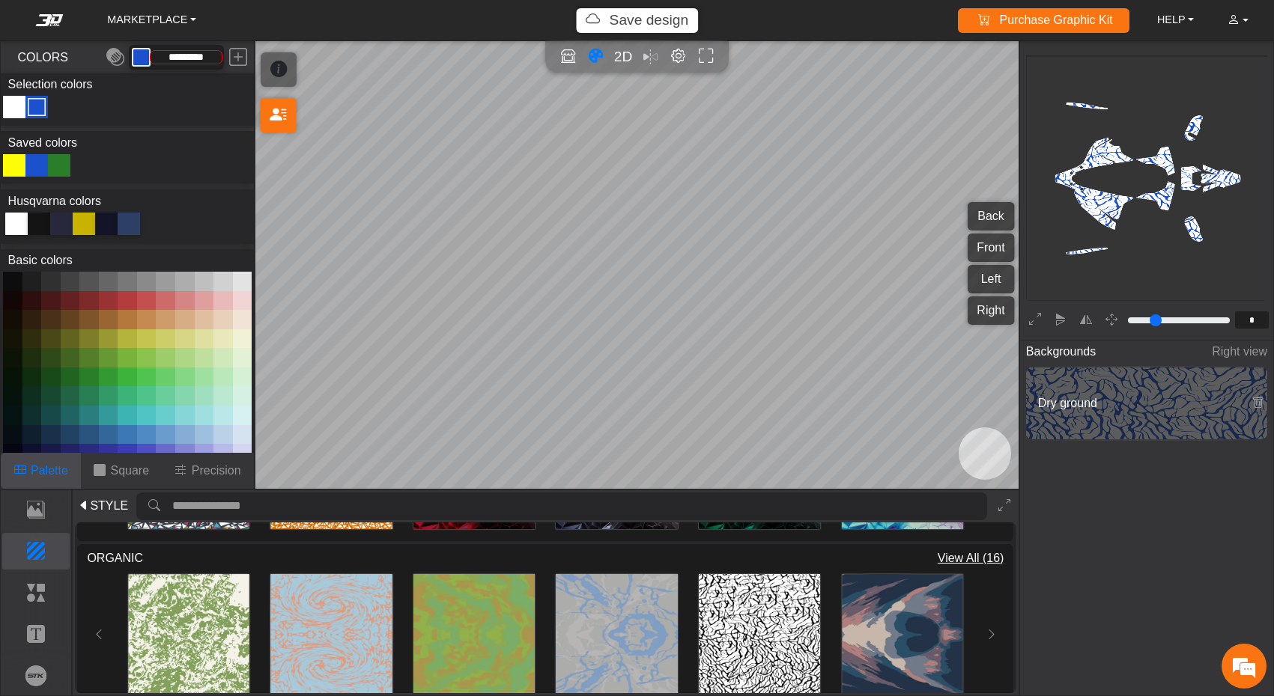
click at [58, 164] on div at bounding box center [59, 165] width 22 height 22
type input "*********"
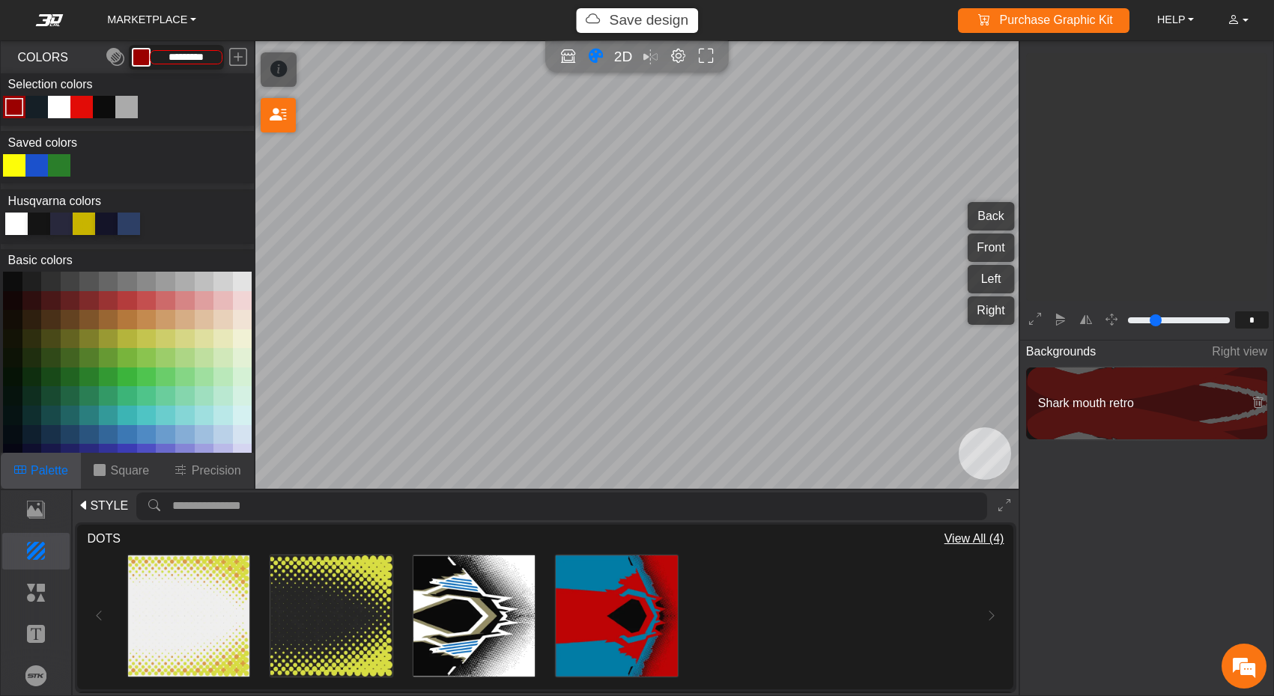
scroll to position [244, 247]
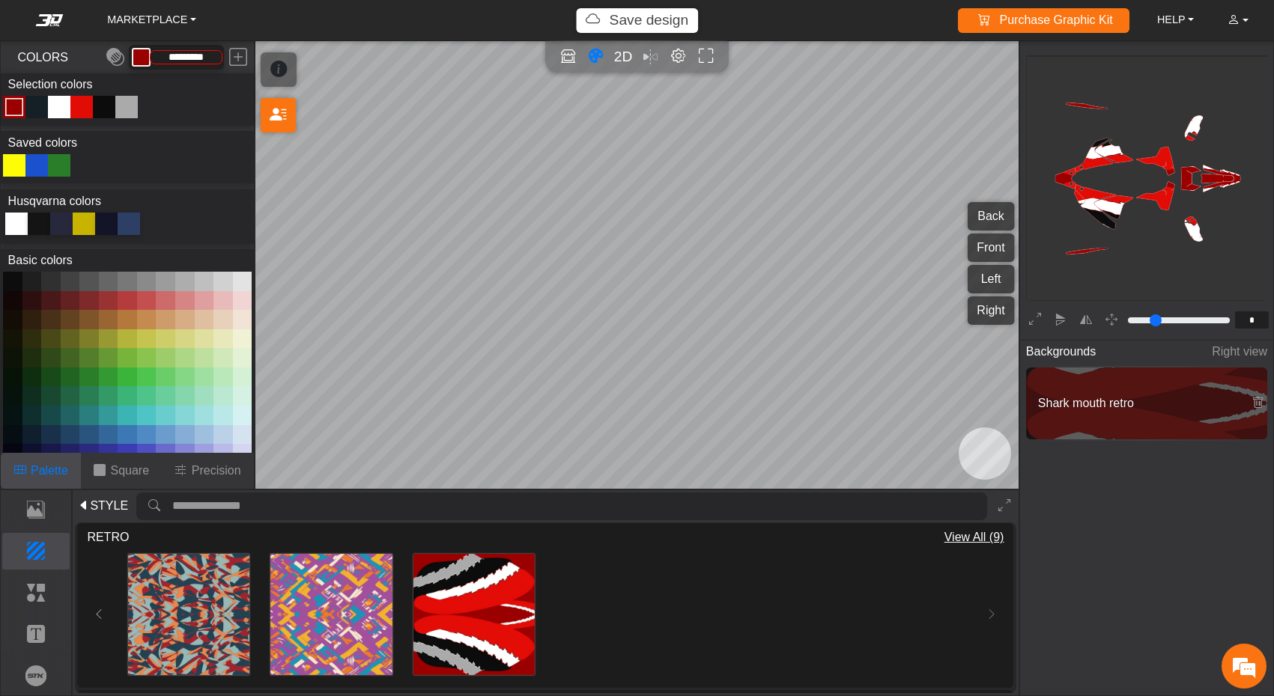
click at [201, 278] on button at bounding box center [204, 281] width 19 height 19
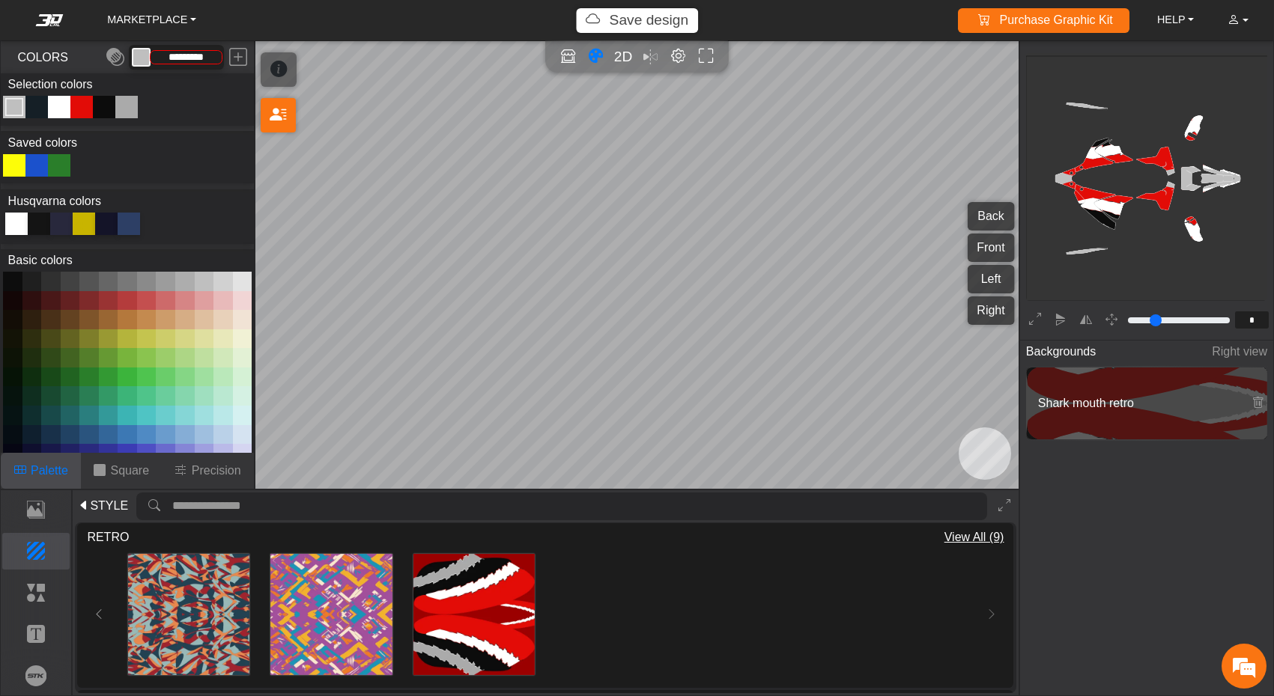
click at [82, 109] on div "Color Toggle" at bounding box center [82, 107] width 18 height 18
click at [240, 285] on button at bounding box center [242, 281] width 19 height 19
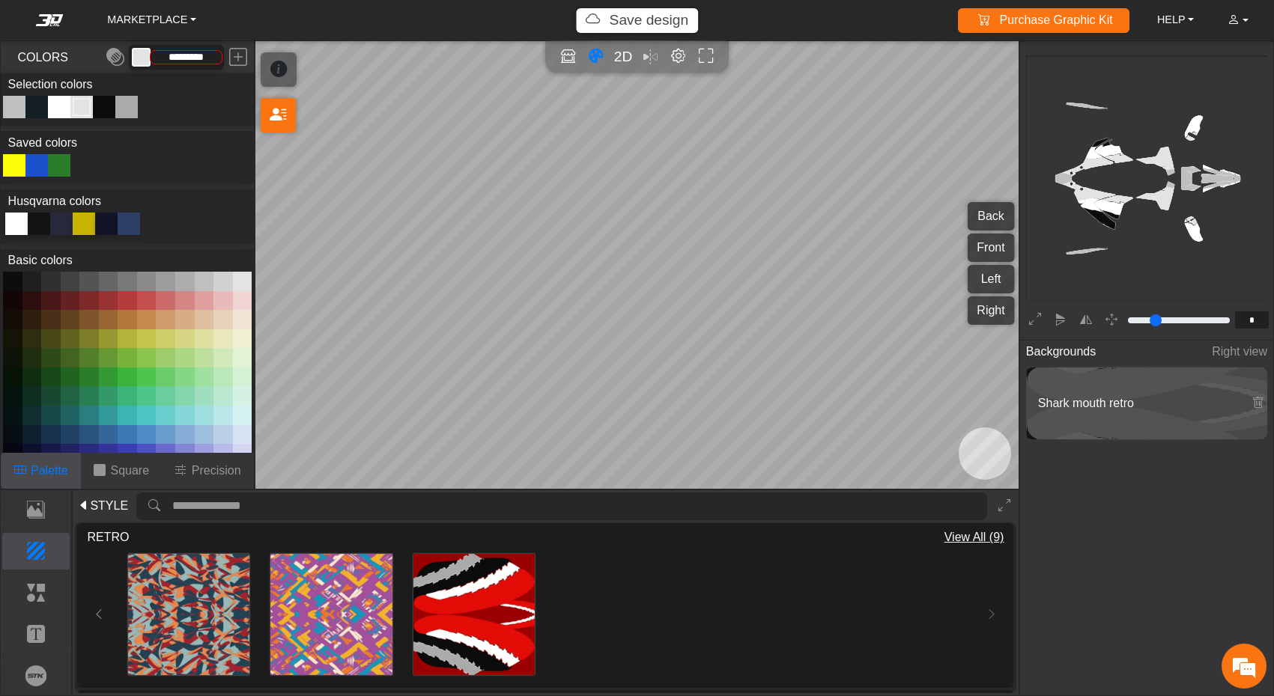
click at [36, 163] on div at bounding box center [36, 165] width 22 height 22
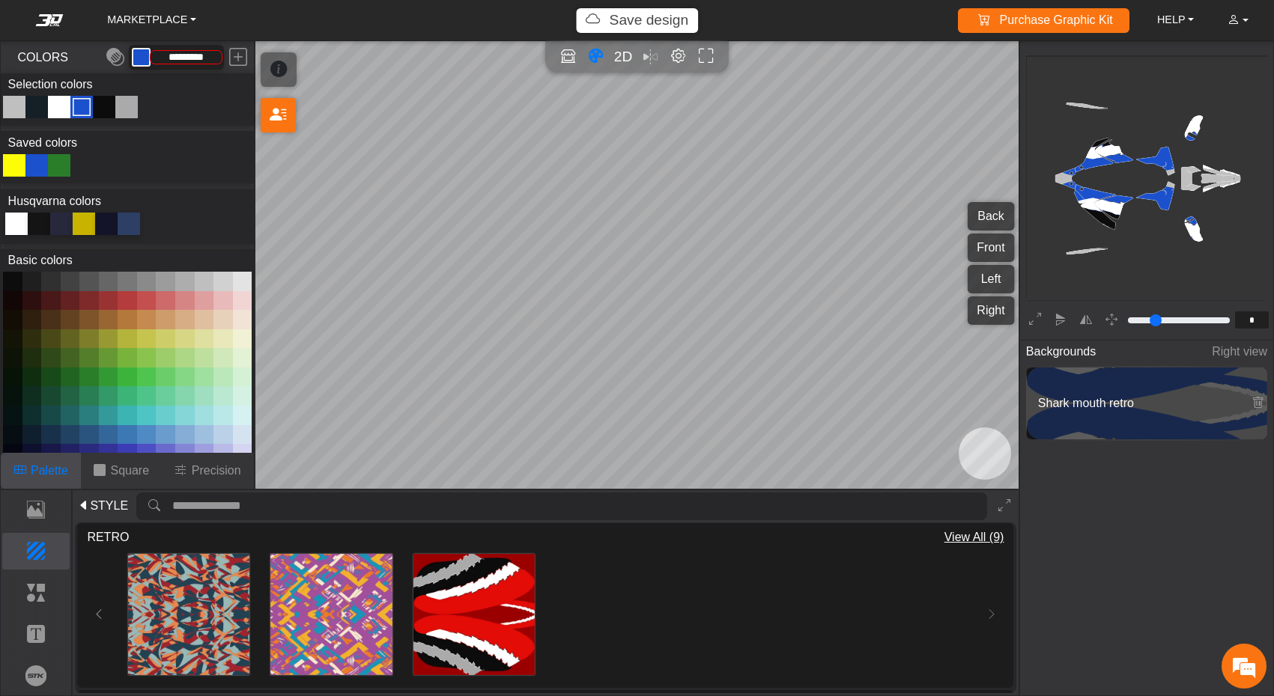
click at [15, 222] on div at bounding box center [16, 224] width 22 height 22
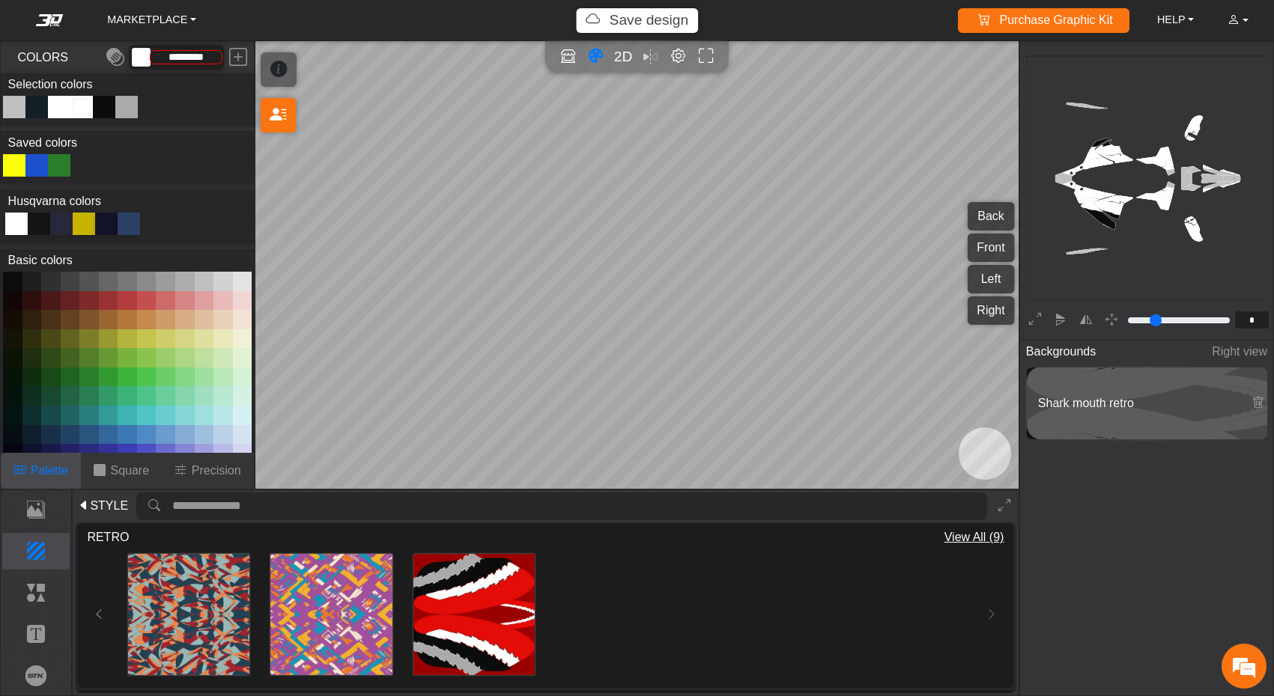
click at [63, 112] on div "Color Toggle" at bounding box center [59, 107] width 18 height 18
click at [37, 170] on div at bounding box center [36, 165] width 22 height 22
click at [19, 109] on div "Color Toggle" at bounding box center [14, 107] width 18 height 18
click at [34, 165] on div at bounding box center [36, 165] width 22 height 22
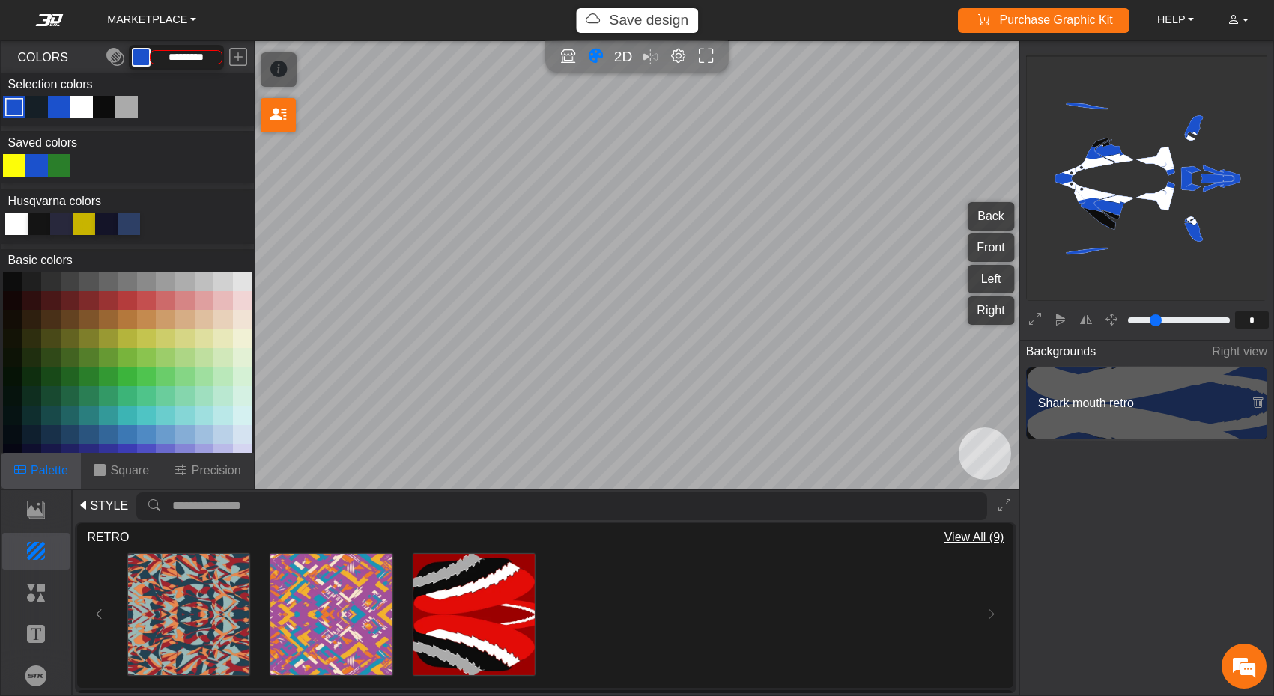
click at [61, 108] on div "Color Toggle" at bounding box center [59, 107] width 18 height 18
click at [240, 285] on button at bounding box center [242, 281] width 19 height 19
click at [33, 107] on div "Color Toggle" at bounding box center [37, 107] width 18 height 18
click at [217, 279] on button at bounding box center [222, 281] width 19 height 19
click at [34, 165] on div at bounding box center [36, 165] width 22 height 22
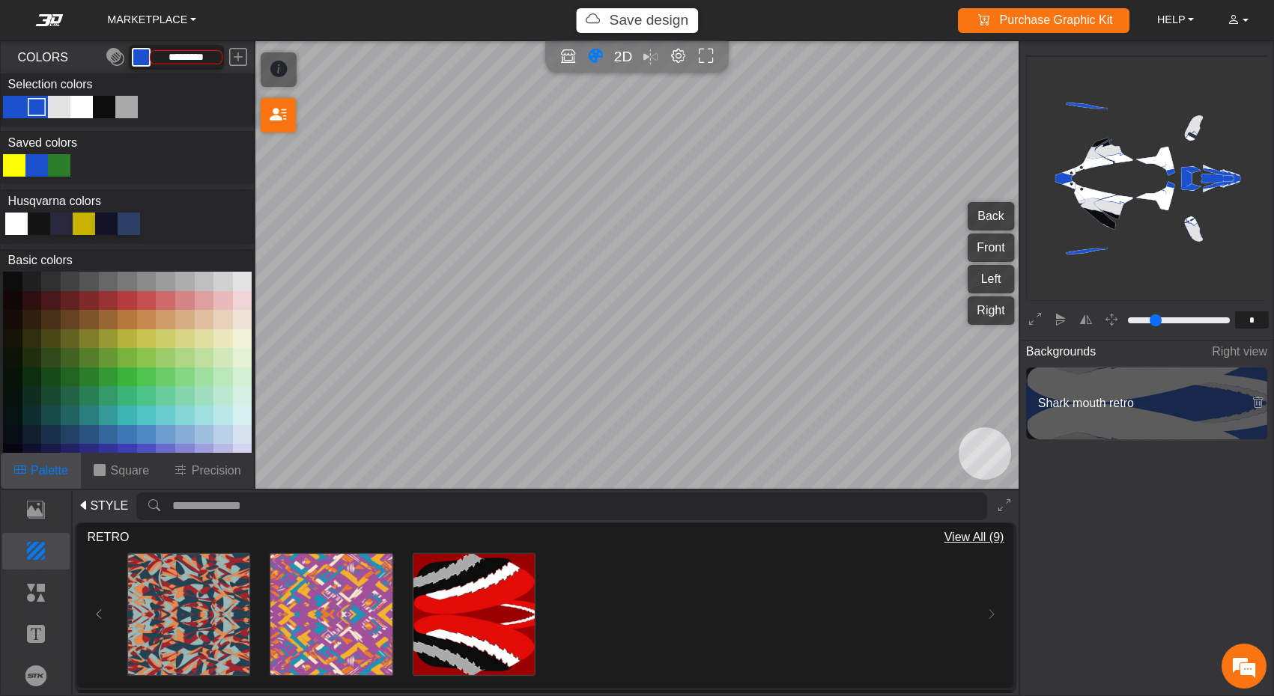
click at [81, 103] on div "Color Toggle" at bounding box center [82, 107] width 18 height 18
click at [60, 98] on div "Color Toggle" at bounding box center [59, 107] width 18 height 18
click at [37, 106] on div "Color Toggle" at bounding box center [37, 107] width 18 height 18
click at [21, 224] on div at bounding box center [16, 224] width 22 height 22
click at [14, 97] on div "Color Toggle" at bounding box center [14, 107] width 22 height 22
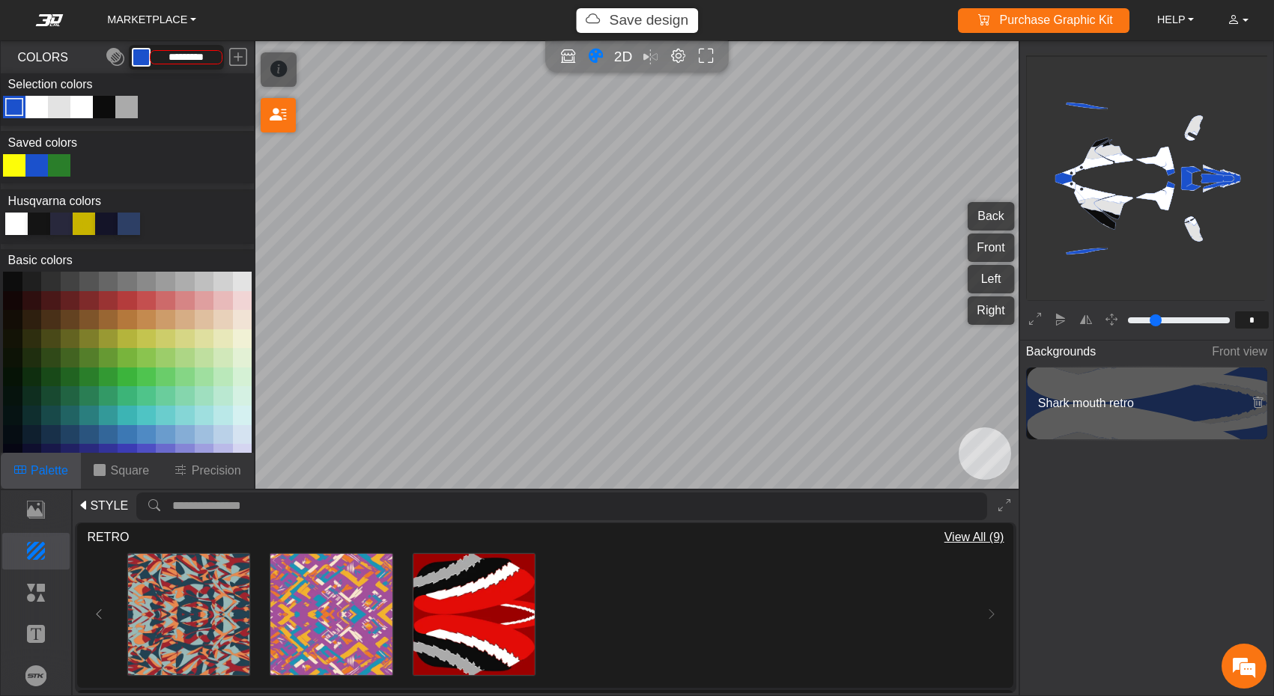
click at [19, 216] on div at bounding box center [16, 224] width 22 height 22
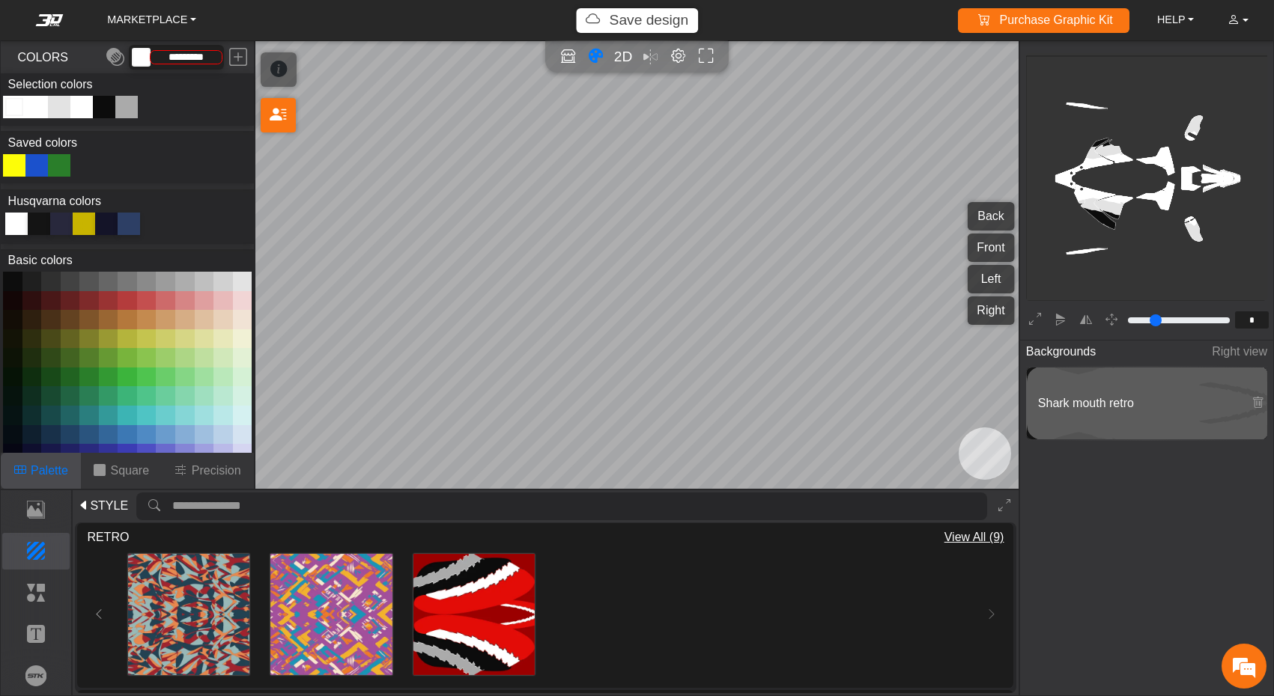
click at [42, 112] on div "Color Toggle" at bounding box center [37, 107] width 18 height 18
click at [159, 279] on button at bounding box center [165, 281] width 19 height 19
click at [183, 279] on button at bounding box center [184, 281] width 19 height 19
click at [213, 282] on button at bounding box center [222, 281] width 19 height 19
click at [58, 109] on div "Color Toggle" at bounding box center [59, 107] width 18 height 18
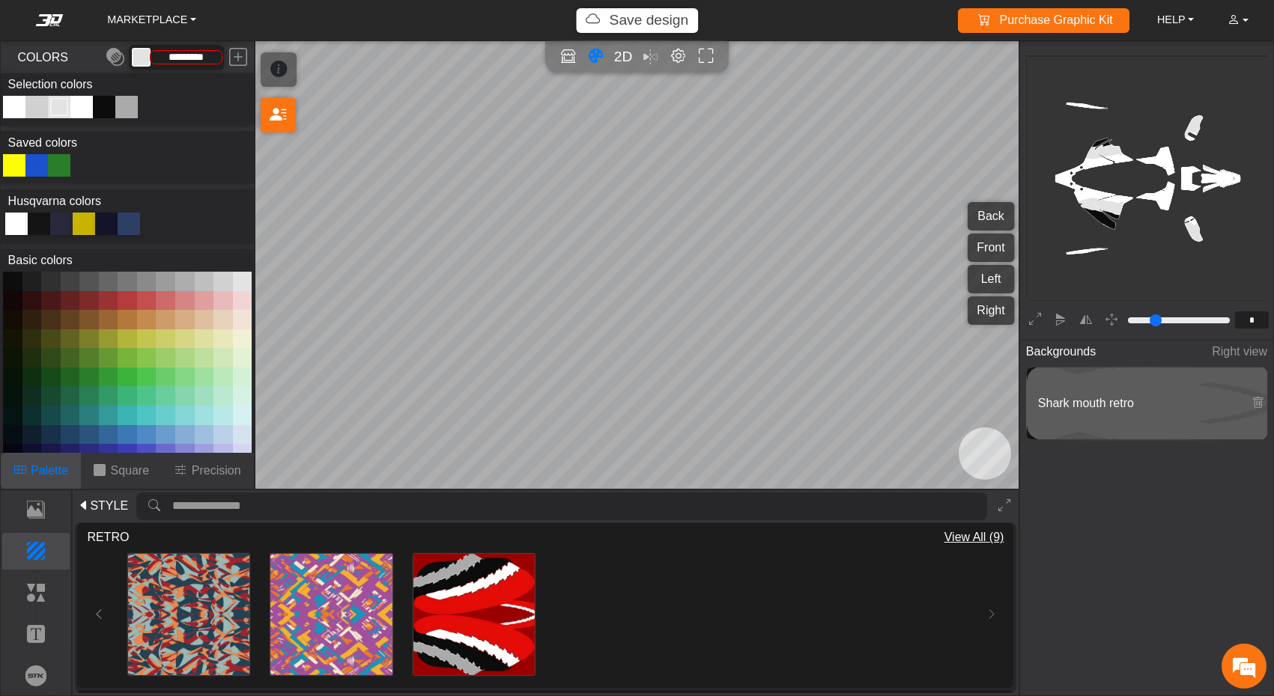
click at [239, 279] on button at bounding box center [242, 281] width 19 height 19
click at [145, 285] on button at bounding box center [146, 281] width 19 height 19
click at [237, 284] on button at bounding box center [242, 281] width 19 height 19
click at [91, 108] on div "Color Toggle" at bounding box center [81, 107] width 22 height 22
click at [153, 282] on button at bounding box center [146, 281] width 19 height 19
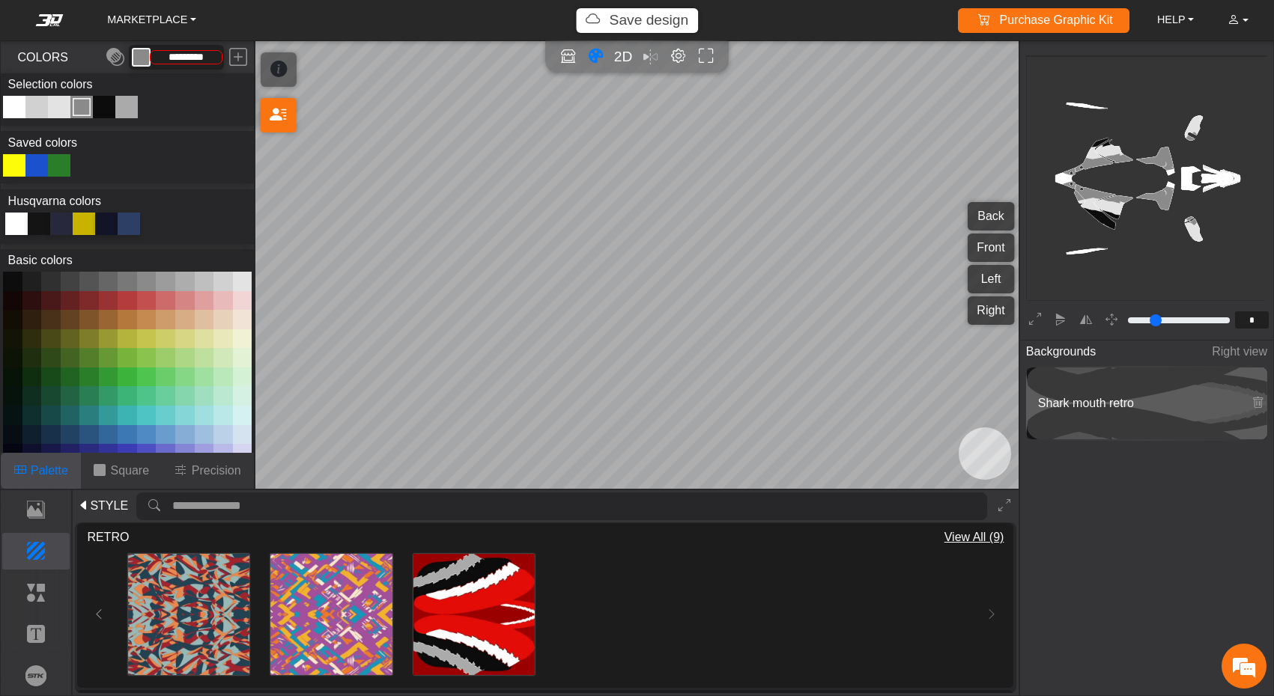
click at [234, 278] on button at bounding box center [242, 281] width 19 height 19
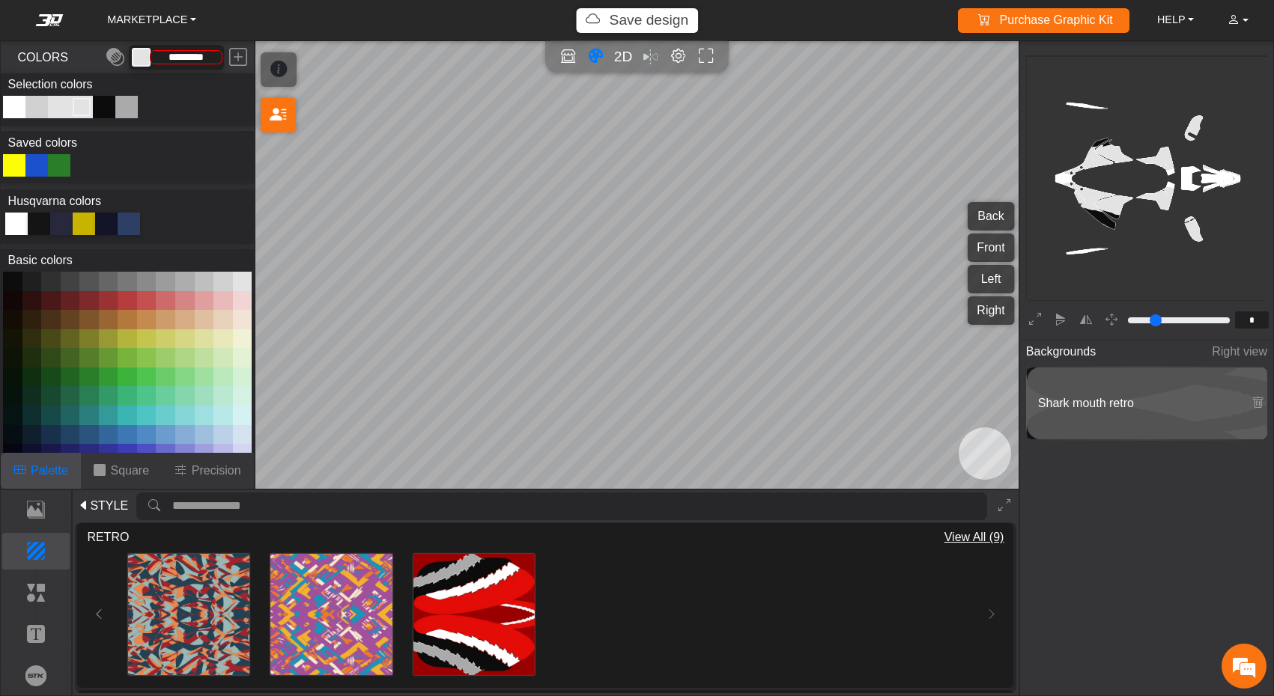
click at [219, 281] on button at bounding box center [222, 281] width 19 height 19
click at [18, 284] on button at bounding box center [12, 281] width 19 height 19
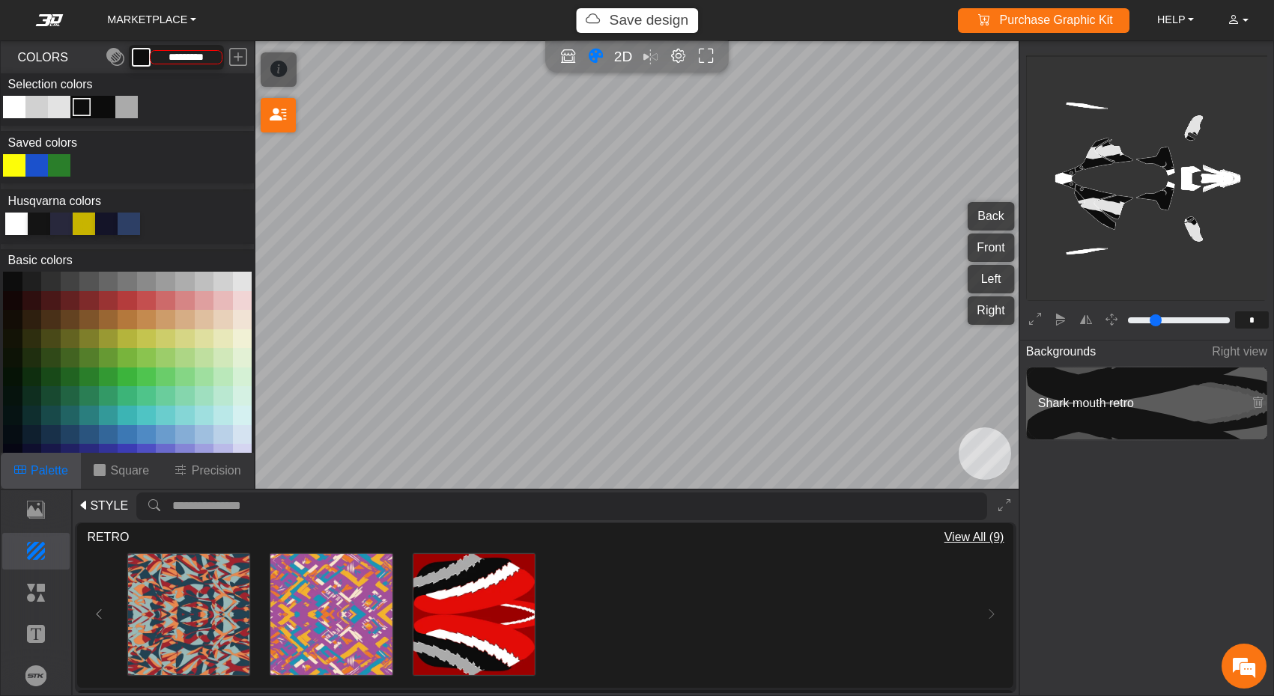
click at [124, 106] on div "Color Toggle" at bounding box center [127, 107] width 18 height 18
click at [16, 285] on button at bounding box center [12, 281] width 19 height 19
click at [25, 165] on div at bounding box center [14, 165] width 22 height 22
click at [28, 168] on div at bounding box center [36, 165] width 22 height 22
click at [39, 163] on div at bounding box center [36, 165] width 22 height 22
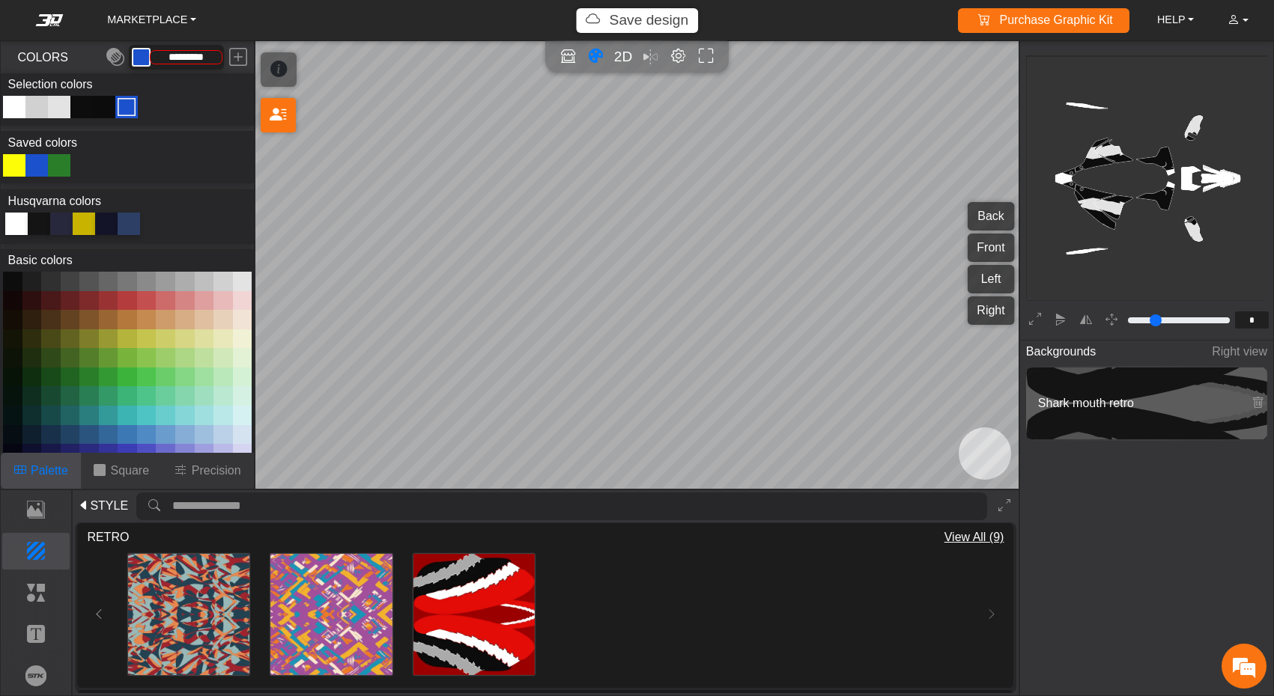
click at [175, 346] on button at bounding box center [184, 338] width 19 height 19
click at [16, 227] on div at bounding box center [16, 224] width 22 height 22
click at [110, 109] on div "Color Toggle" at bounding box center [104, 107] width 18 height 18
click at [38, 165] on div at bounding box center [36, 165] width 22 height 22
click at [81, 101] on div "Color Toggle" at bounding box center [82, 107] width 18 height 18
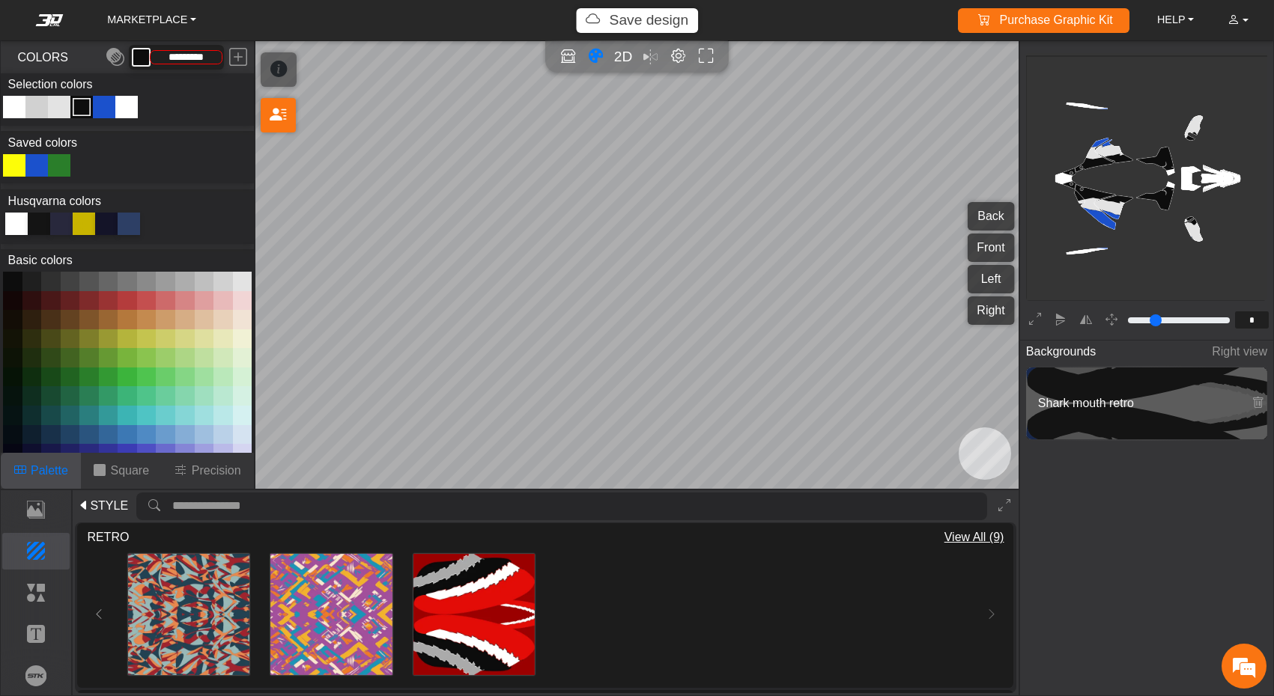
click at [37, 167] on div at bounding box center [36, 165] width 22 height 22
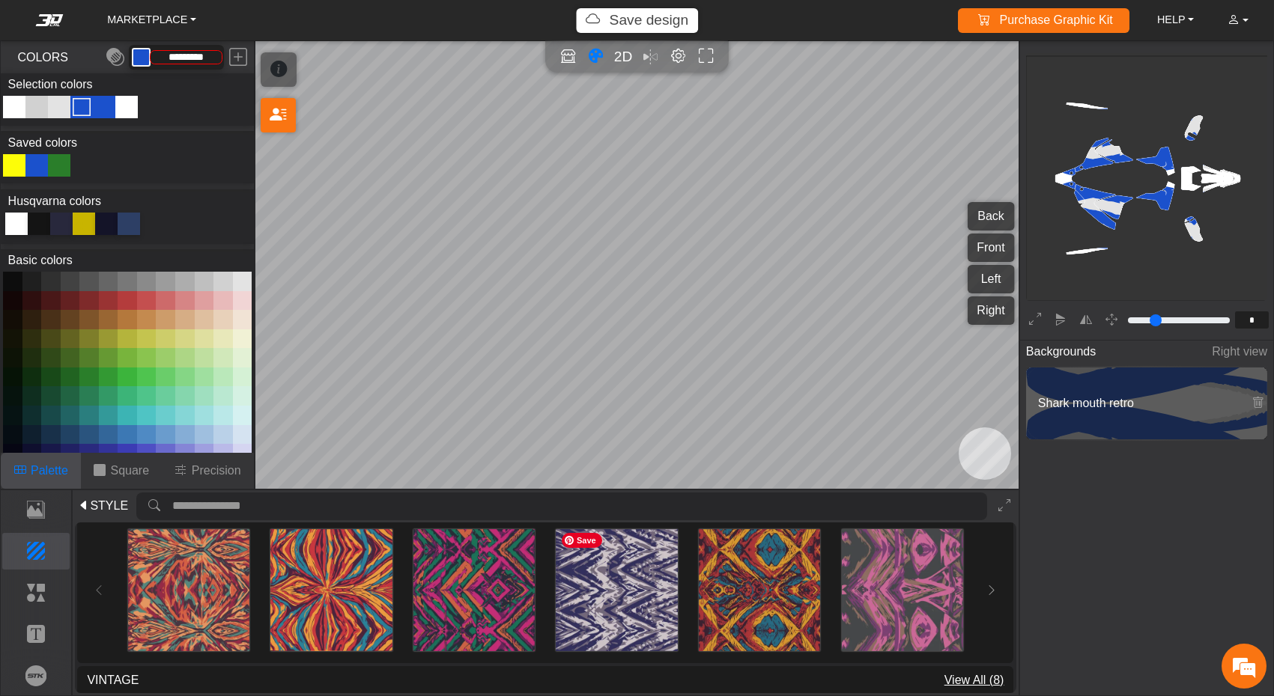
scroll to position [1160, 0]
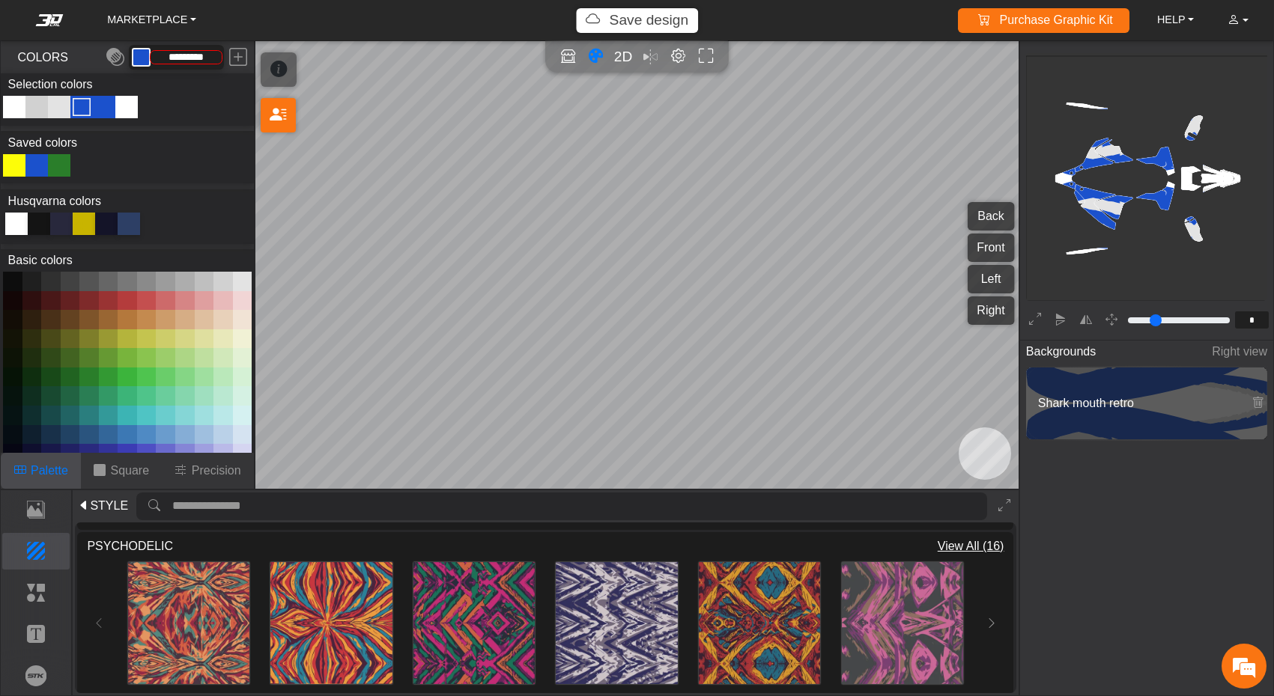
click at [974, 544] on span "View All (16)" at bounding box center [970, 547] width 67 height 18
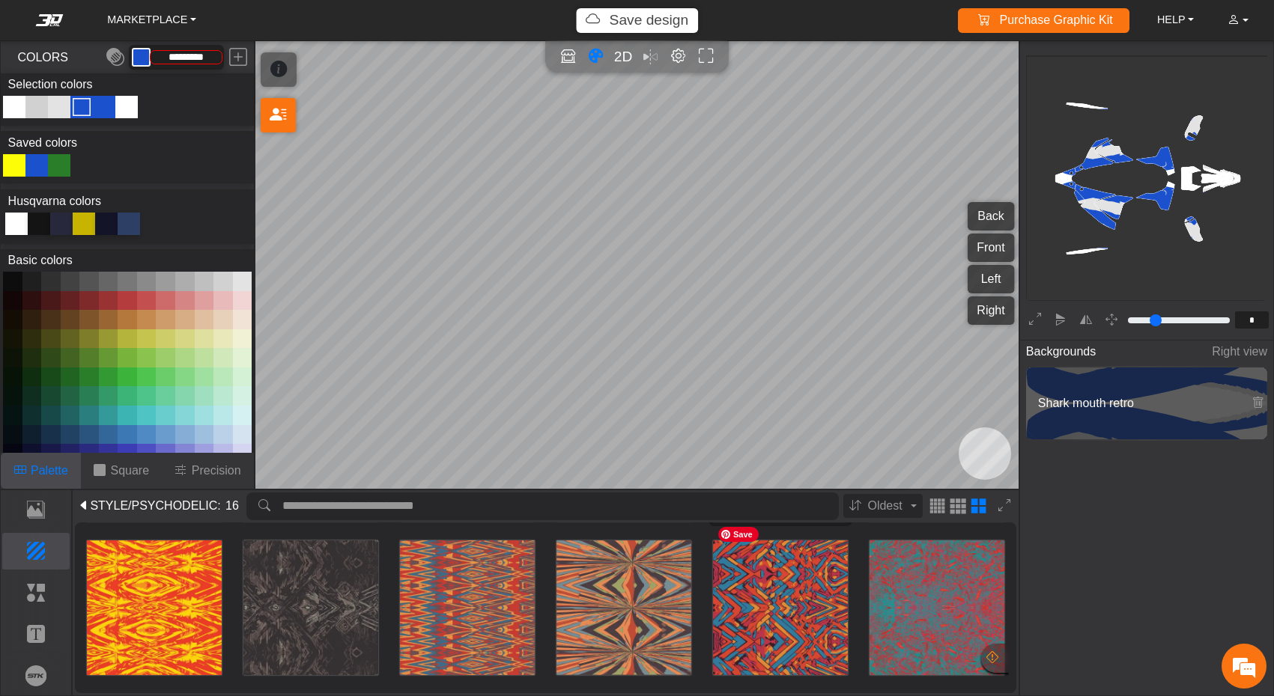
scroll to position [153, 0]
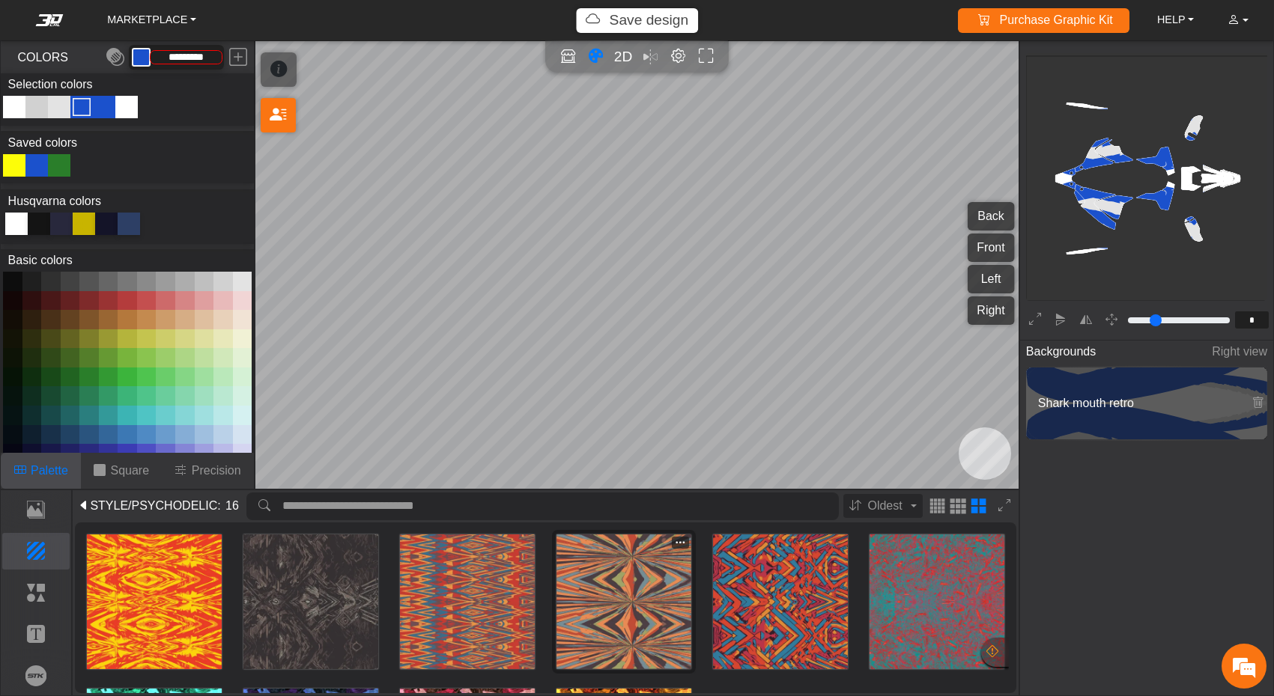
click at [593, 588] on img at bounding box center [623, 602] width 135 height 135
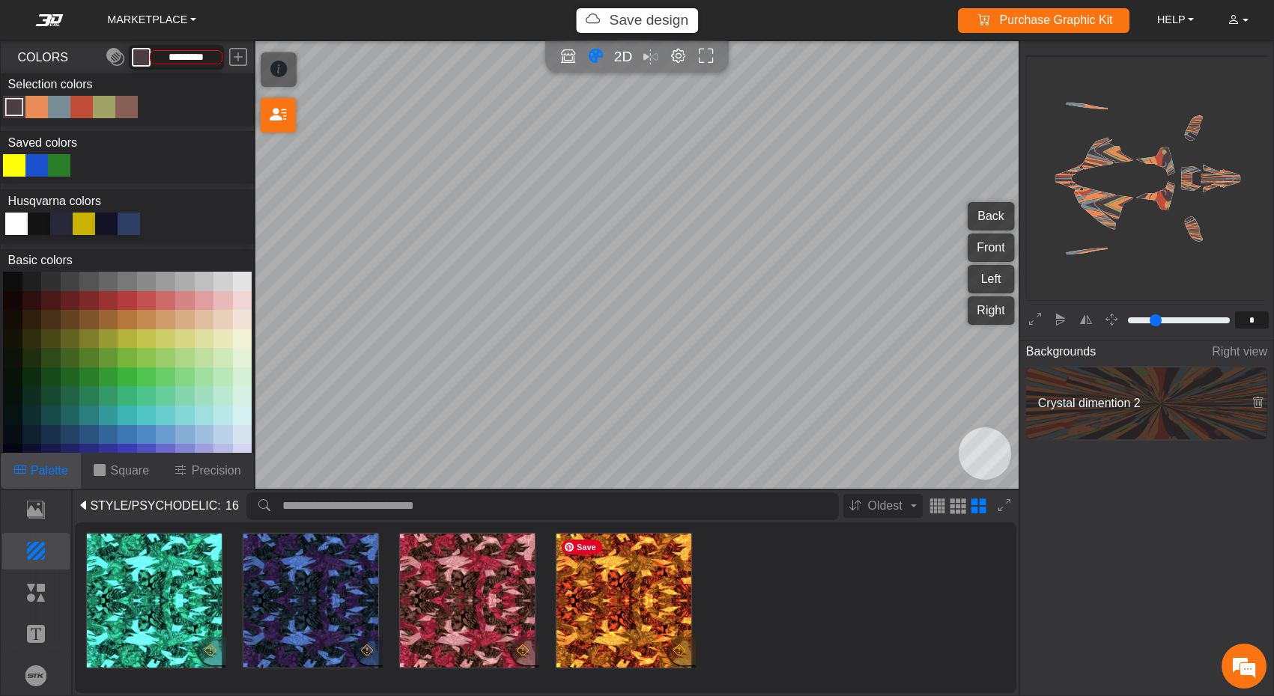
type input "*********"
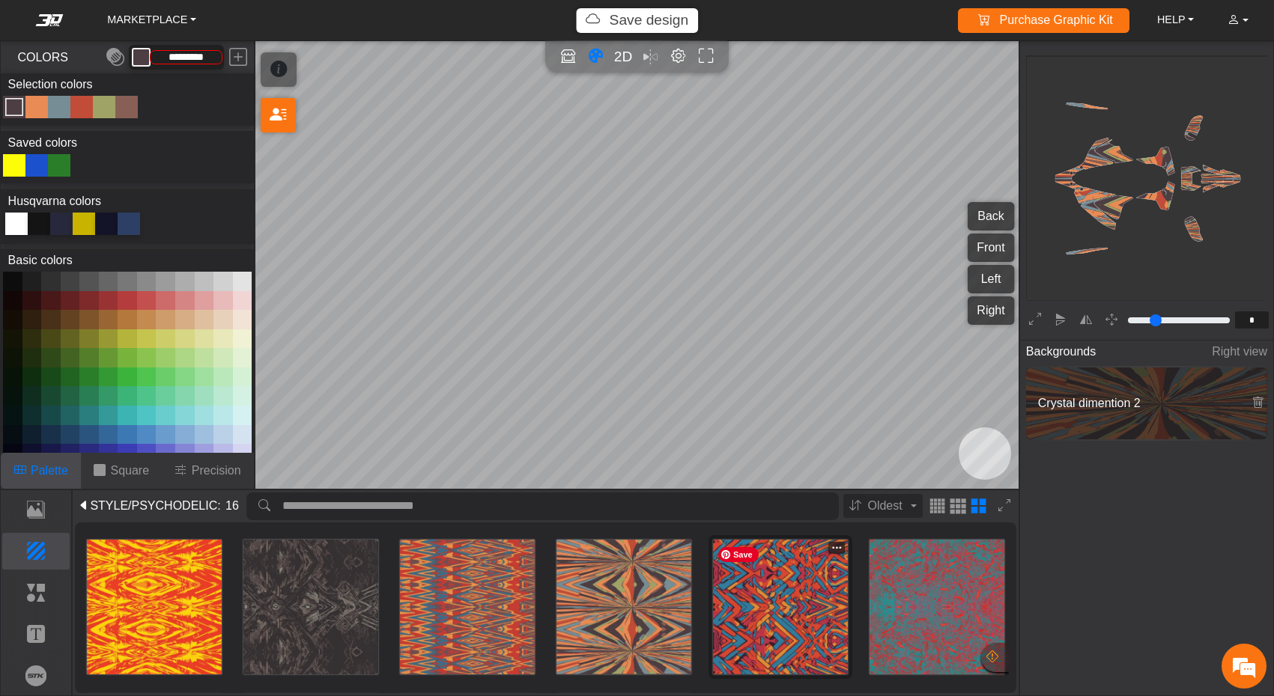
click at [762, 610] on img at bounding box center [780, 607] width 135 height 135
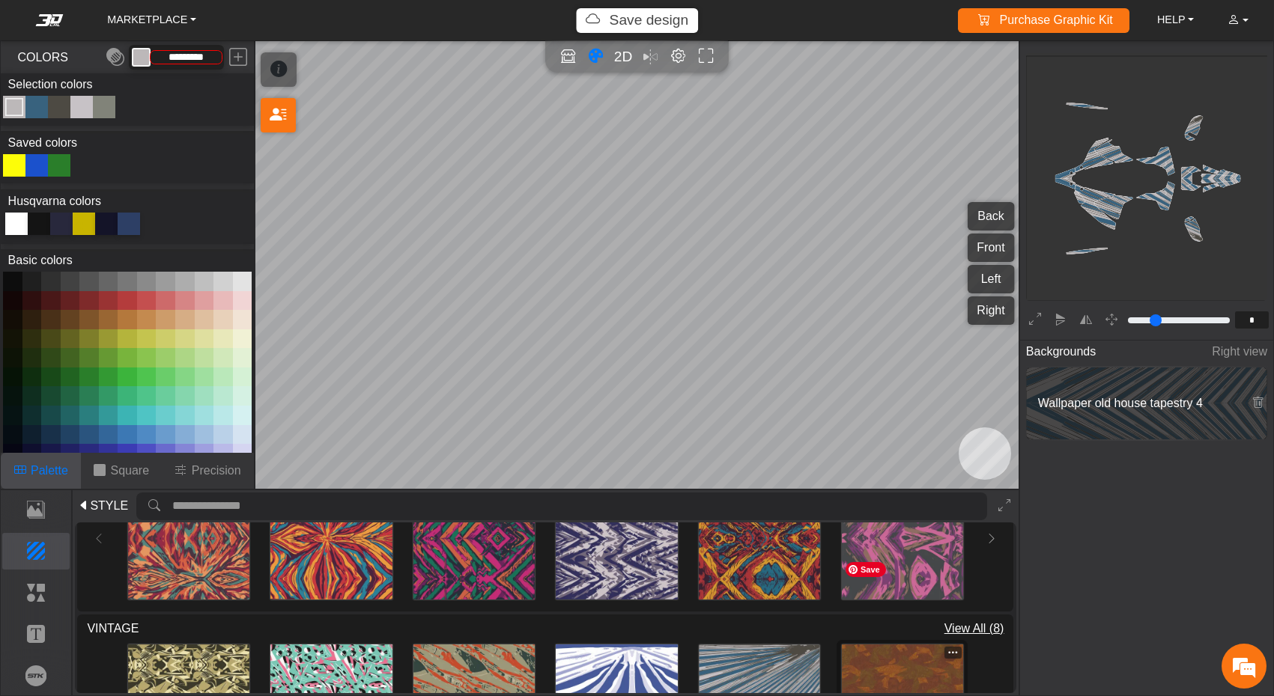
scroll to position [1243, 0]
click at [101, 517] on button "STYLE" at bounding box center [103, 506] width 56 height 24
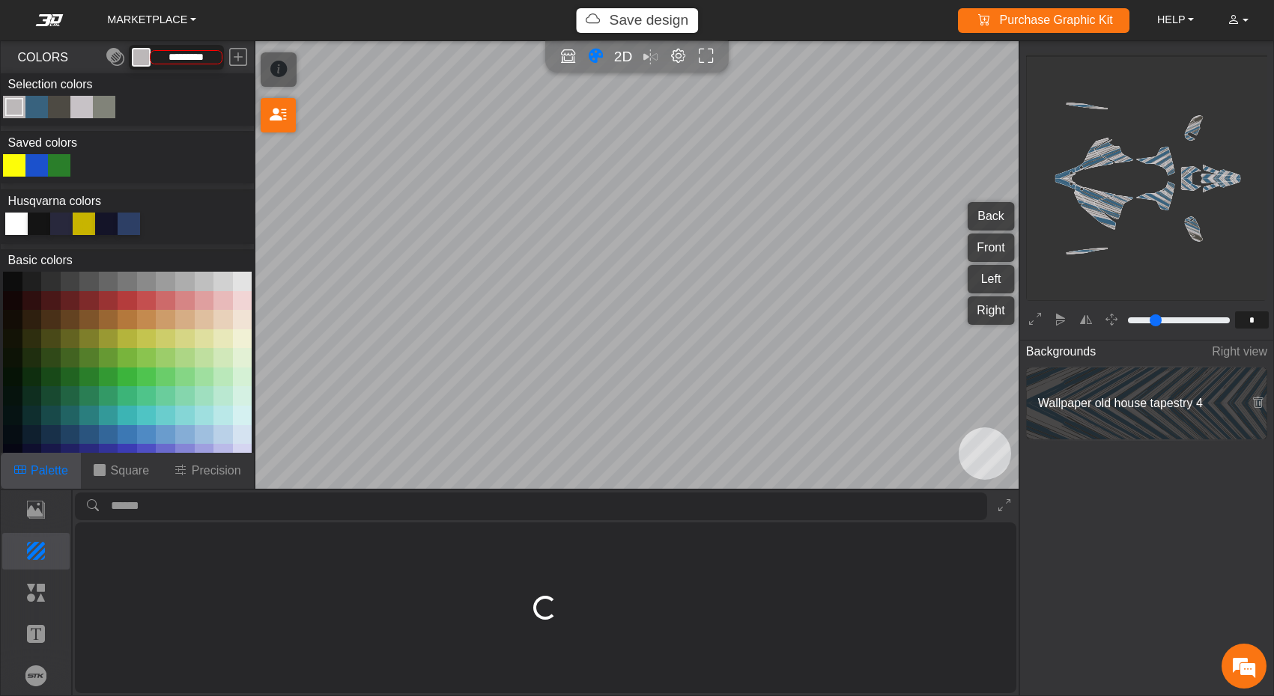
scroll to position [0, 0]
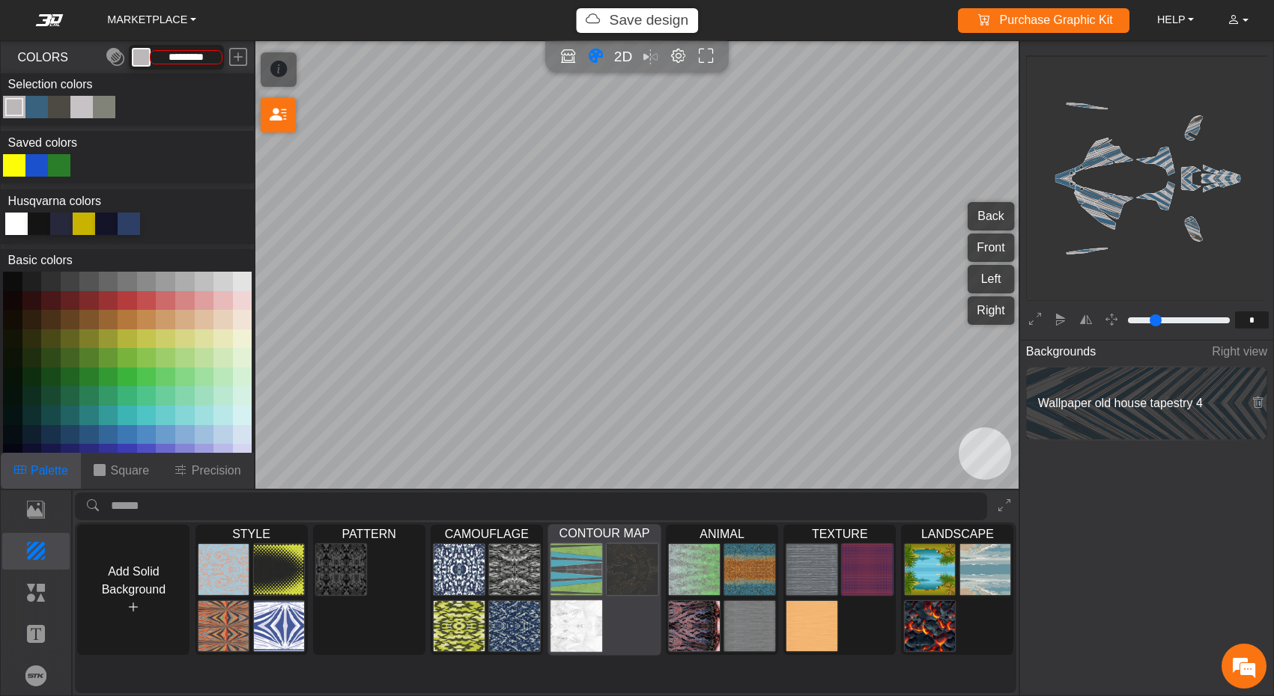
click at [597, 574] on img at bounding box center [575, 570] width 51 height 52
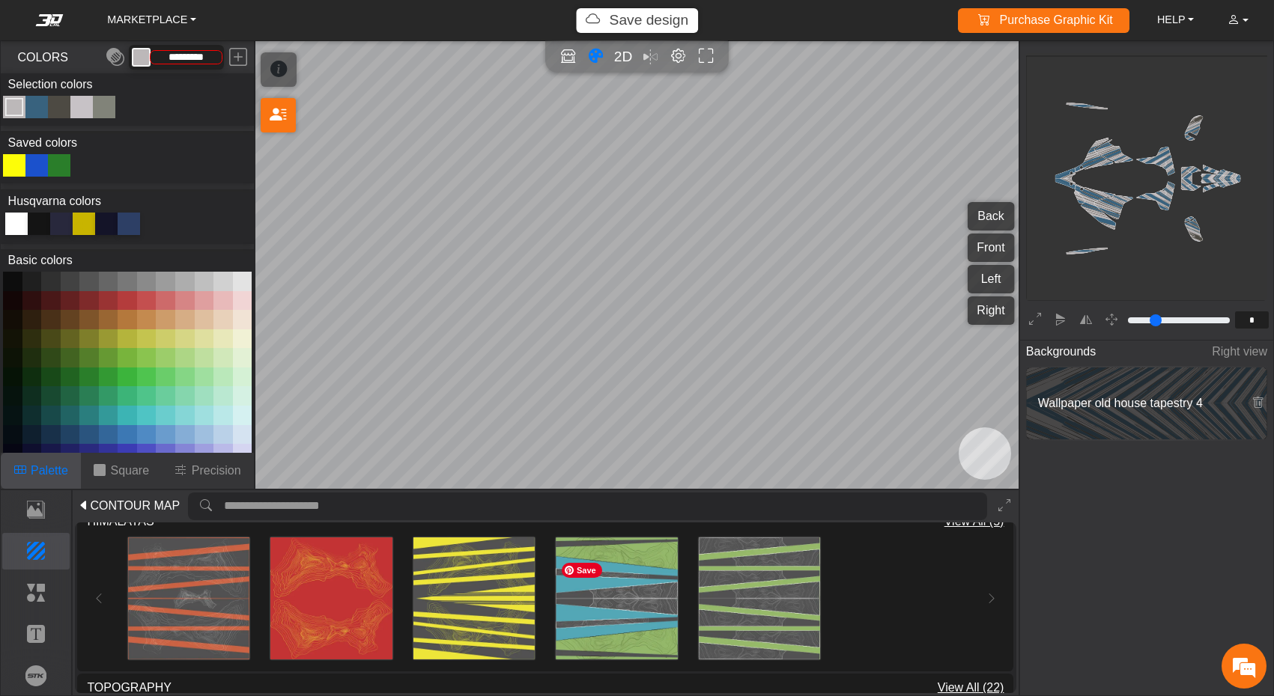
scroll to position [188, 0]
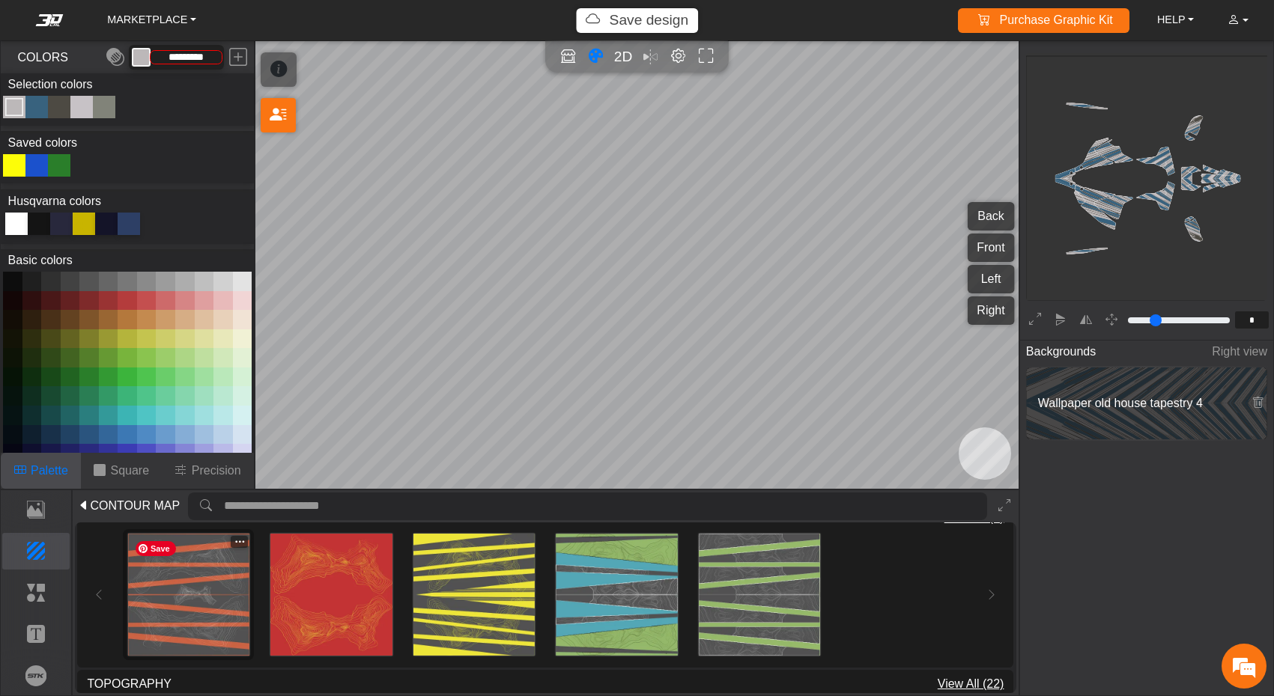
click at [201, 614] on img at bounding box center [188, 594] width 121 height 121
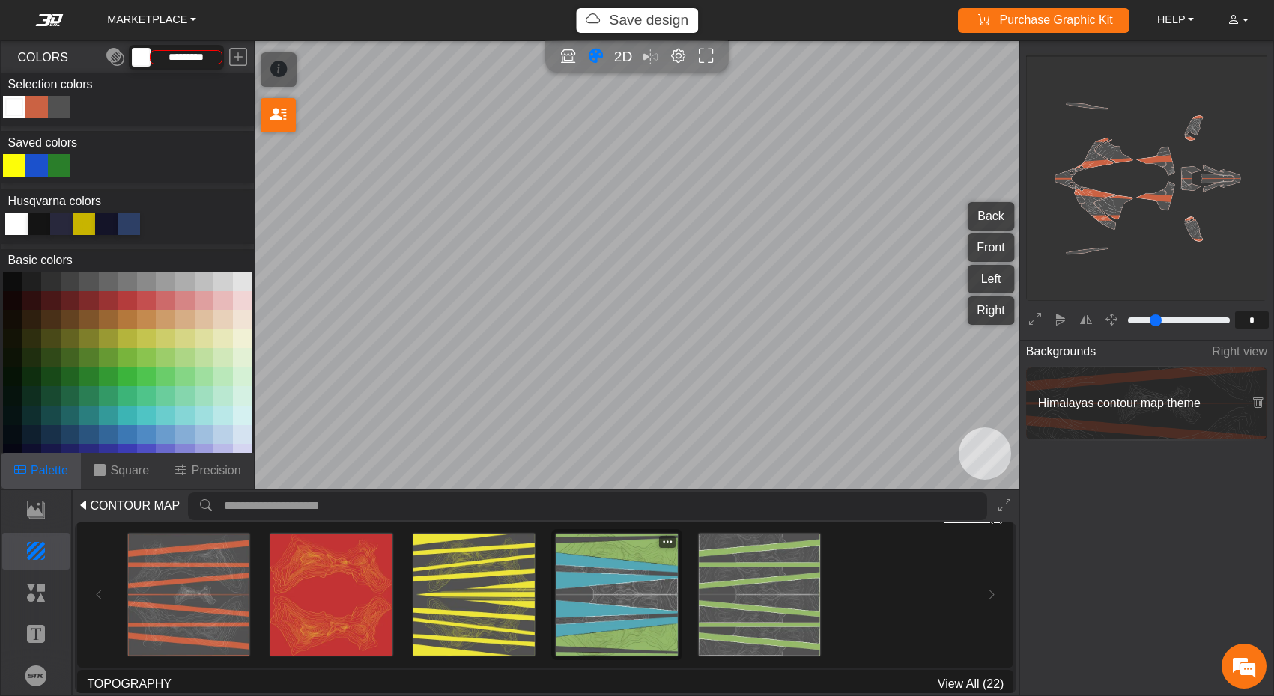
click at [657, 588] on img at bounding box center [616, 594] width 121 height 121
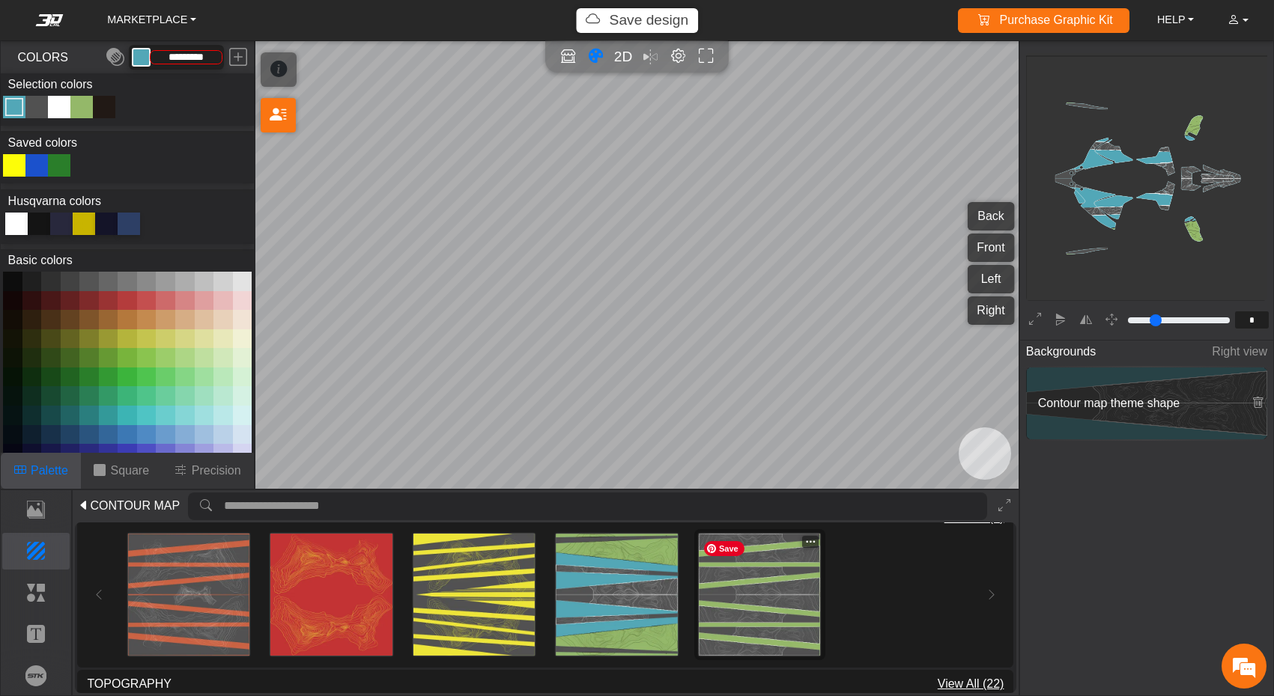
click at [776, 588] on img at bounding box center [759, 594] width 121 height 121
type input "*********"
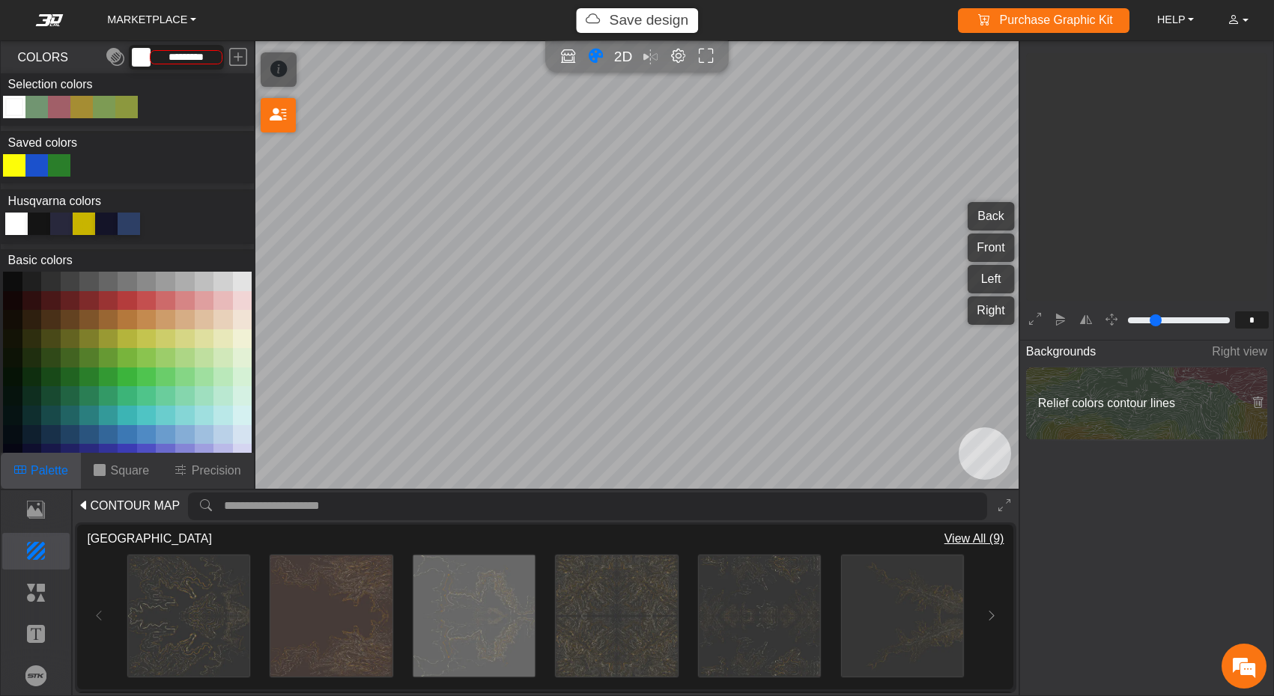
scroll to position [244, 247]
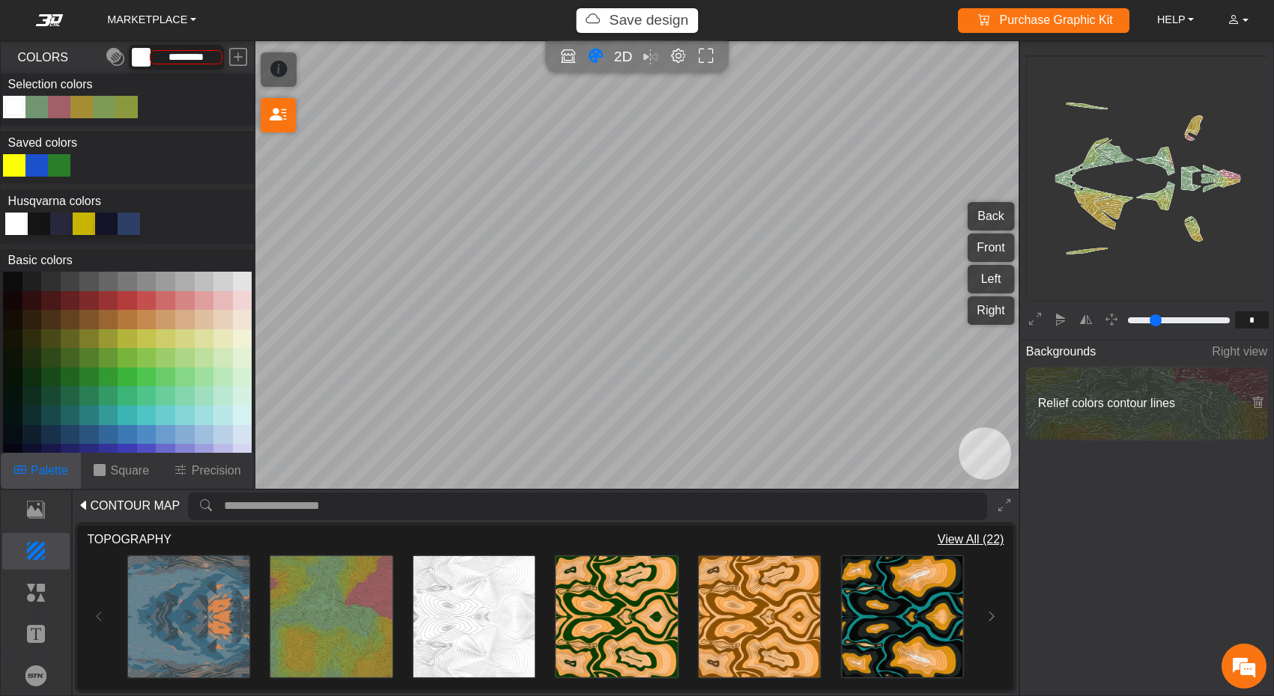
click at [11, 104] on div "Color Toggle" at bounding box center [14, 107] width 18 height 18
click at [240, 278] on button at bounding box center [242, 281] width 19 height 19
click at [240, 279] on button at bounding box center [242, 281] width 19 height 19
click at [20, 228] on div at bounding box center [16, 224] width 22 height 22
click at [30, 104] on div "Color Toggle" at bounding box center [37, 107] width 18 height 18
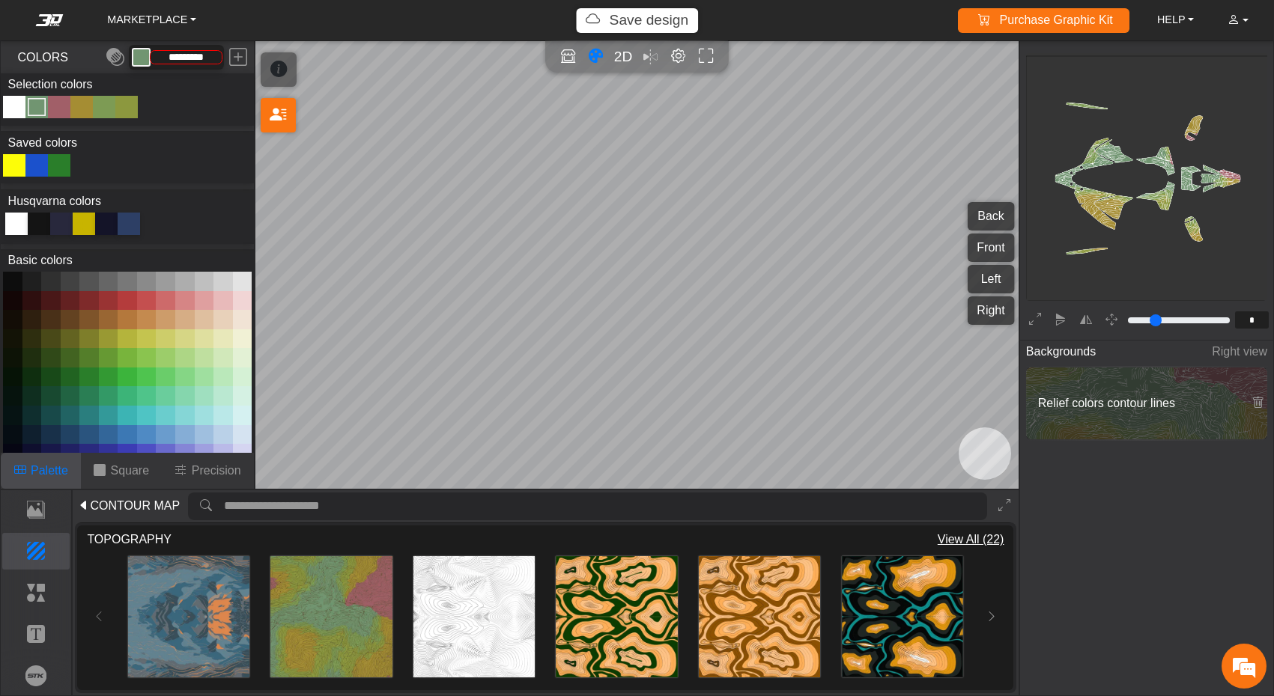
click at [239, 287] on button at bounding box center [242, 281] width 19 height 19
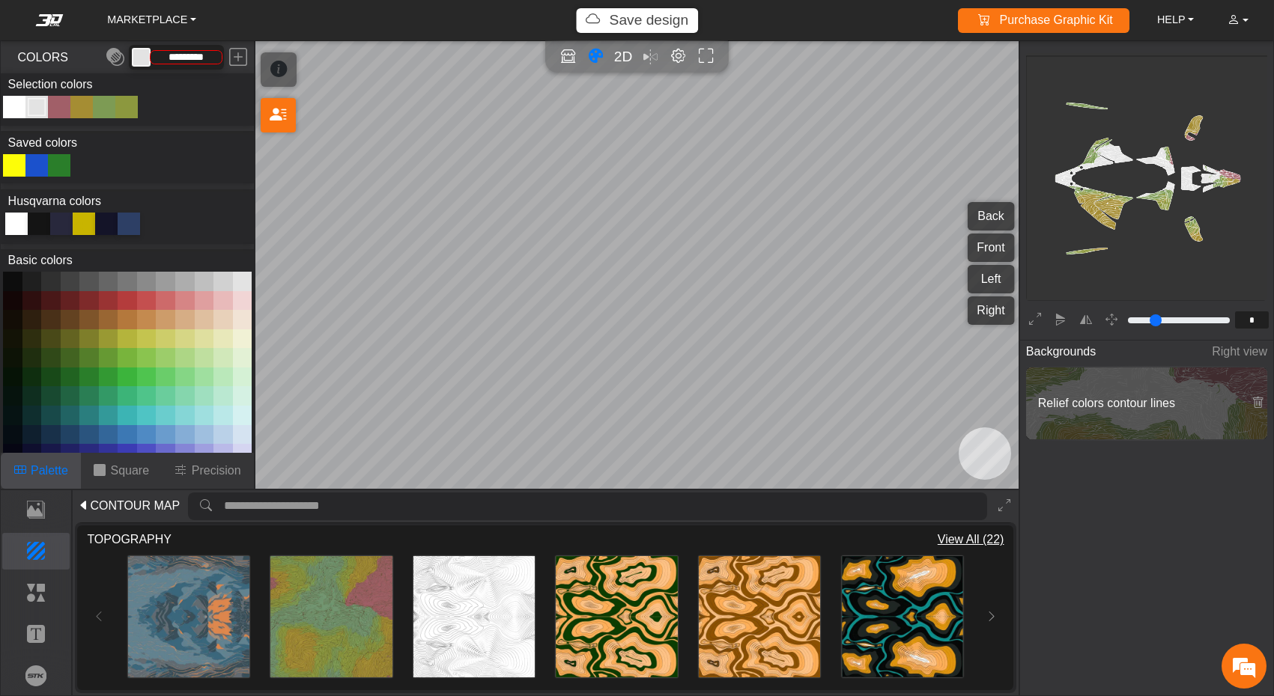
click at [54, 109] on div "Color Toggle" at bounding box center [59, 107] width 18 height 18
click at [218, 282] on button at bounding box center [222, 281] width 19 height 19
type input "*********"
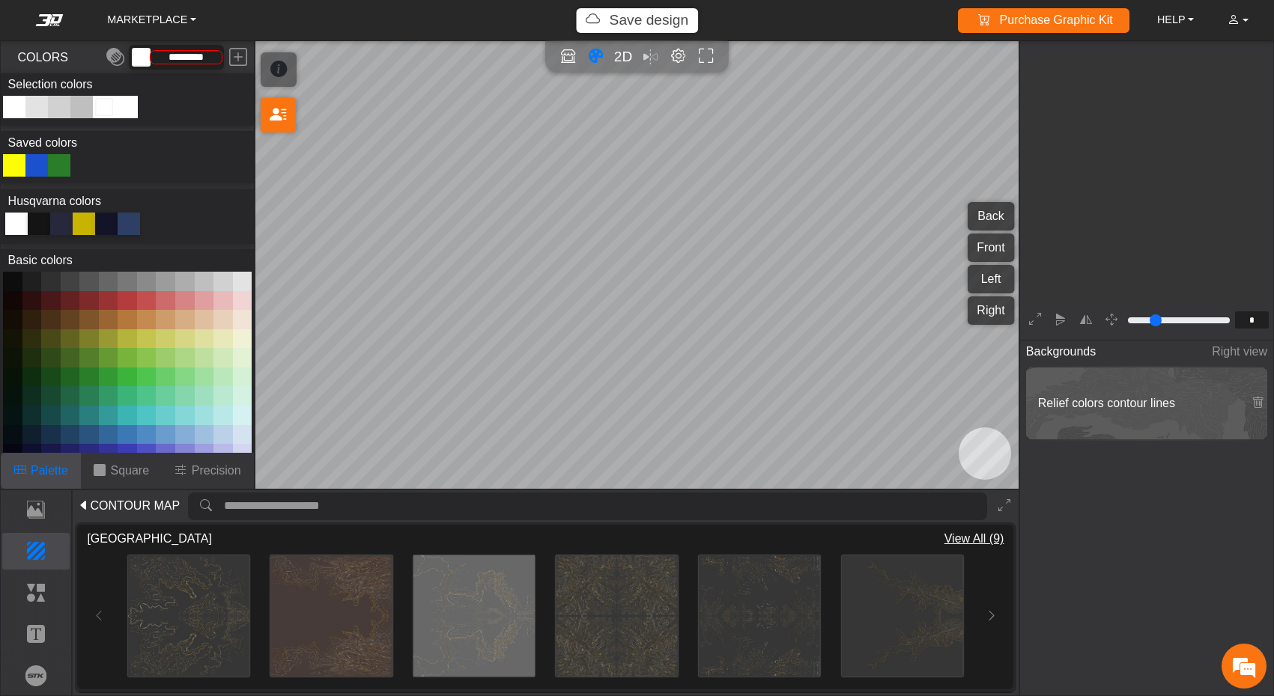
scroll to position [244, 247]
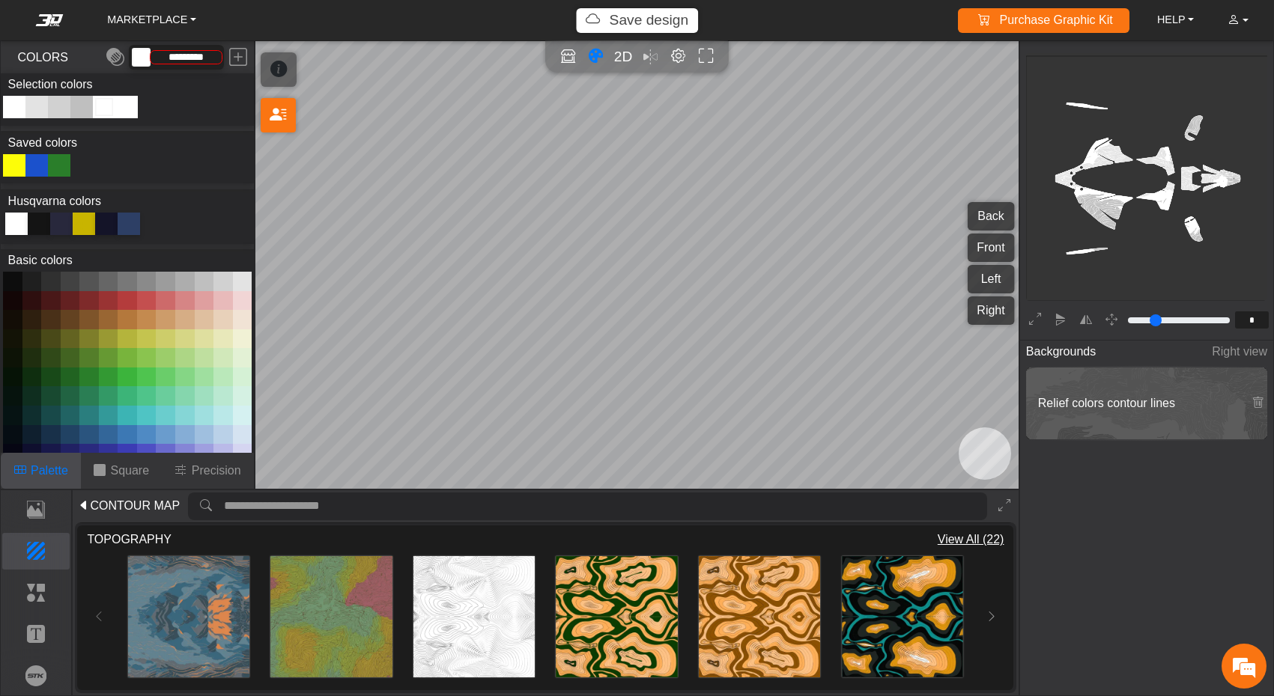
click at [186, 283] on button at bounding box center [184, 281] width 19 height 19
drag, startPoint x: 129, startPoint y: 111, endPoint x: 129, endPoint y: 121, distance: 9.7
click at [129, 110] on div "Color Toggle" at bounding box center [127, 107] width 18 height 18
click at [185, 282] on button at bounding box center [184, 281] width 19 height 19
click at [60, 109] on div "Color Toggle" at bounding box center [59, 107] width 18 height 18
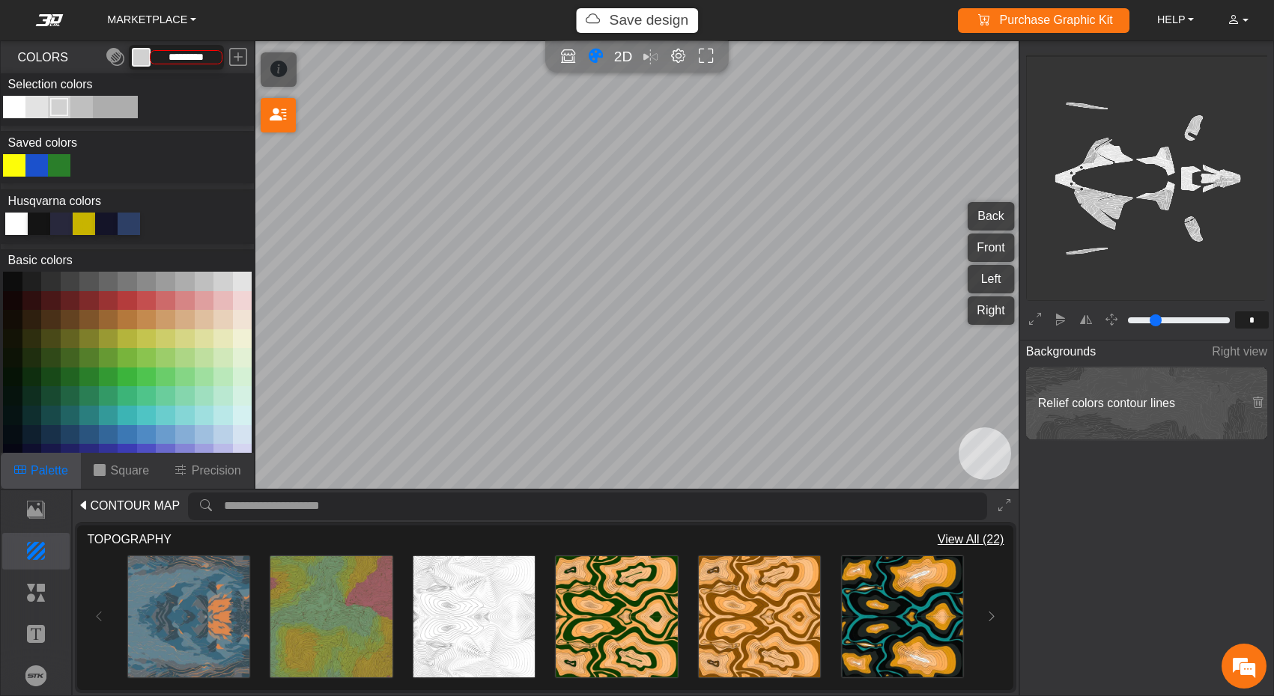
click at [242, 279] on button at bounding box center [242, 281] width 19 height 19
click at [108, 105] on div "Color Toggle" at bounding box center [104, 107] width 18 height 18
click at [222, 282] on button at bounding box center [222, 281] width 19 height 19
click at [84, 110] on div "Color Toggle" at bounding box center [82, 107] width 18 height 18
click at [222, 282] on button at bounding box center [222, 281] width 19 height 19
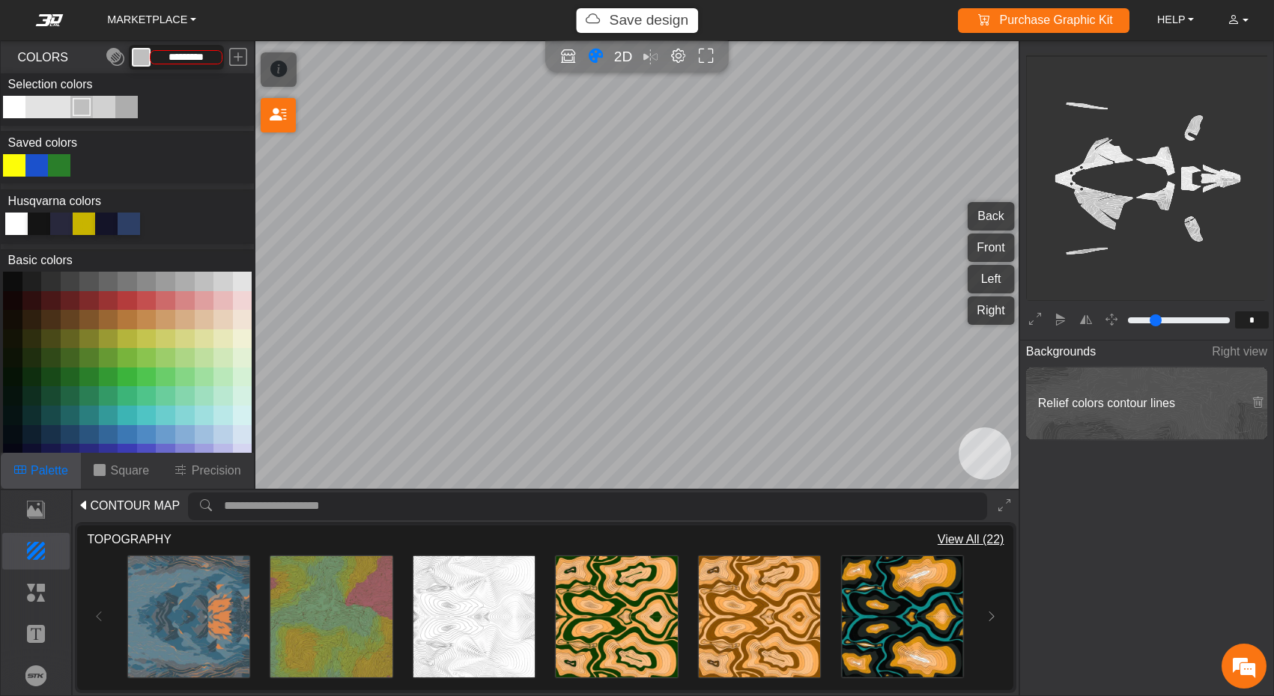
type input "*********"
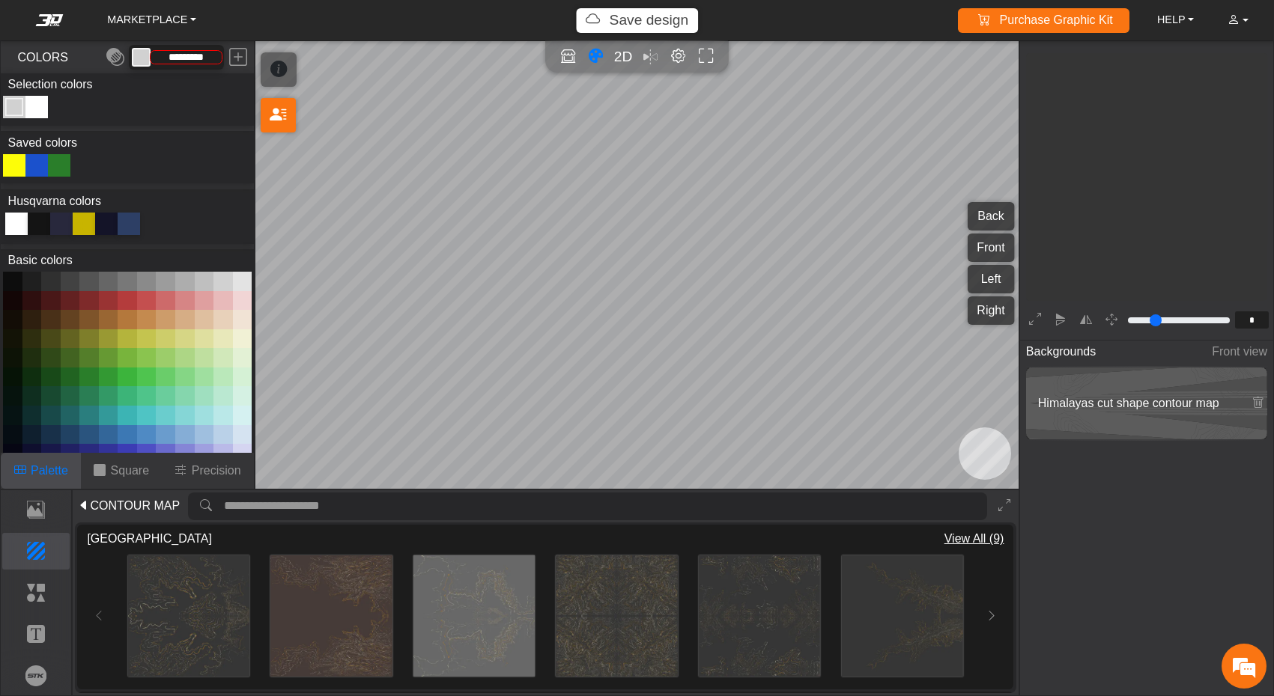
scroll to position [244, 247]
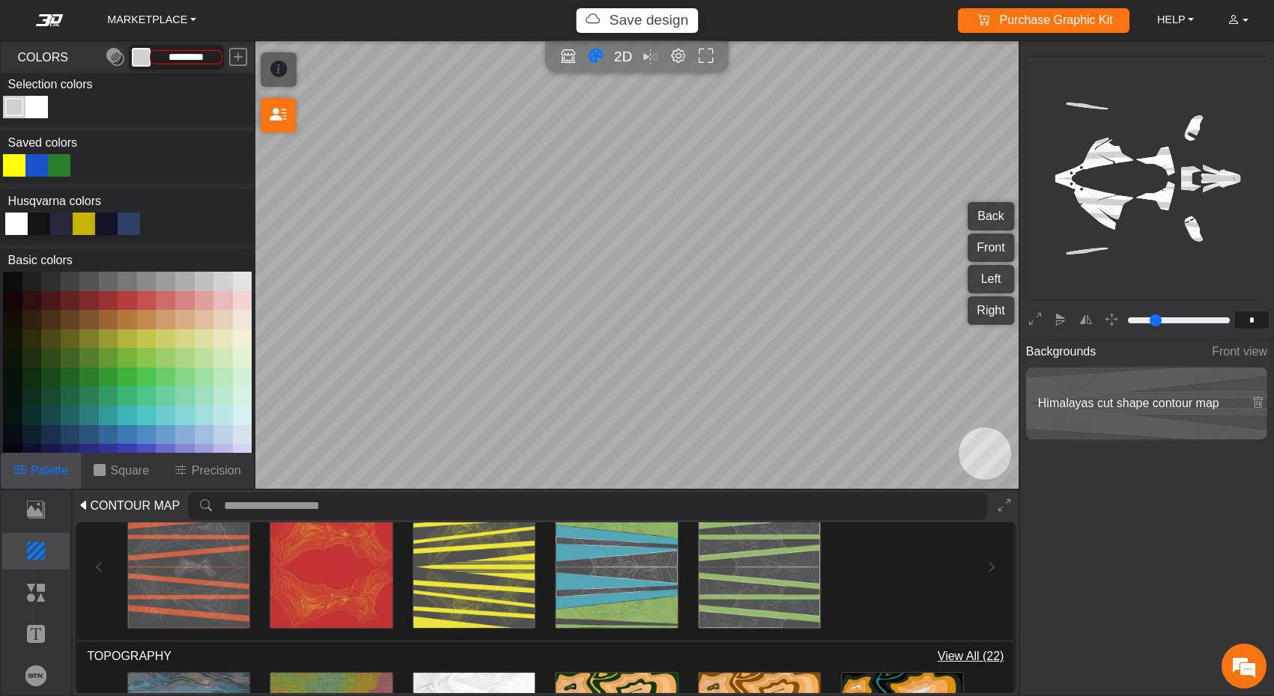
click at [19, 226] on div at bounding box center [16, 224] width 22 height 22
click at [37, 109] on div "Color Toggle" at bounding box center [37, 107] width 18 height 18
click at [239, 279] on button at bounding box center [242, 281] width 19 height 19
type input "*********"
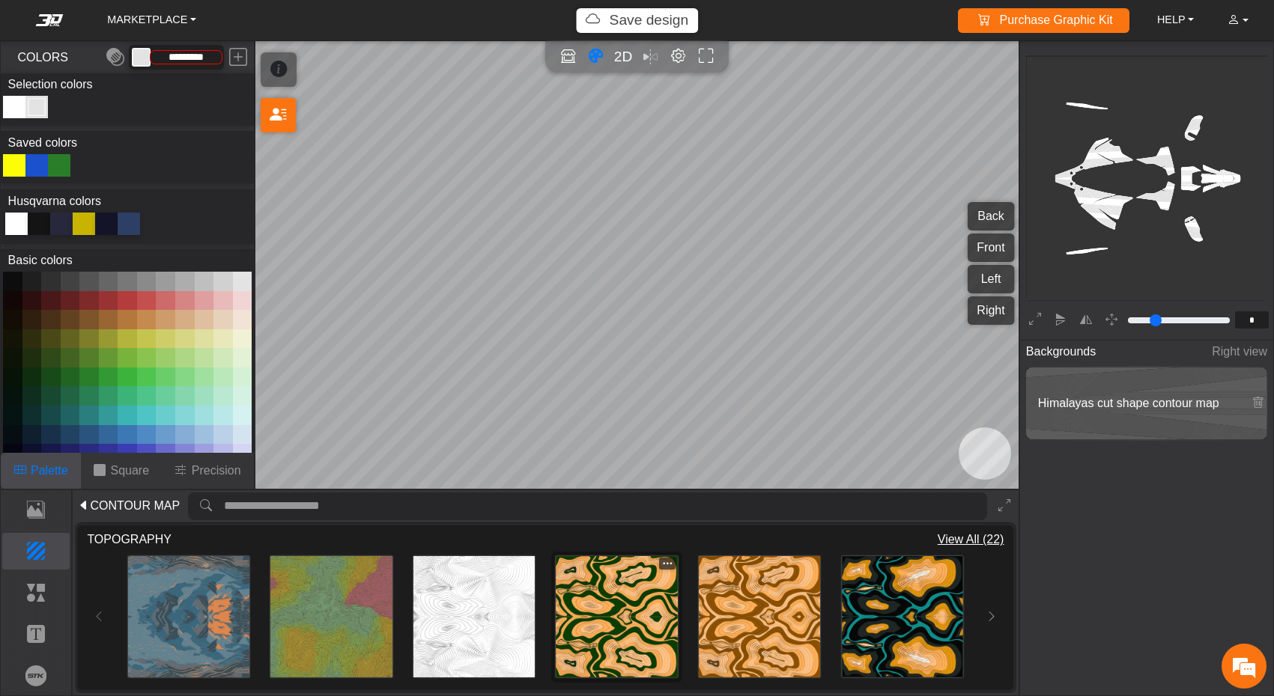
scroll to position [0, 0]
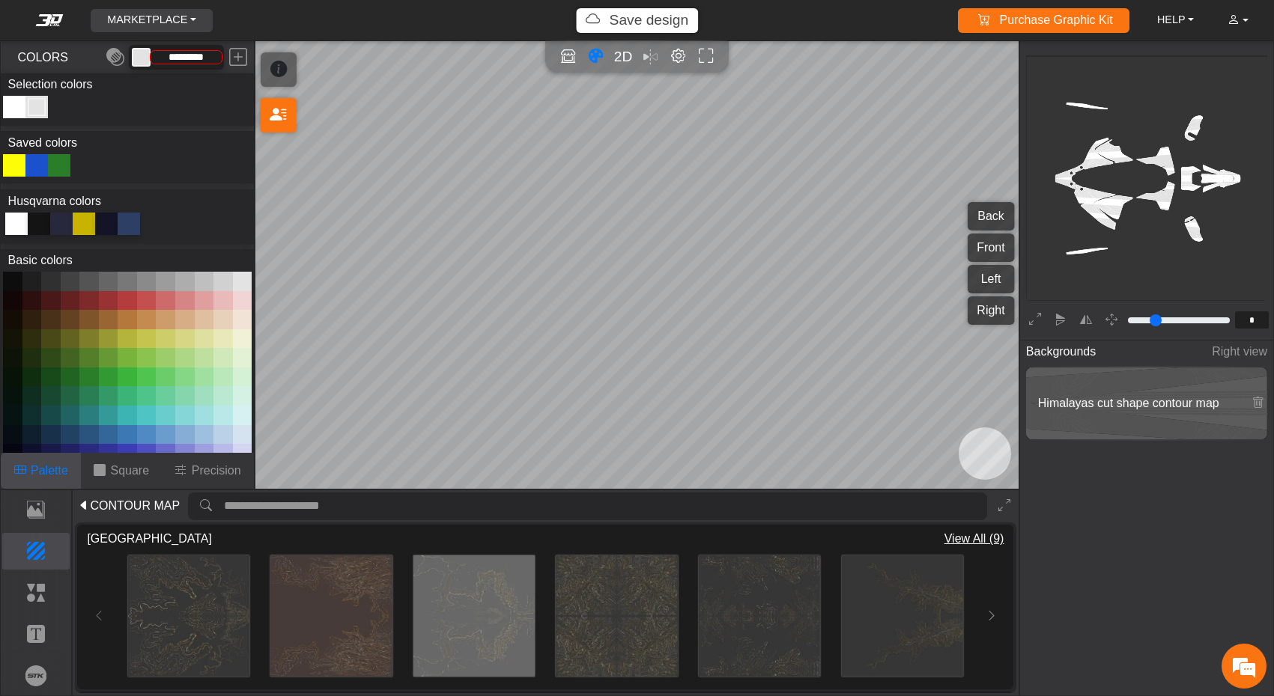
click at [185, 15] on link "MARKETPLACE" at bounding box center [151, 20] width 101 height 23
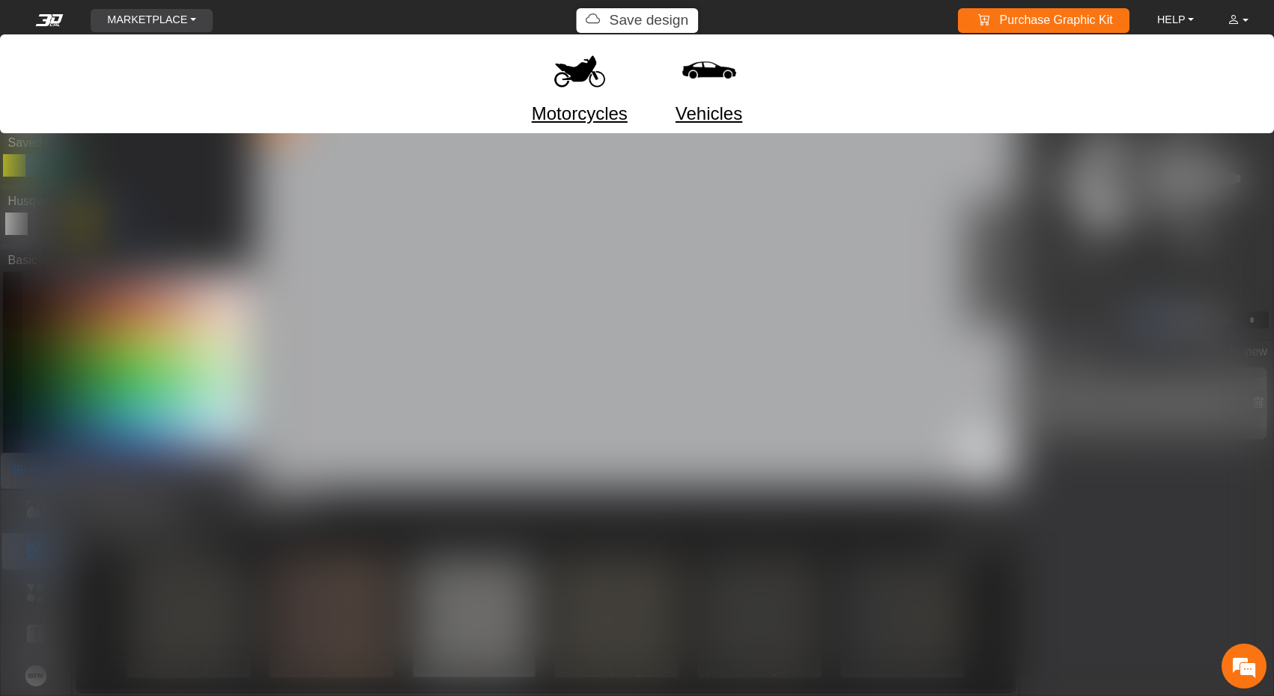
click at [594, 121] on link "Motorcycles" at bounding box center [580, 113] width 96 height 27
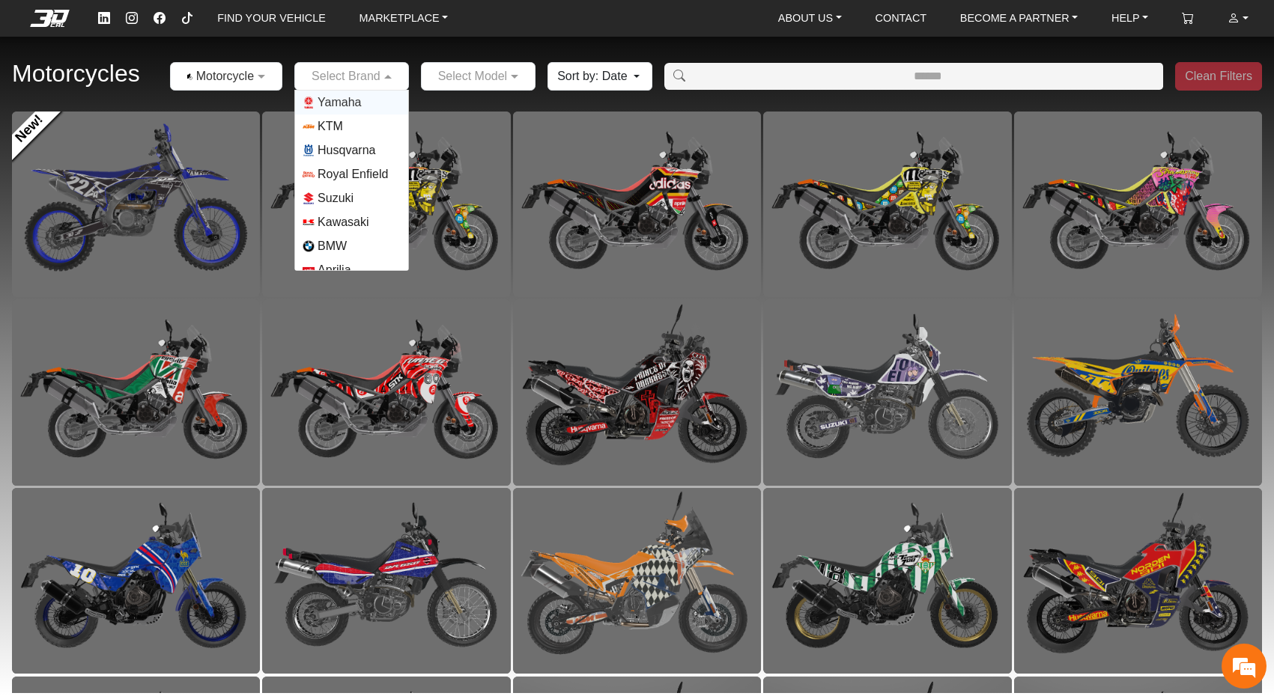
click at [353, 87] on div "Select Brand" at bounding box center [351, 76] width 115 height 28
click at [352, 223] on span "Kawasaki" at bounding box center [342, 222] width 51 height 18
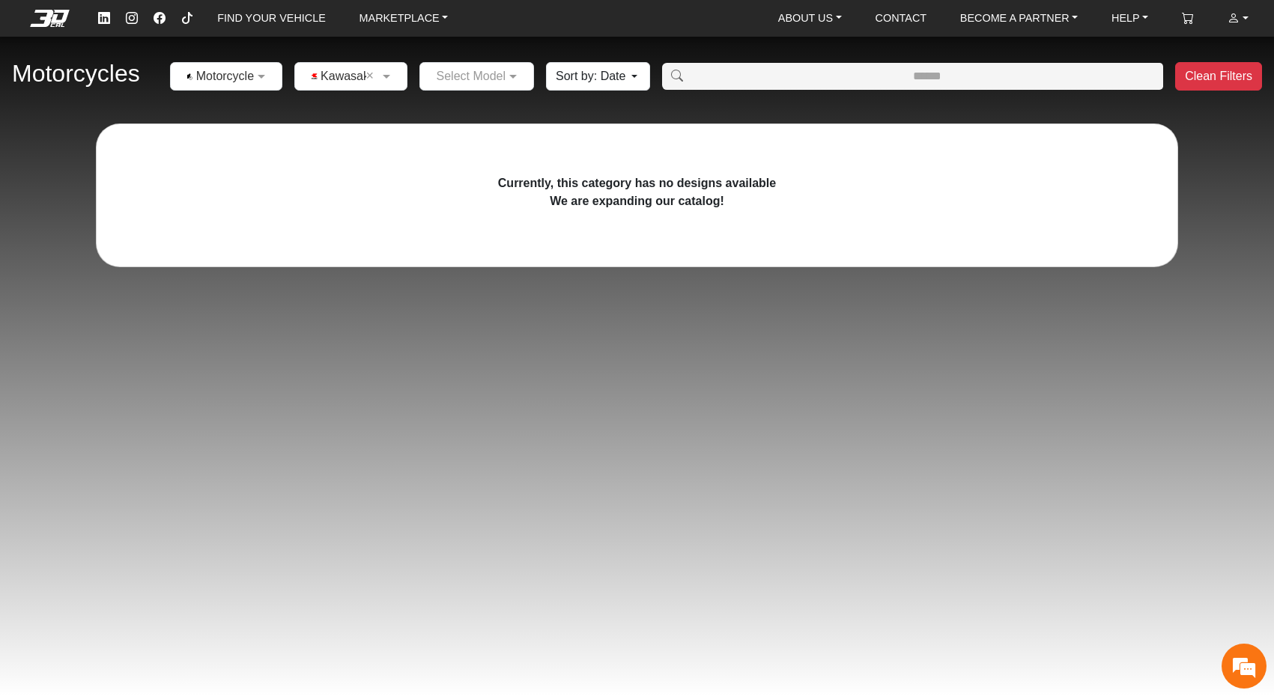
click at [361, 70] on input "text" at bounding box center [335, 76] width 66 height 18
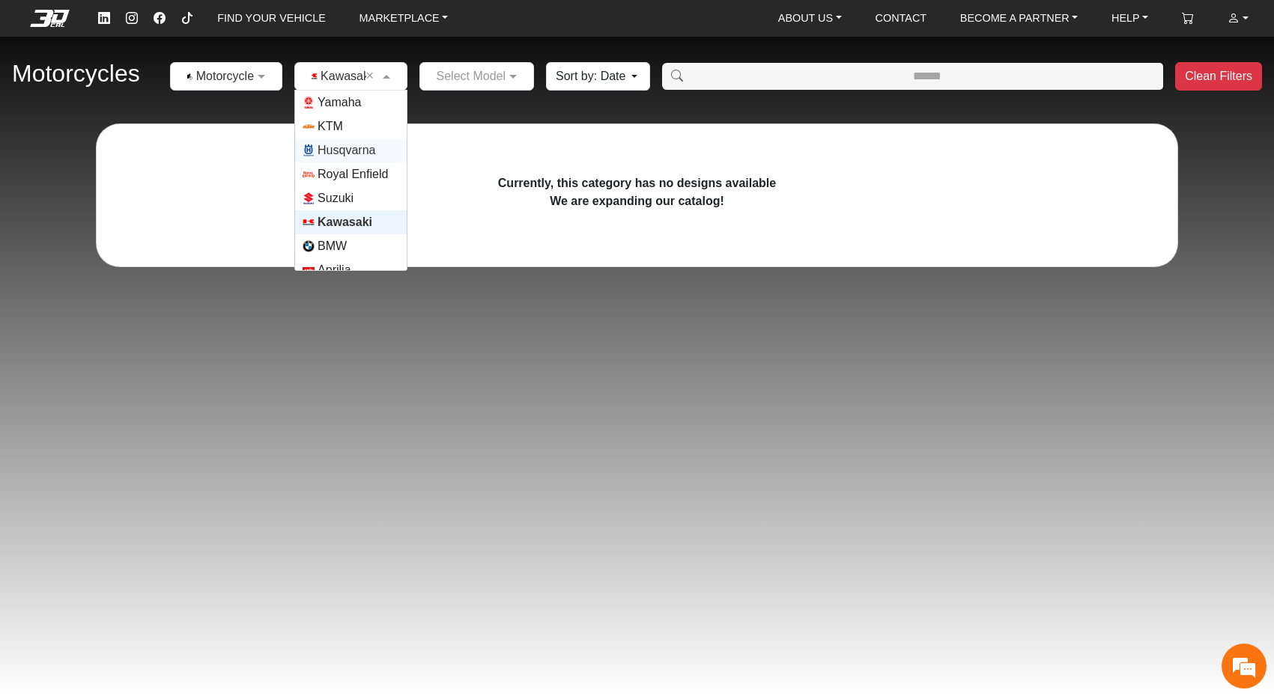
click at [355, 154] on span "Husqvarna" at bounding box center [346, 151] width 58 height 18
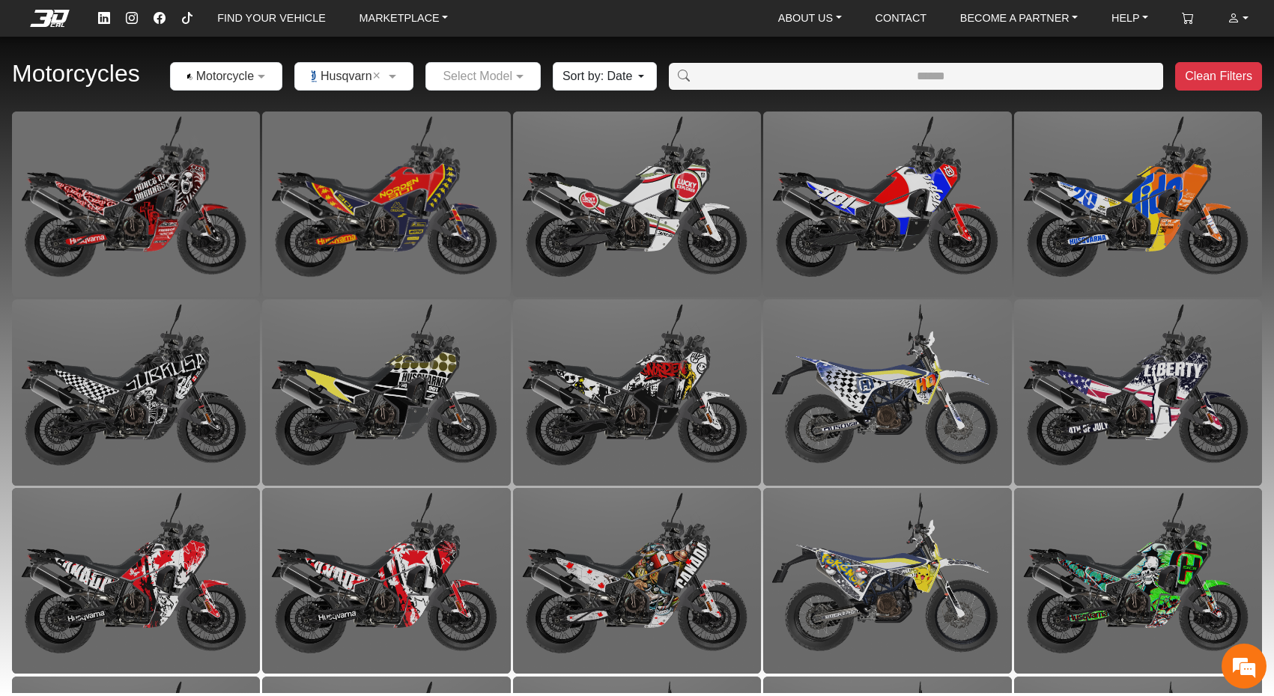
click at [485, 74] on input "text" at bounding box center [467, 76] width 69 height 18
click at [487, 124] on span "701 Enduro" at bounding box center [479, 127] width 62 height 18
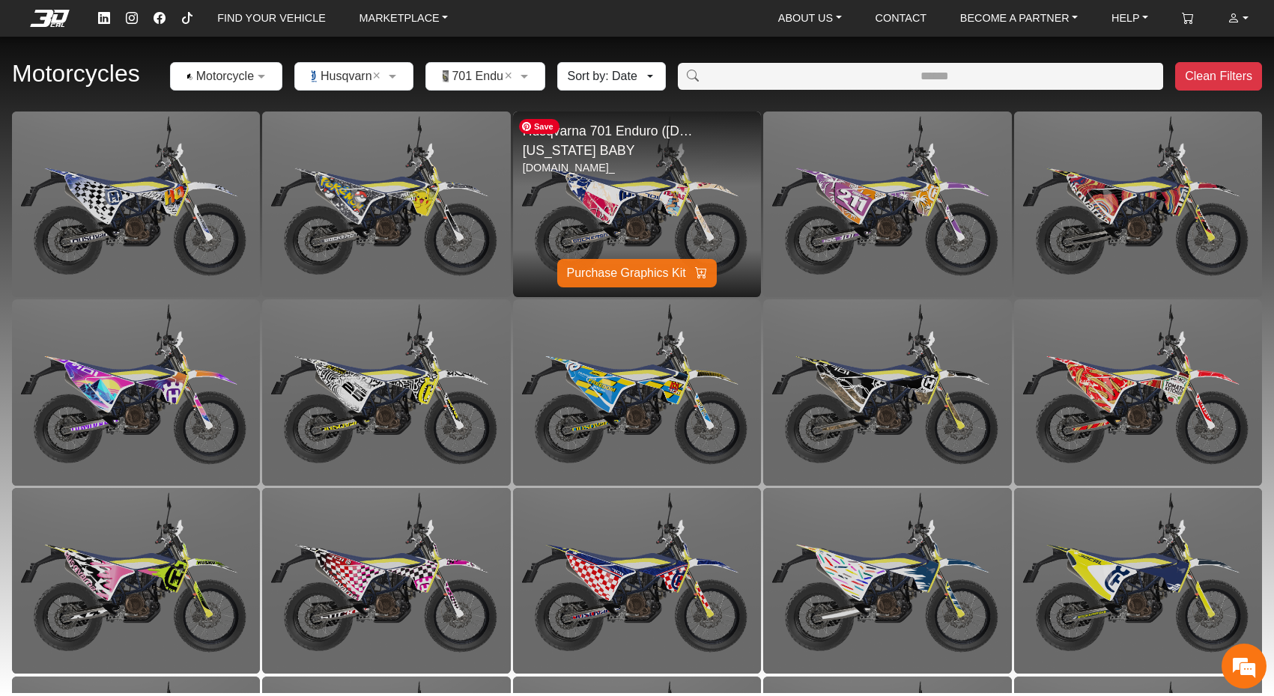
click at [649, 264] on span "Purchase Graphics Kit" at bounding box center [626, 273] width 119 height 18
